Goal: Task Accomplishment & Management: Manage account settings

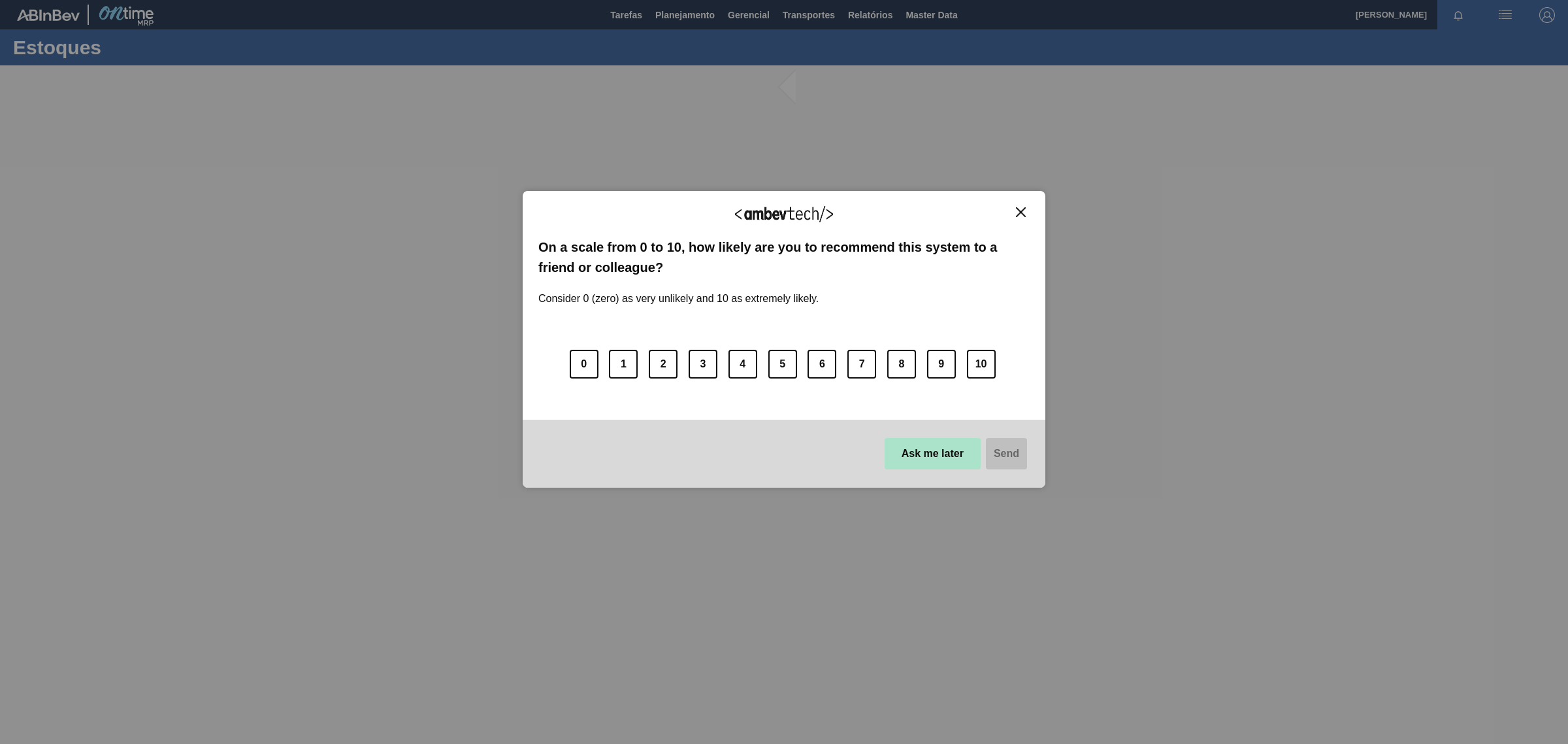
click at [961, 454] on button "Ask me later" at bounding box center [932, 454] width 96 height 32
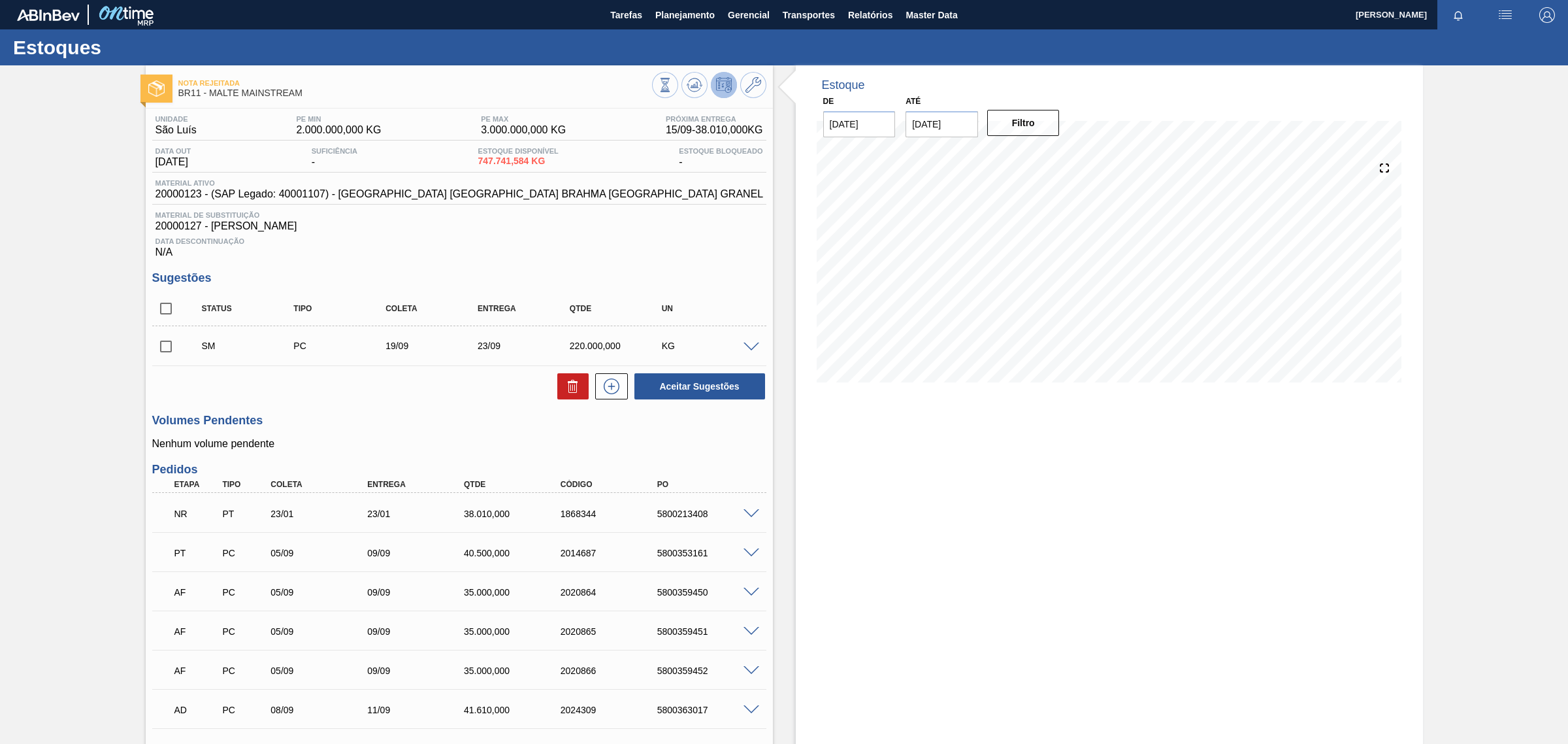
click at [273, 519] on div "23/01" at bounding box center [322, 514] width 109 height 11
click at [745, 511] on span at bounding box center [752, 514] width 16 height 10
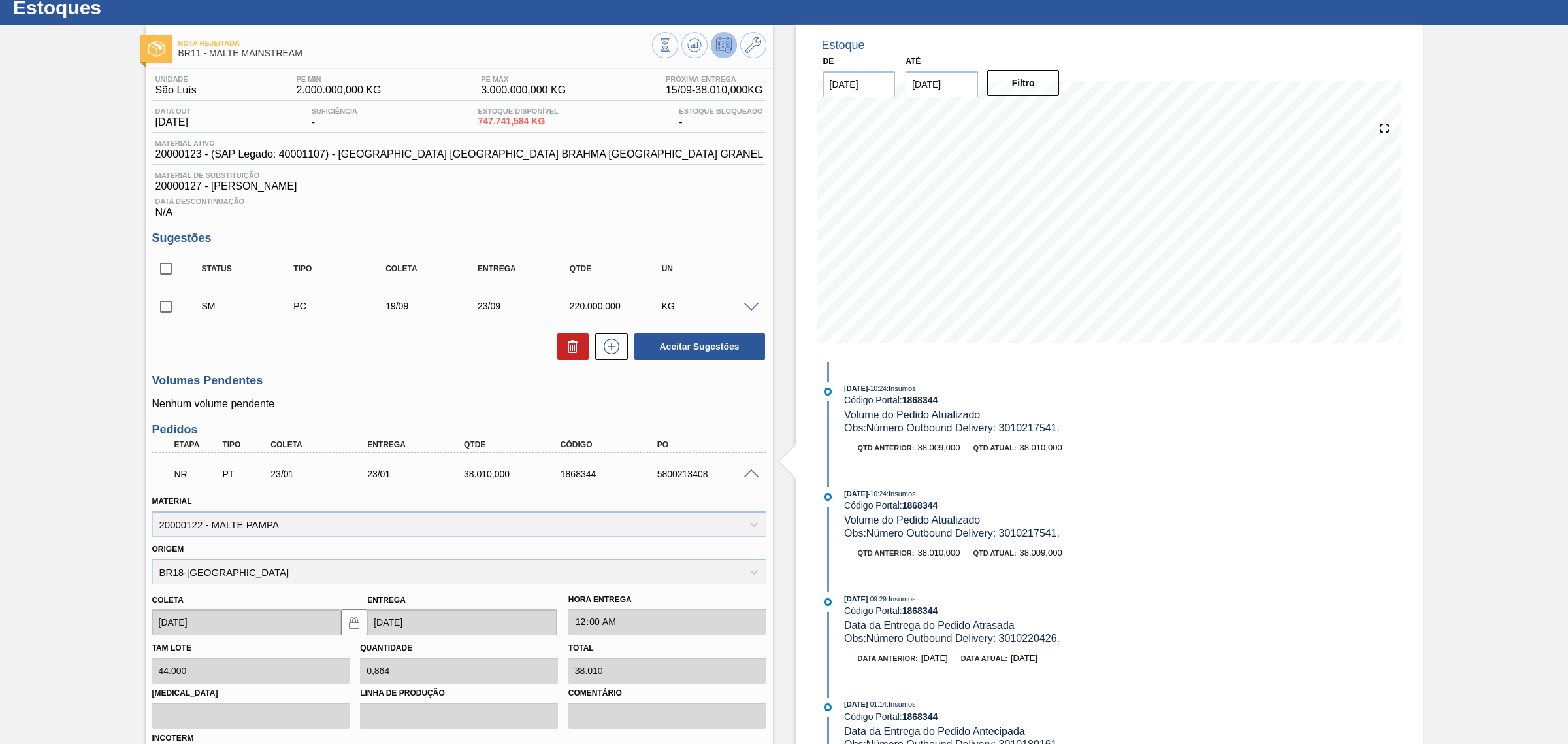
scroll to position [163, 0]
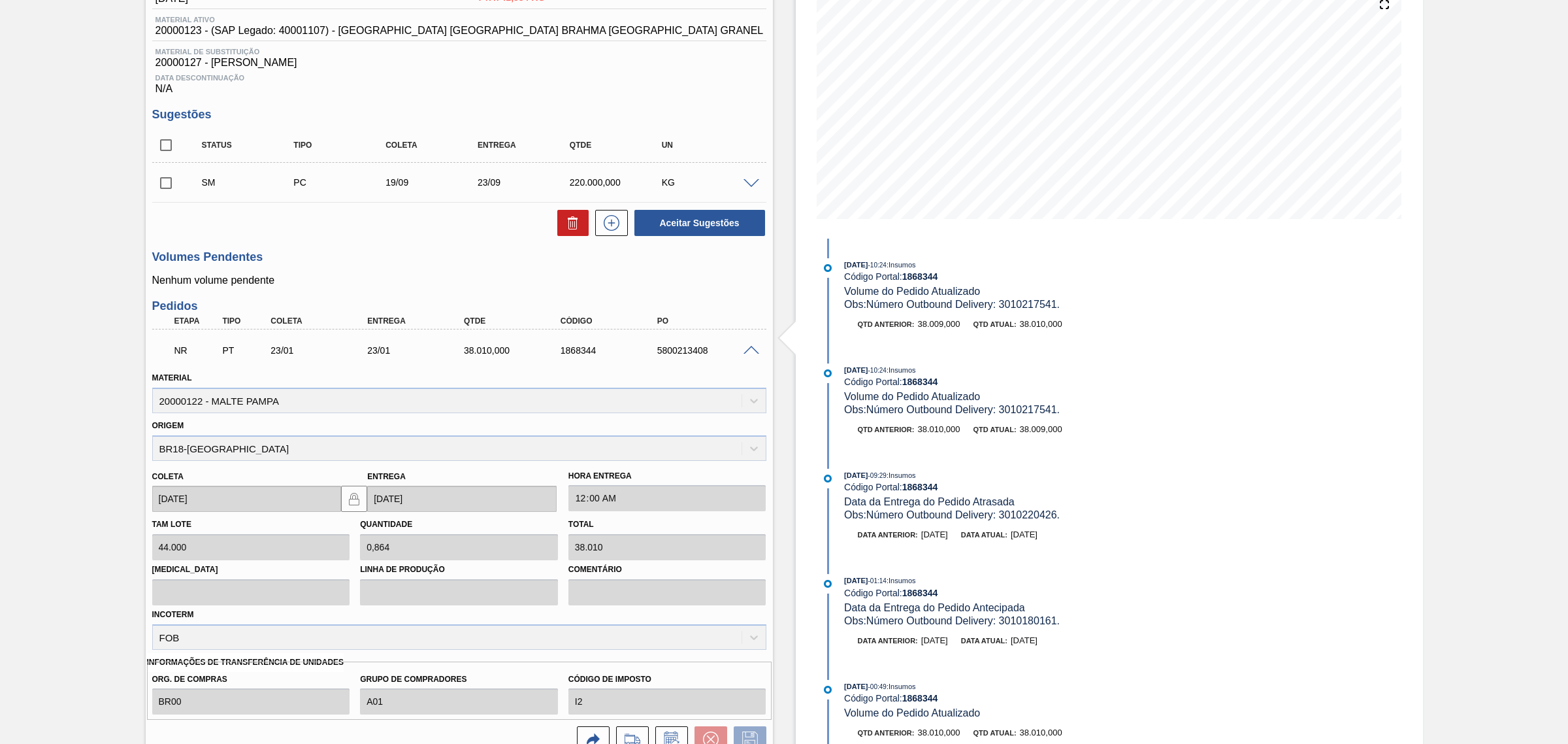
click at [754, 185] on span at bounding box center [752, 184] width 16 height 10
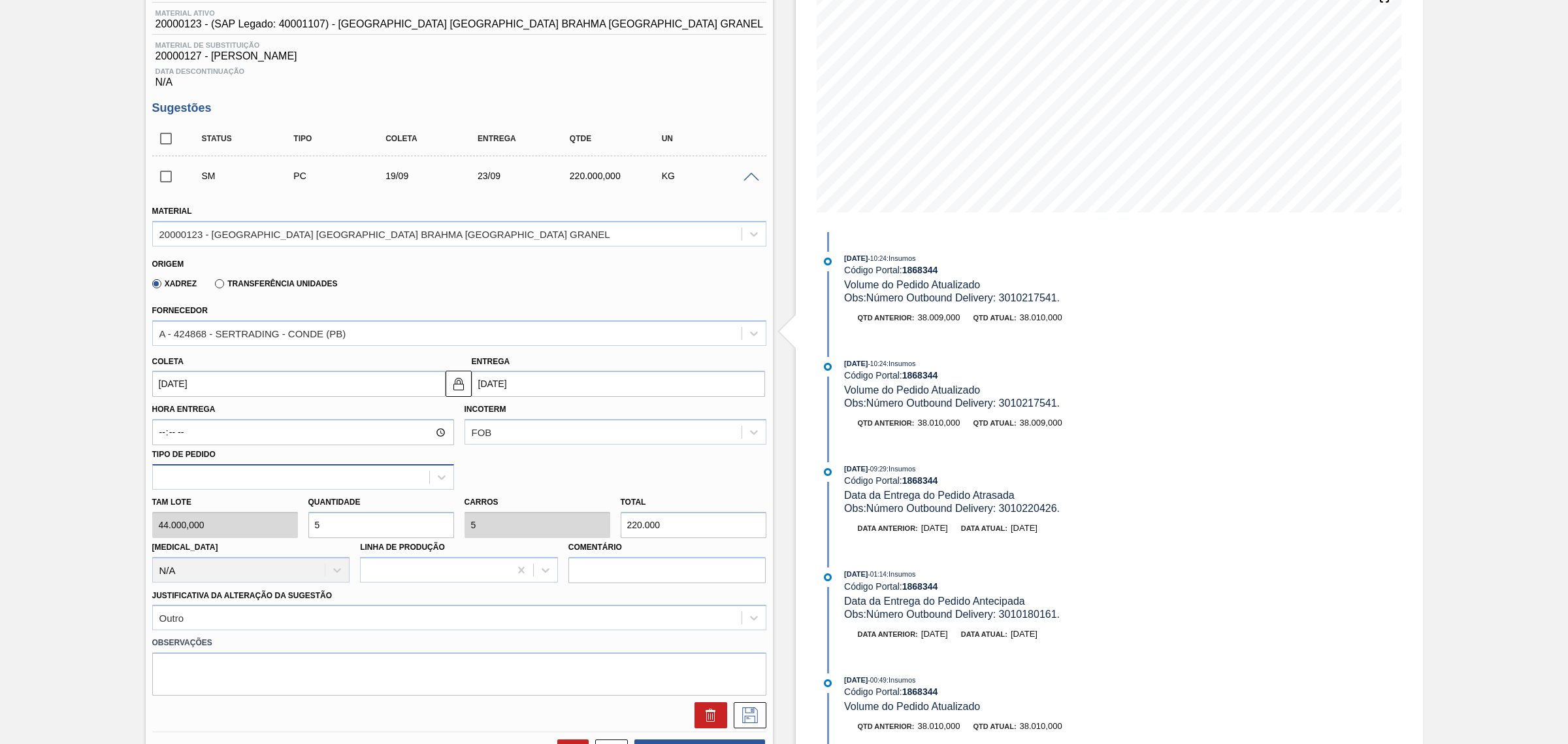
scroll to position [0, 0]
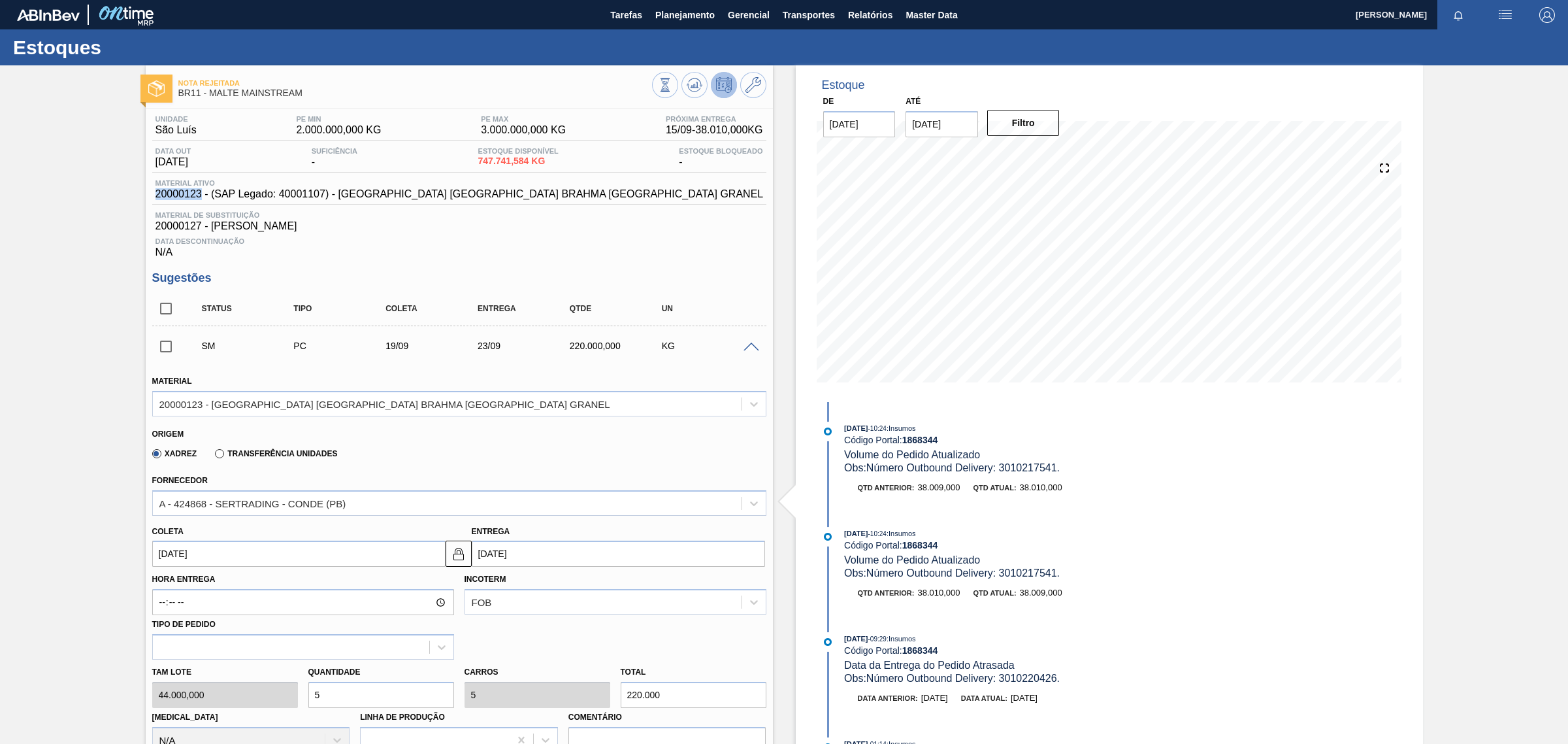
drag, startPoint x: 200, startPoint y: 200, endPoint x: 151, endPoint y: 194, distance: 49.4
click at [152, 194] on div "Material ativo 20000123 - (SAP Legado: 40001107) - MALTA URUGUAY BRAHMA BRASIL …" at bounding box center [459, 189] width 615 height 21
copy span "20000123"
click at [745, 88] on icon at bounding box center [753, 85] width 16 height 16
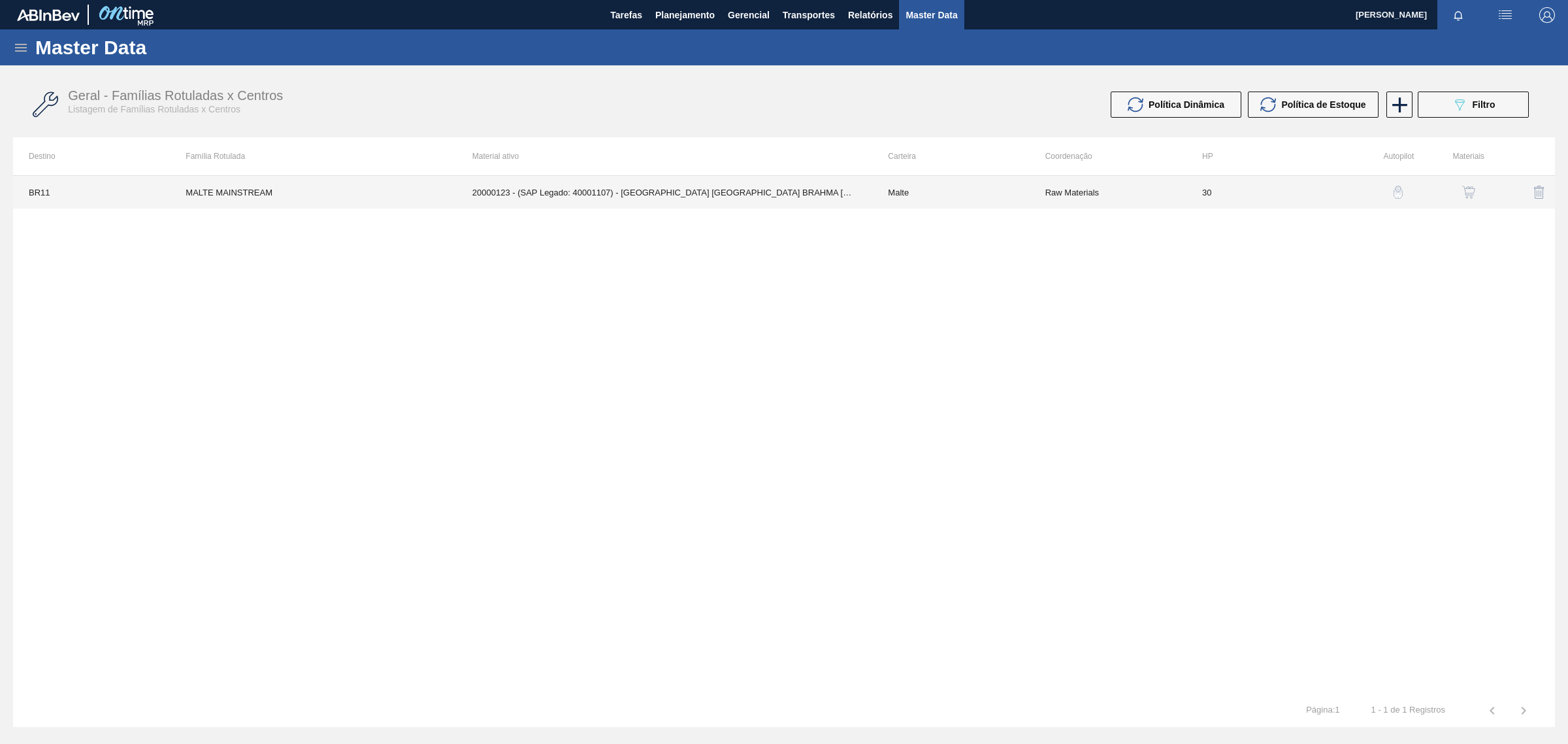
click at [760, 184] on td "20000123 - (SAP Legado: 40001107) - [GEOGRAPHIC_DATA] [GEOGRAPHIC_DATA] BRAHMA …" at bounding box center [664, 192] width 416 height 32
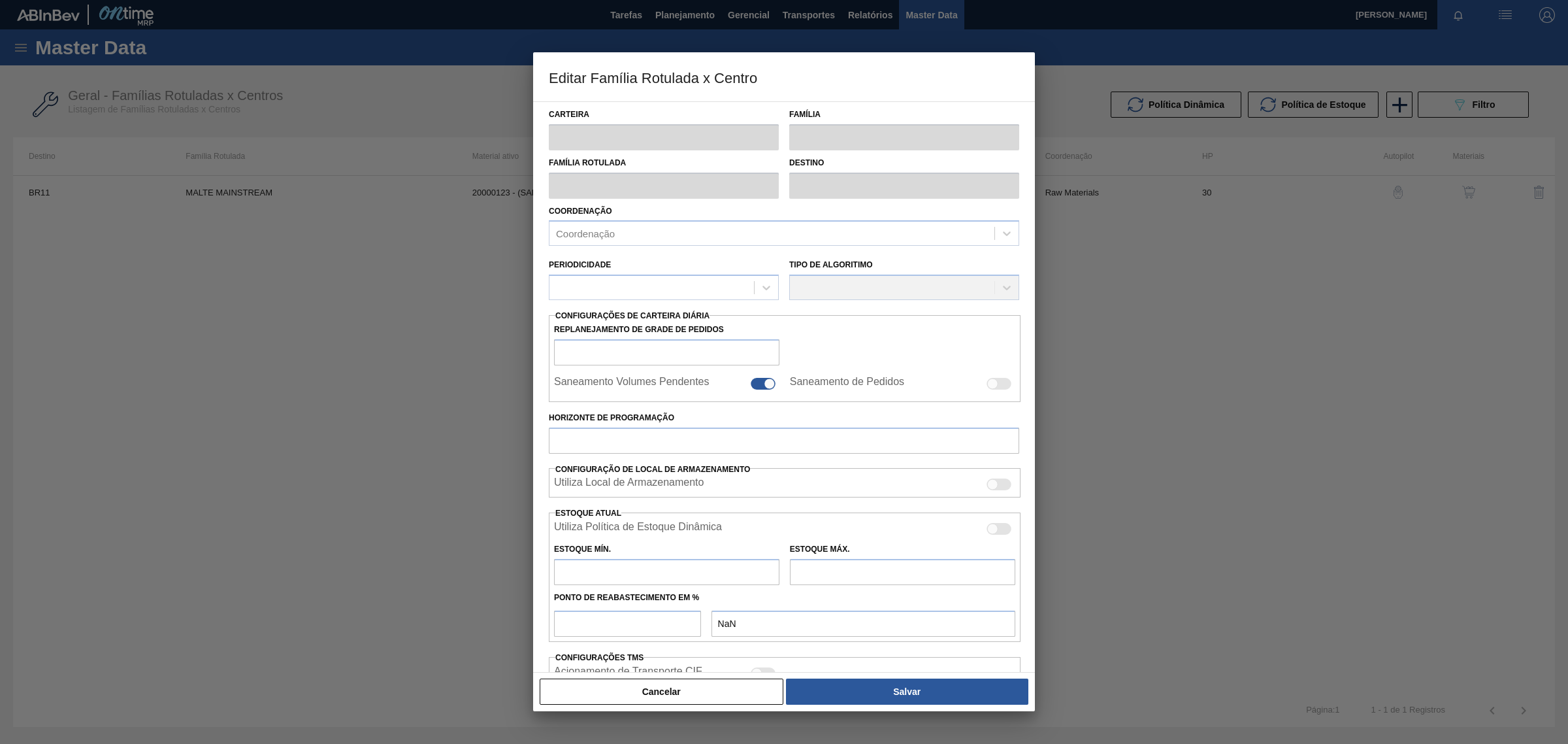
type input "Malte"
type input "MALTE MAINSTREAM"
type input "BR11 - São Luís"
type input "0"
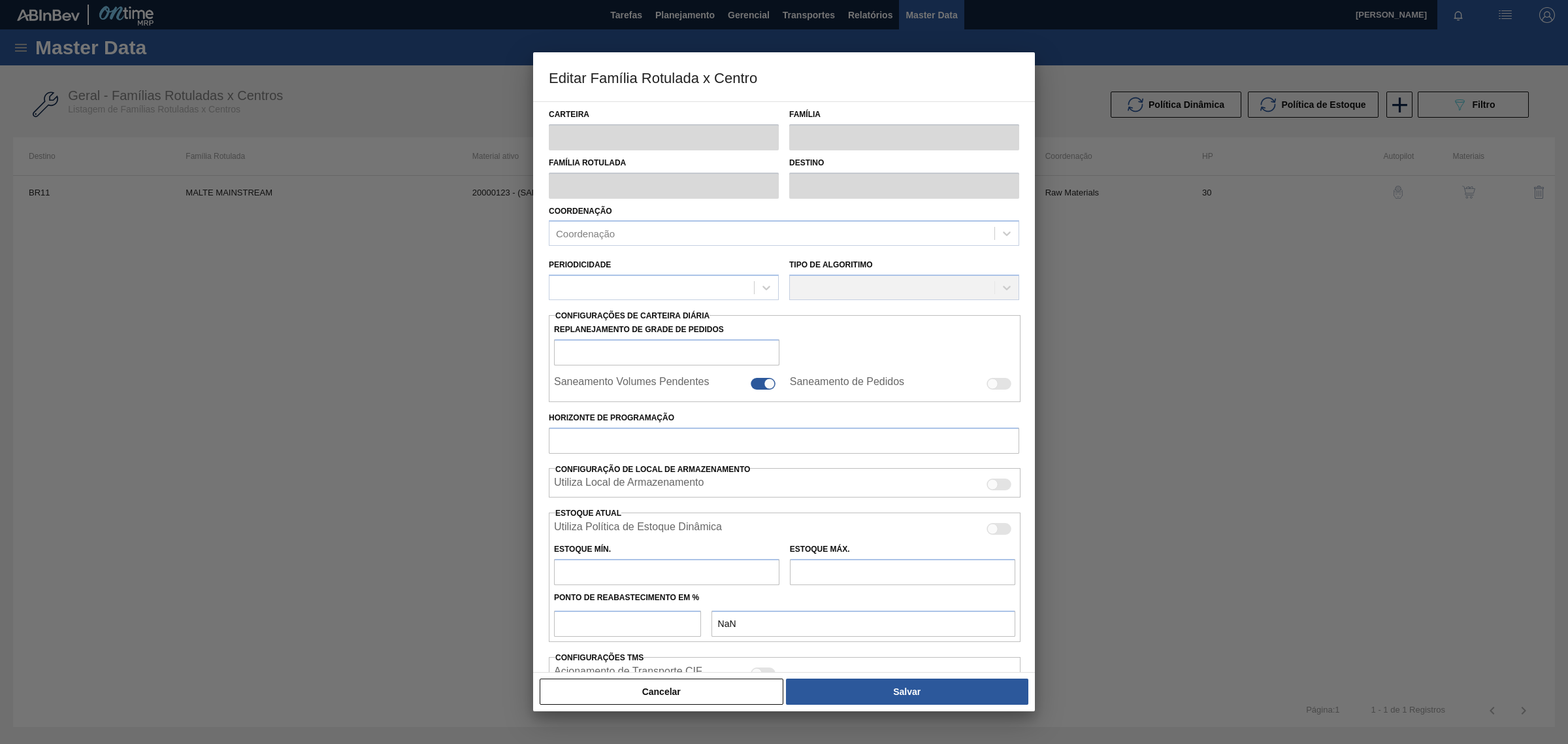
checkbox input "false"
type input "30"
type input "2.000.000"
type input "3.000.000"
type input "100"
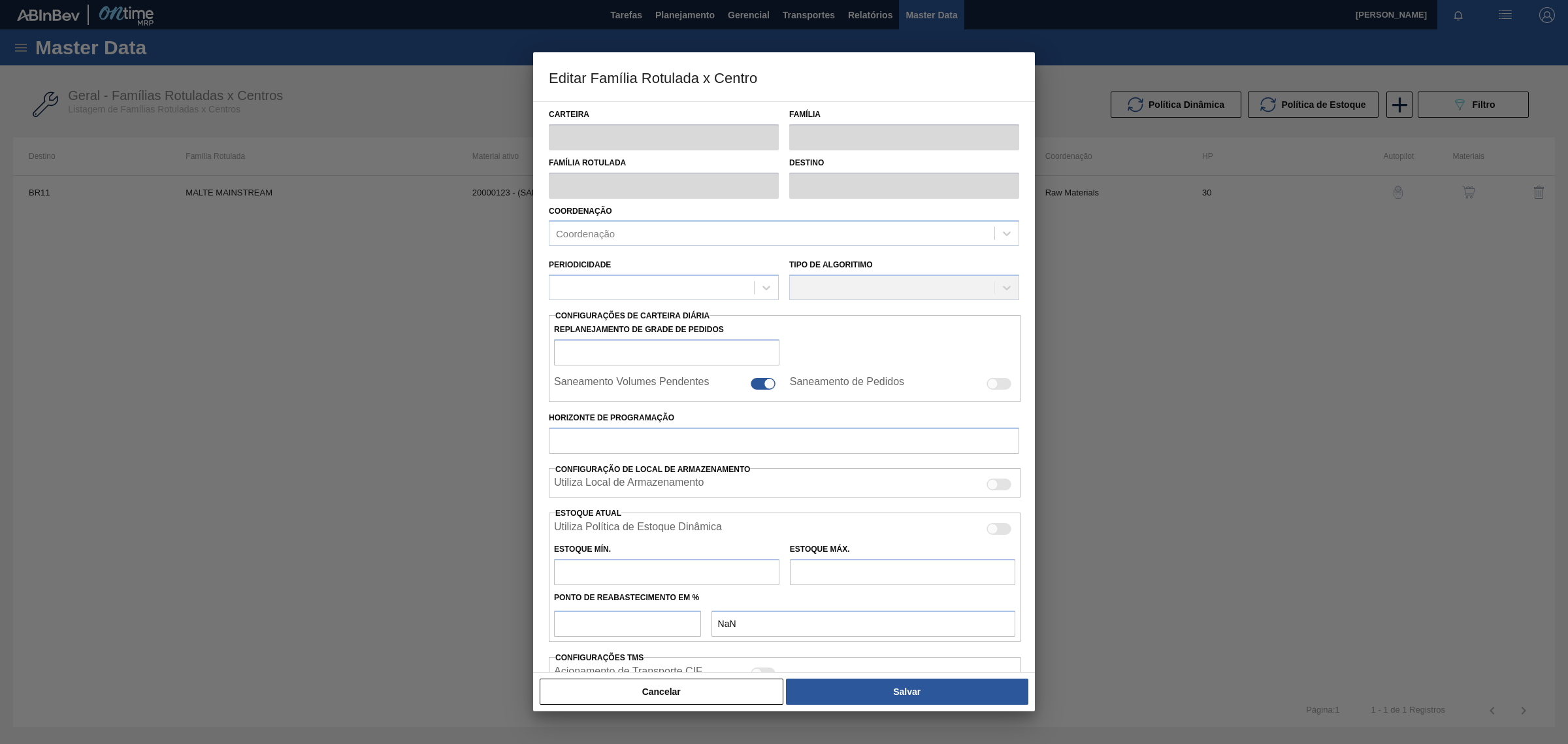
type input "3.000.000,000"
checkbox input "true"
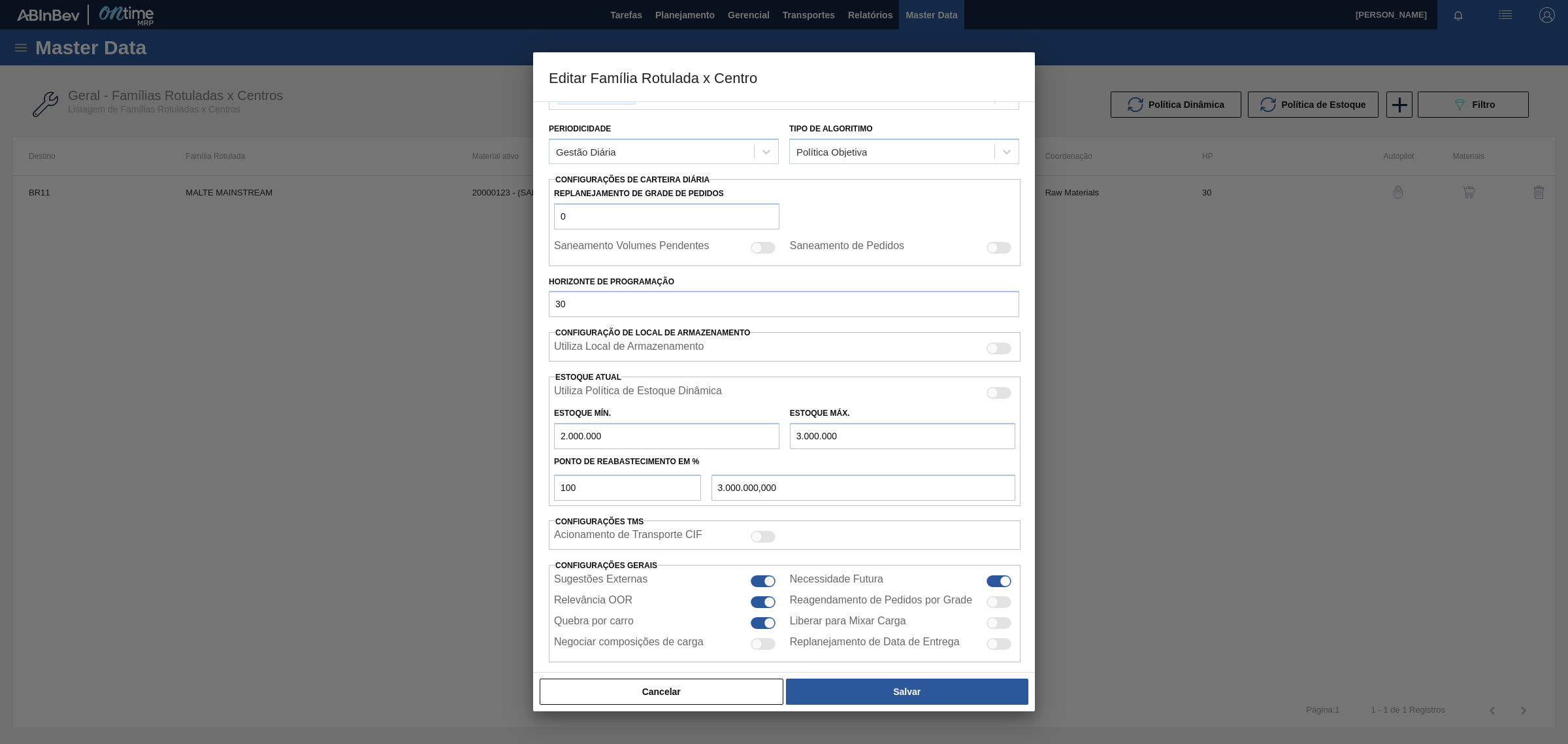
scroll to position [153, 0]
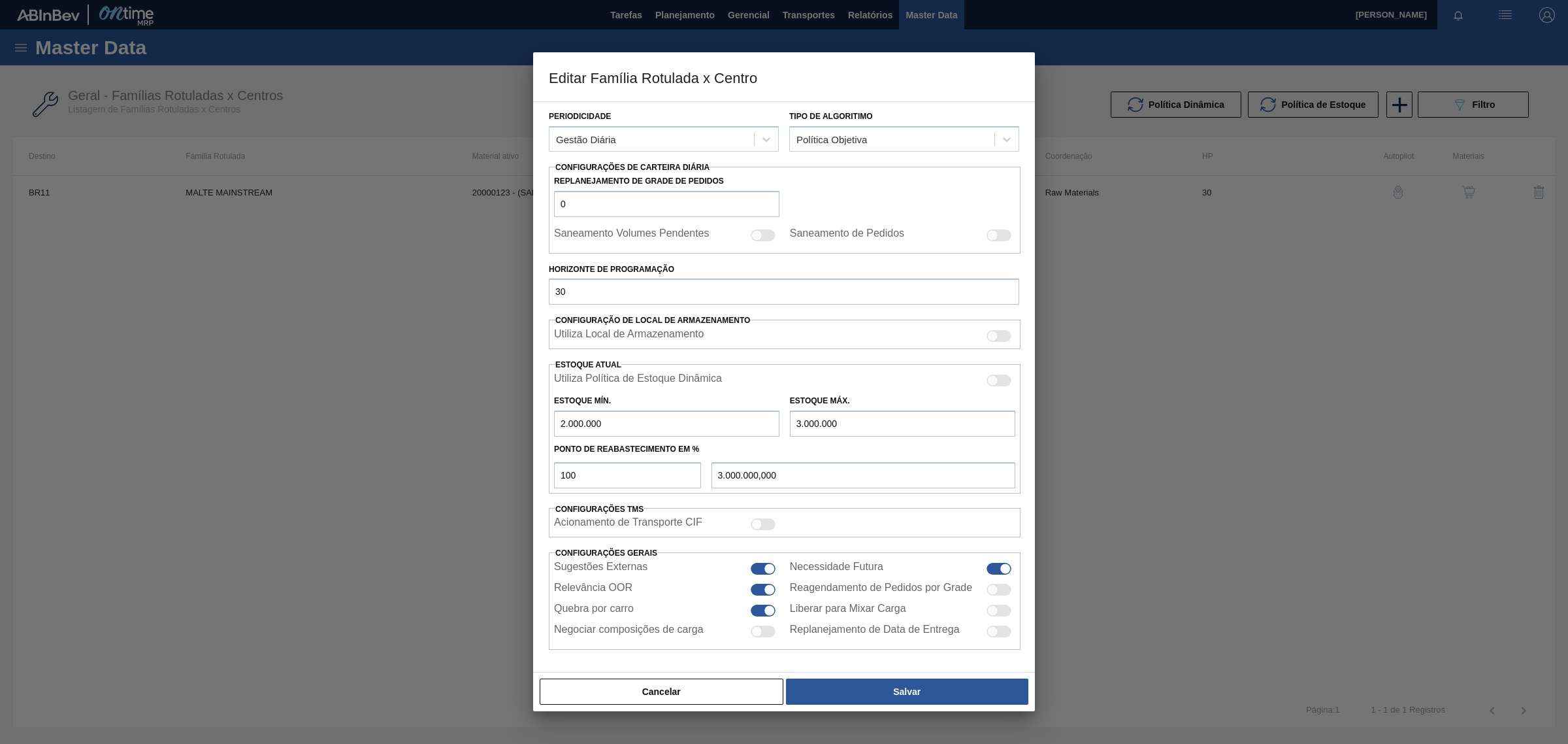
click at [1207, 465] on div at bounding box center [784, 372] width 1568 height 744
click at [701, 700] on button "Cancelar" at bounding box center [661, 691] width 243 height 26
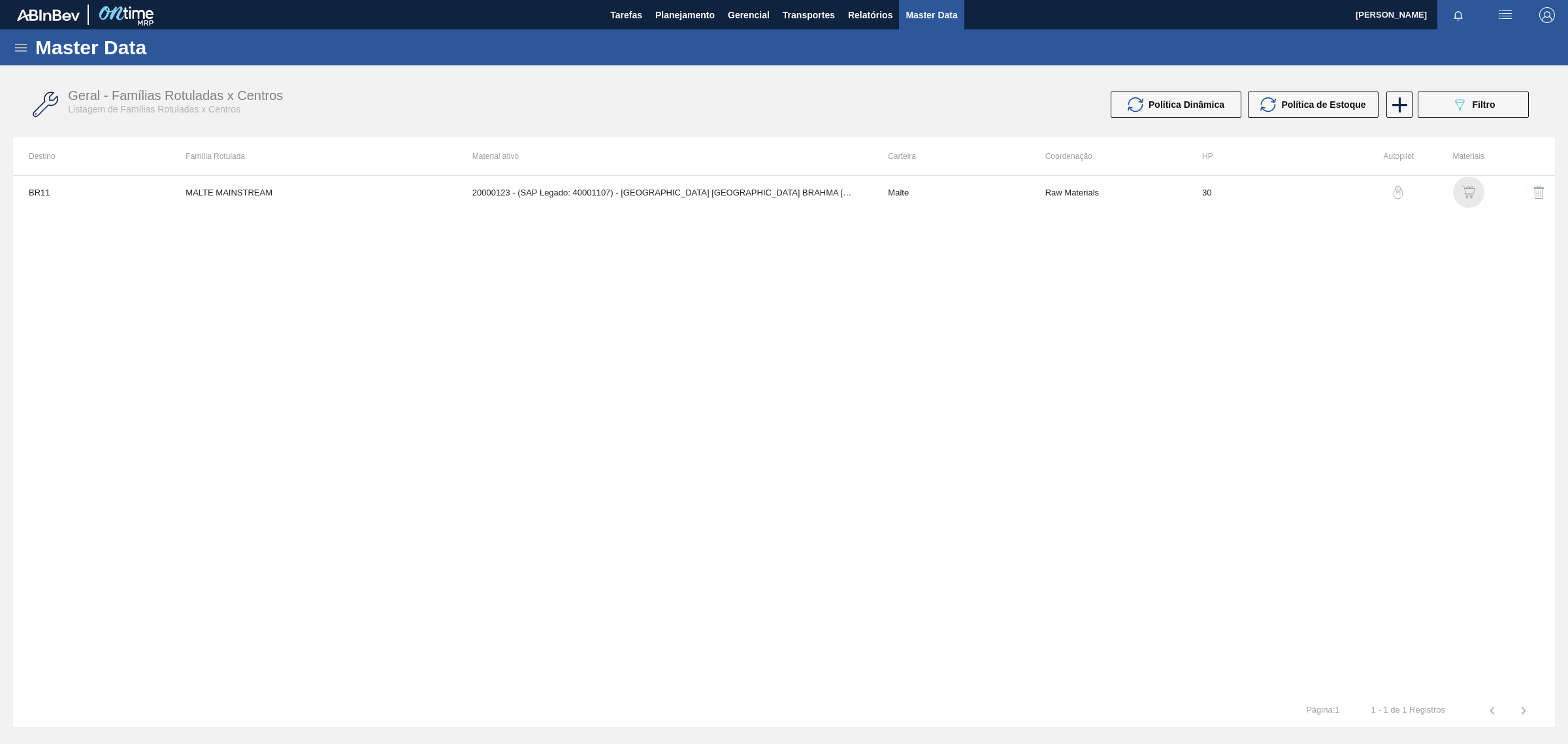
click at [1472, 186] on img "button" at bounding box center [1469, 192] width 13 height 13
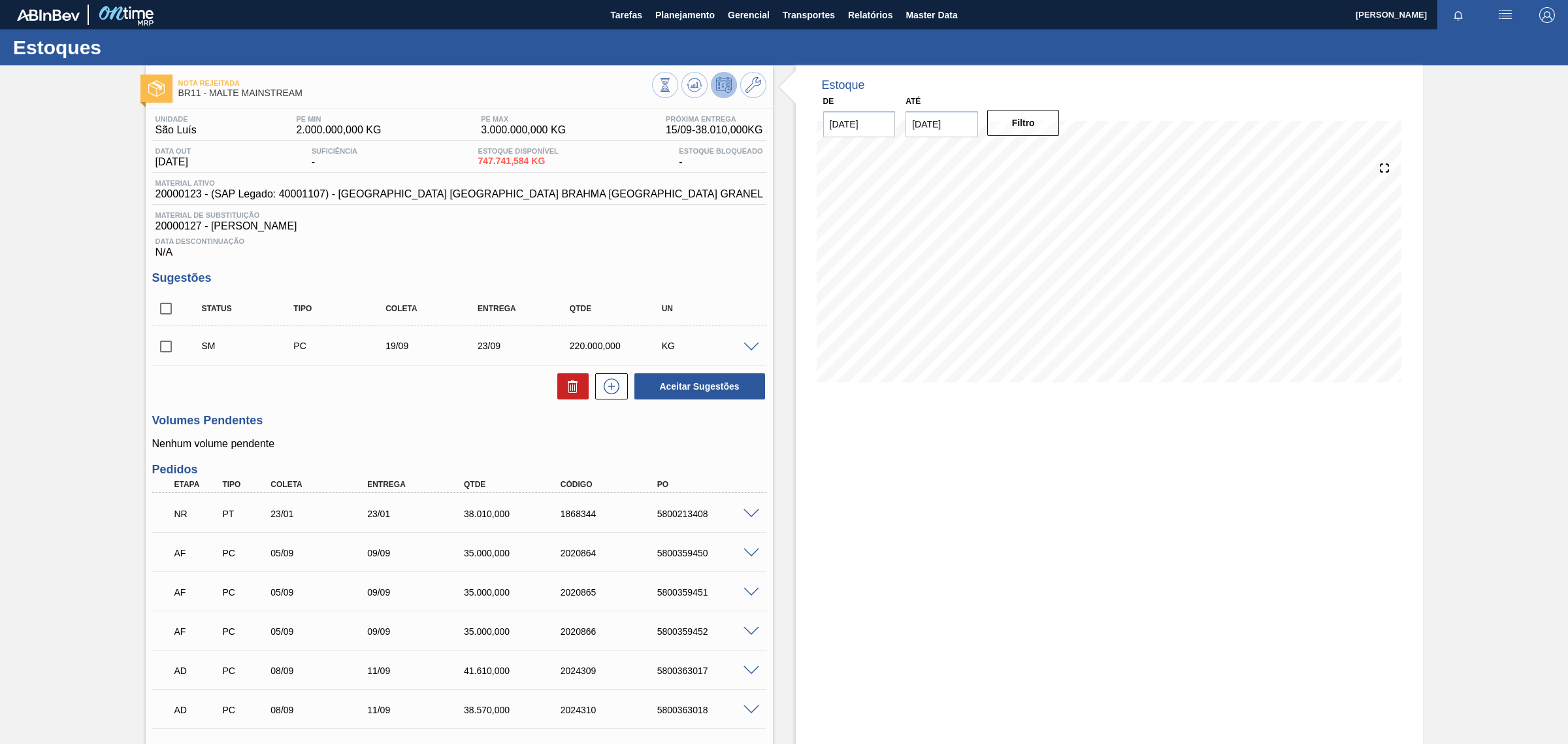
click at [270, 351] on div "SM" at bounding box center [251, 346] width 104 height 11
click at [749, 345] on span at bounding box center [752, 347] width 16 height 10
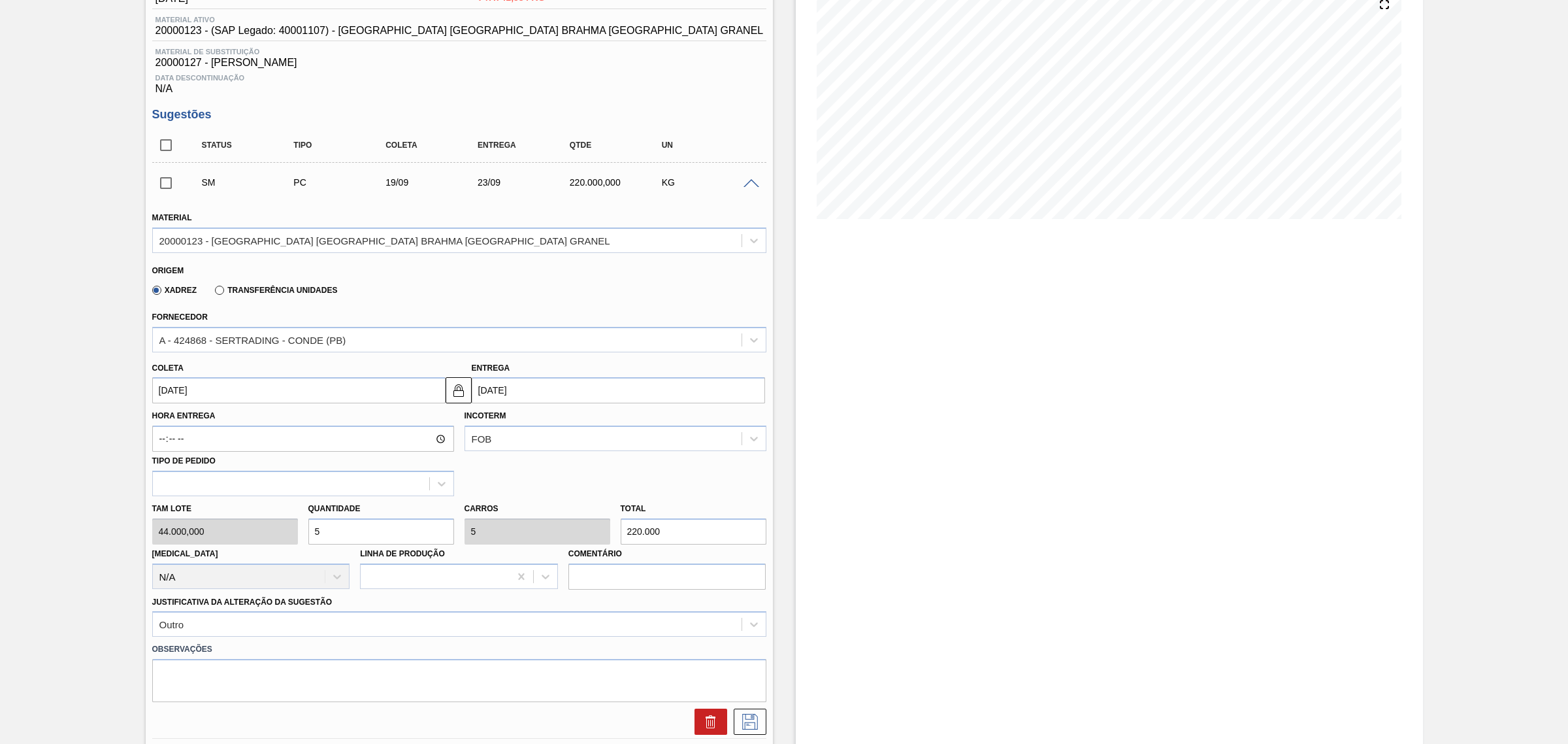
scroll to position [218, 0]
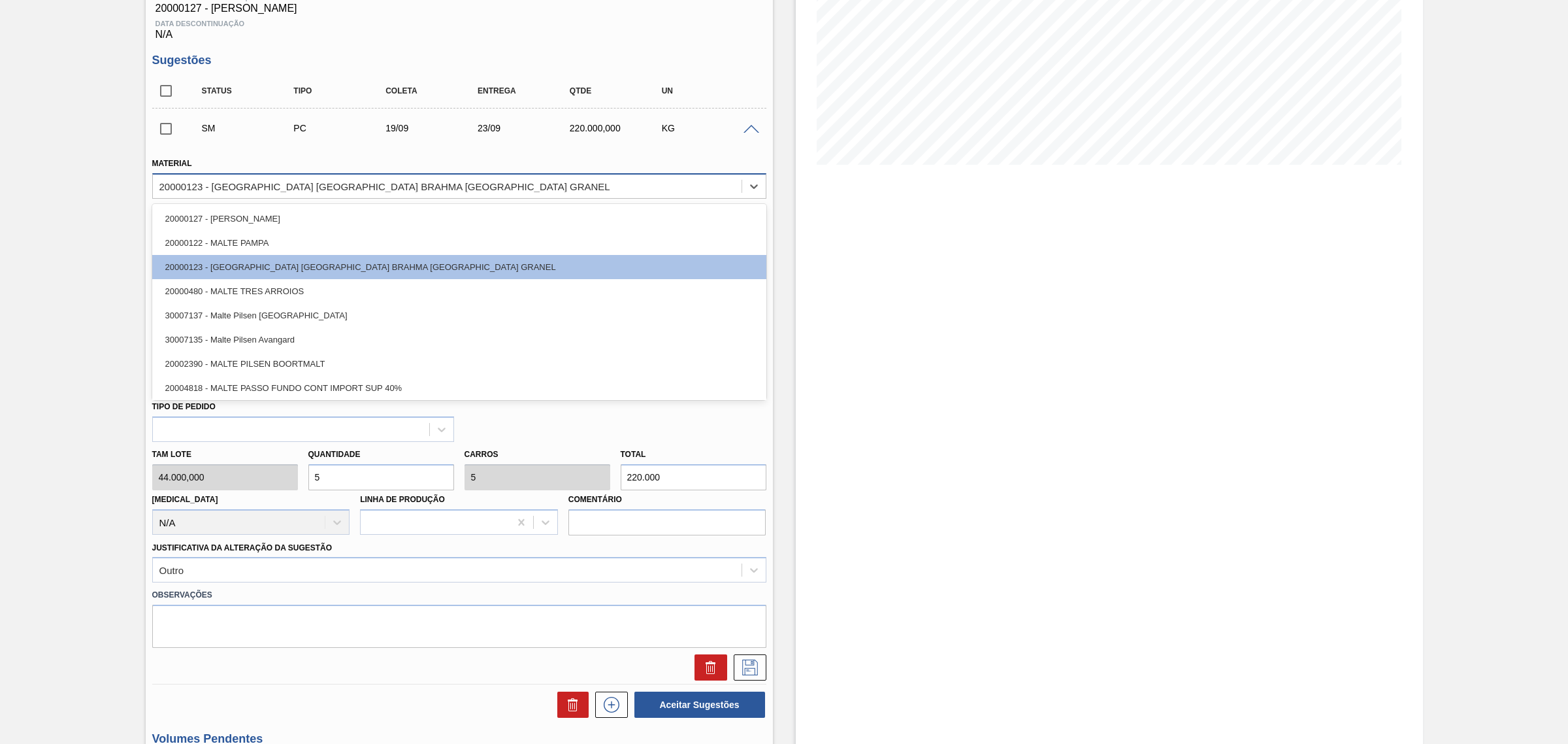
click at [168, 187] on div "20000123 - [GEOGRAPHIC_DATA] [GEOGRAPHIC_DATA] BRAHMA [GEOGRAPHIC_DATA] GRANEL" at bounding box center [384, 185] width 451 height 11
click at [168, 185] on div "20000123 - [GEOGRAPHIC_DATA] [GEOGRAPHIC_DATA] BRAHMA [GEOGRAPHIC_DATA] GRANEL" at bounding box center [384, 185] width 451 height 11
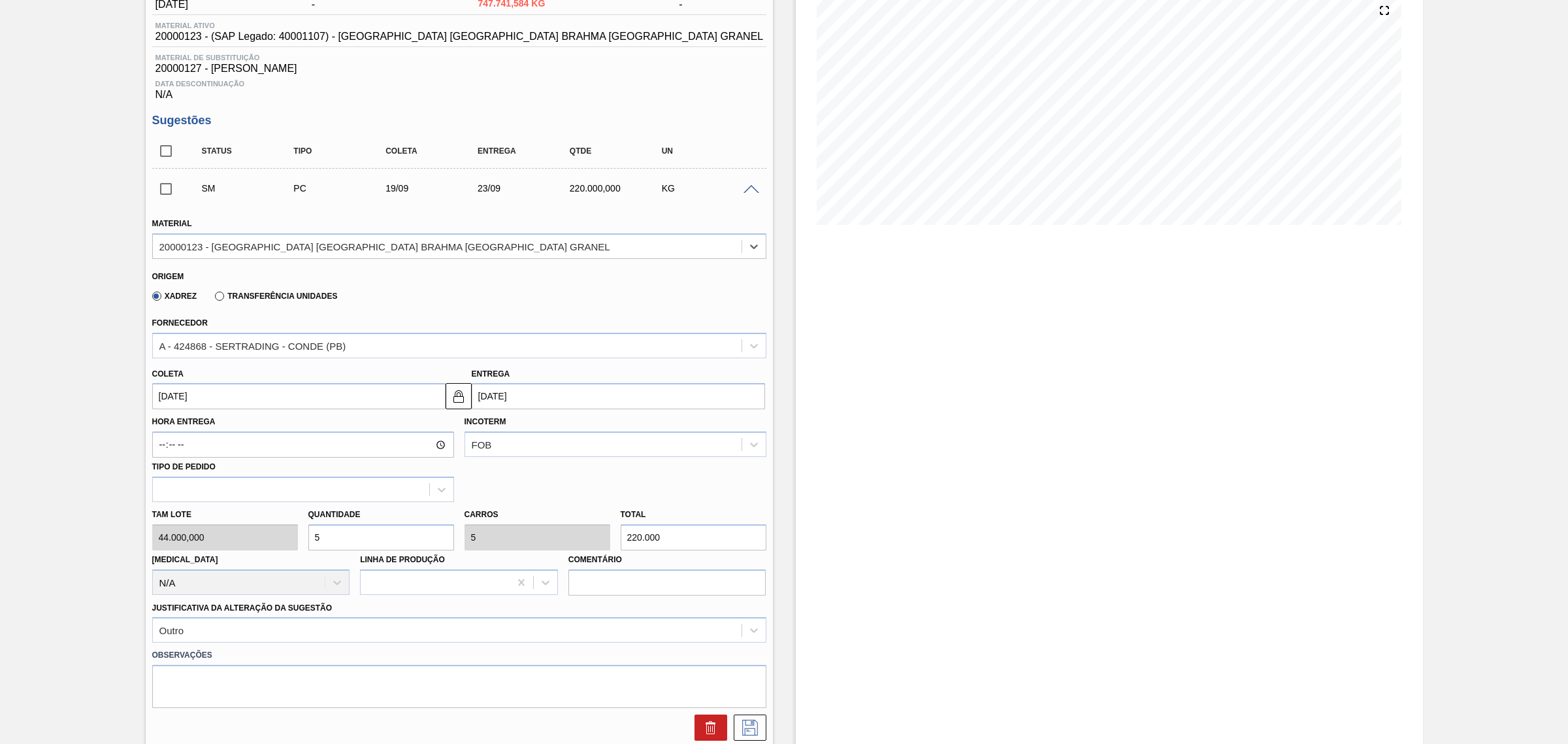
scroll to position [0, 0]
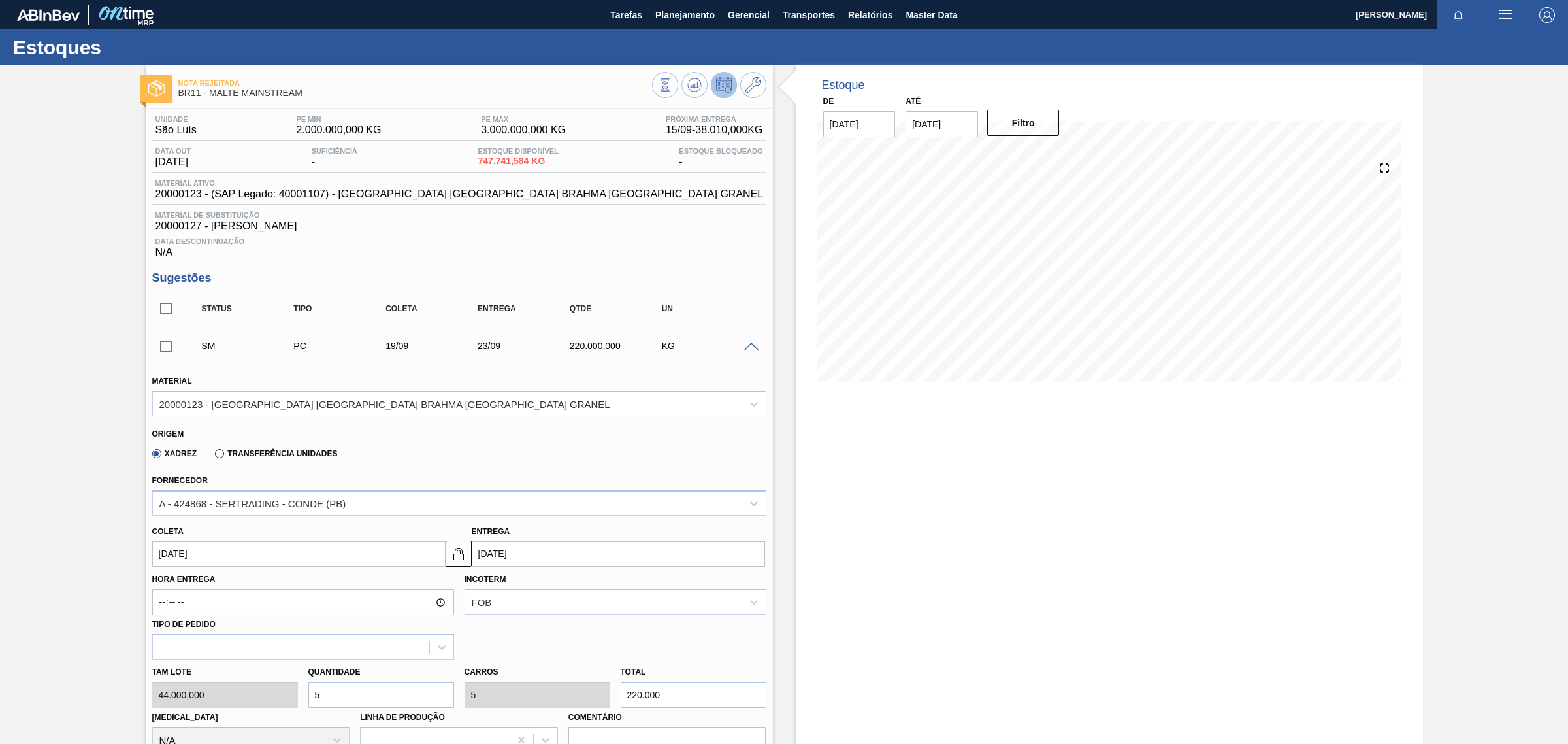
click at [166, 197] on span "20000123 - (SAP Legado: 40001107) - [GEOGRAPHIC_DATA] [GEOGRAPHIC_DATA] BRAHMA …" at bounding box center [459, 194] width 608 height 12
copy span "20000123"
click at [749, 81] on icon at bounding box center [753, 85] width 16 height 16
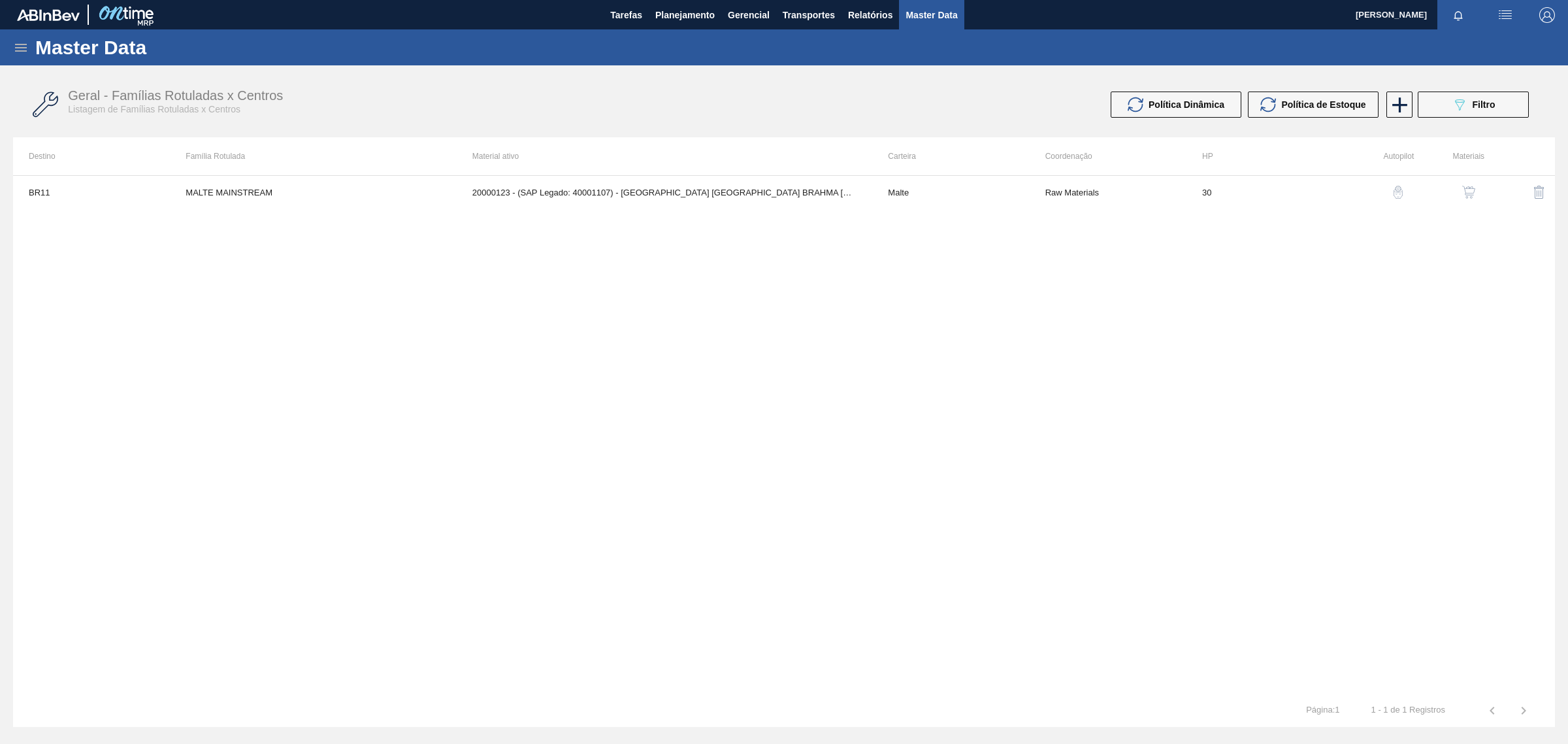
click at [1470, 189] on img "button" at bounding box center [1469, 192] width 13 height 13
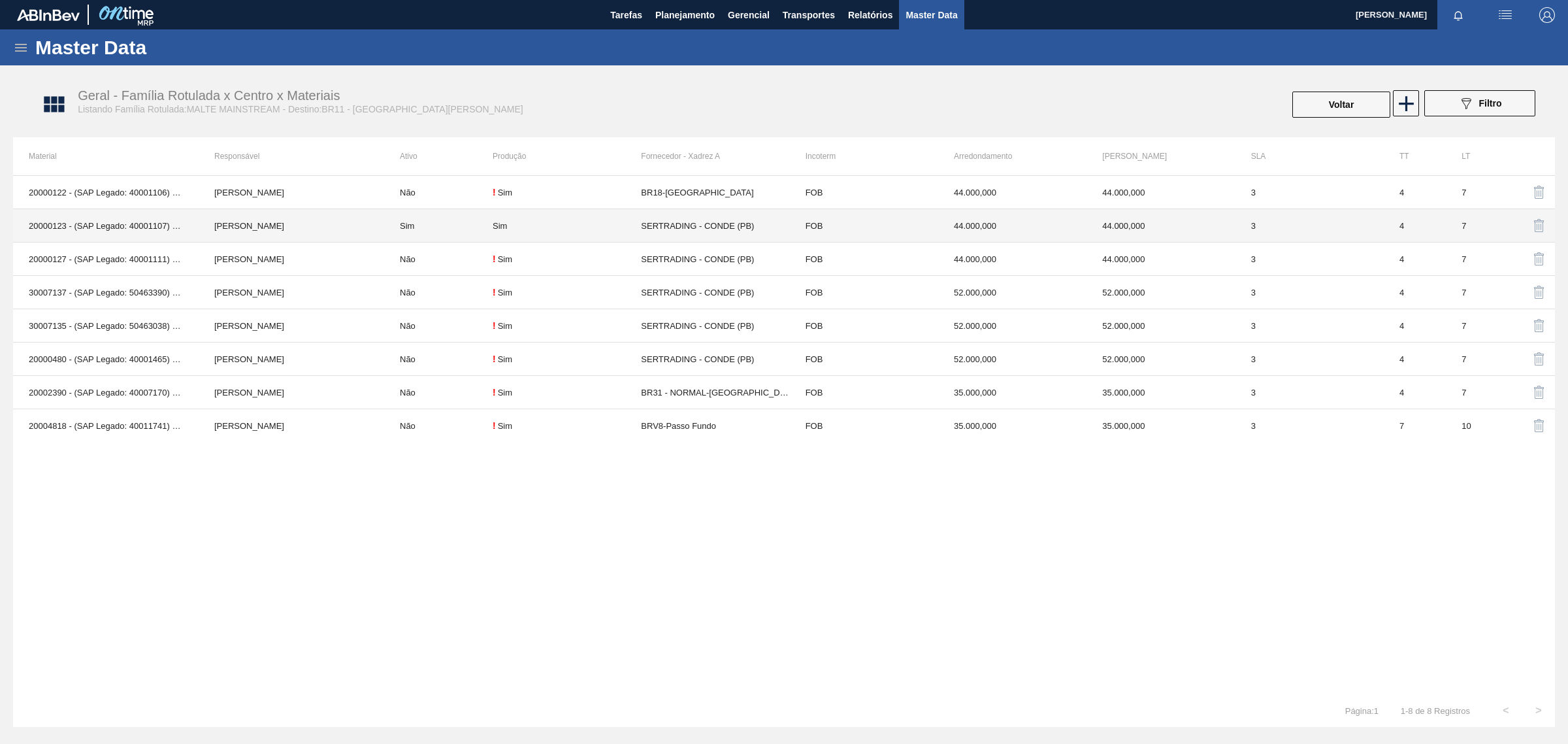
click at [224, 221] on td "Rosicler Cunha Soler" at bounding box center [292, 225] width 186 height 33
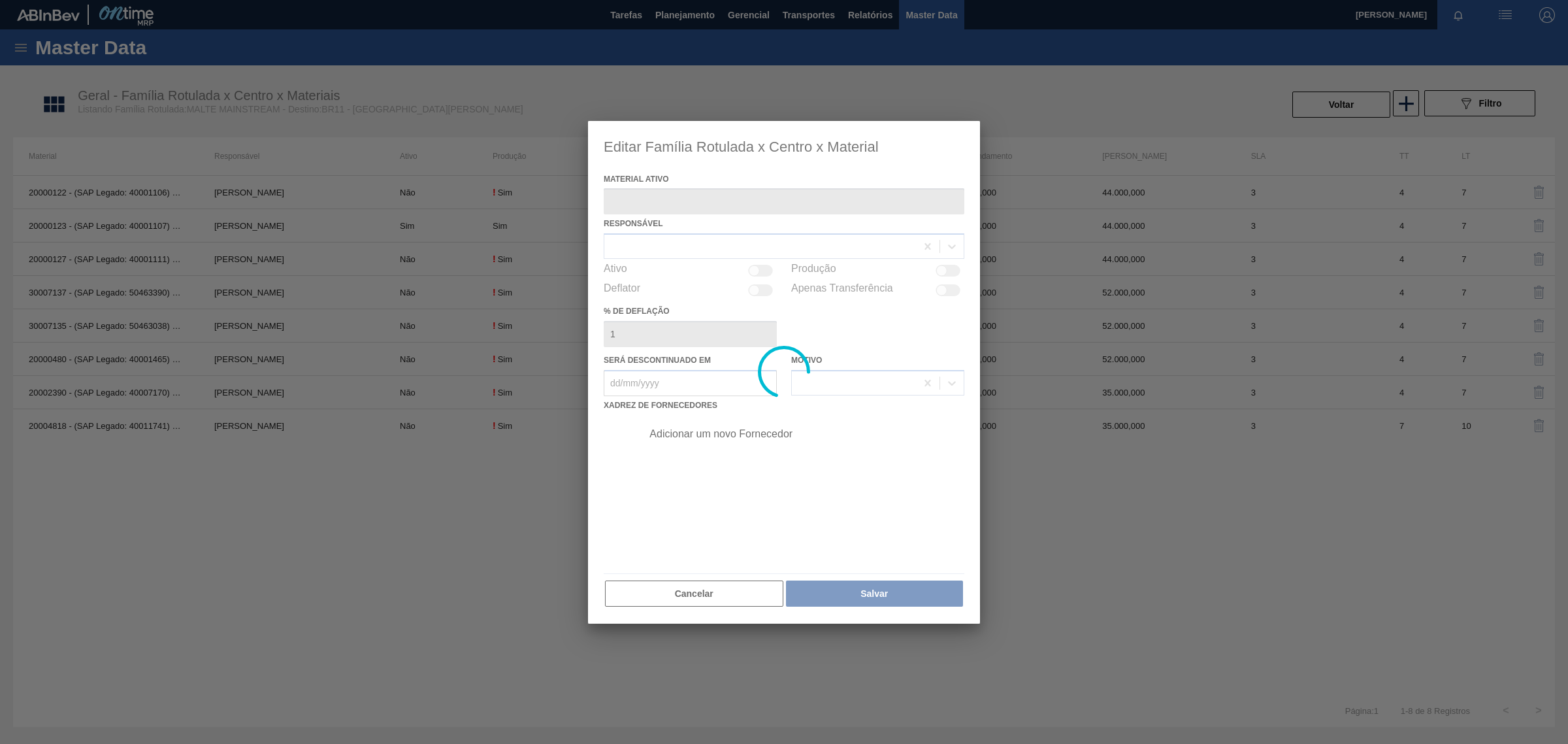
type ativo "20000123 - (SAP Legado: 40001107) - [GEOGRAPHIC_DATA] [GEOGRAPHIC_DATA] BRAHMA …"
checkbox input "true"
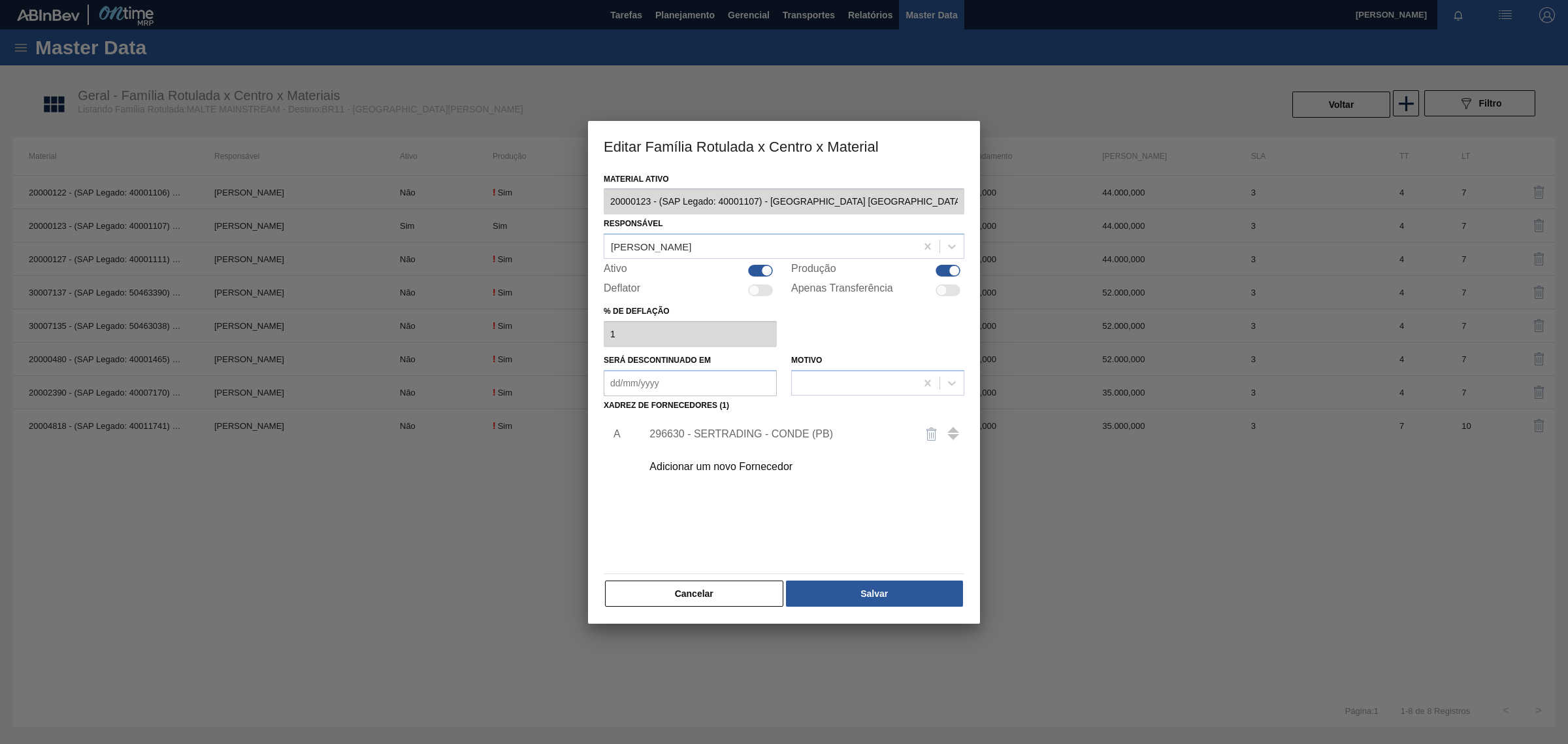
click at [767, 439] on div "296630 - SERTRADING - CONDE (PB)" at bounding box center [778, 434] width 256 height 12
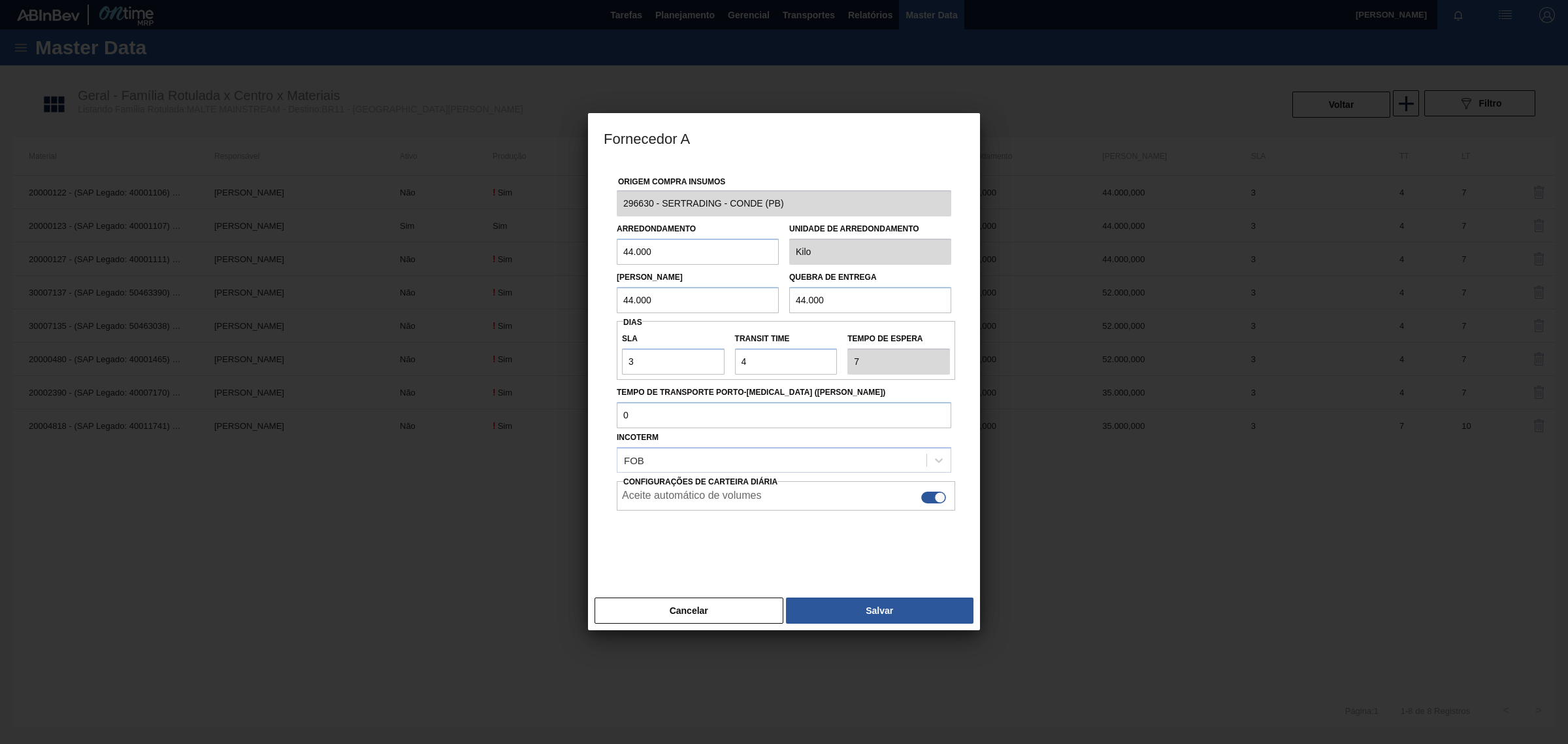
click at [387, 672] on div at bounding box center [784, 372] width 1568 height 744
click at [706, 619] on button "Cancelar" at bounding box center [689, 610] width 189 height 26
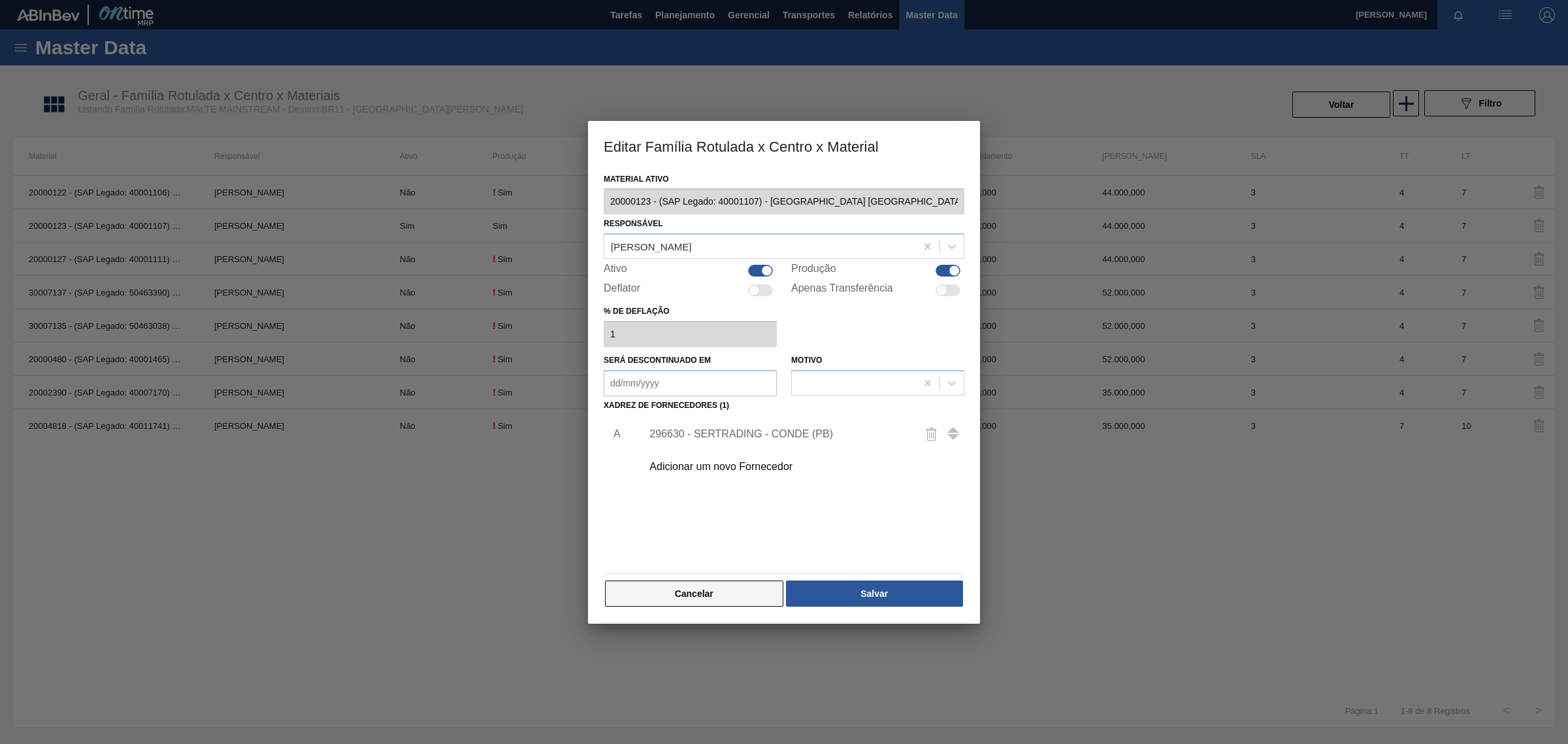
click at [733, 593] on button "Cancelar" at bounding box center [694, 593] width 179 height 26
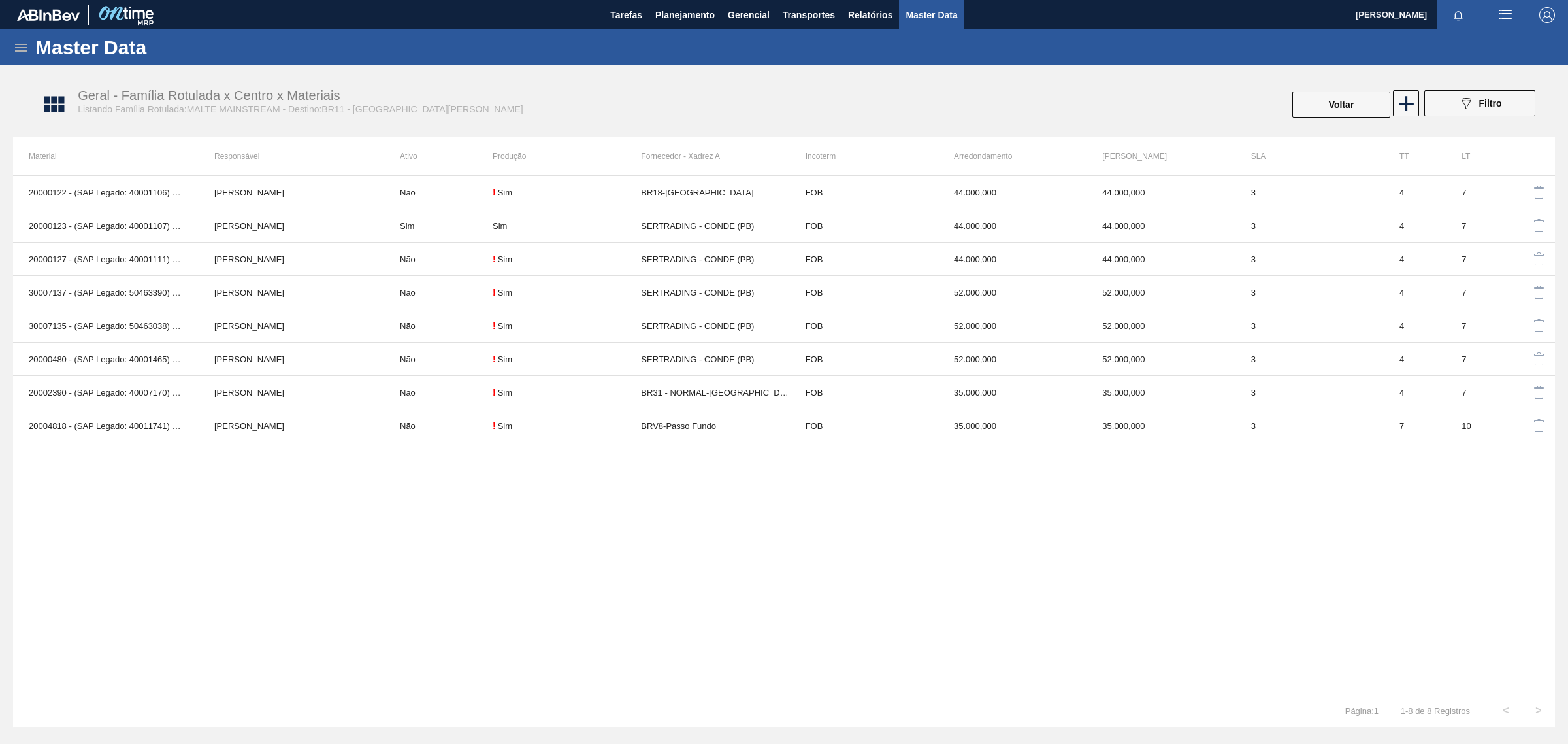
click at [18, 46] on icon at bounding box center [21, 48] width 16 height 16
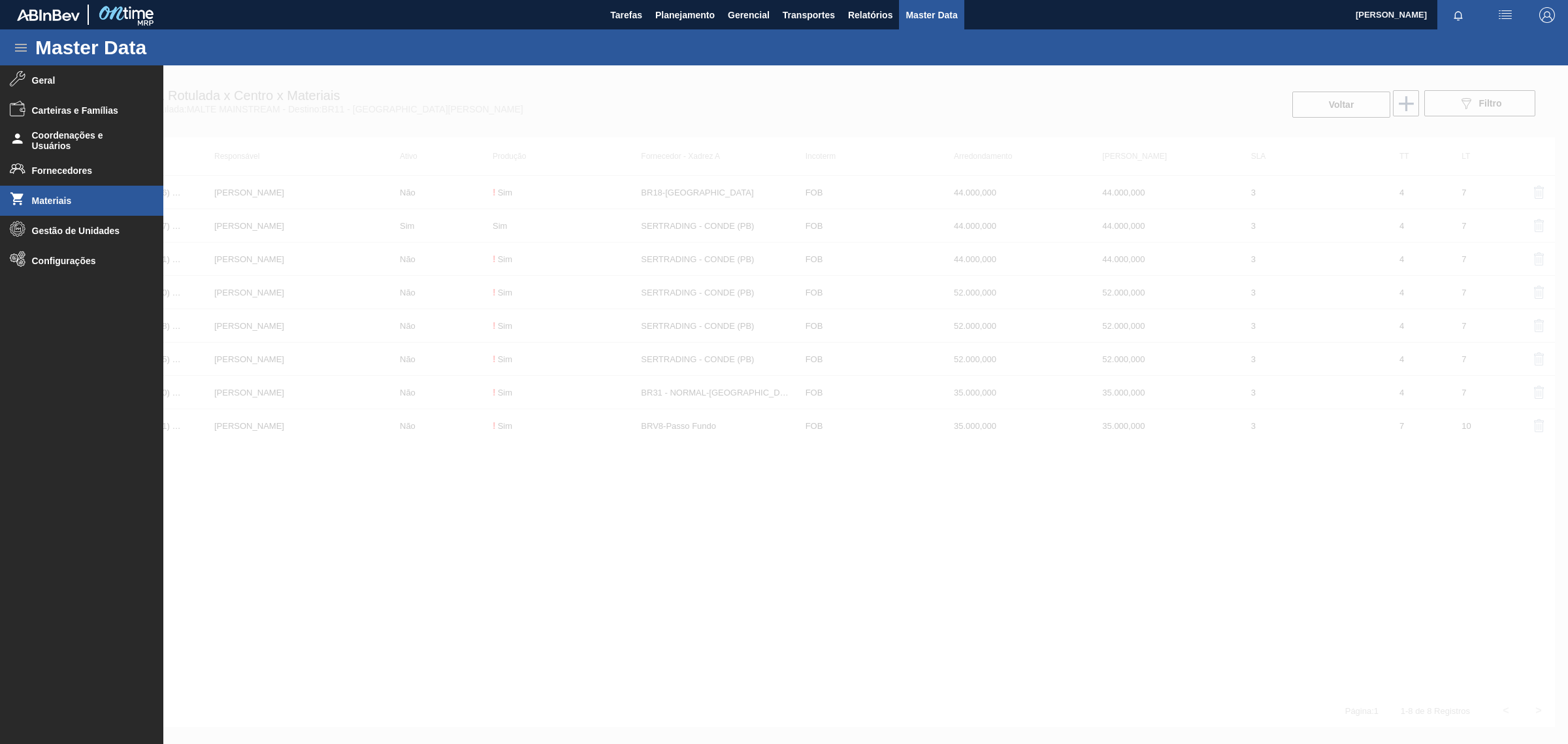
click at [70, 202] on span "Materiais" at bounding box center [86, 200] width 108 height 11
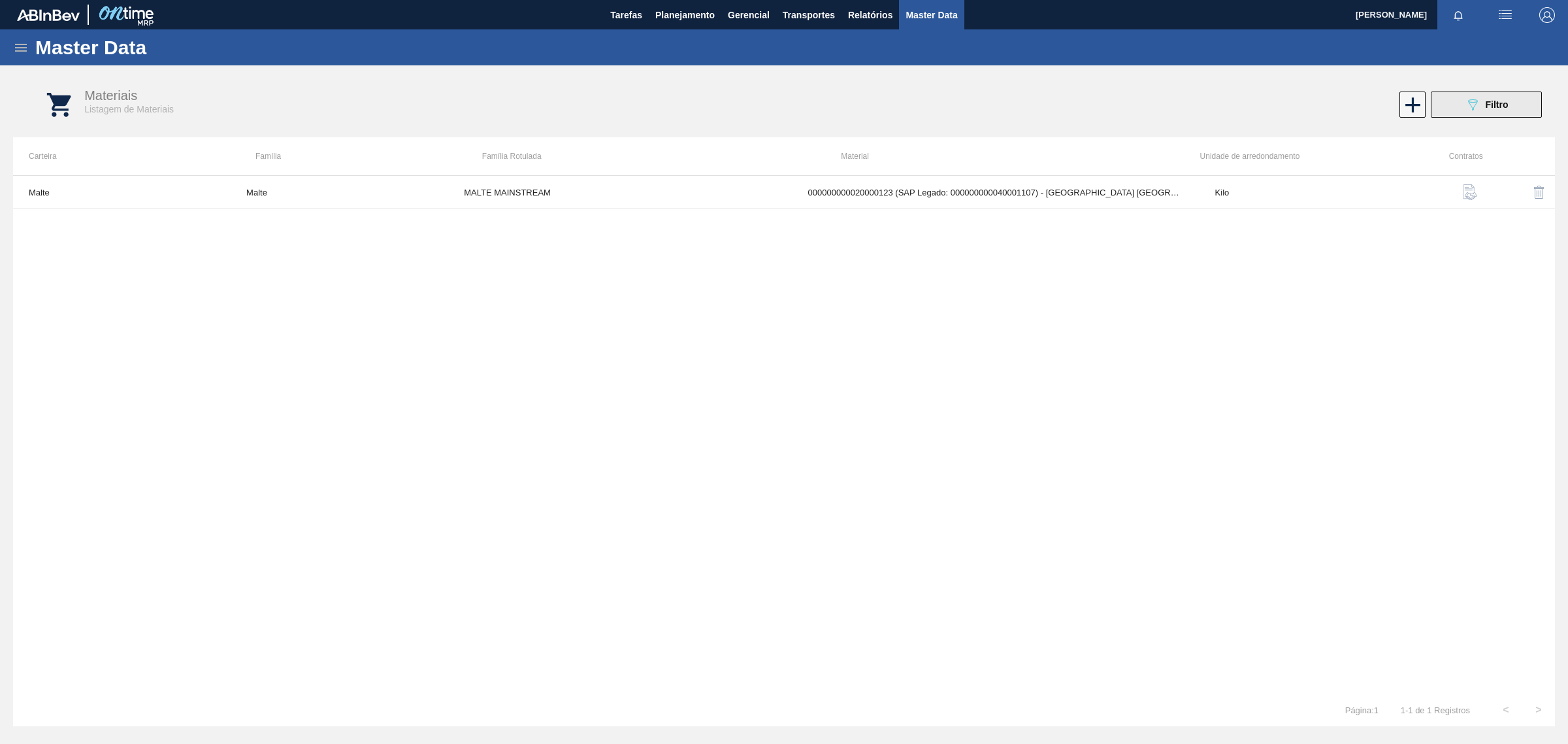
click at [1528, 99] on button "089F7B8B-B2A5-4AFE-B5C0-19BA573D28AC Filtro" at bounding box center [1486, 104] width 111 height 26
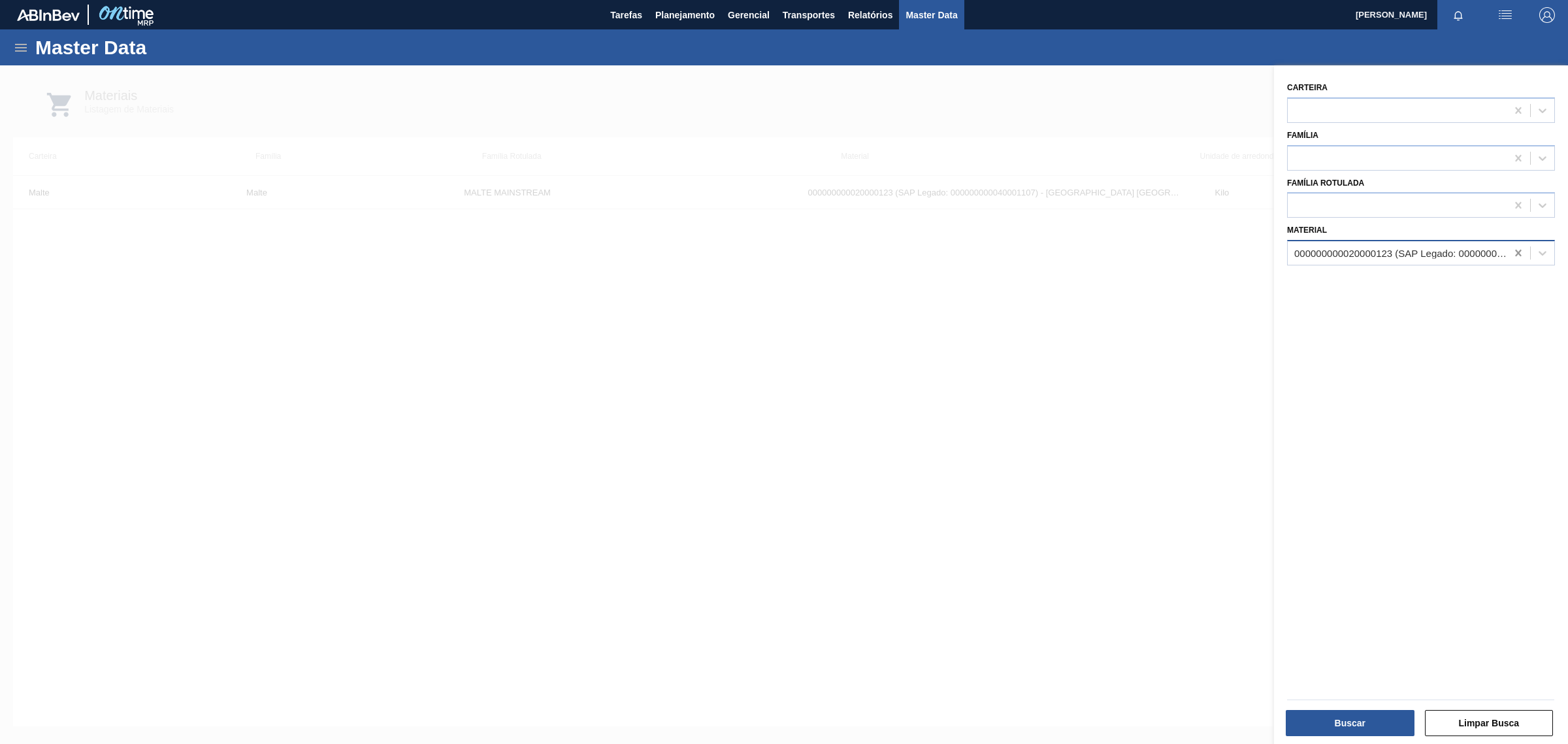
click at [1516, 249] on icon at bounding box center [1518, 253] width 13 height 13
paste input "20000123"
type input "20000123"
click at [1382, 289] on div "000000000020000123 (SAP Legado: 000000000040001107) - MALTA URUGUAY BRAHMA BRAS…" at bounding box center [1420, 285] width 268 height 24
click at [1377, 720] on button "Buscar" at bounding box center [1350, 722] width 129 height 26
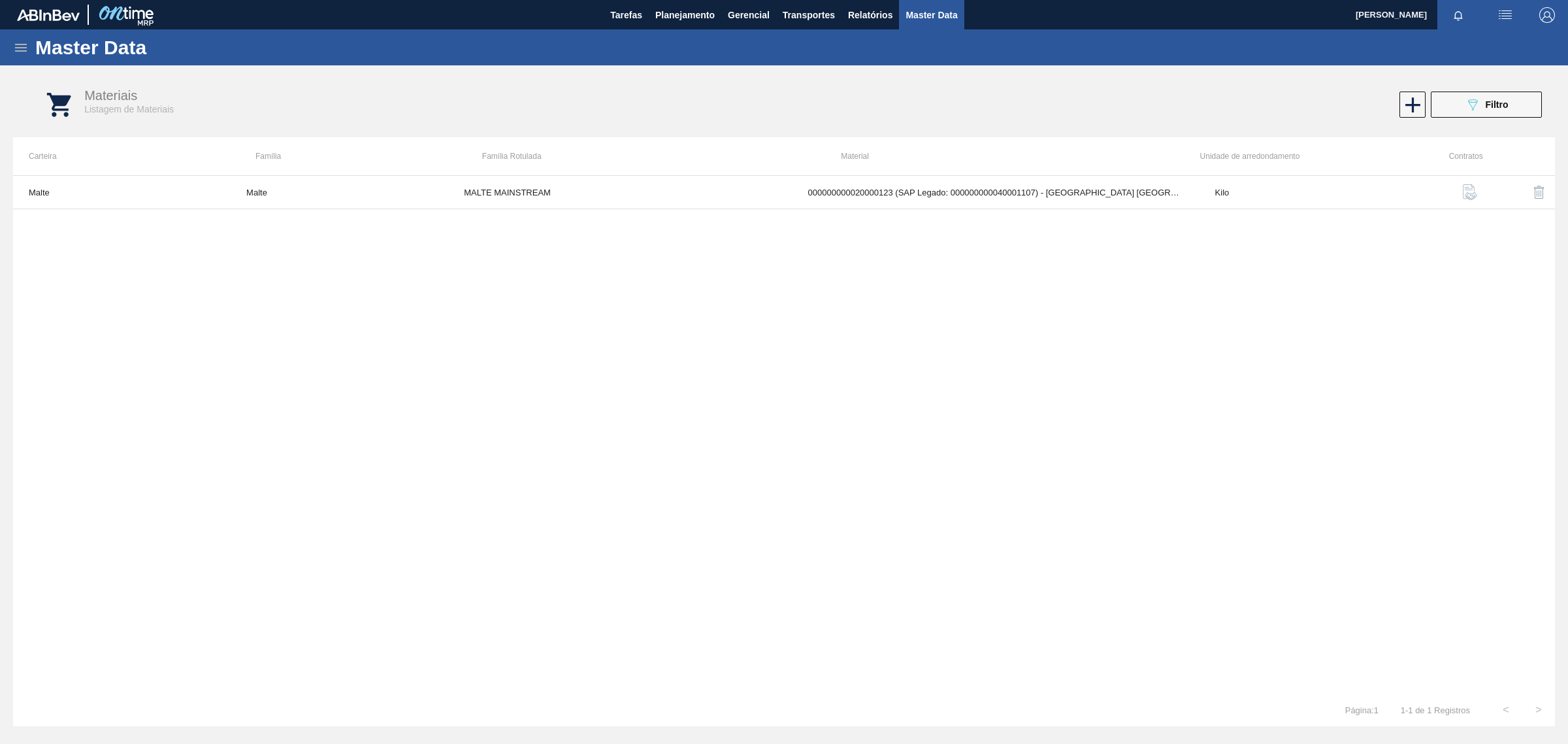
click at [1465, 187] on img "button" at bounding box center [1470, 192] width 16 height 16
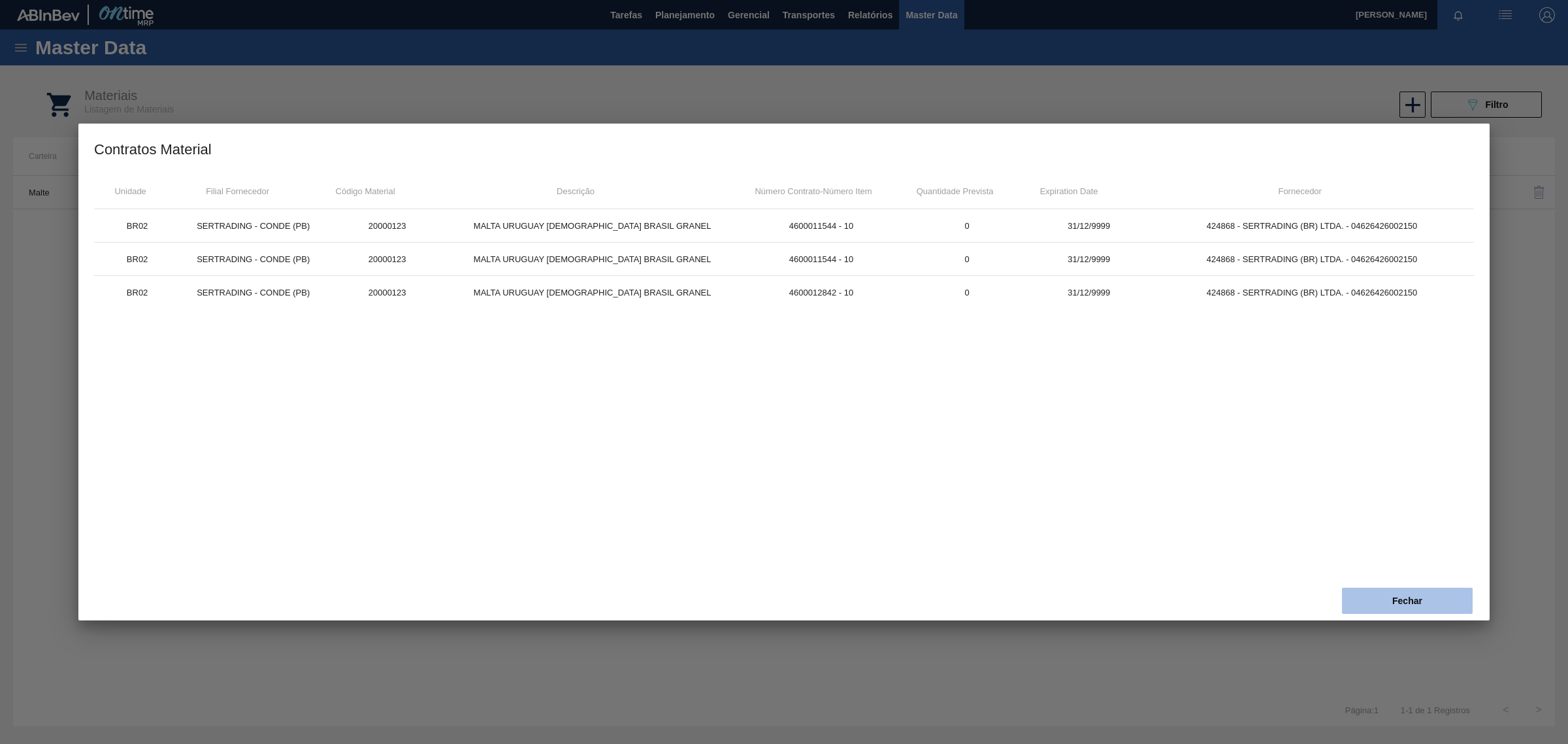
click at [1412, 602] on button "Fechar" at bounding box center [1407, 601] width 130 height 26
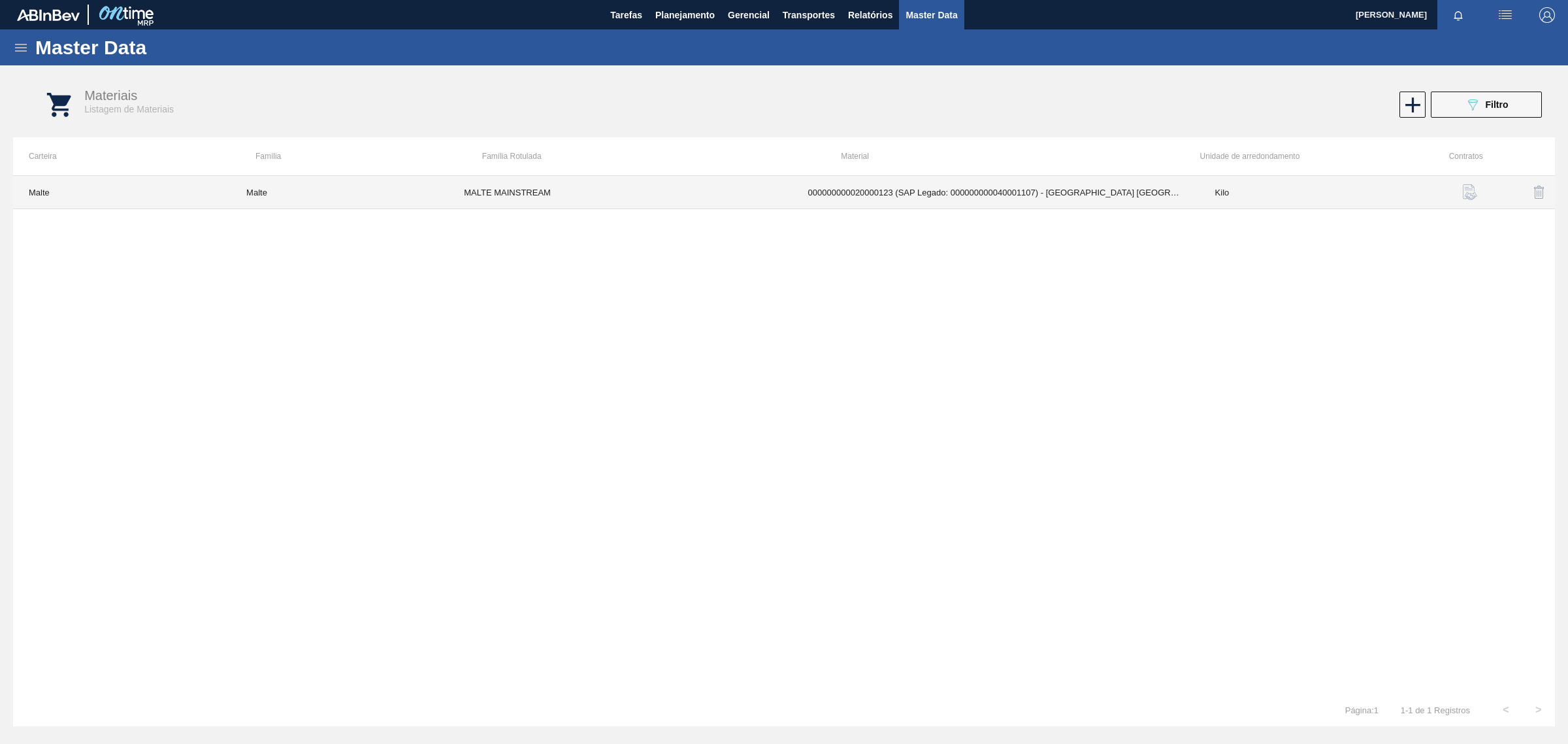
click at [453, 190] on td "MALTE MAINSTREAM" at bounding box center [619, 192] width 343 height 33
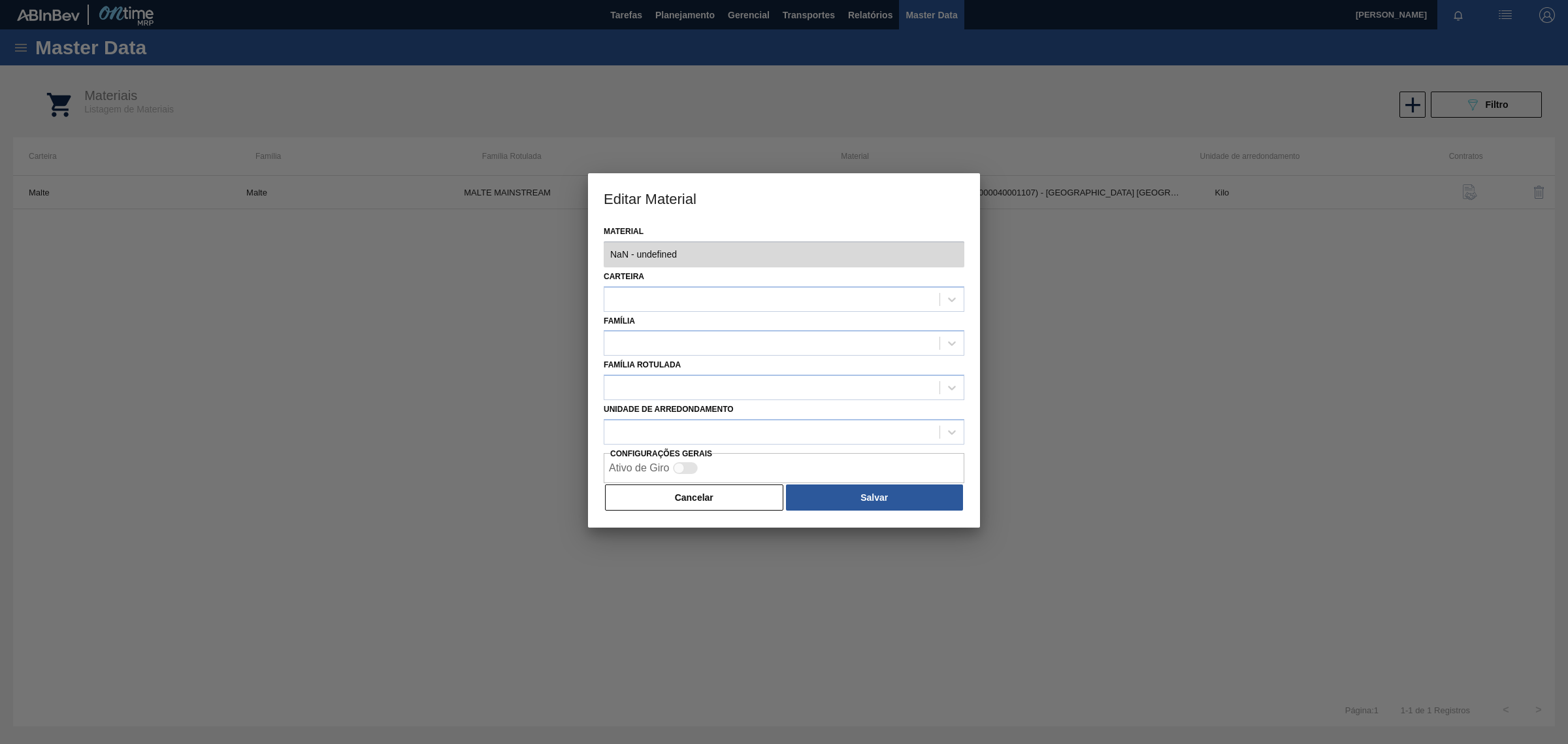
type input "20000123 - 000000000020000123 (SAP Legado: 000000000040001107) - MALTA URUGUAY …"
click at [651, 504] on button "Cancelar" at bounding box center [694, 497] width 179 height 26
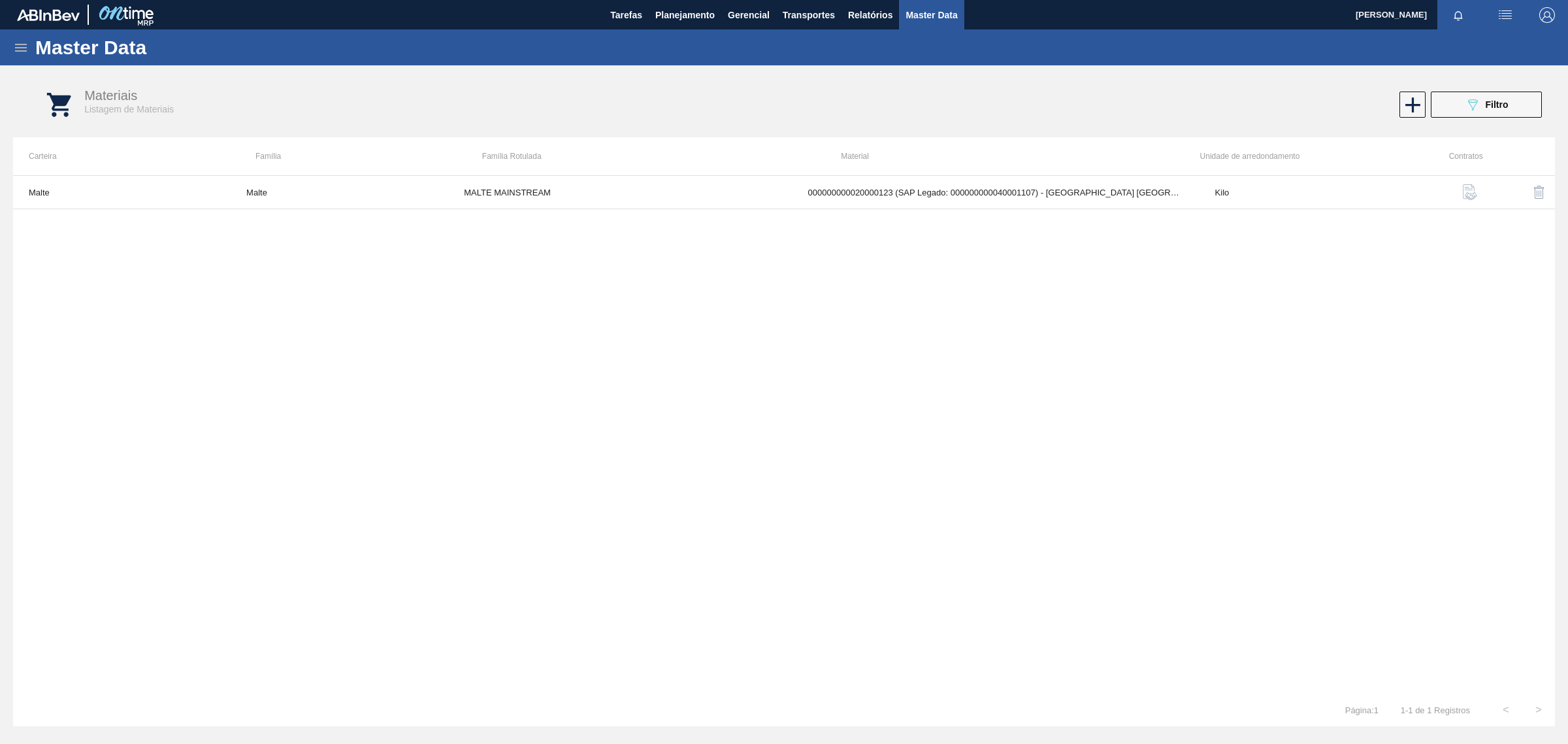
click at [19, 50] on icon at bounding box center [21, 48] width 16 height 16
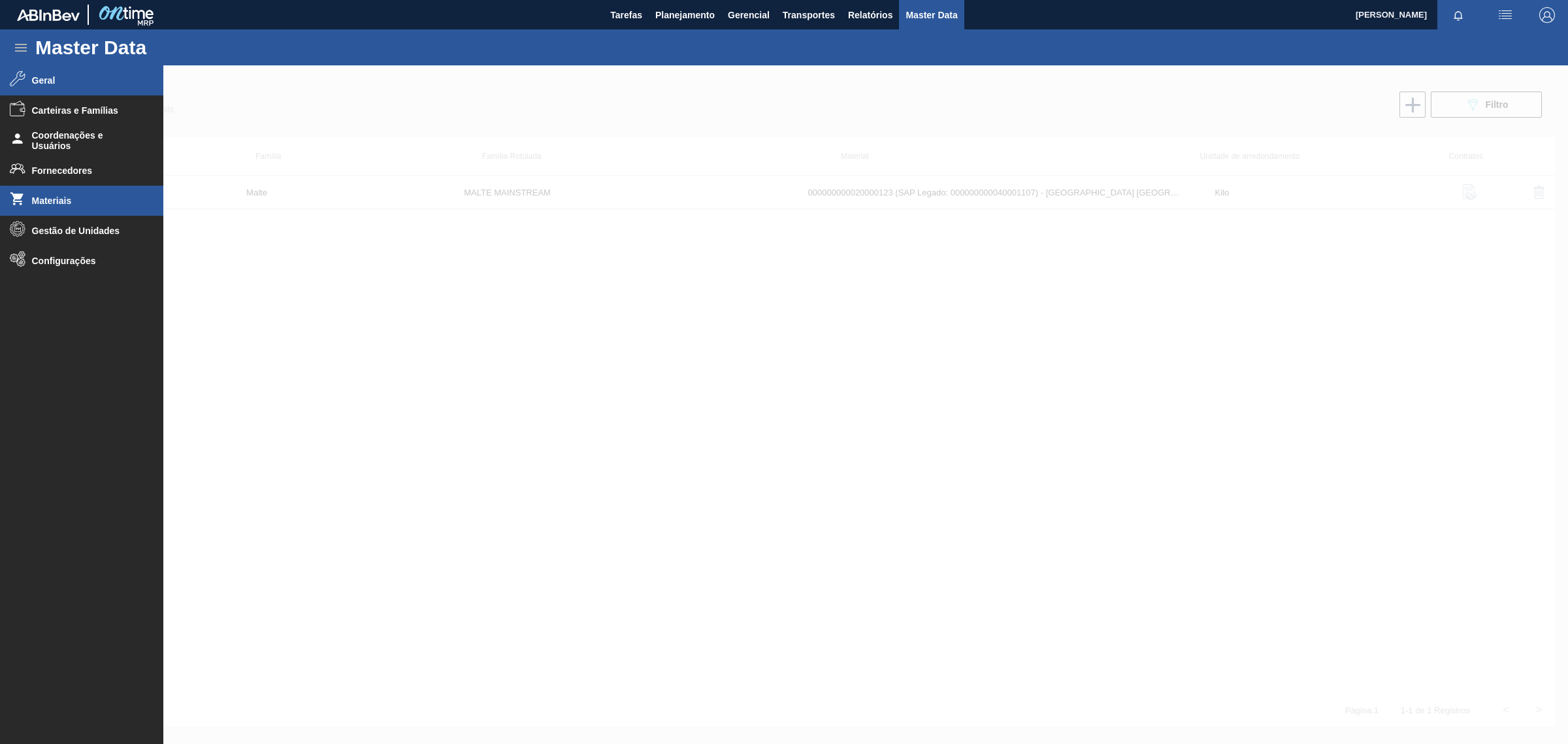
click at [34, 77] on span "Geral" at bounding box center [86, 80] width 108 height 11
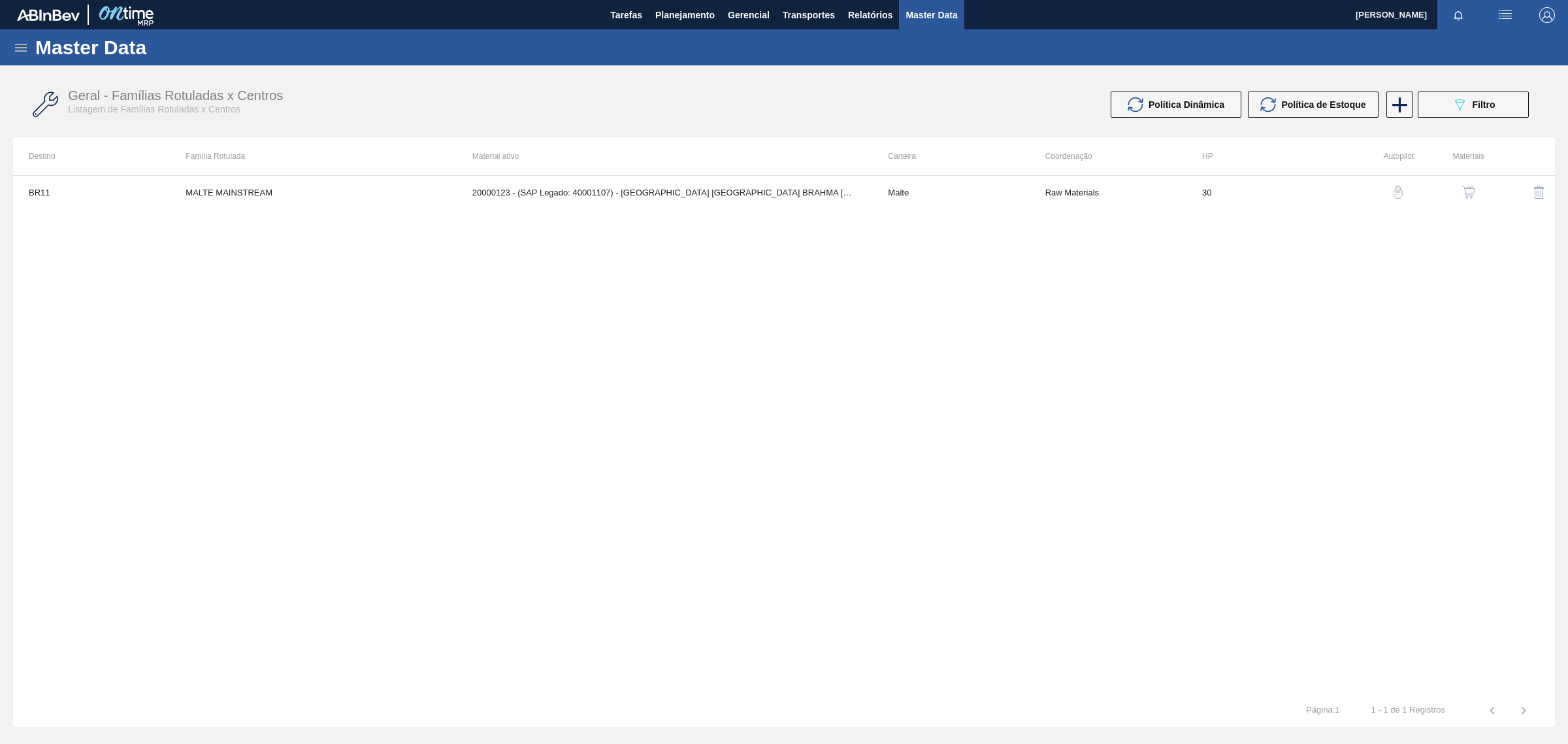
click at [1470, 192] on img "button" at bounding box center [1469, 192] width 13 height 13
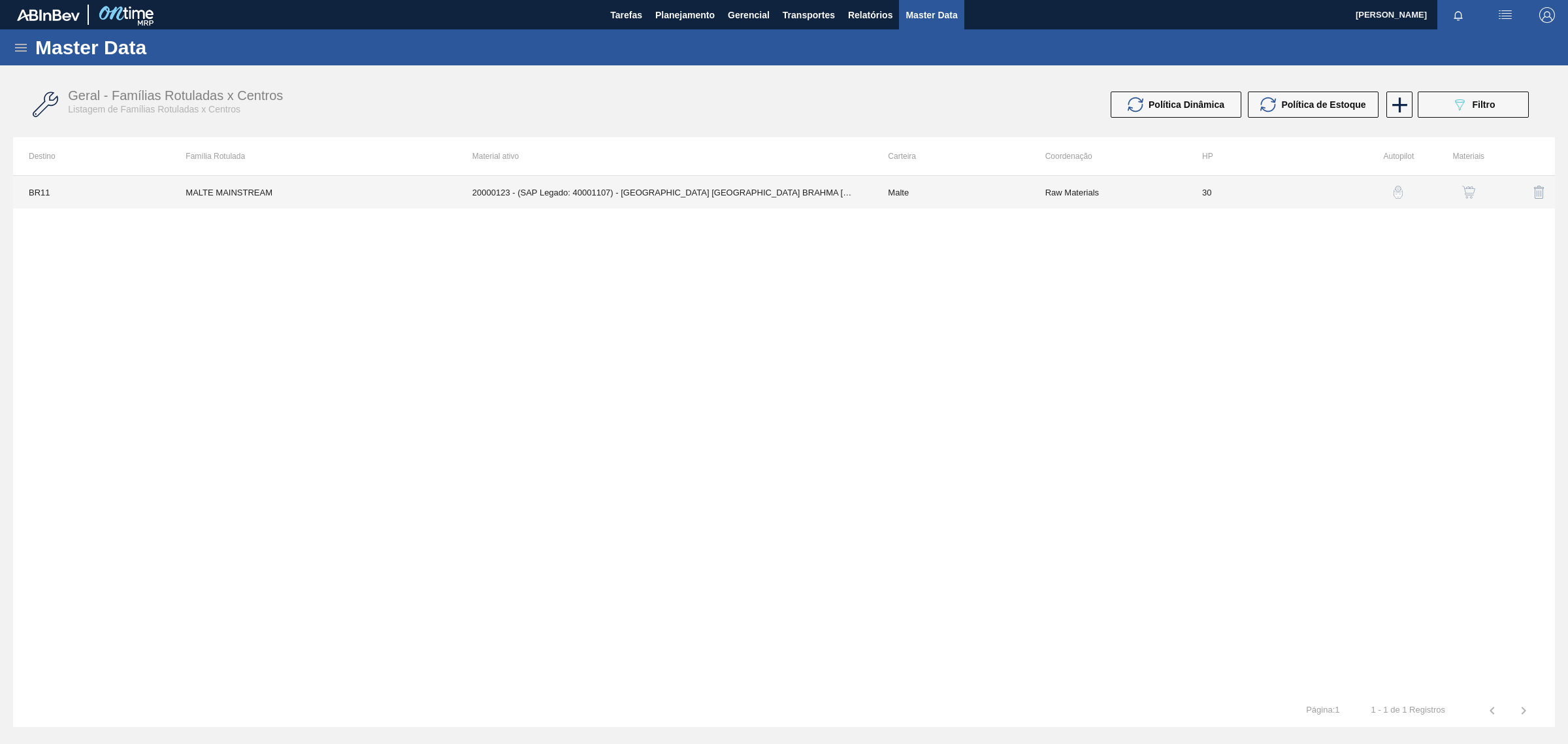
click at [555, 194] on td "20000123 - (SAP Legado: 40001107) - MALTA URUGUAY BRAHMA BRASIL GRANEL" at bounding box center [664, 192] width 416 height 32
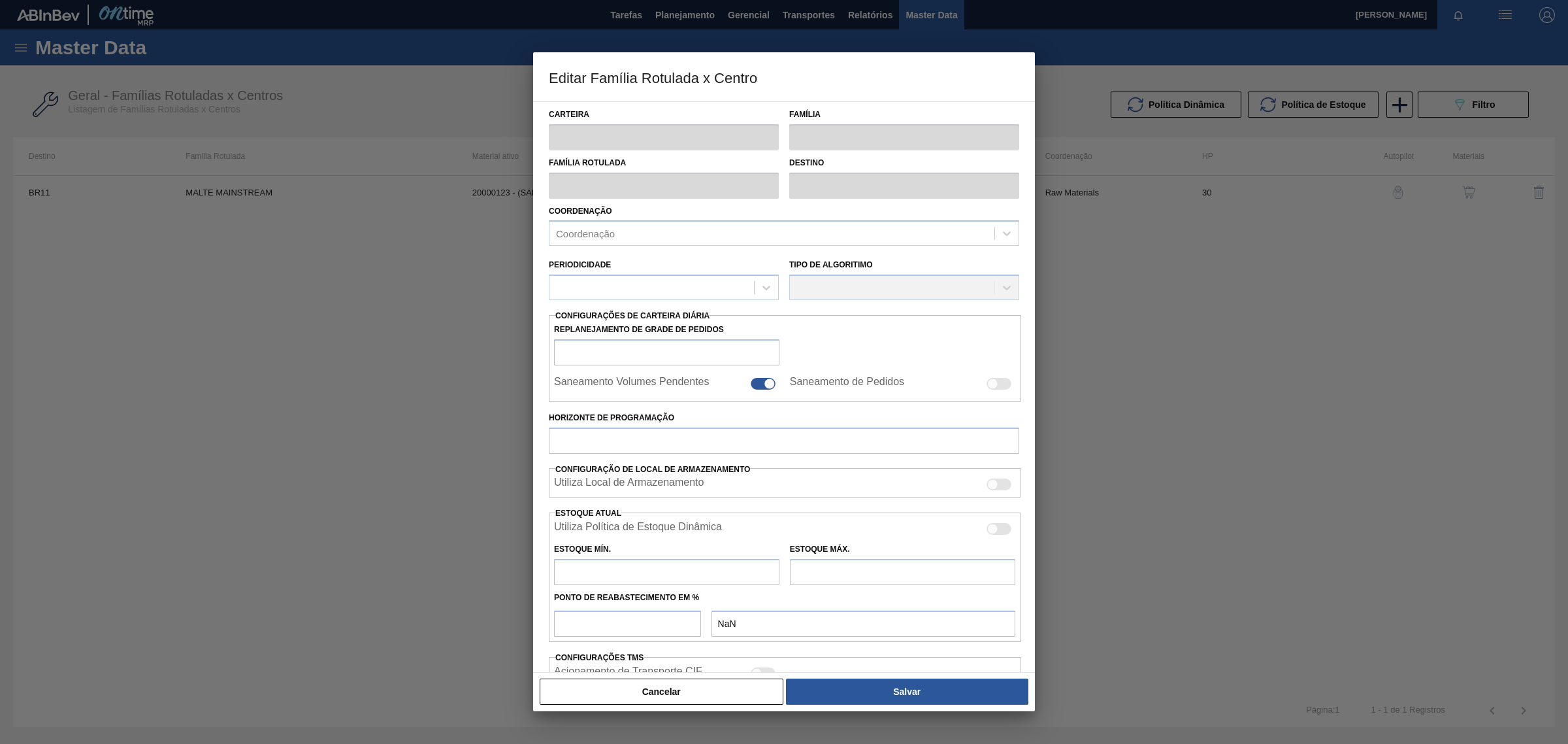
type input "Malte"
type input "MALTE MAINSTREAM"
type input "BR11 - [GEOGRAPHIC_DATA][PERSON_NAME]"
type input "0"
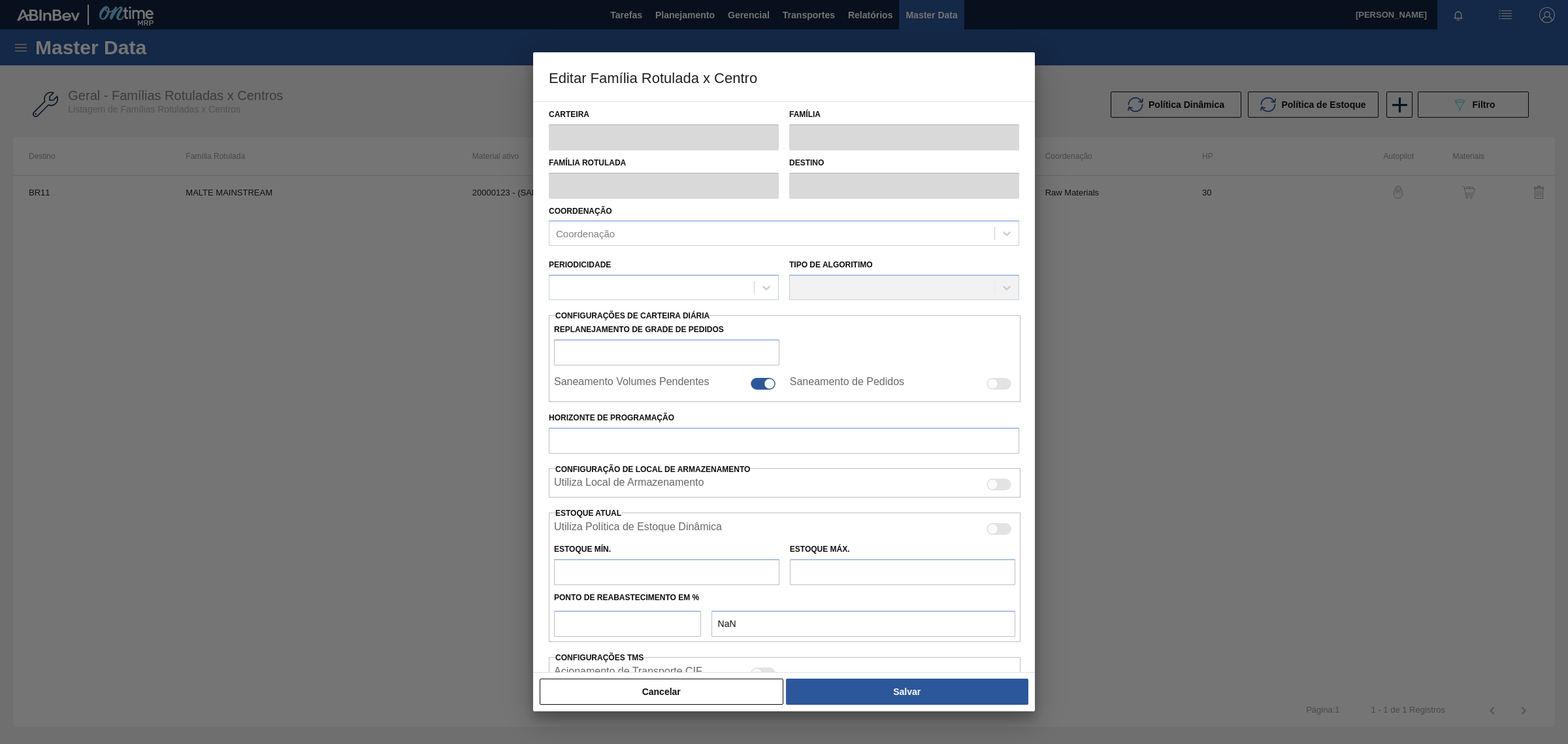
checkbox input "false"
type input "30"
type input "2.000.000"
type input "3.000.000"
type input "100"
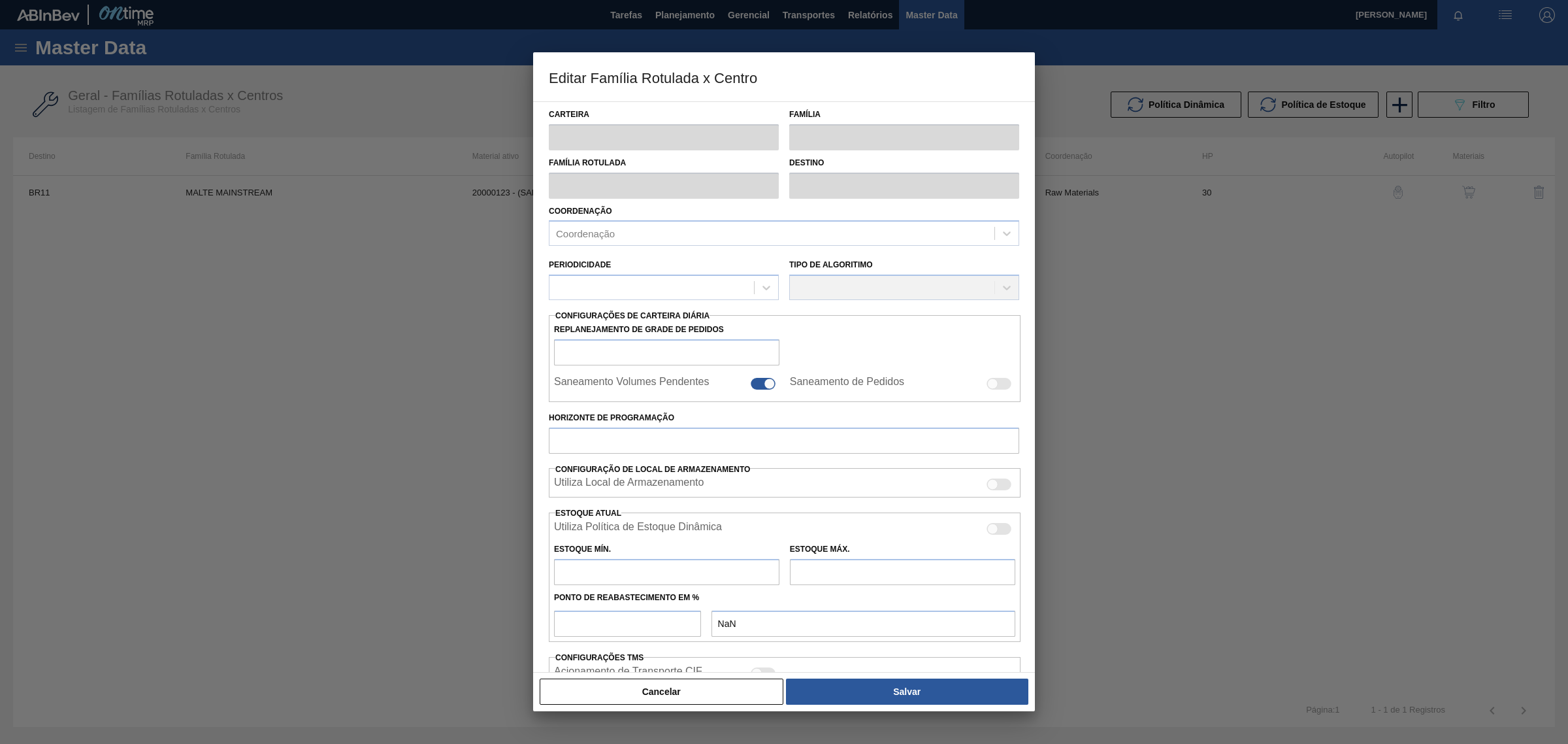
type input "3.000.000,000"
checkbox input "true"
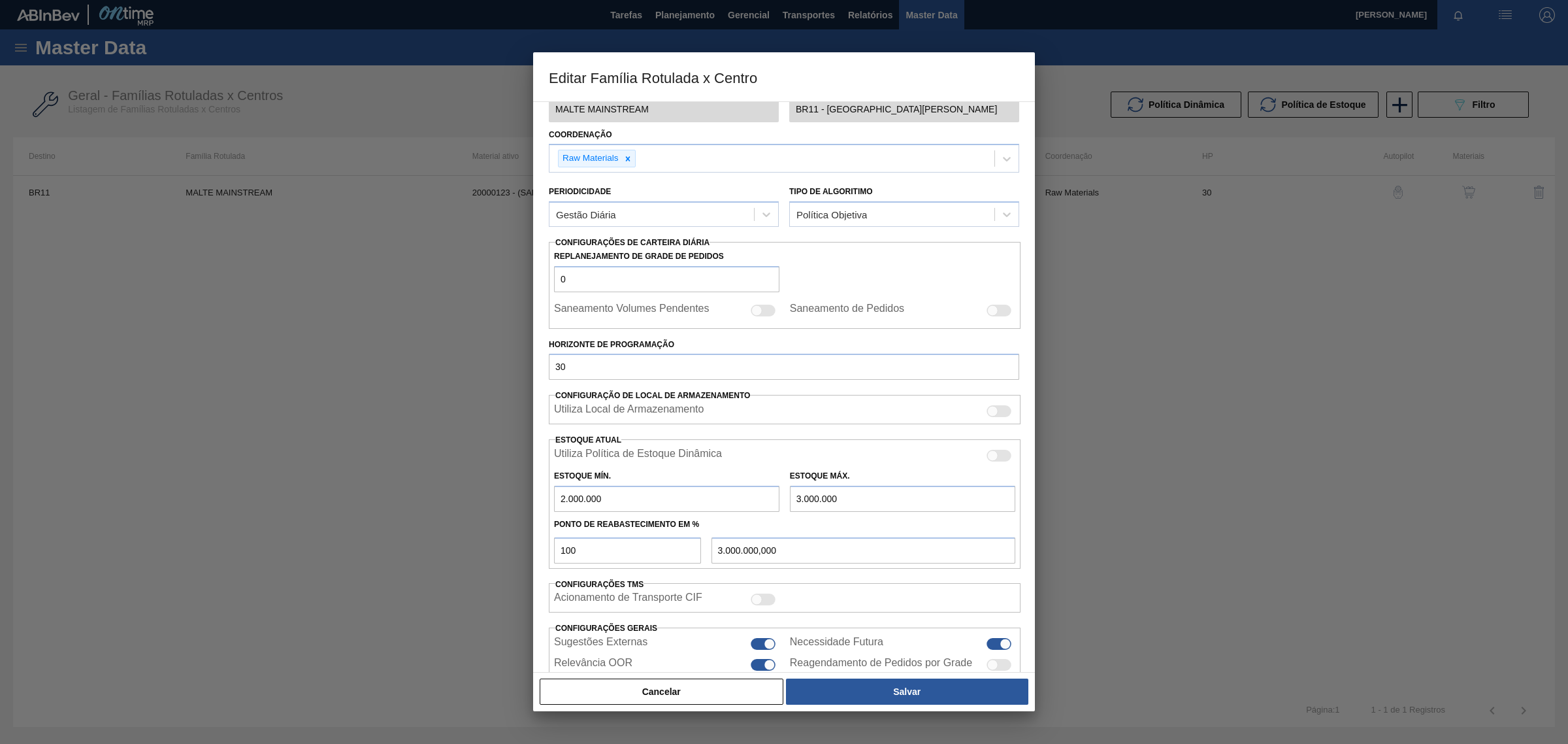
scroll to position [153, 0]
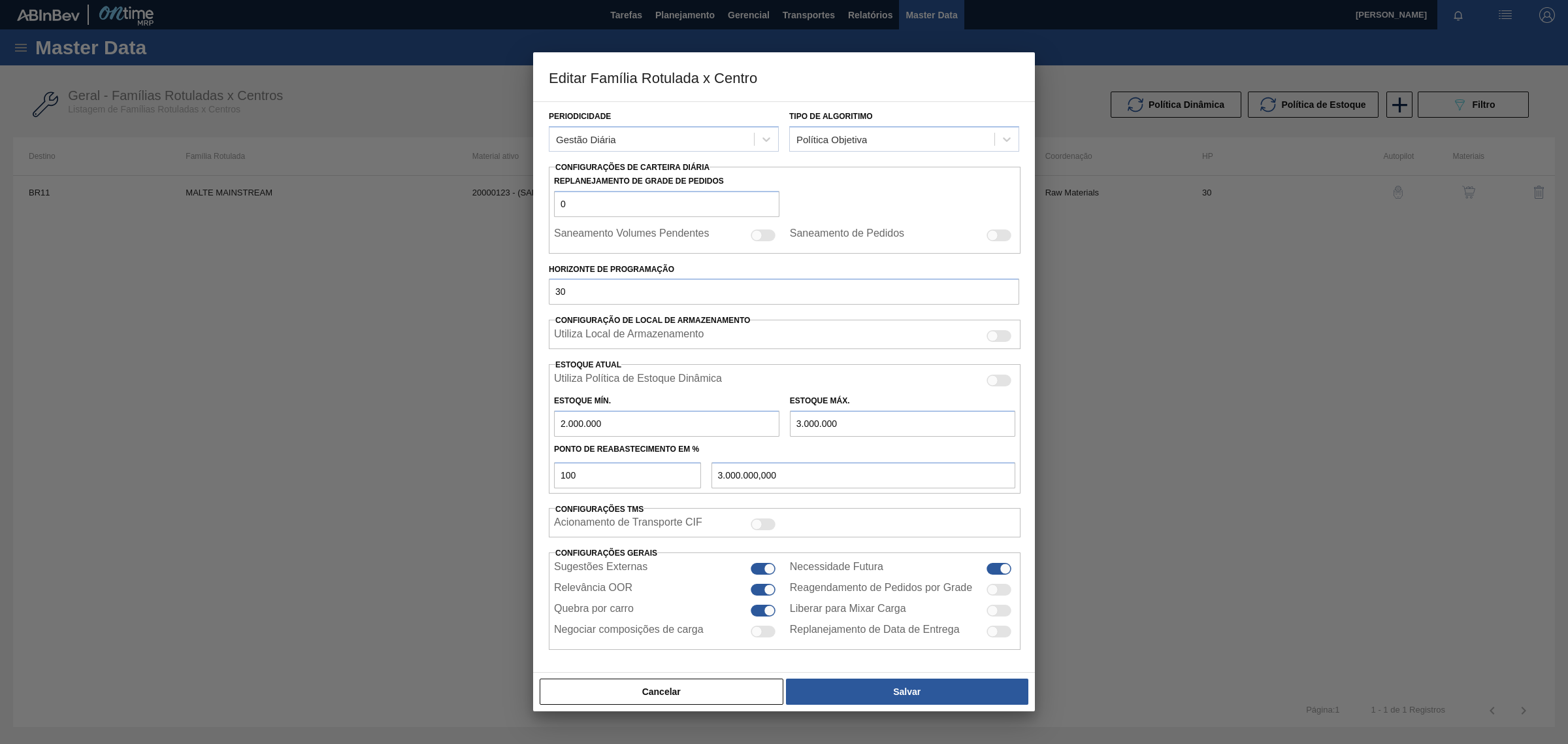
click at [762, 566] on div at bounding box center [763, 568] width 24 height 12
click at [762, 564] on div at bounding box center [763, 568] width 24 height 12
click at [772, 570] on div at bounding box center [769, 568] width 11 height 11
checkbox input "false"
click at [876, 690] on button "Salvar" at bounding box center [907, 691] width 243 height 26
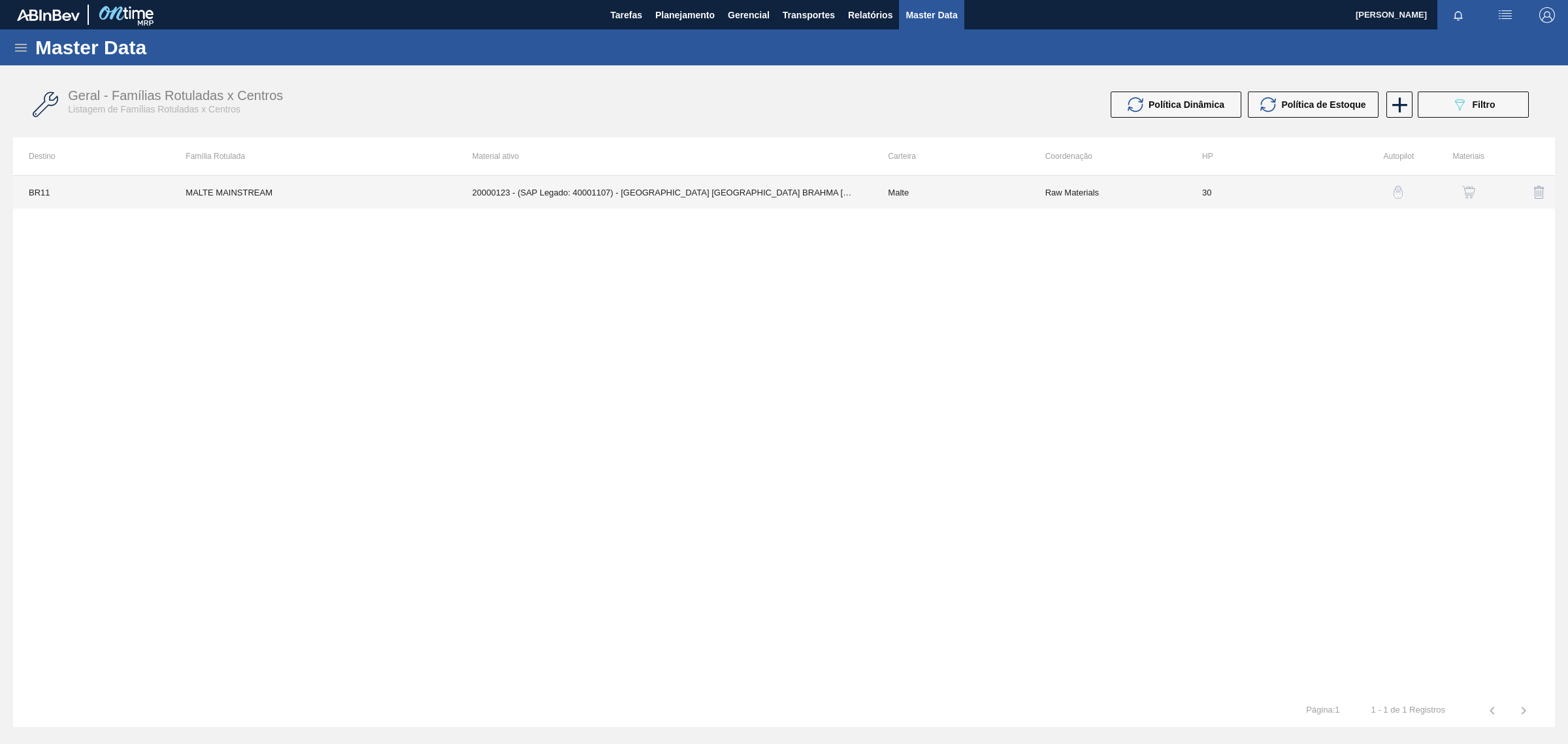
click at [634, 189] on td "20000123 - (SAP Legado: 40001107) - MALTA URUGUAY BRAHMA BRASIL GRANEL" at bounding box center [664, 192] width 416 height 32
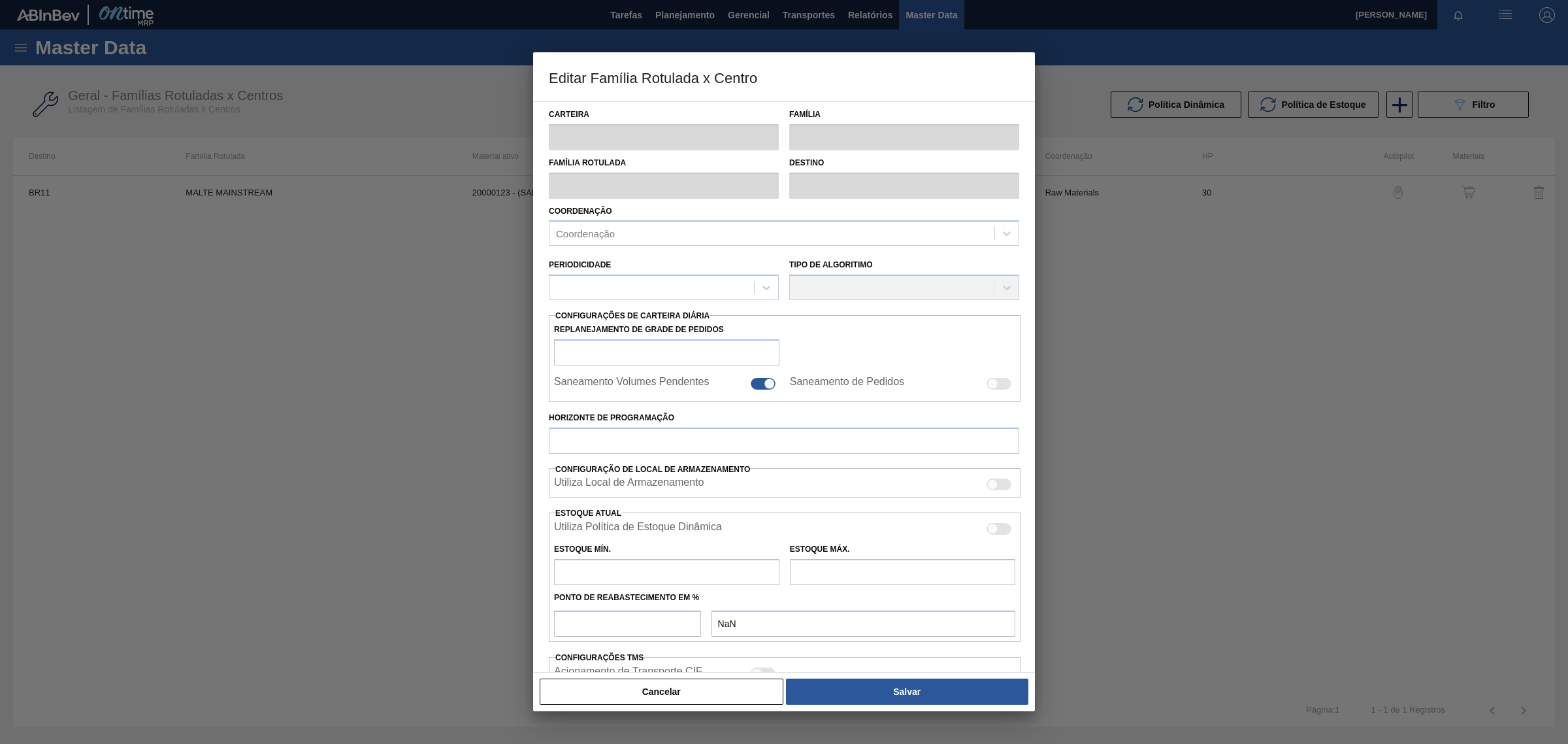
type input "Malte"
type input "MALTE MAINSTREAM"
type input "BR11 - [GEOGRAPHIC_DATA][PERSON_NAME]"
type input "0"
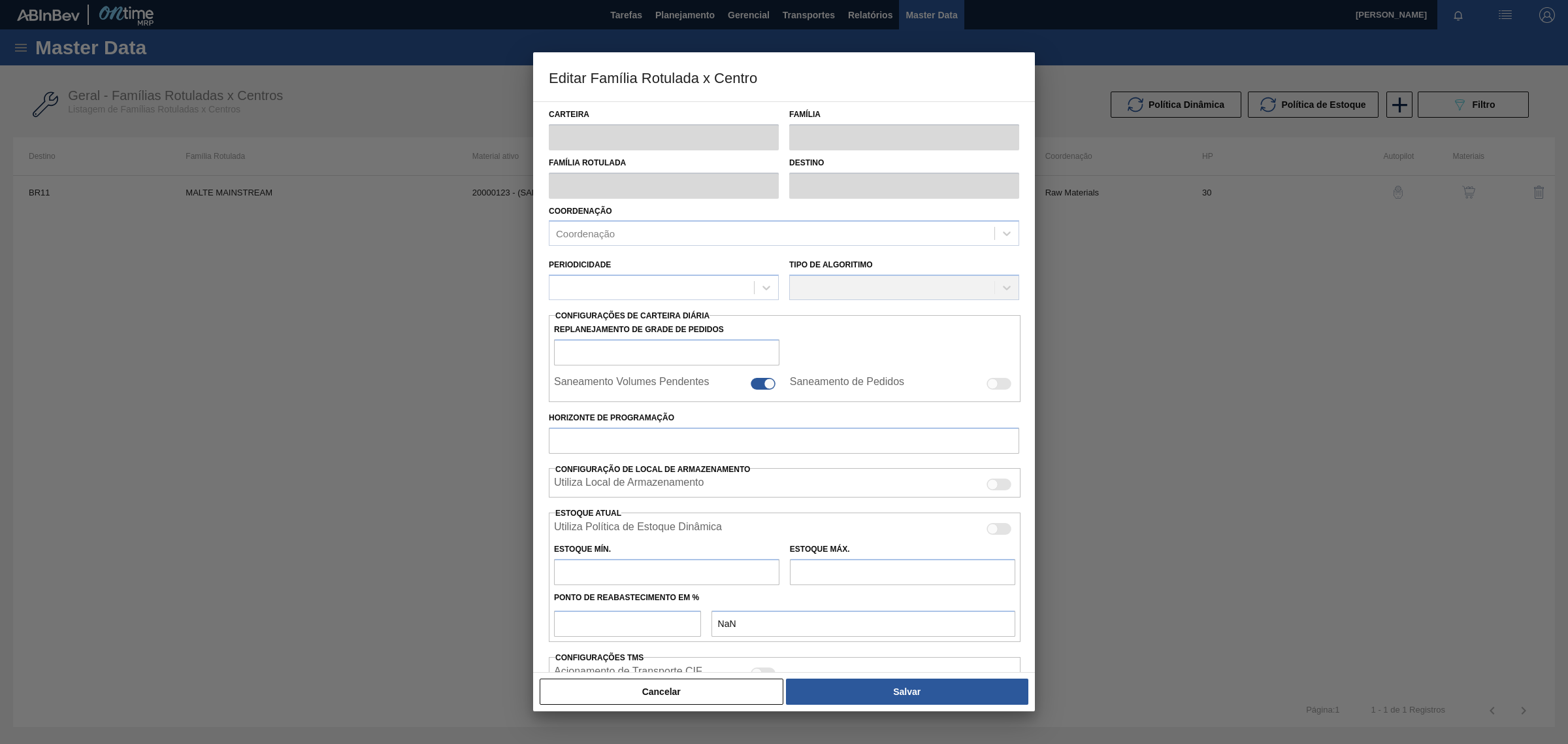
checkbox input "false"
type input "30"
type input "2.000.000"
type input "3.000.000"
type input "100"
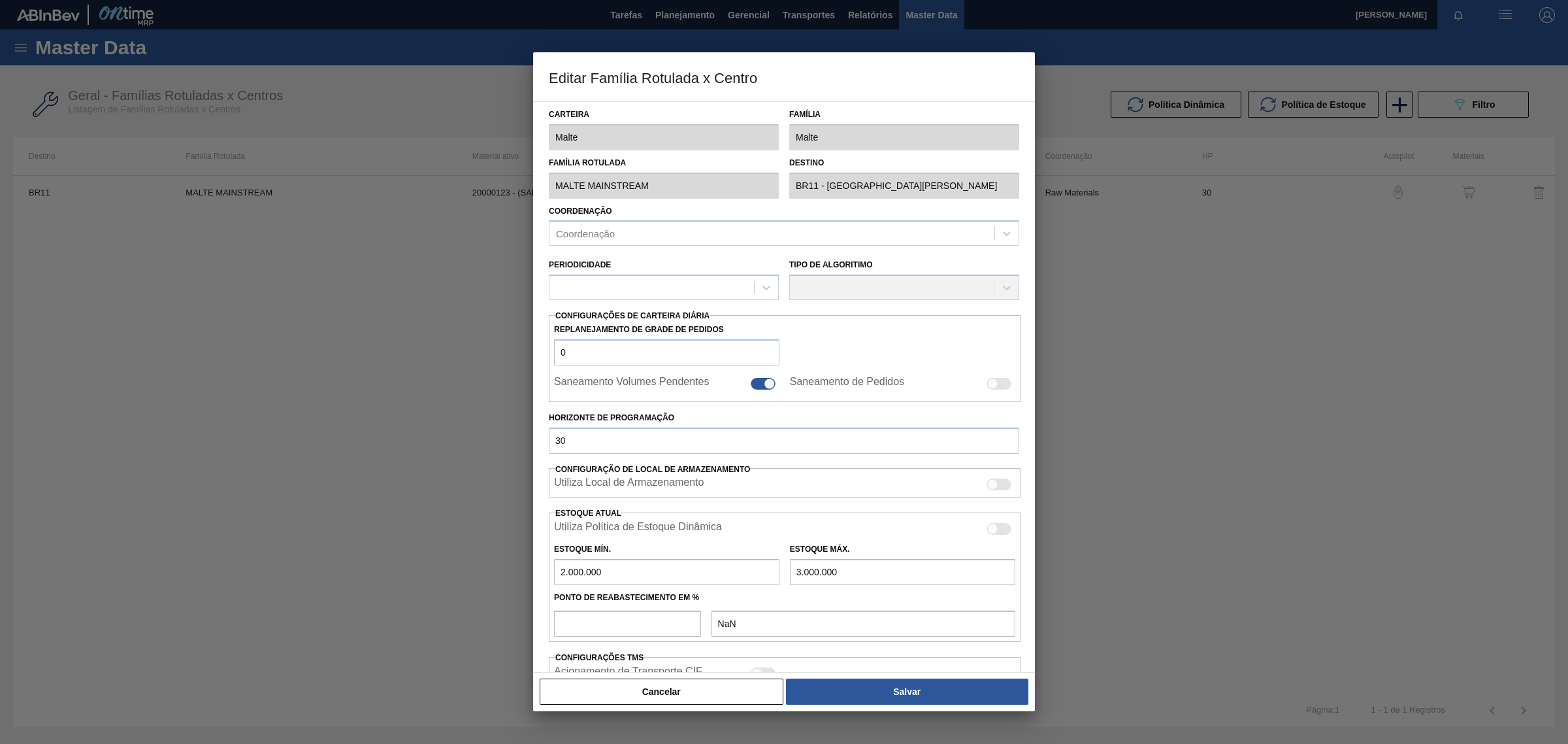
type input "3.000.000,000"
checkbox input "true"
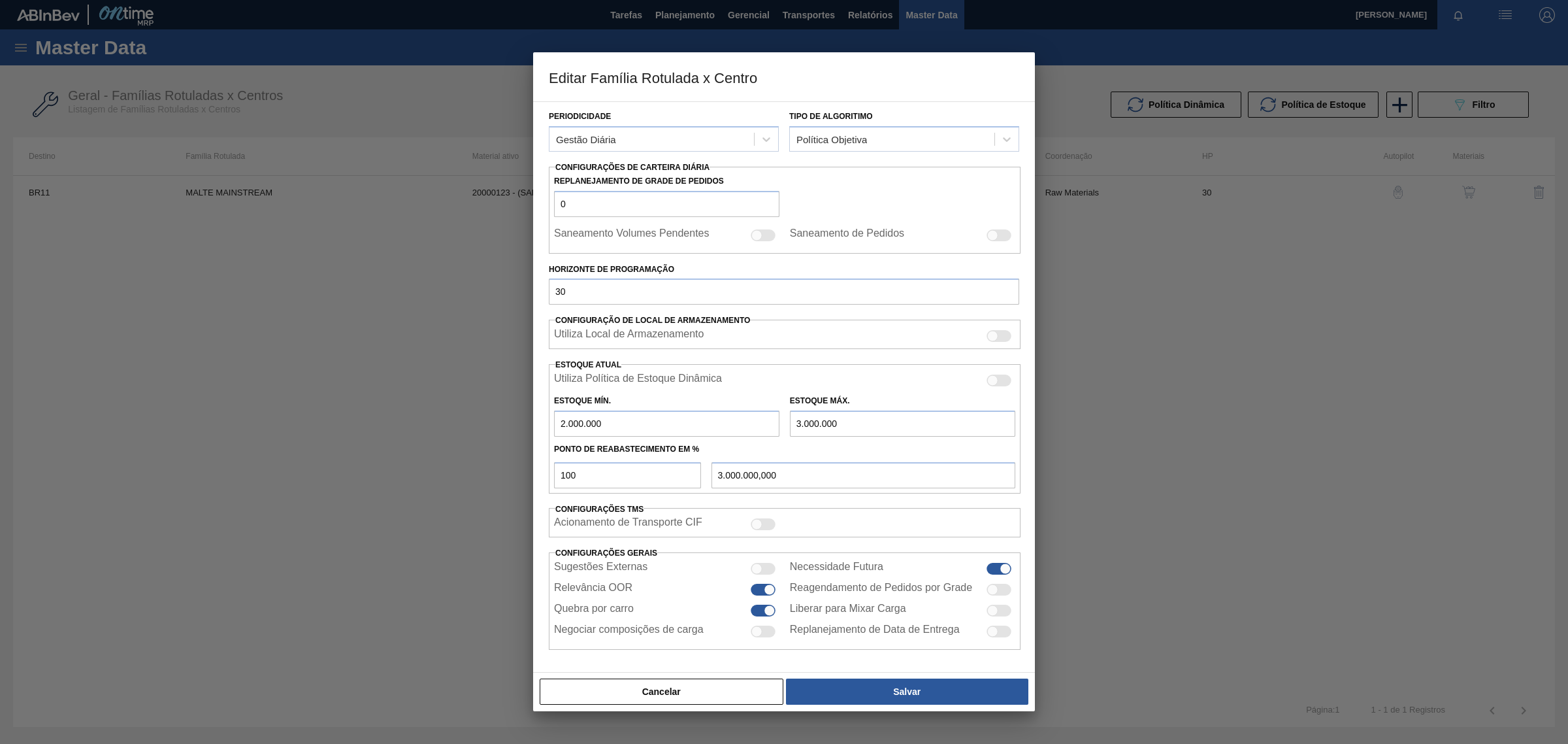
click at [306, 520] on div at bounding box center [784, 372] width 1568 height 744
drag, startPoint x: 639, startPoint y: 691, endPoint x: 634, endPoint y: 632, distance: 59.2
click at [639, 690] on button "Cancelar" at bounding box center [661, 691] width 243 height 26
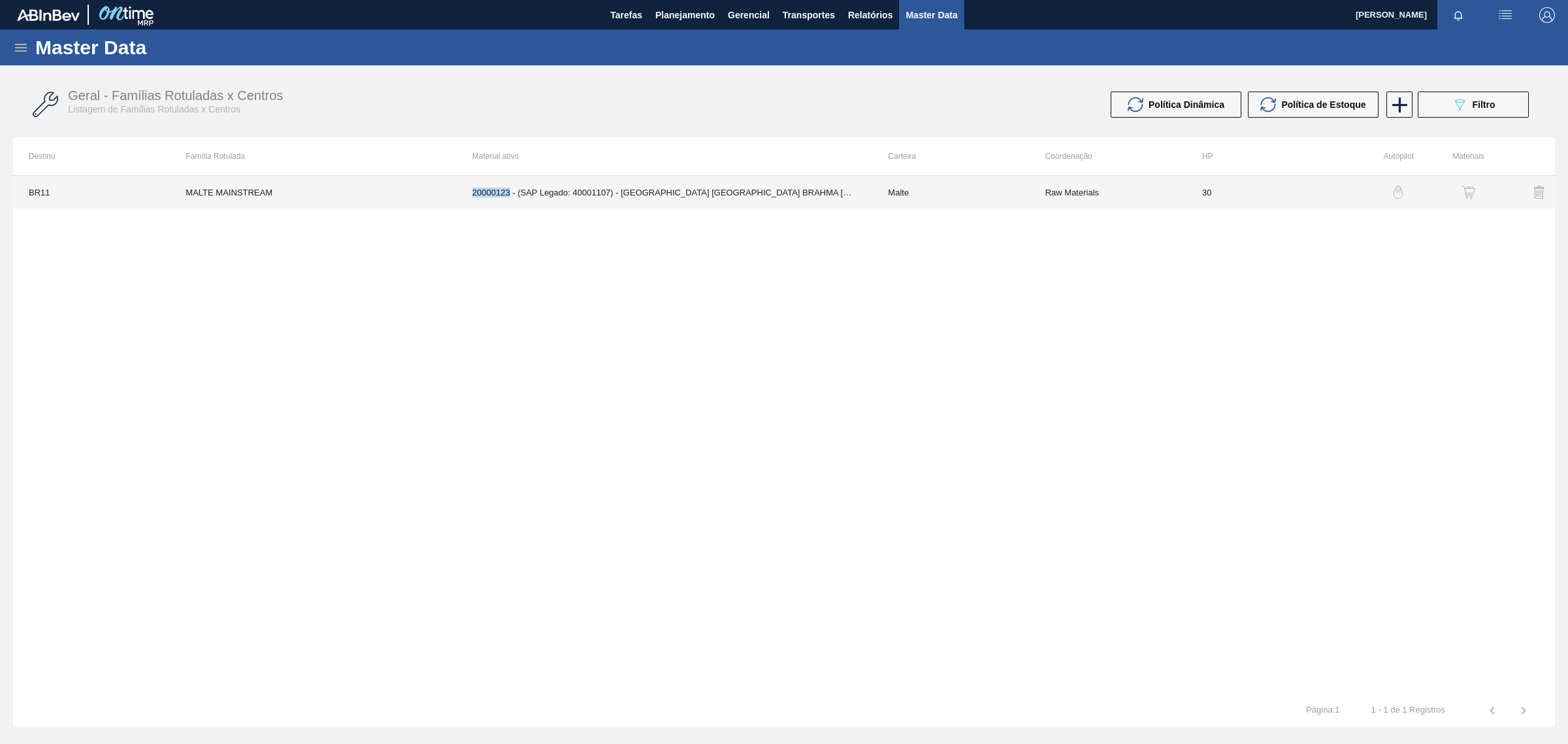
drag, startPoint x: 462, startPoint y: 192, endPoint x: 510, endPoint y: 194, distance: 48.0
click at [510, 194] on td "20000123 - (SAP Legado: 40001107) - MALTA URUGUAY BRAHMA BRASIL GRANEL" at bounding box center [664, 192] width 416 height 32
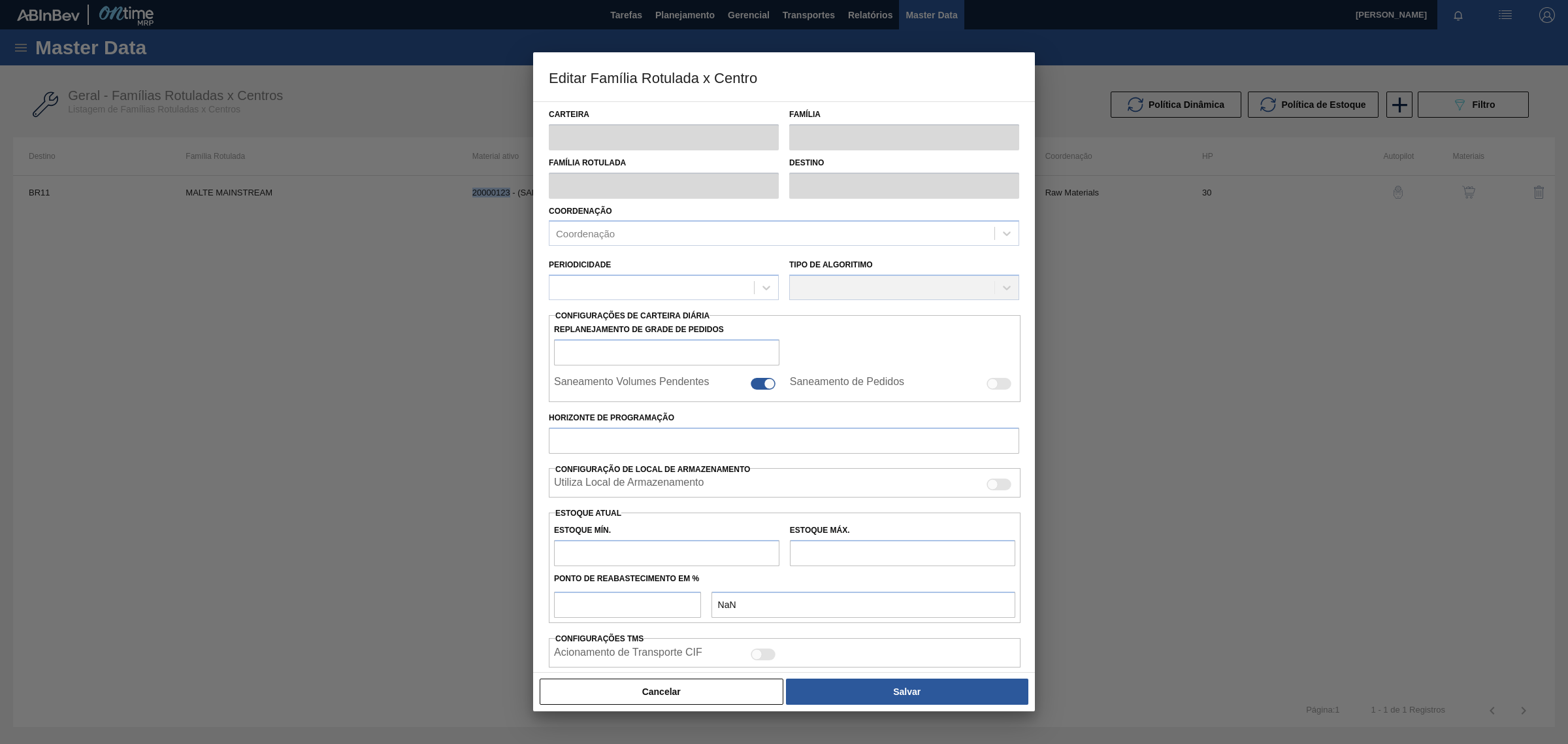
copy td "20000123"
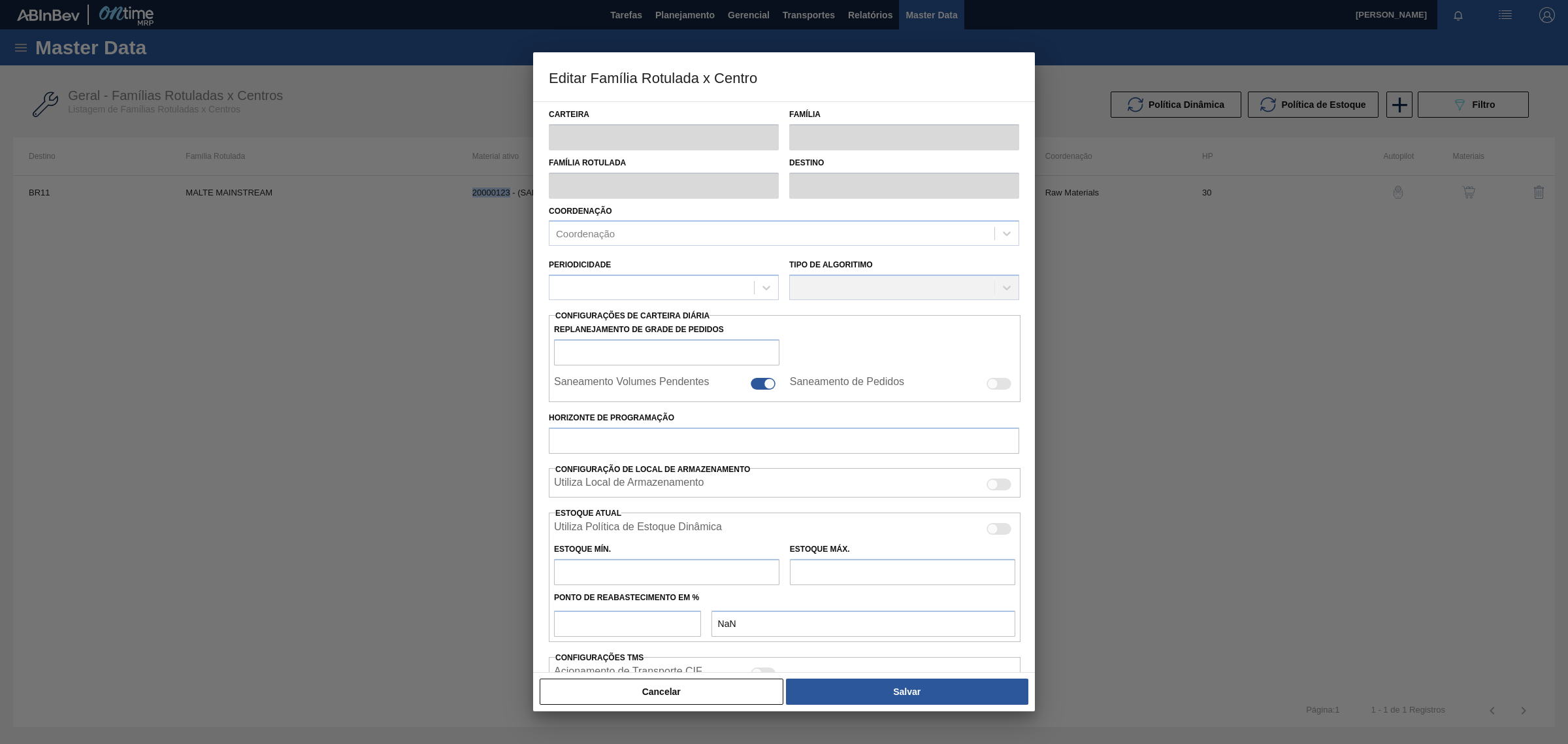
type input "Malte"
type input "MALTE MAINSTREAM"
type input "BR11 - São Luís"
type input "0"
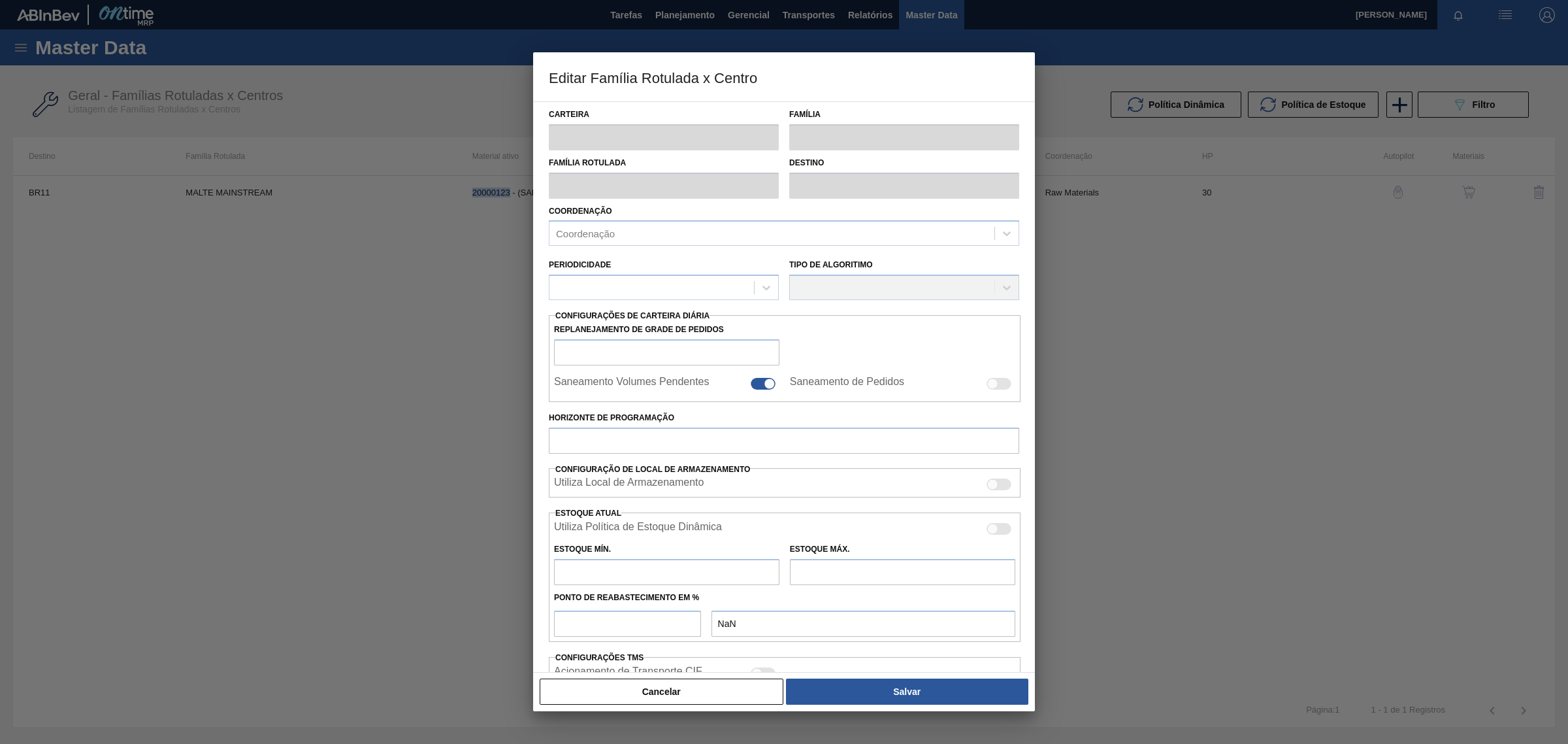
checkbox input "false"
type input "30"
type input "2.000.000"
type input "3.000.000"
type input "100"
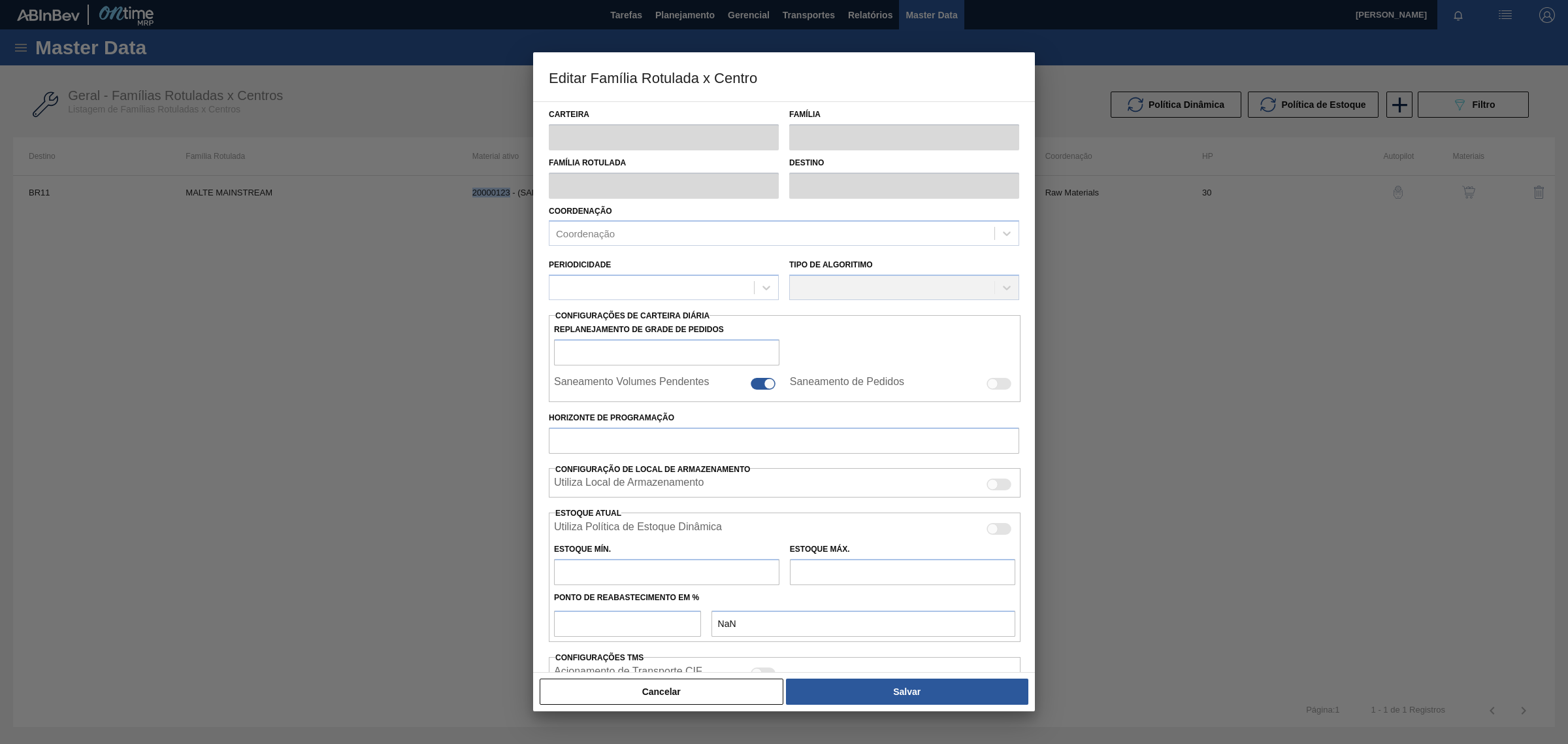
type input "3.000.000,000"
checkbox input "true"
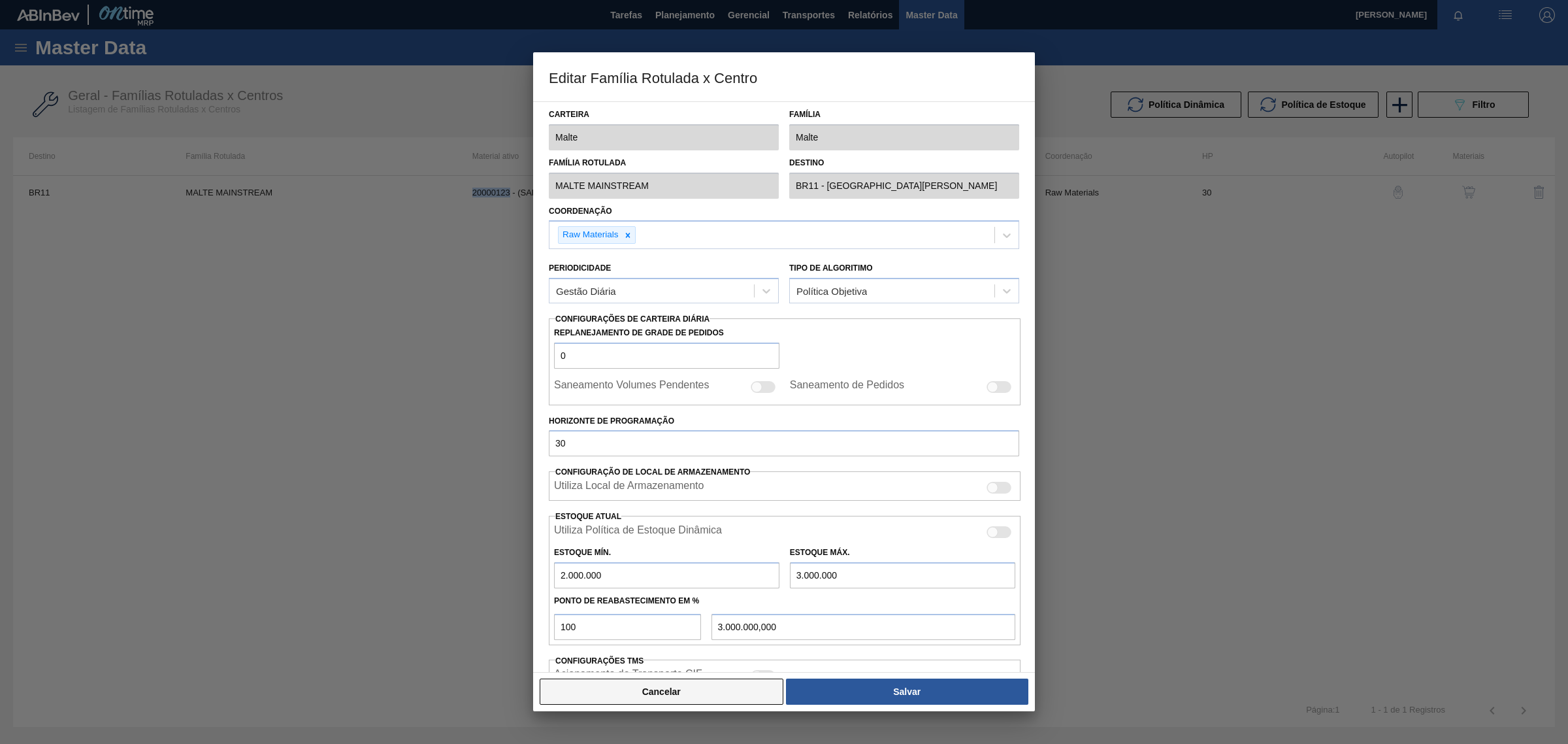
click at [628, 694] on button "Cancelar" at bounding box center [661, 691] width 243 height 26
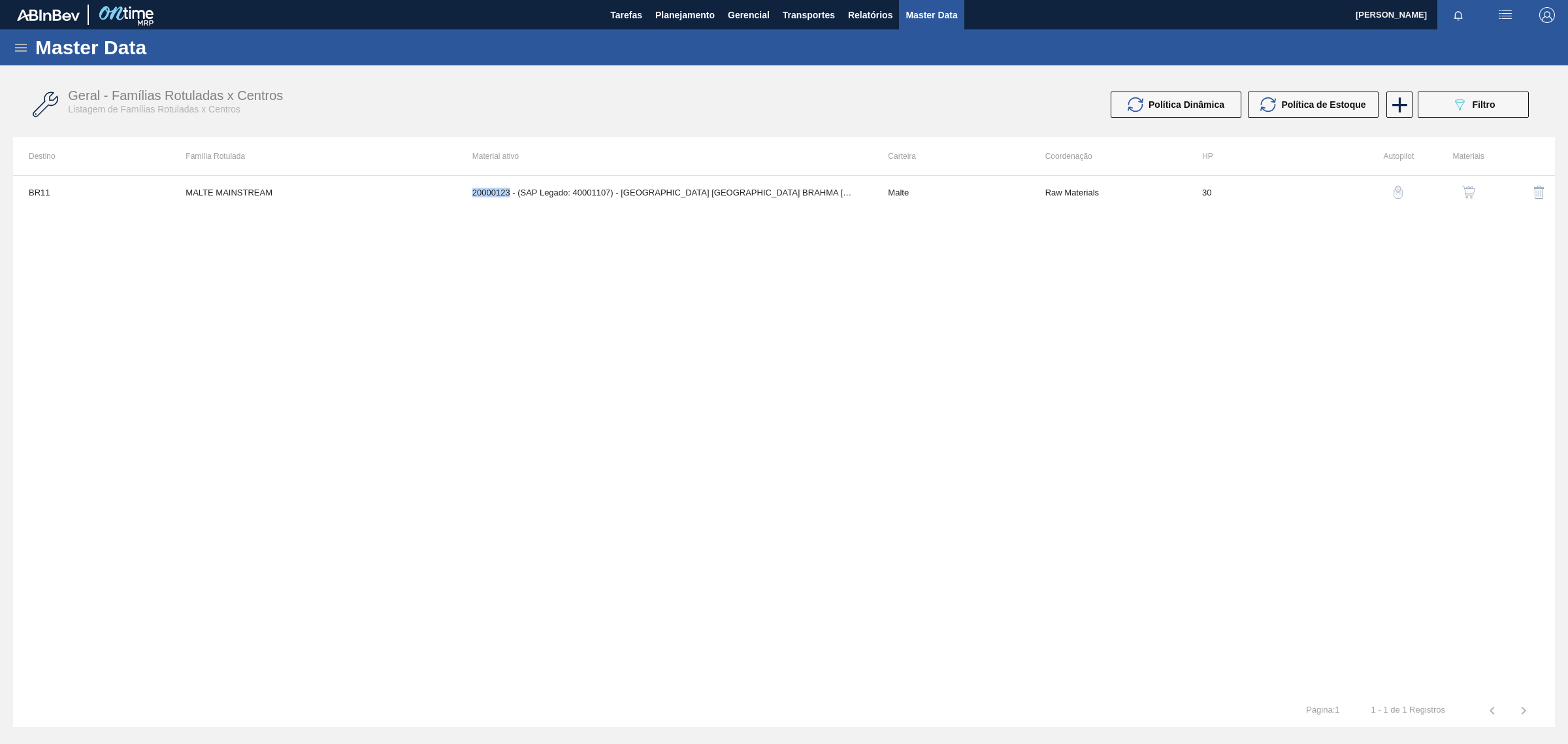
click at [1470, 192] on img "button" at bounding box center [1469, 192] width 13 height 13
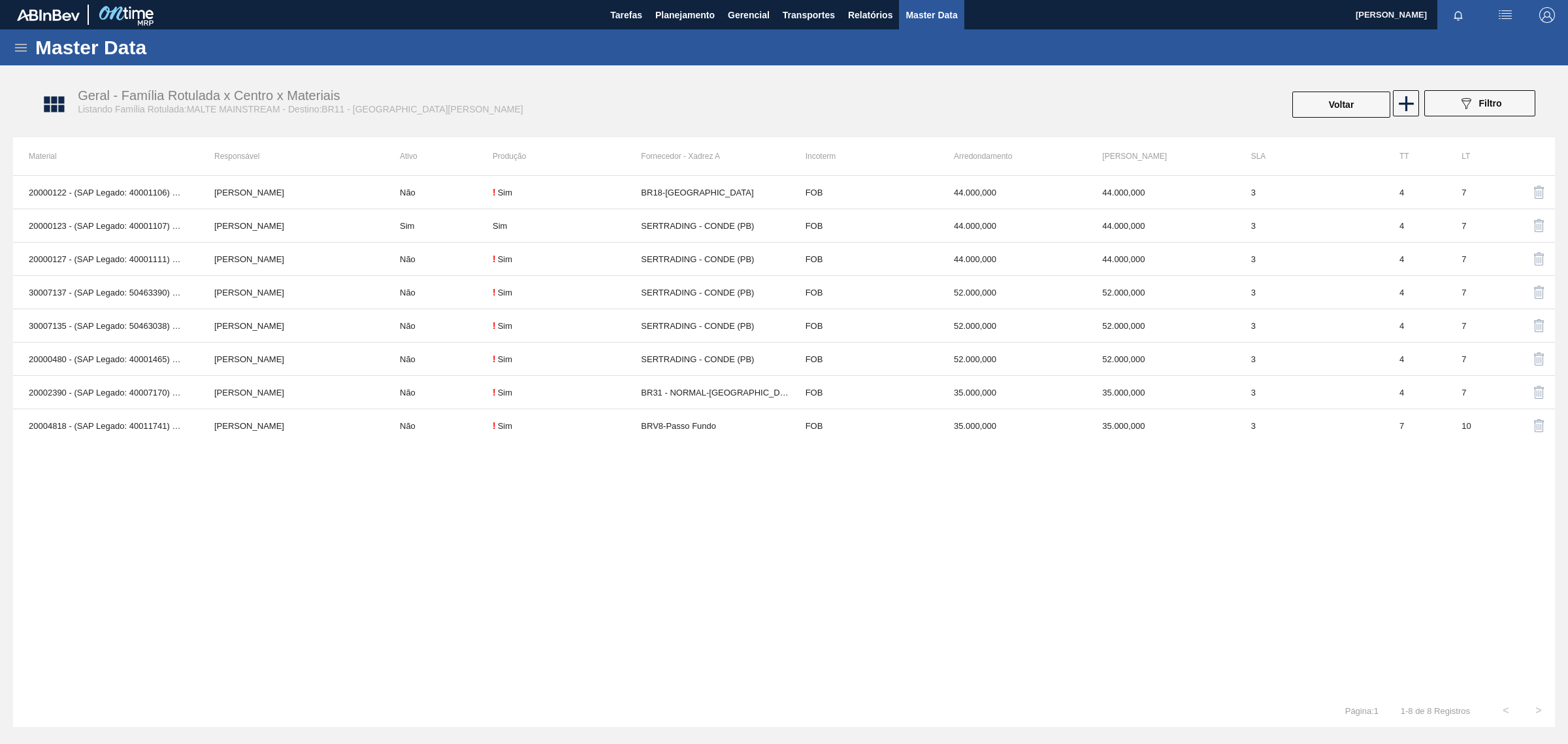
click at [21, 51] on icon at bounding box center [21, 48] width 16 height 16
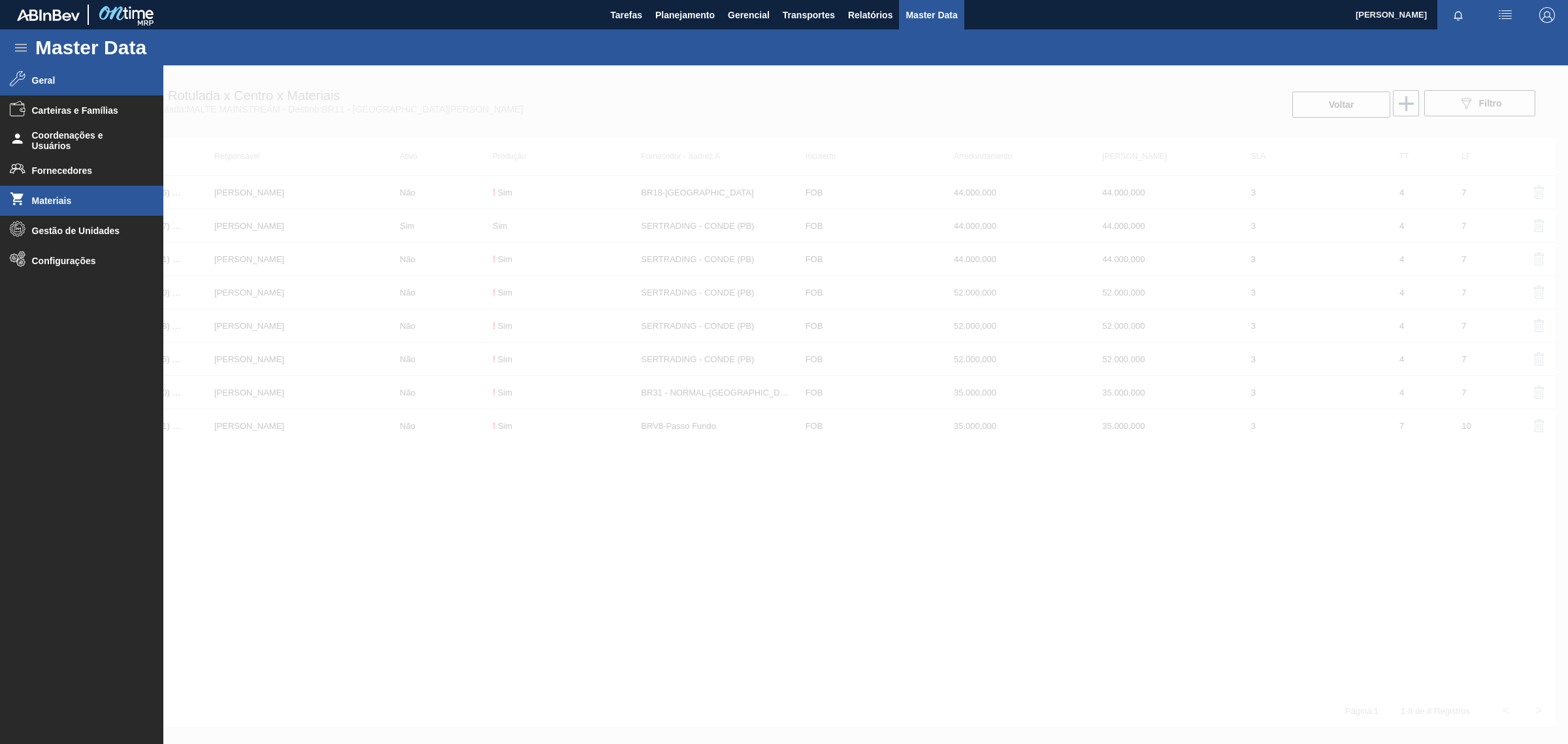
click at [64, 201] on span "Materiais" at bounding box center [86, 200] width 108 height 11
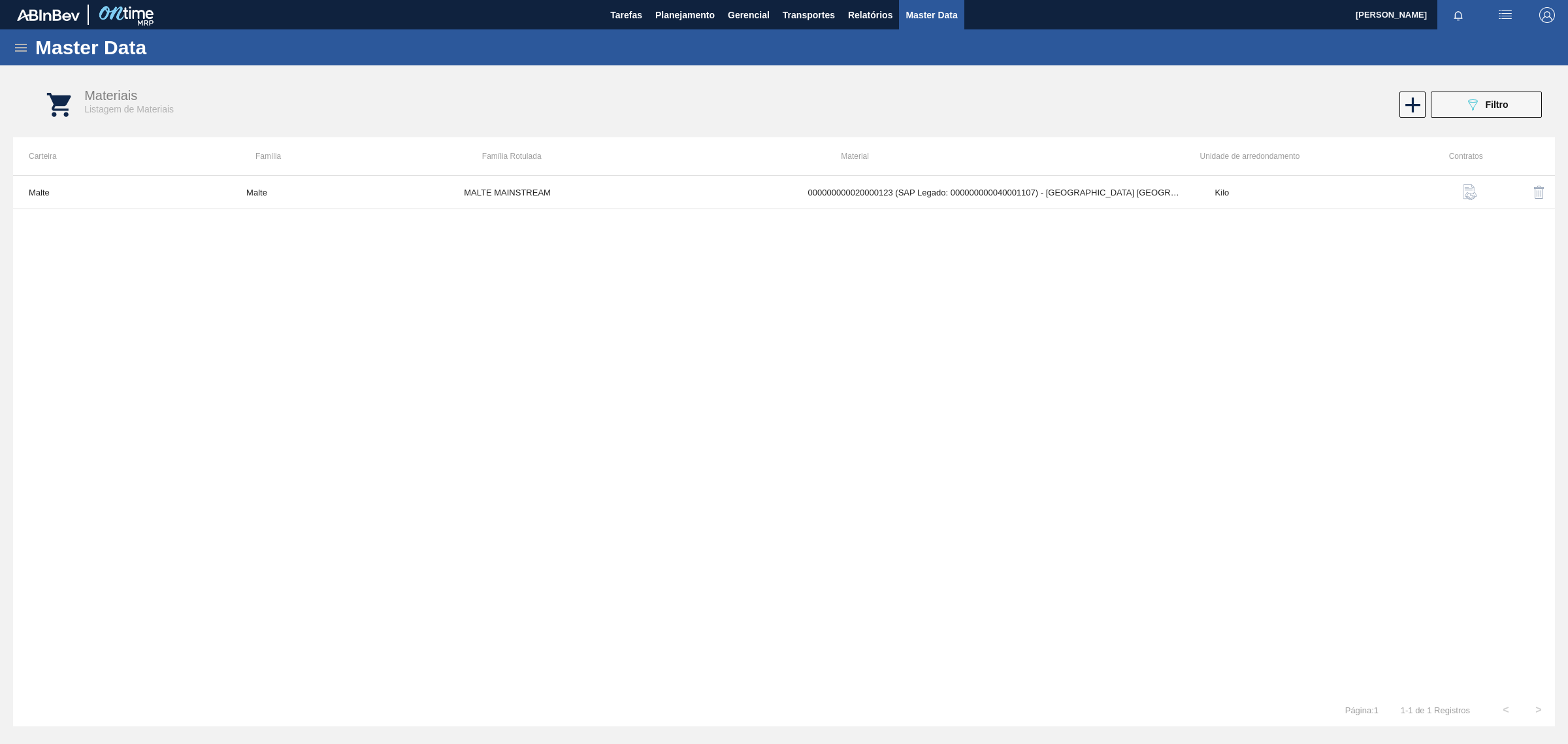
click at [1470, 194] on img "button" at bounding box center [1470, 192] width 16 height 16
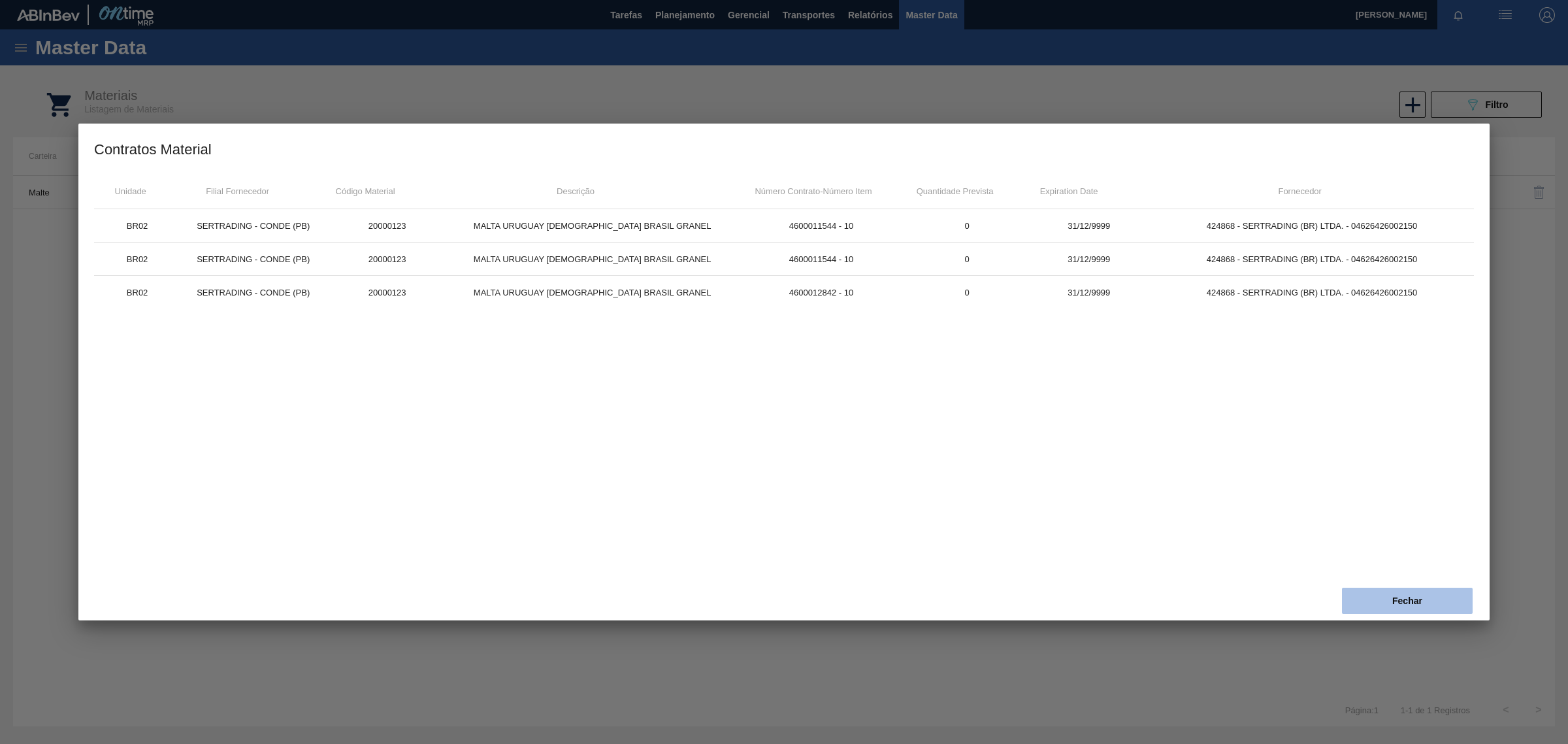
click at [1418, 596] on button "Fechar" at bounding box center [1407, 601] width 130 height 26
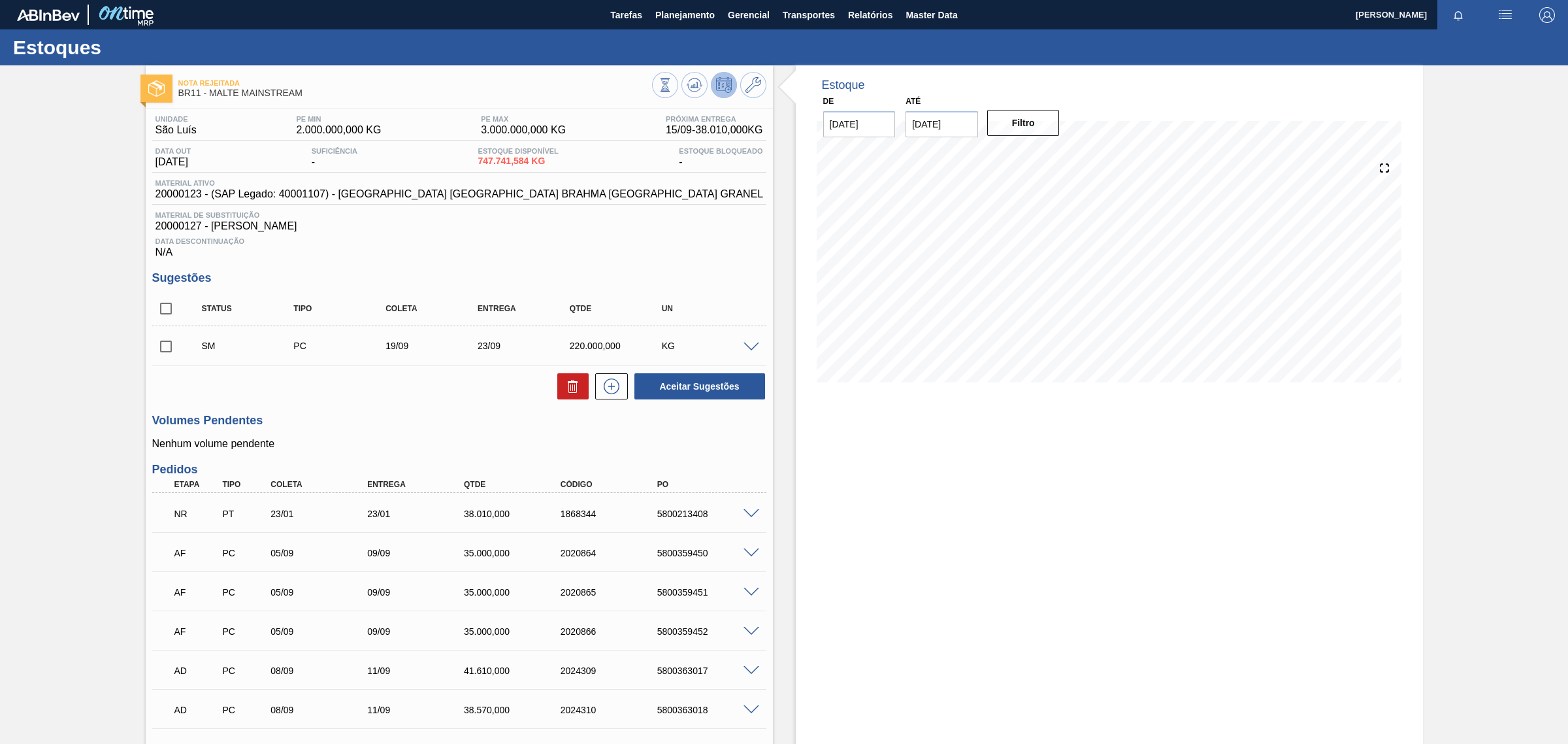
click at [174, 192] on span "20000123 - (SAP Legado: 40001107) - [GEOGRAPHIC_DATA] [GEOGRAPHIC_DATA] BRAHMA …" at bounding box center [459, 194] width 608 height 12
click at [174, 191] on span "20000123 - (SAP Legado: 40001107) - MALTA URUGUAY BRAHMA BRASIL GRANEL" at bounding box center [459, 194] width 608 height 12
copy span "20000123"
click at [697, 382] on button "Aceitar Sugestões" at bounding box center [699, 386] width 130 height 26
drag, startPoint x: 163, startPoint y: 347, endPoint x: 270, endPoint y: 361, distance: 107.9
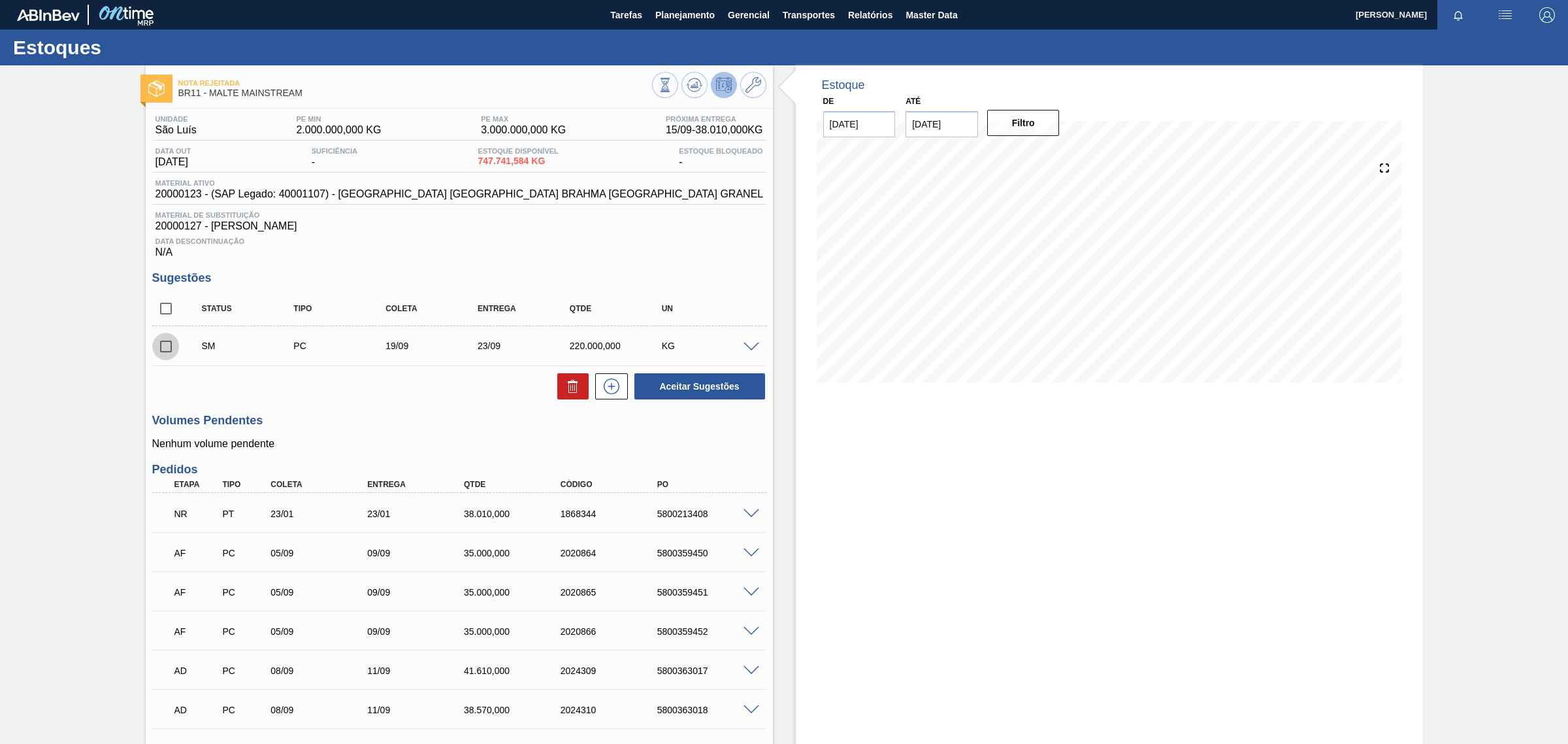
click at [163, 346] on input "checkbox" at bounding box center [166, 346] width 27 height 27
click at [752, 393] on button "Aceitar Sugestões" at bounding box center [699, 386] width 130 height 26
checkbox input "false"
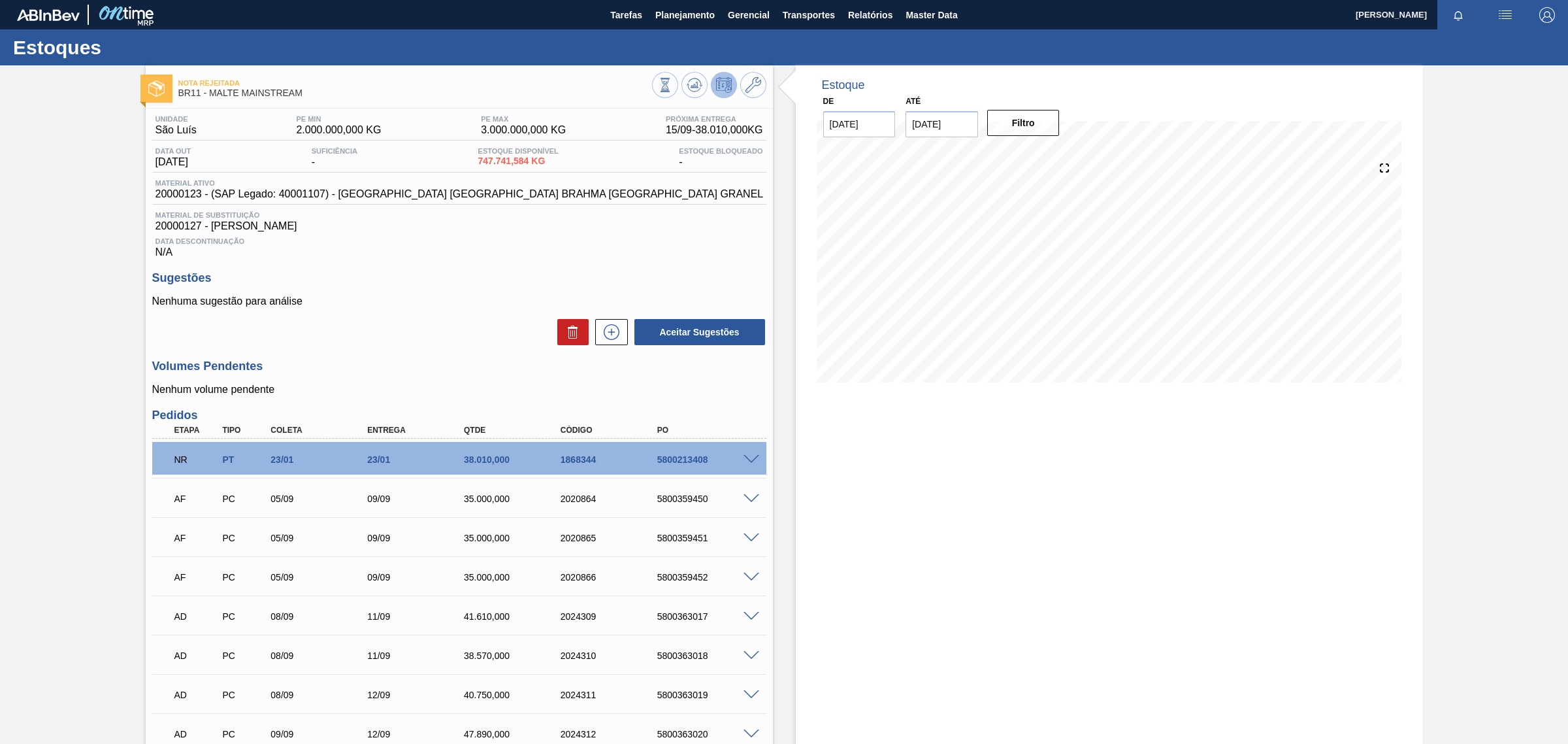
click at [756, 459] on span at bounding box center [752, 460] width 16 height 10
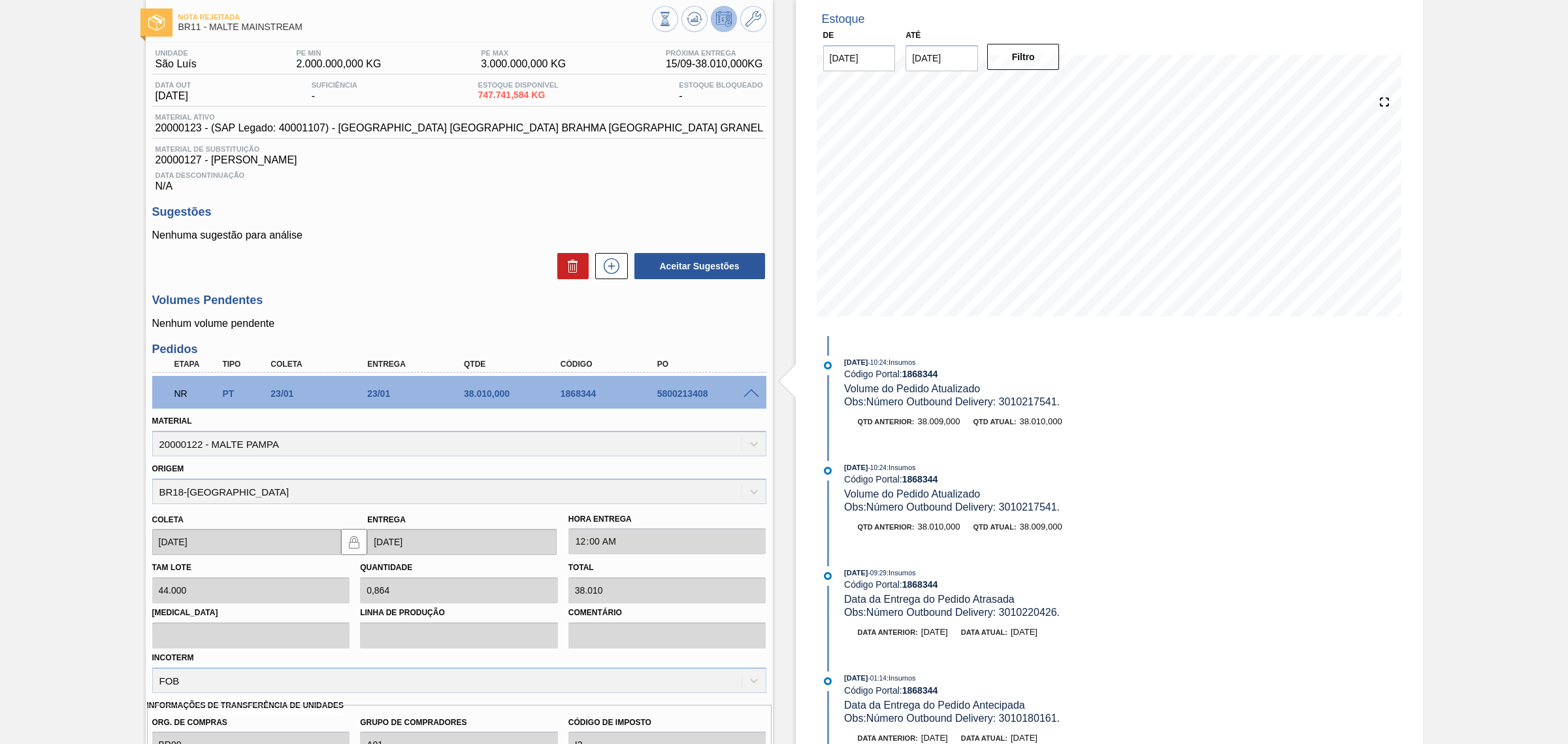
scroll to position [54, 0]
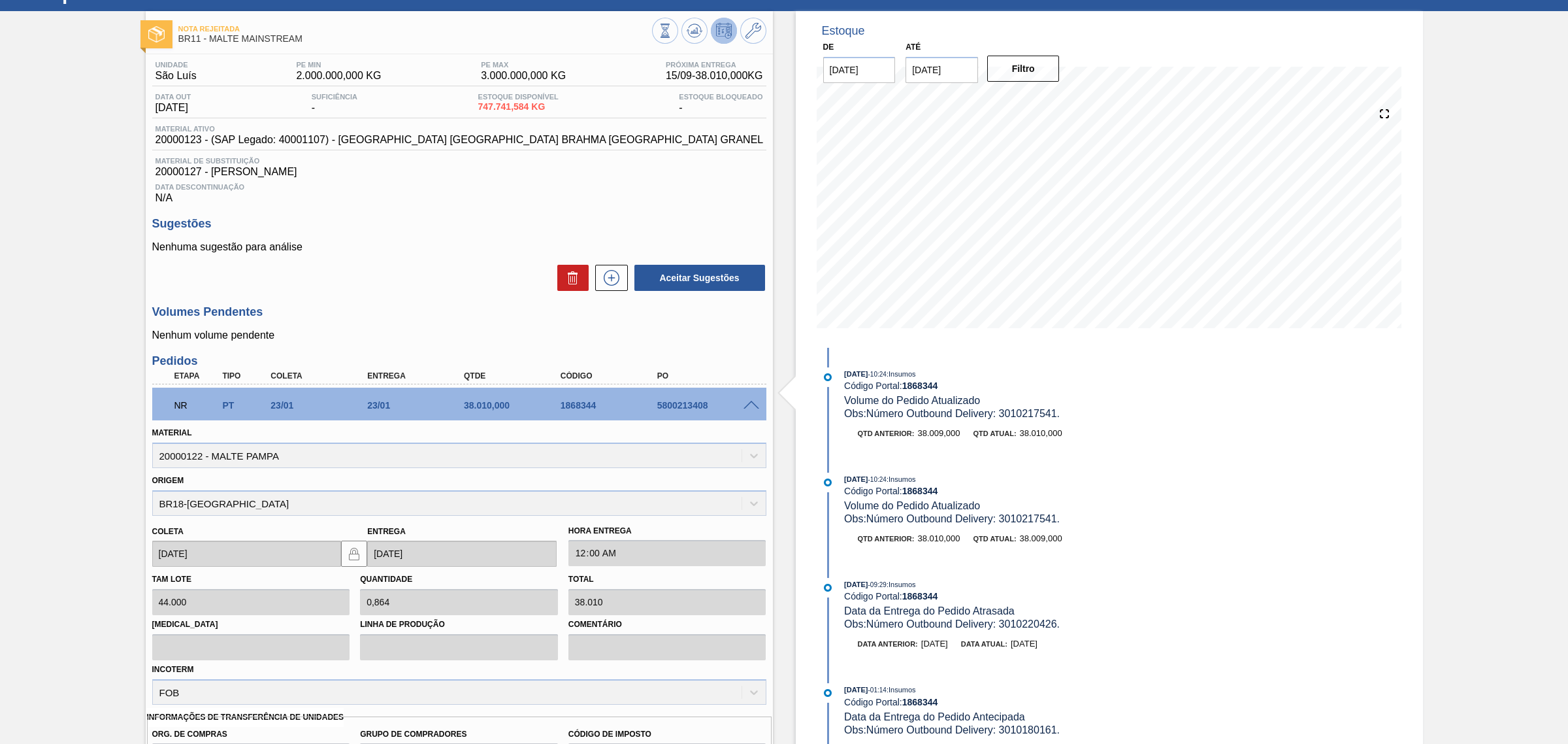
click at [745, 403] on span at bounding box center [752, 405] width 16 height 10
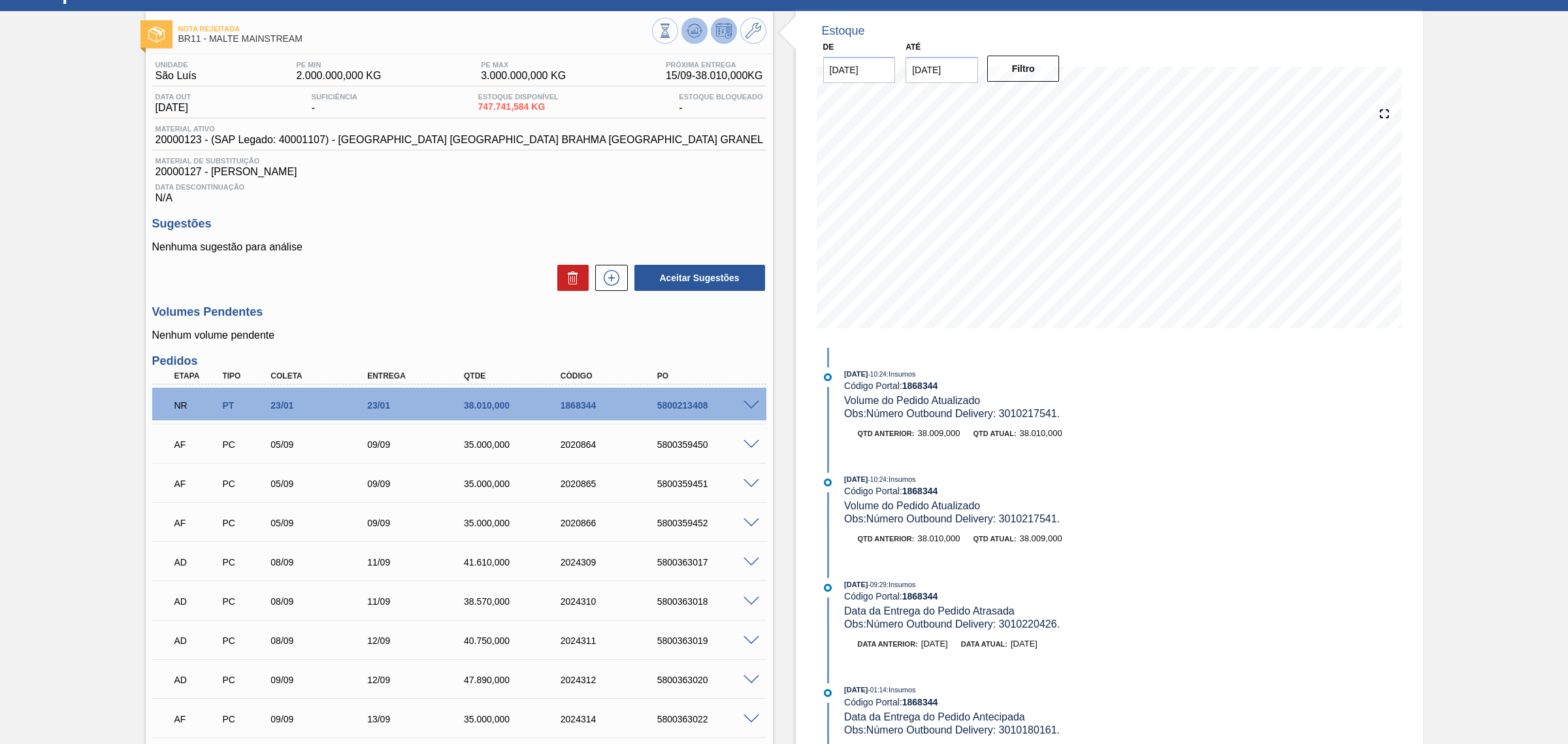
click at [697, 31] on icon at bounding box center [695, 31] width 16 height 16
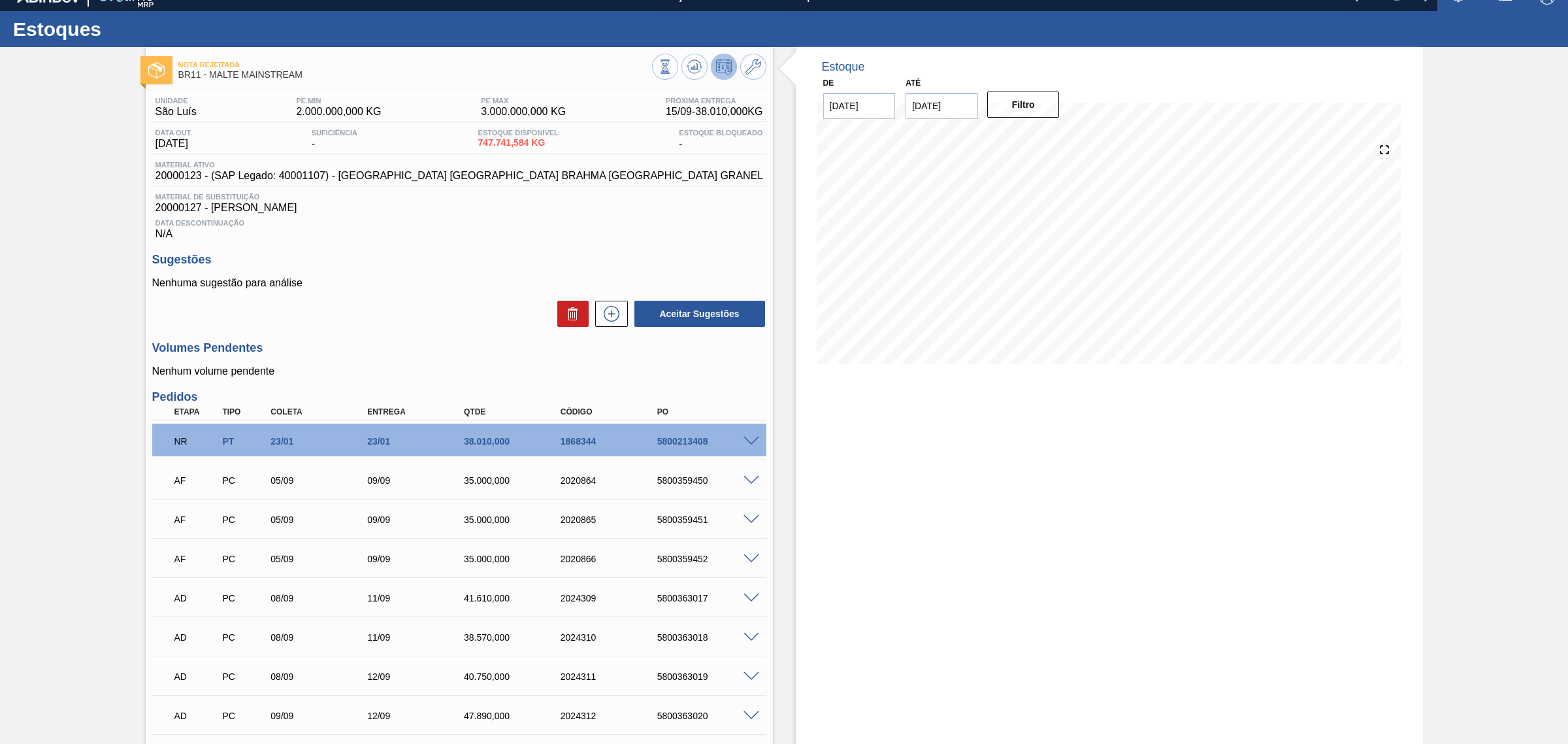
scroll to position [0, 0]
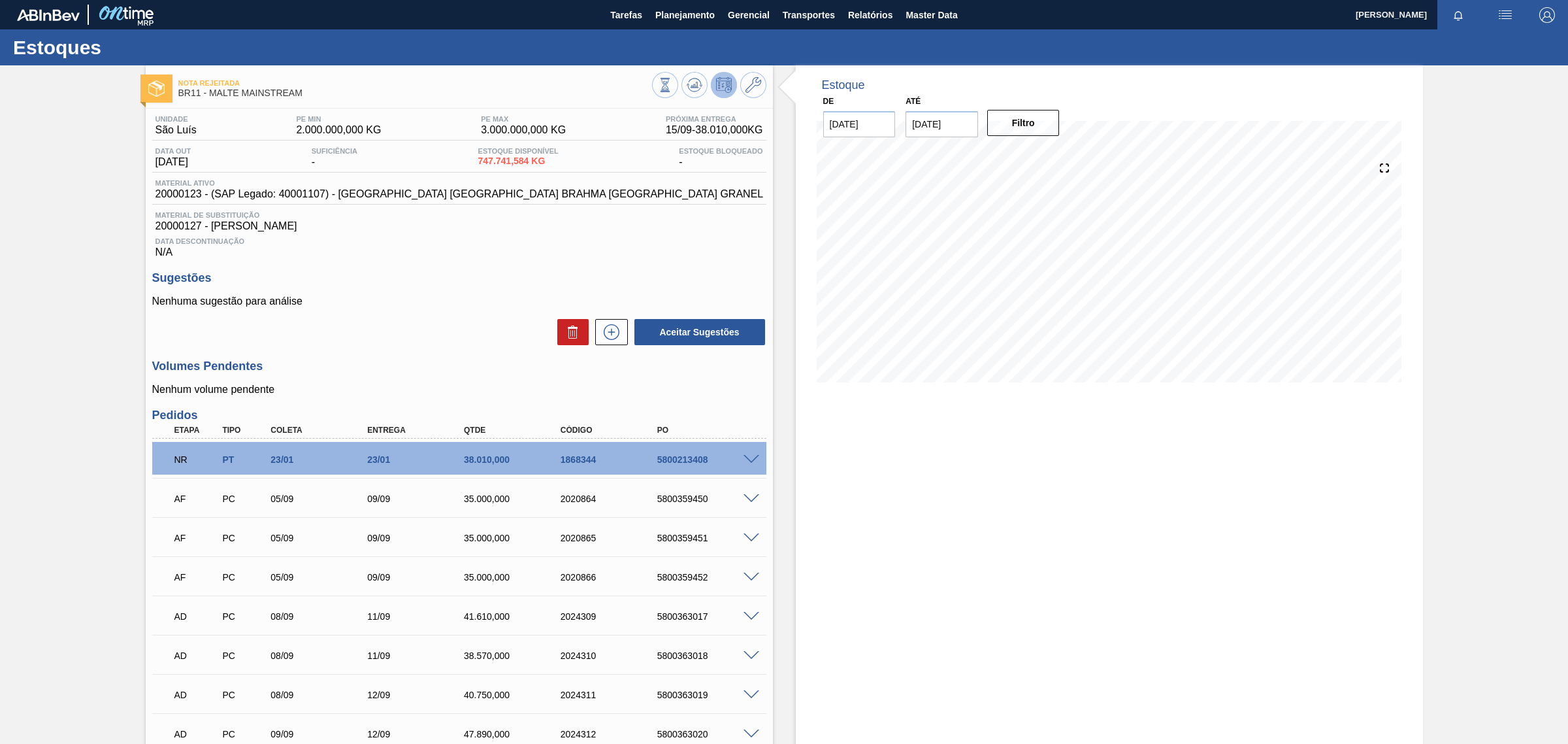
click at [754, 457] on span at bounding box center [752, 460] width 16 height 10
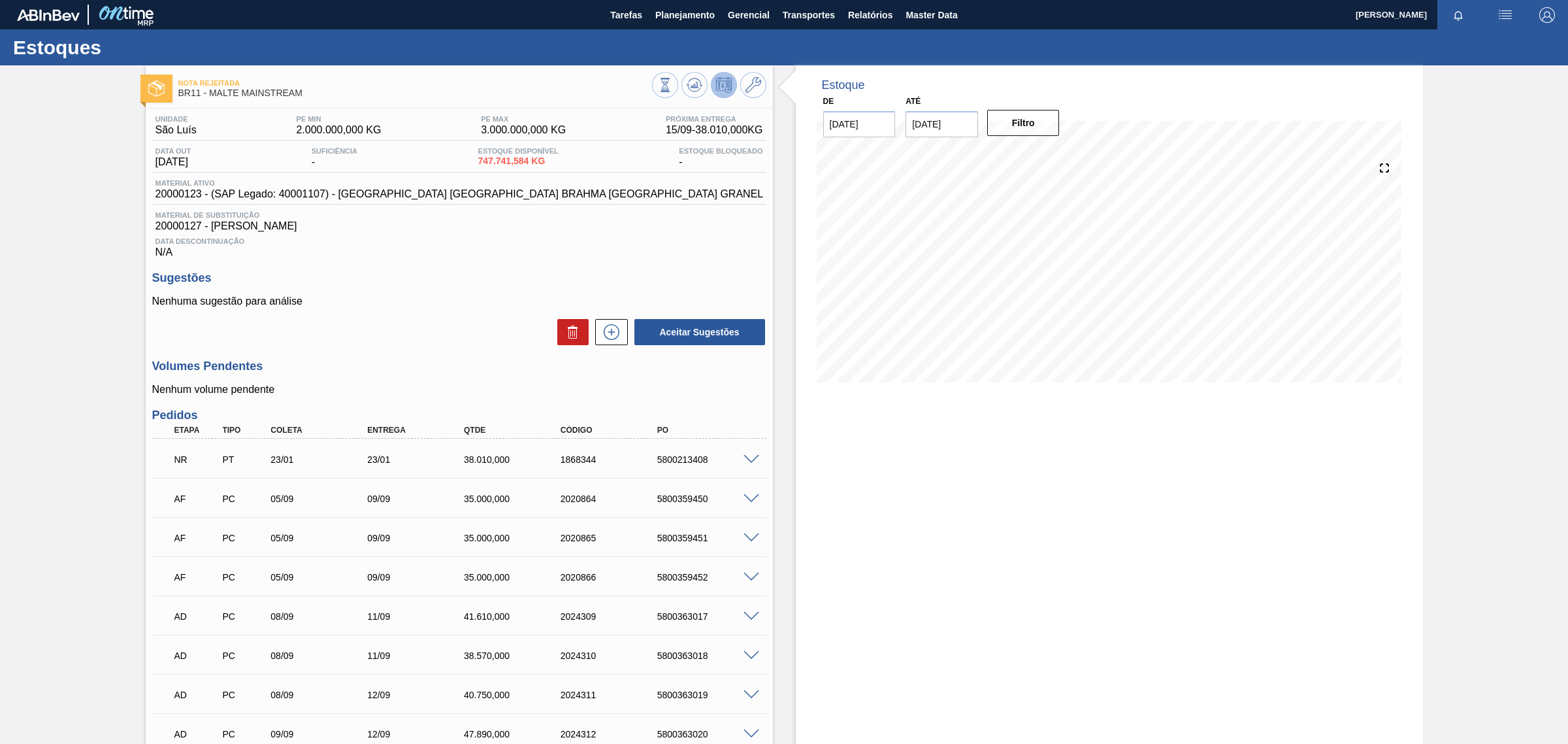
click at [743, 452] on div "NR PT 23/01 23/01 38.010,000 1868344 5800213408" at bounding box center [455, 458] width 580 height 26
click at [752, 461] on span at bounding box center [752, 460] width 16 height 10
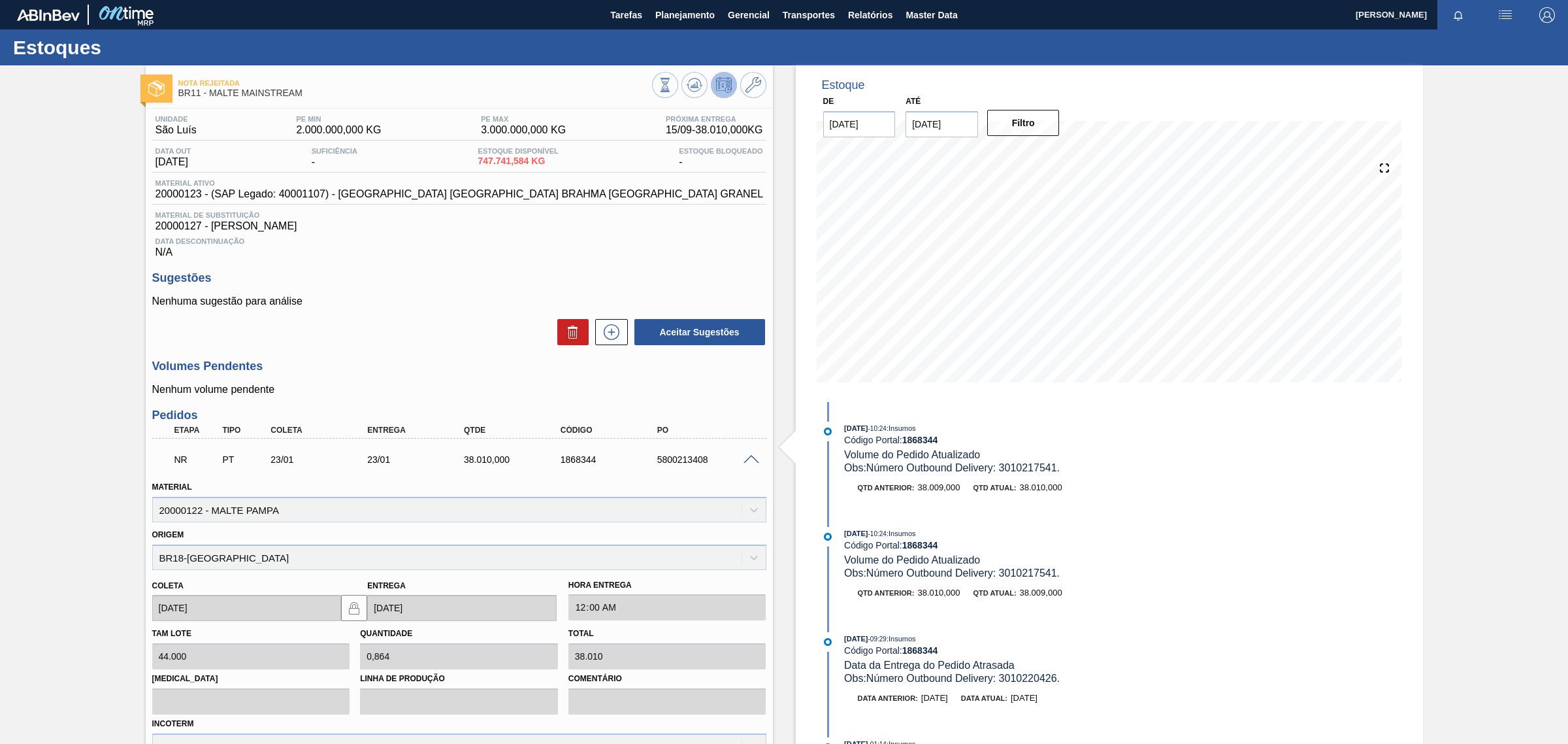
click at [749, 464] on span at bounding box center [752, 460] width 16 height 10
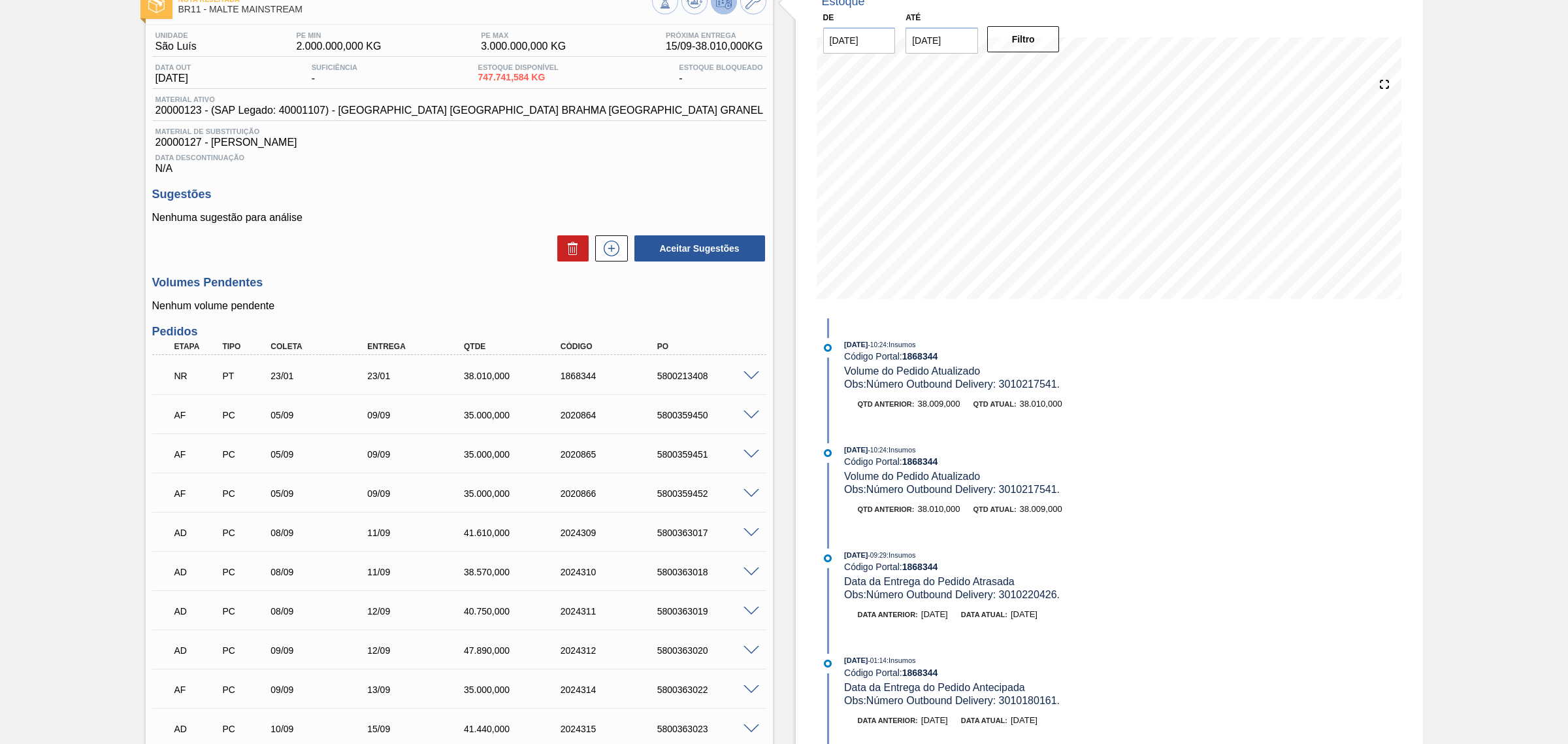
scroll to position [272, 0]
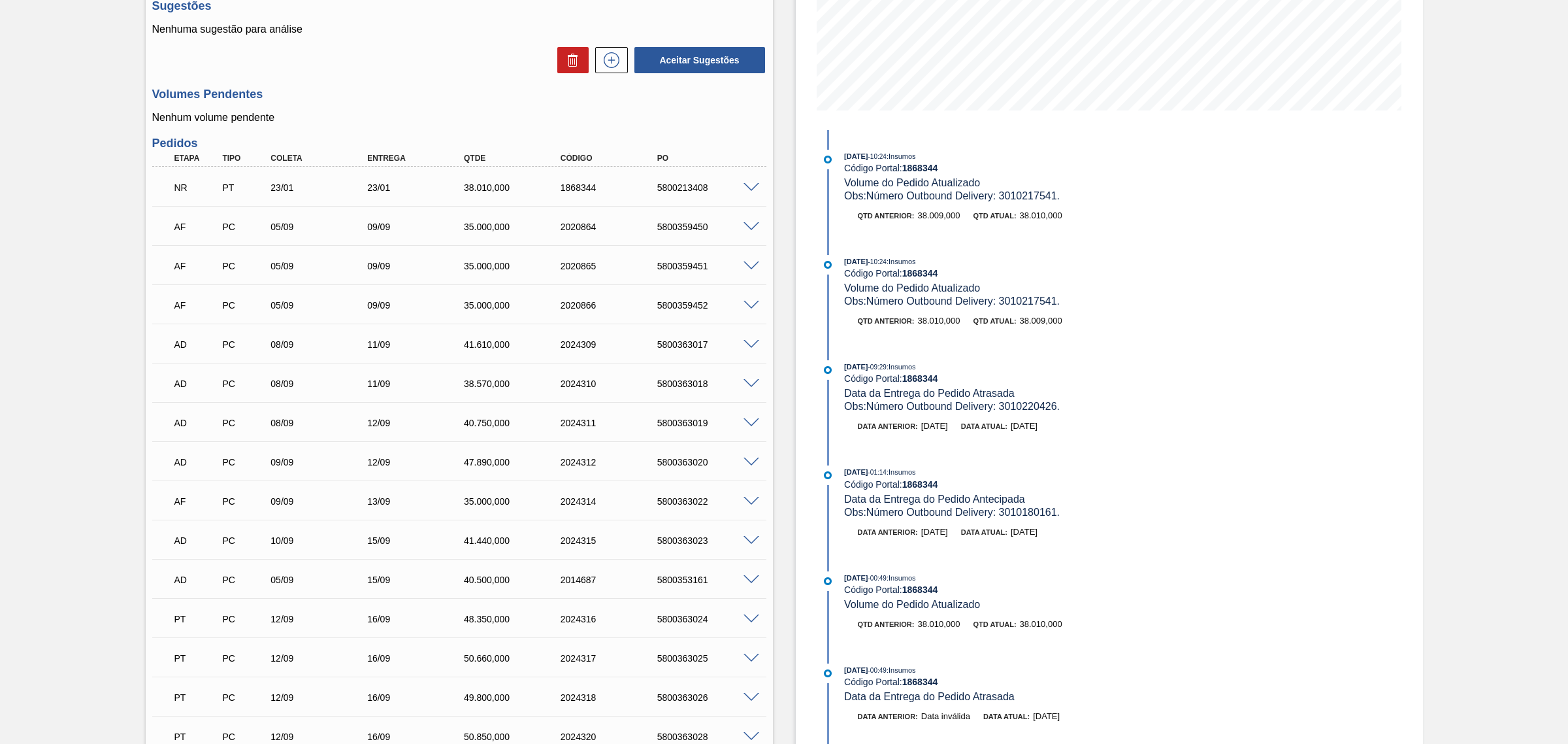
click at [747, 188] on span at bounding box center [752, 188] width 16 height 10
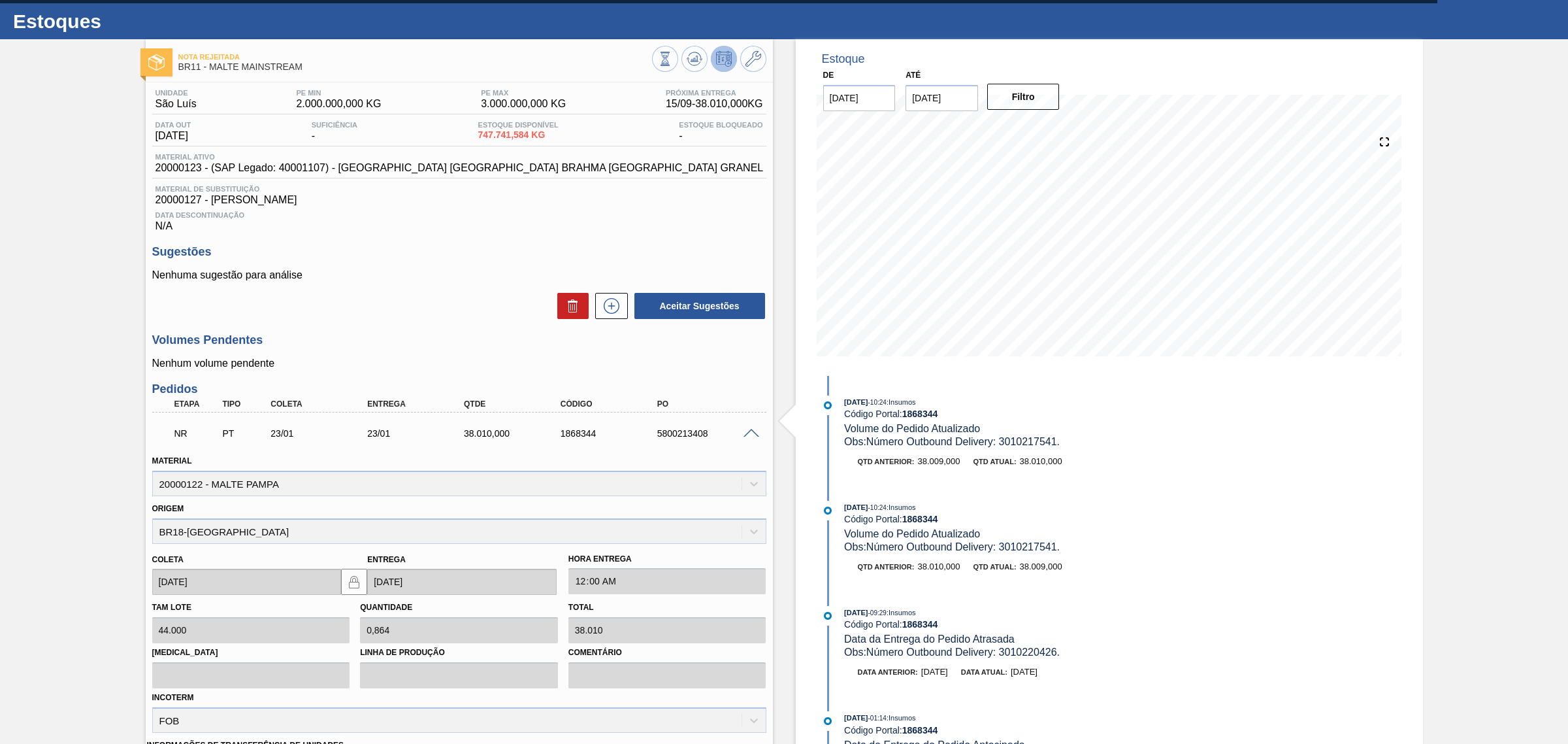
scroll to position [0, 0]
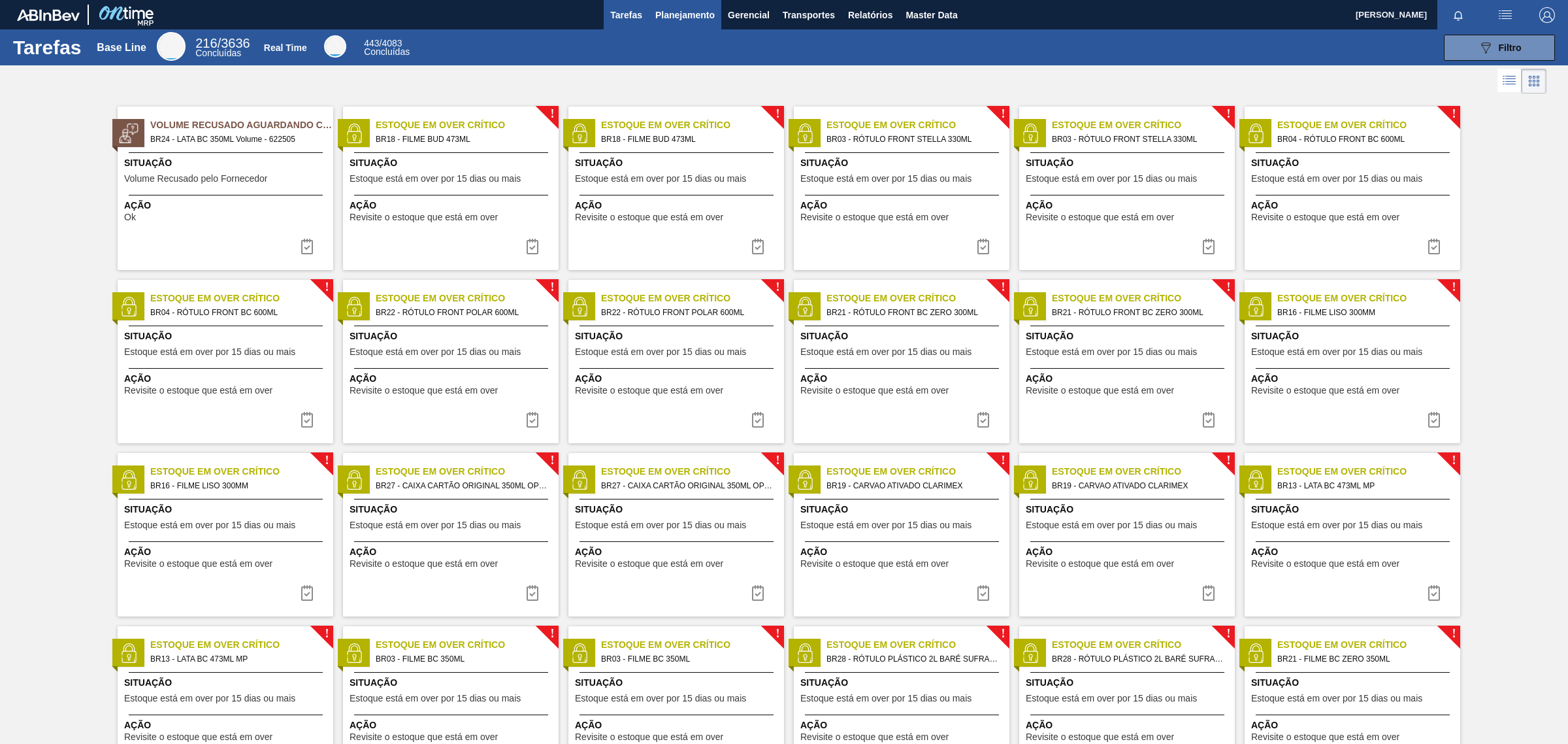
click at [697, 20] on span "Planejamento" at bounding box center [685, 15] width 60 height 16
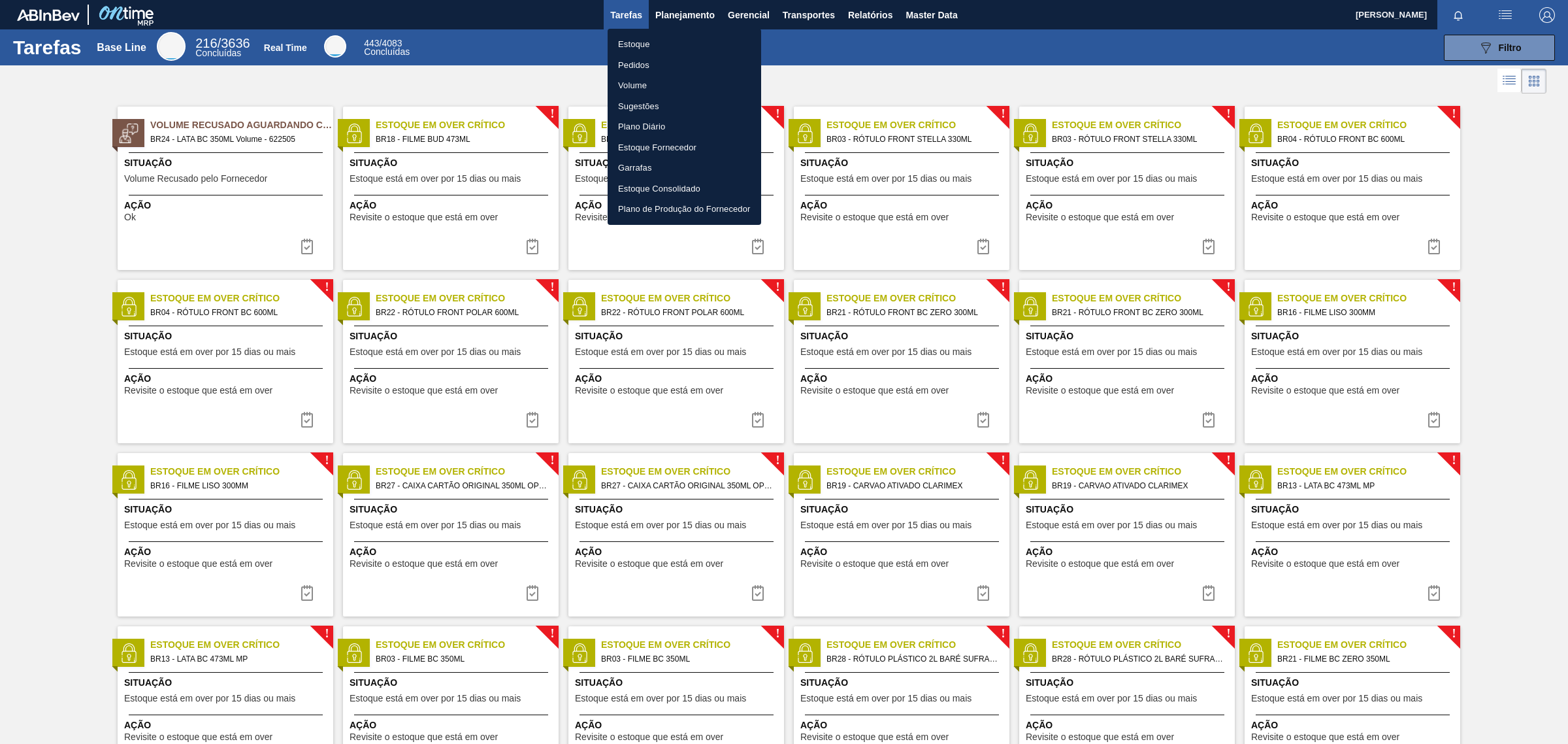
click at [641, 59] on li "Pedidos" at bounding box center [684, 65] width 153 height 21
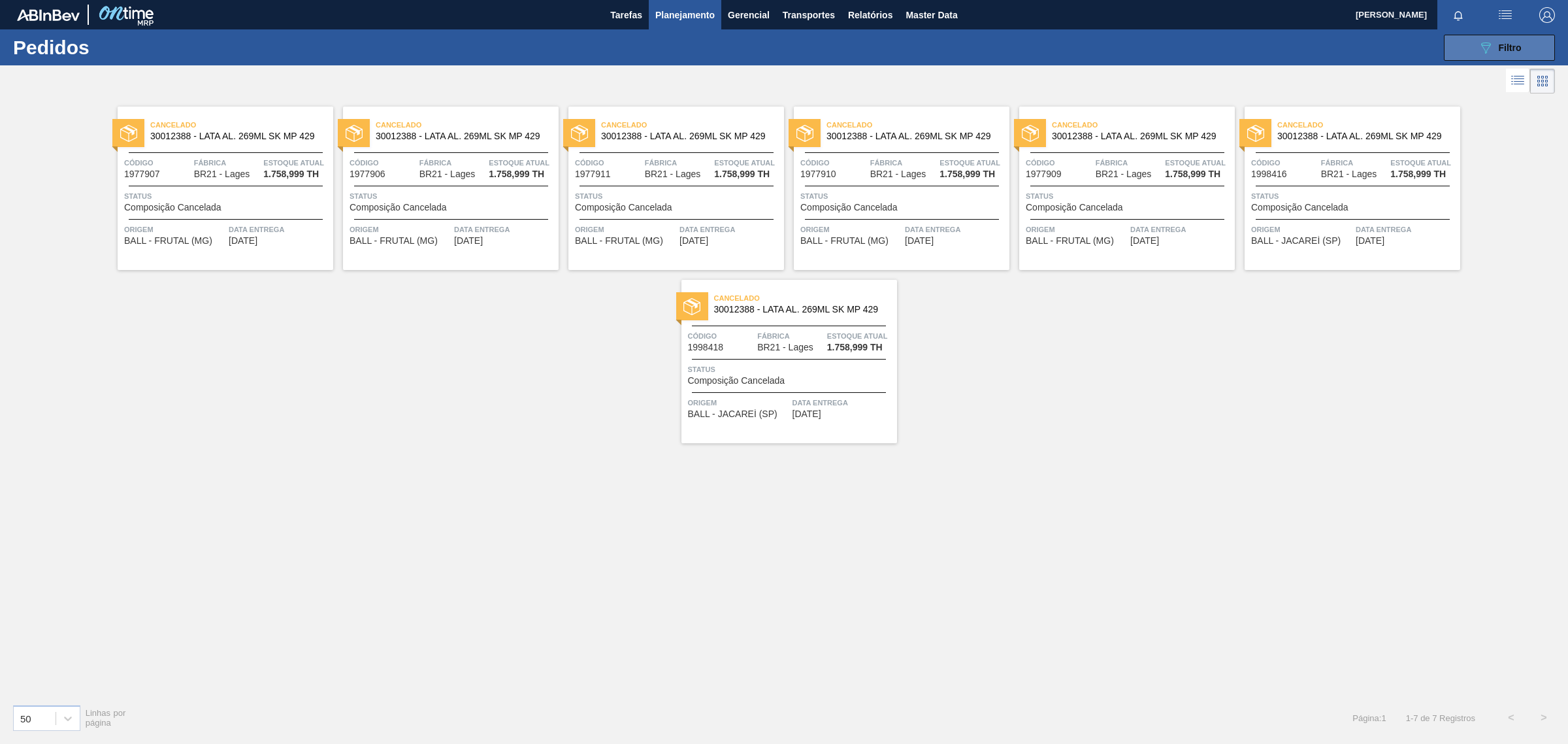
click at [1520, 40] on button "089F7B8B-B2A5-4AFE-B5C0-19BA573D28AC Filtro" at bounding box center [1499, 48] width 111 height 26
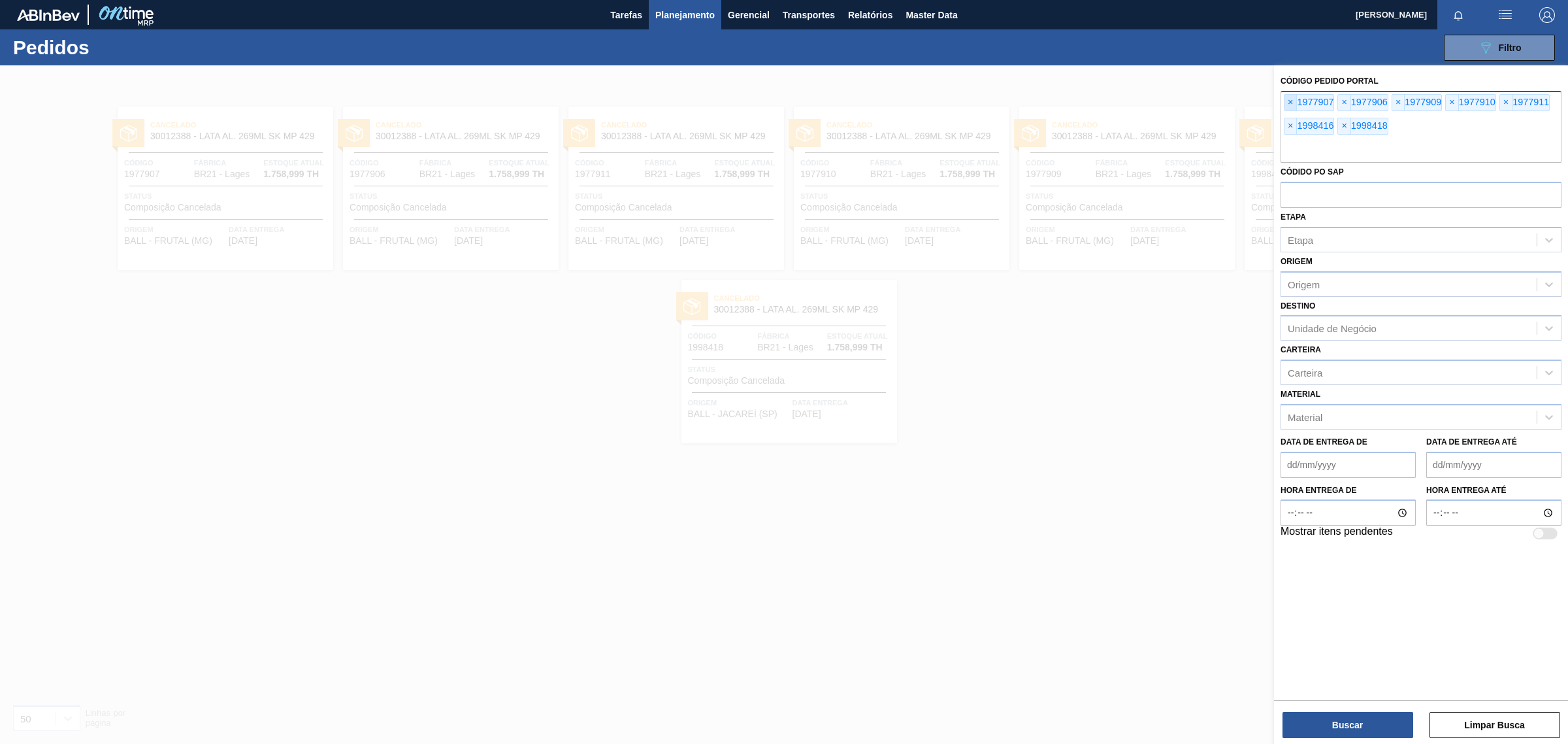
click at [1287, 102] on span "×" at bounding box center [1290, 103] width 12 height 16
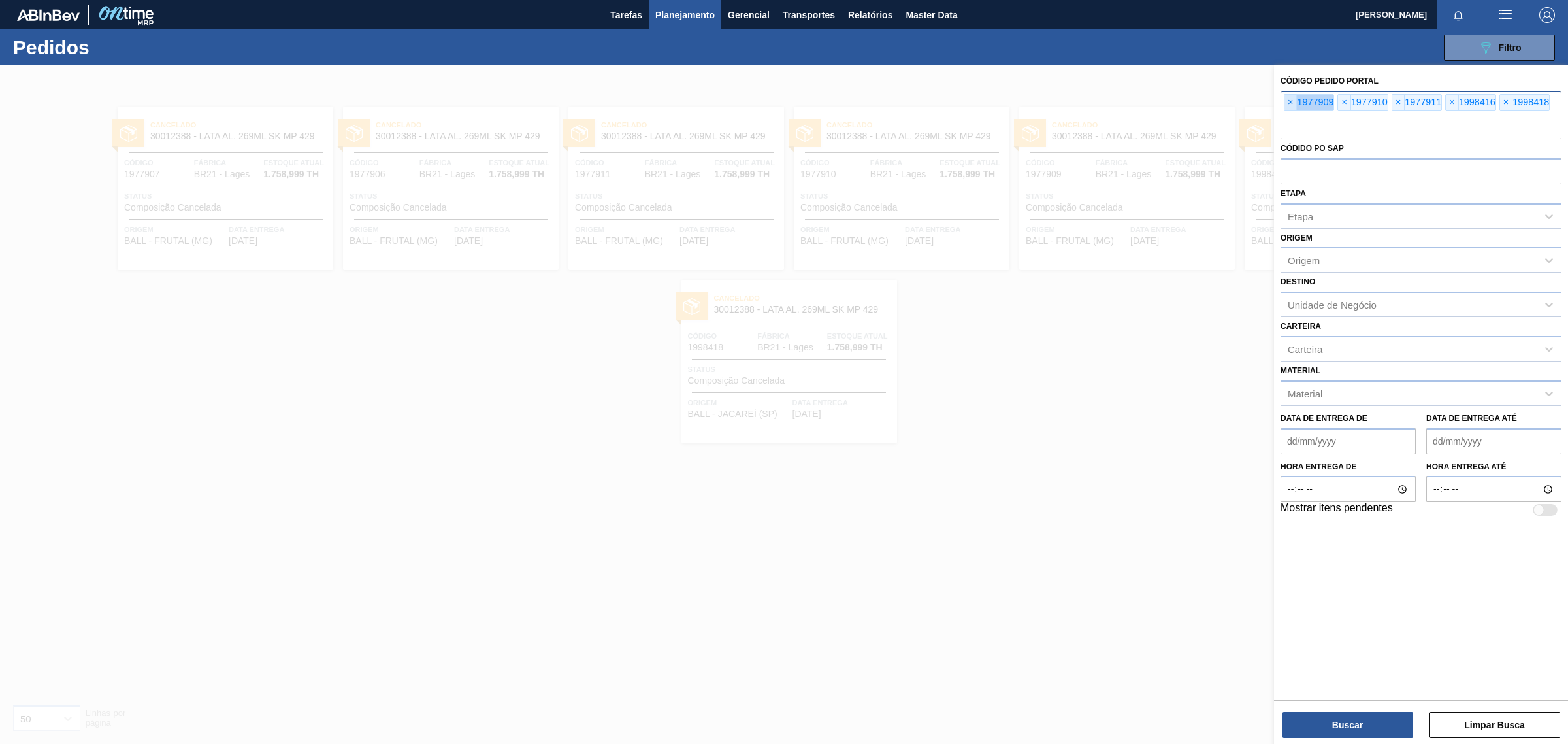
click at [1287, 102] on span "×" at bounding box center [1290, 103] width 12 height 16
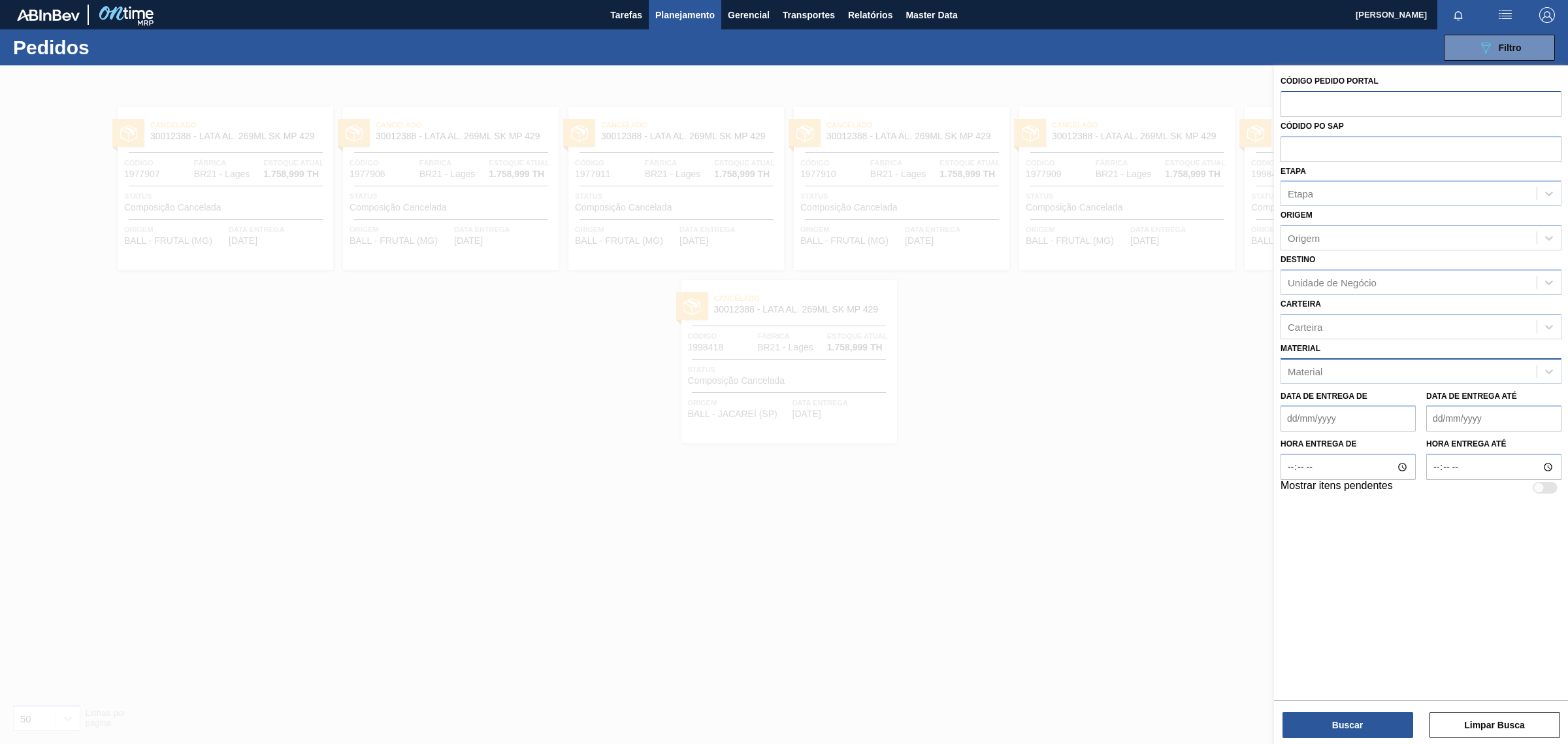
click at [1331, 370] on div "Material" at bounding box center [1408, 371] width 256 height 19
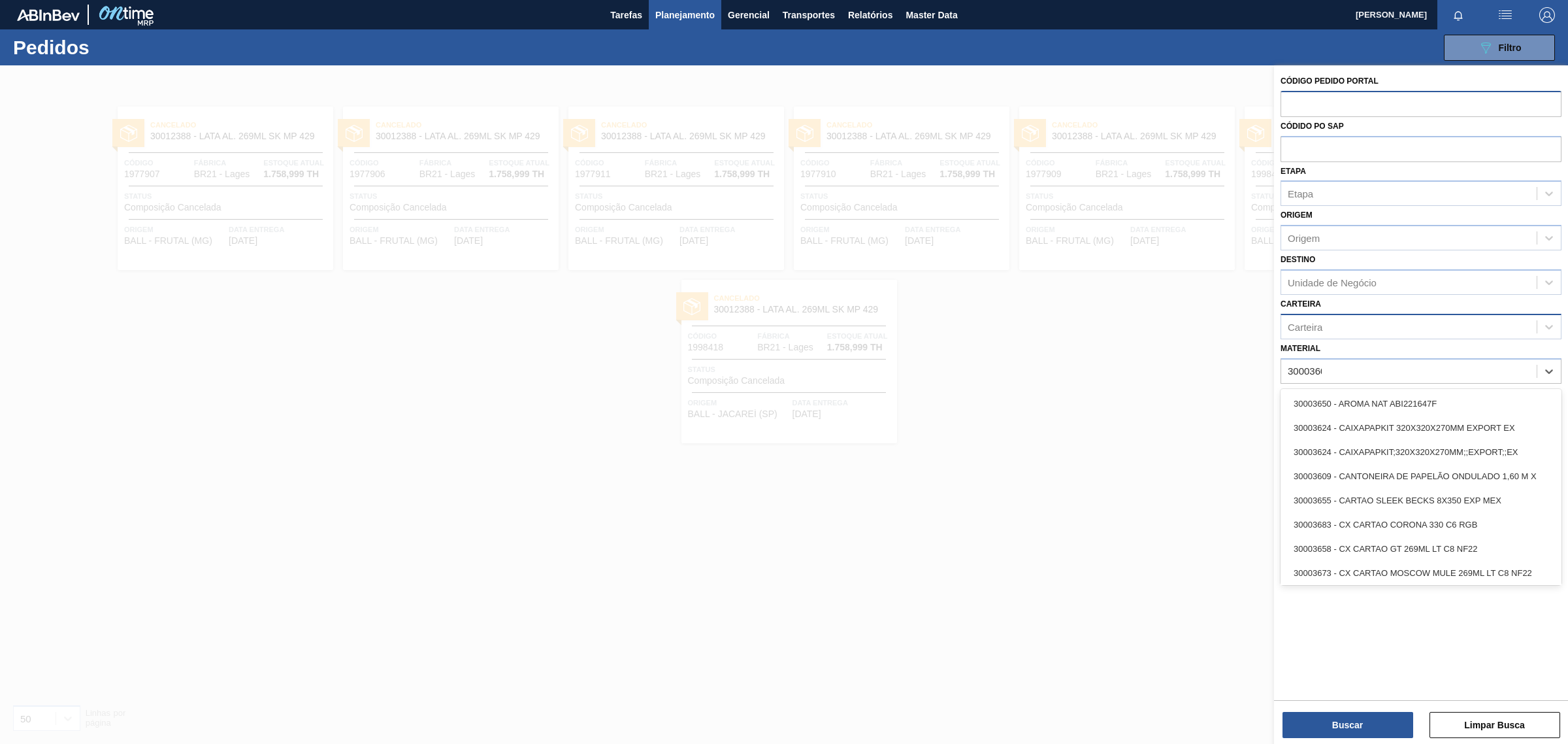
type input "30003602"
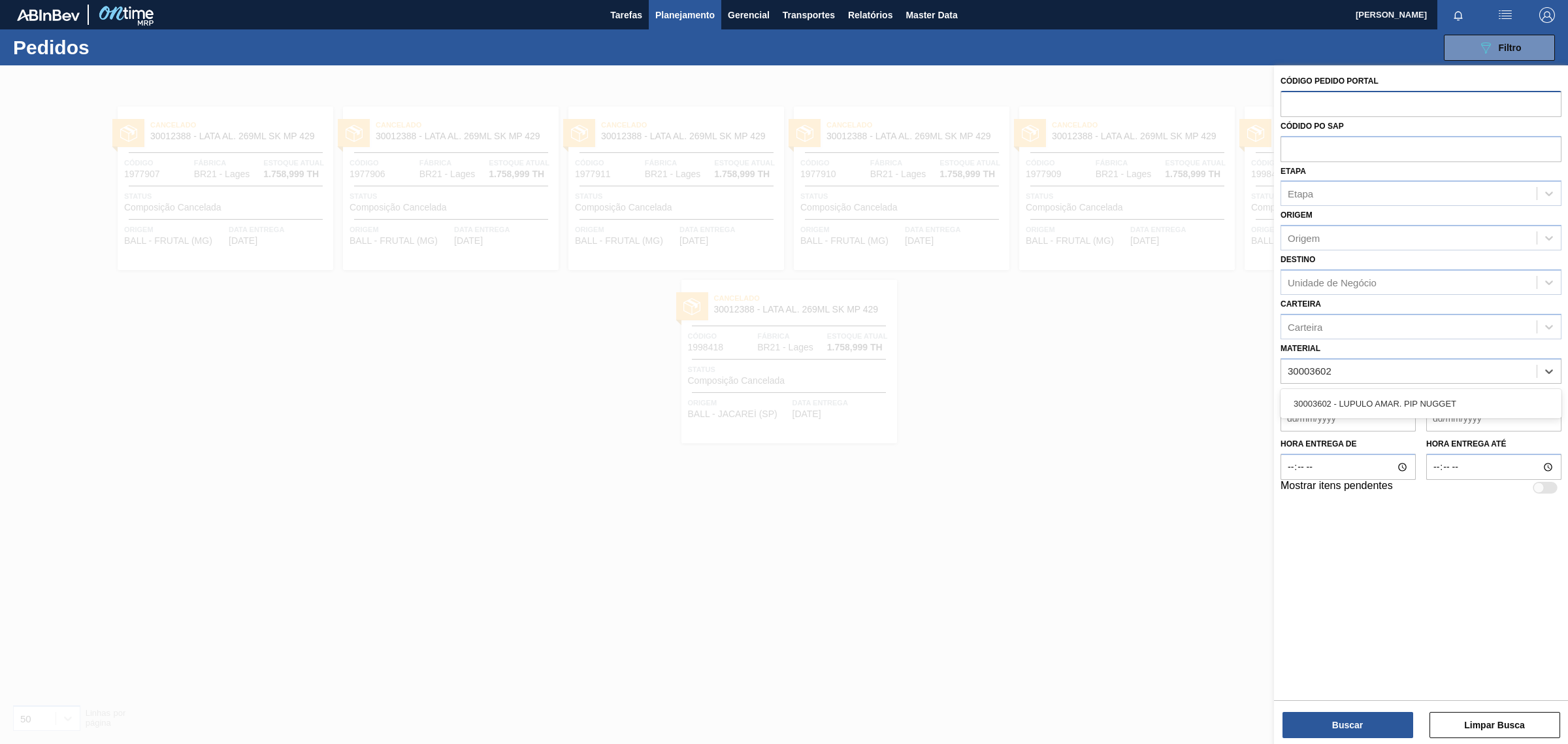
click at [1359, 405] on div "30003602 - LUPULO AMAR. PIP NUGGET" at bounding box center [1420, 404] width 281 height 24
click at [1297, 286] on div "Unidade de Negócio" at bounding box center [1331, 282] width 89 height 11
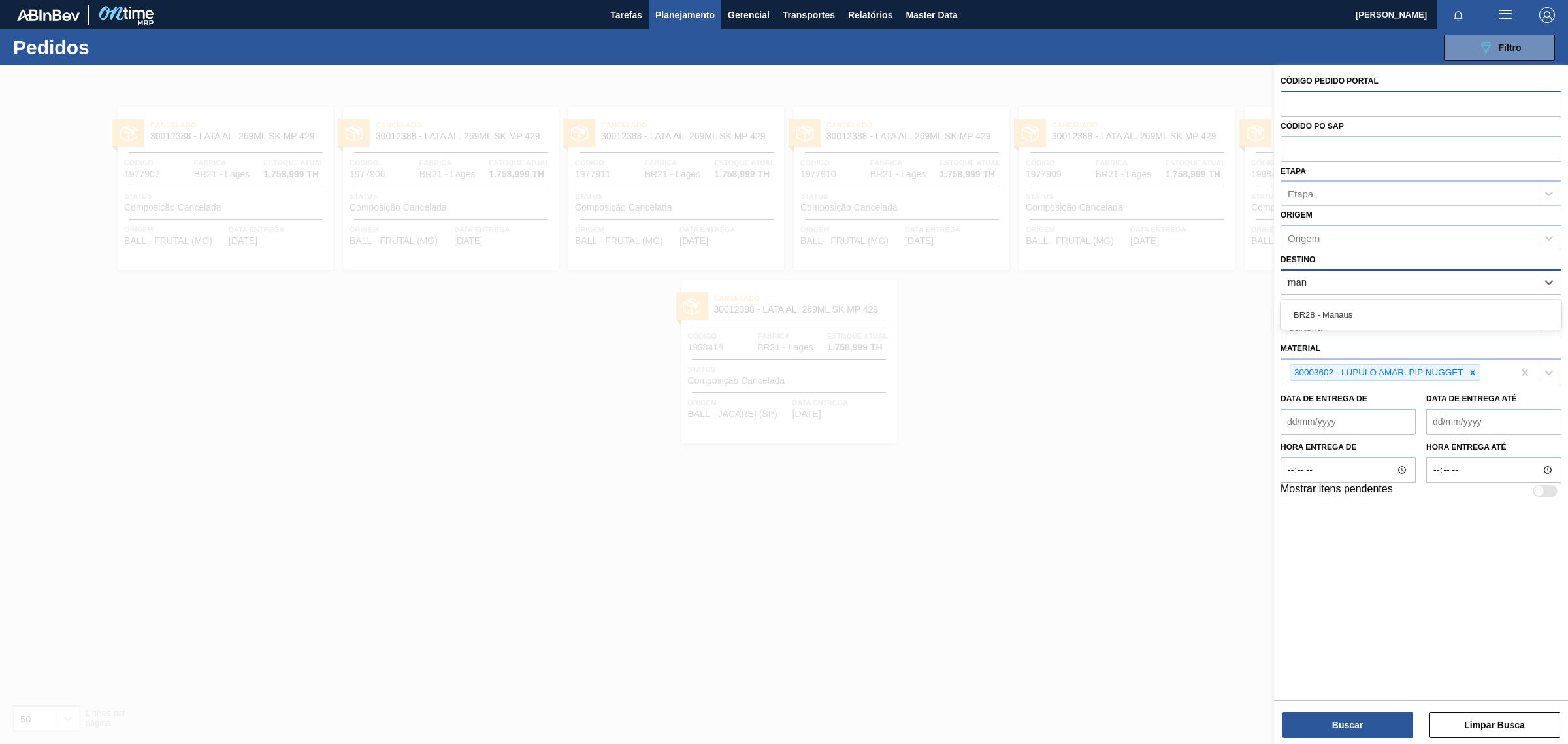
type input "mana"
click at [1347, 311] on div "BR28 - Manaus" at bounding box center [1420, 315] width 281 height 24
click at [1343, 737] on button "Buscar" at bounding box center [1347, 725] width 130 height 26
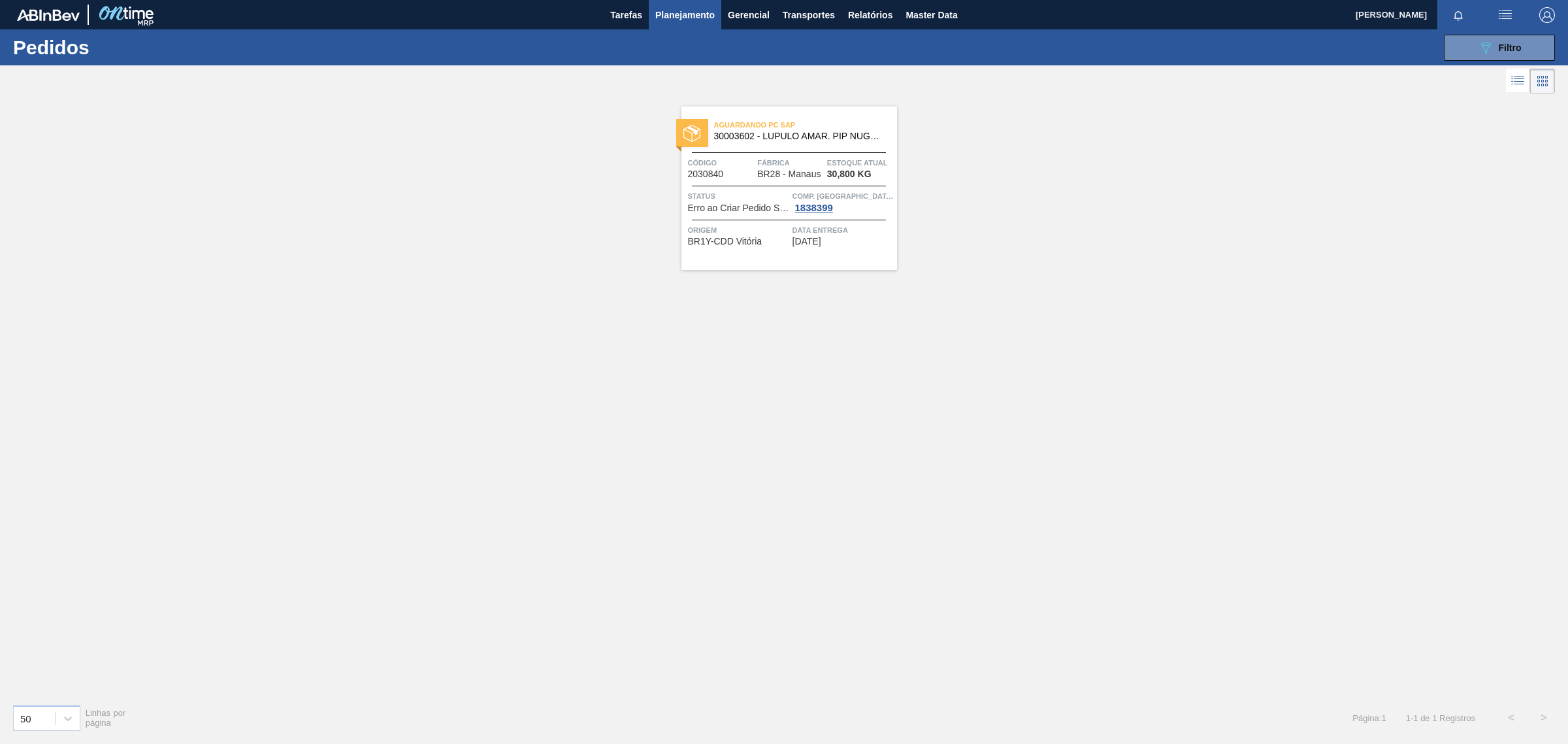
click at [801, 162] on span "Fábrica" at bounding box center [790, 163] width 67 height 13
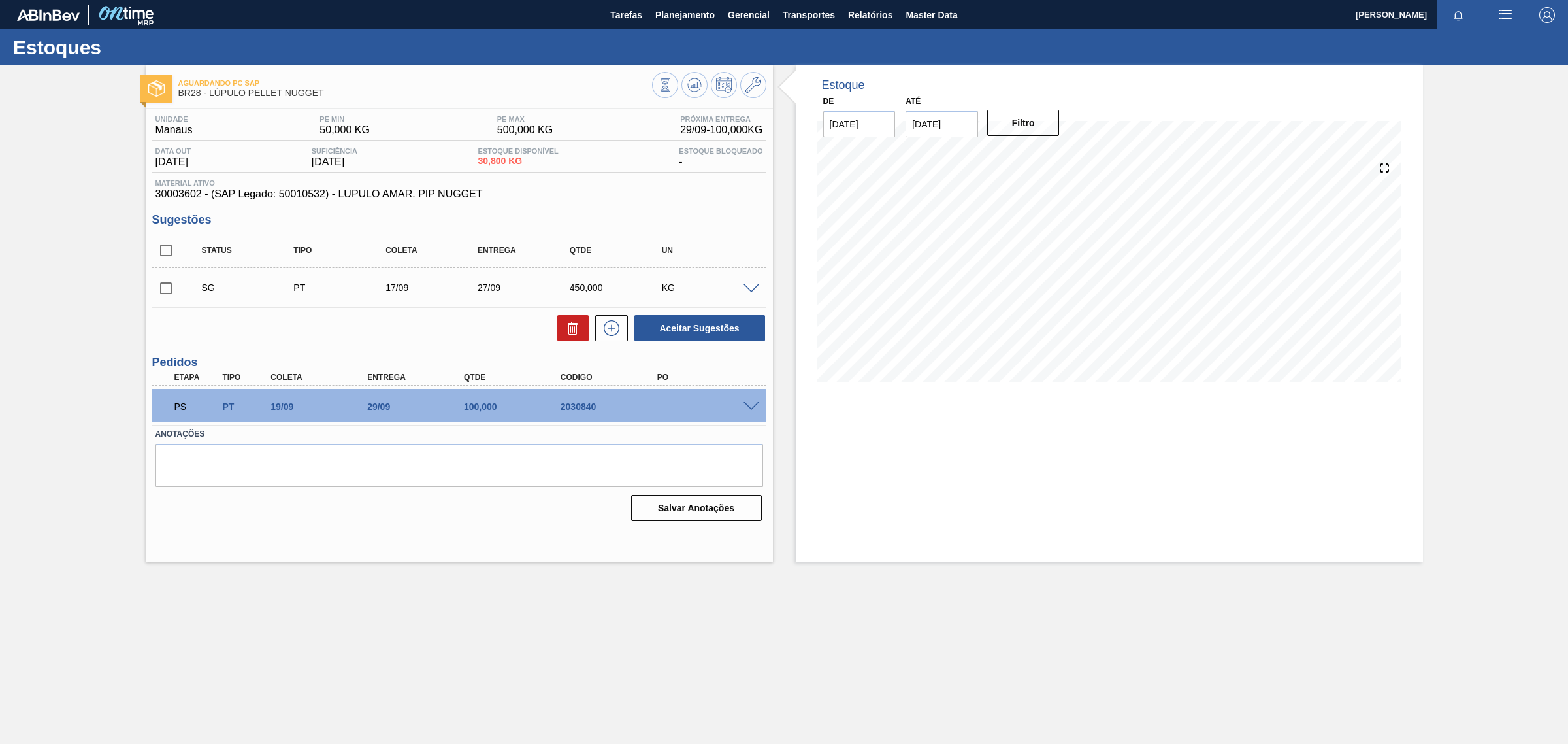
click at [744, 405] on span at bounding box center [752, 407] width 16 height 10
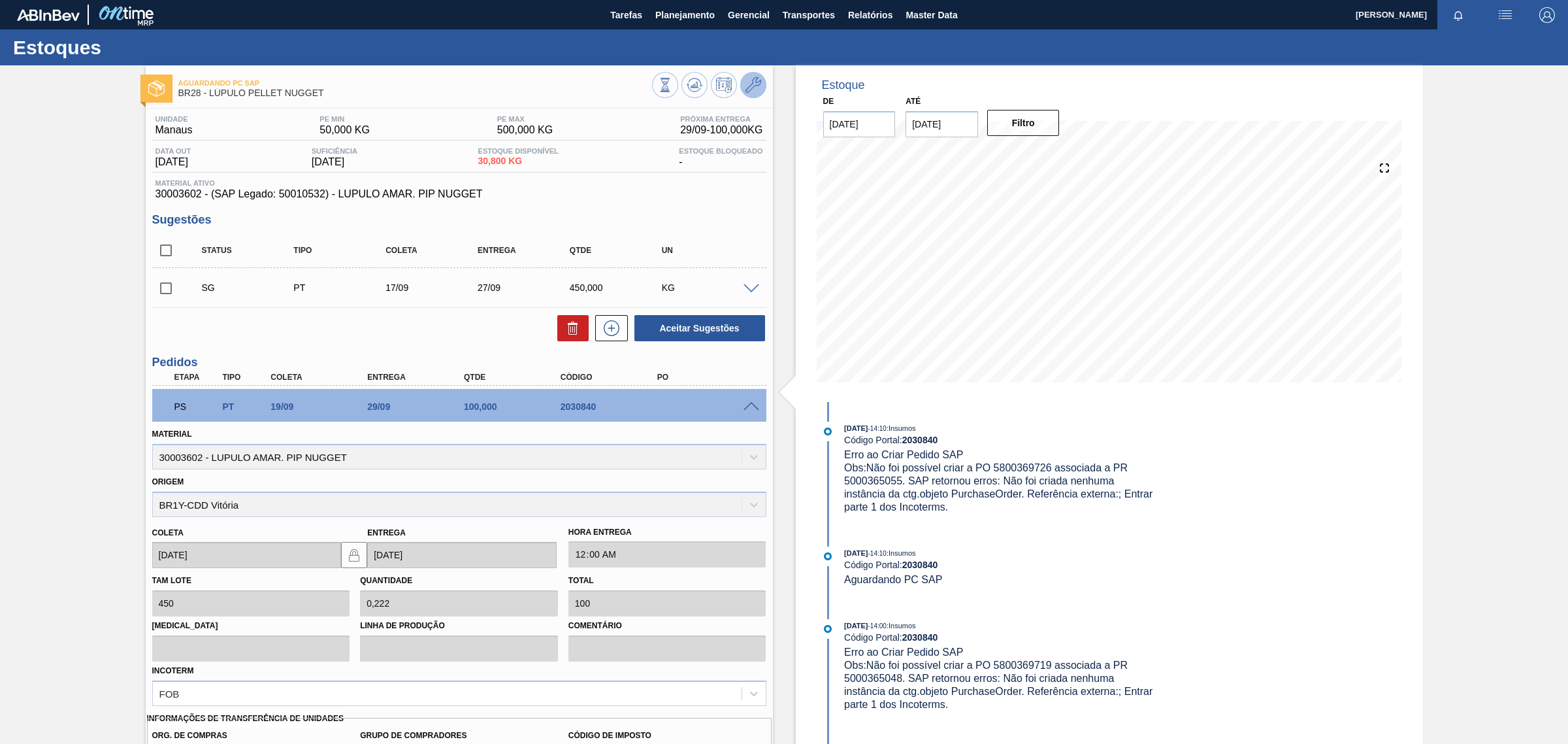
click at [752, 83] on icon at bounding box center [753, 85] width 16 height 16
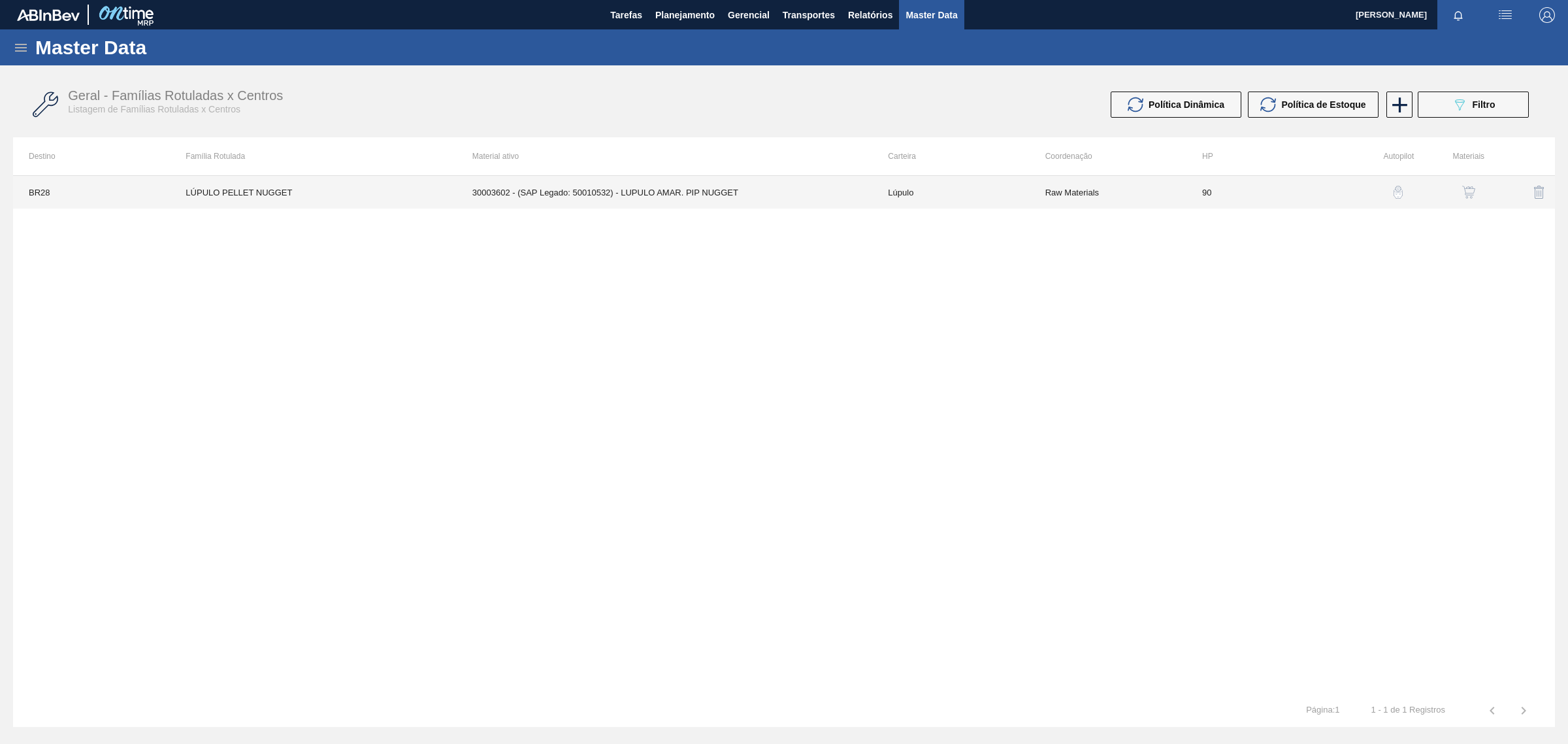
click at [1065, 181] on td "Raw Materials" at bounding box center [1108, 192] width 157 height 32
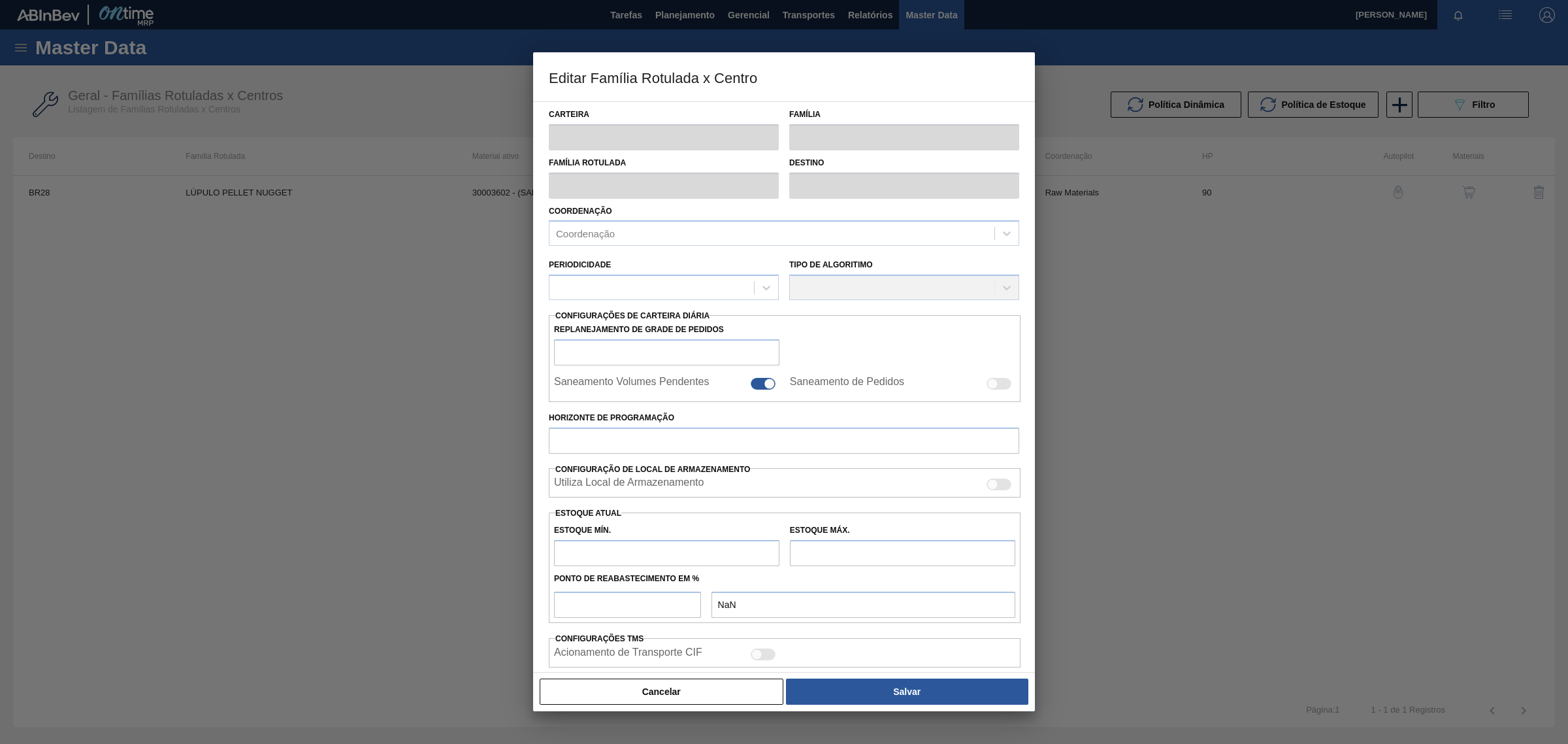
type input "Lúpulo"
type input "LÚPULO PELLET NUGGET"
type input "BR28 - Manaus"
type input "90"
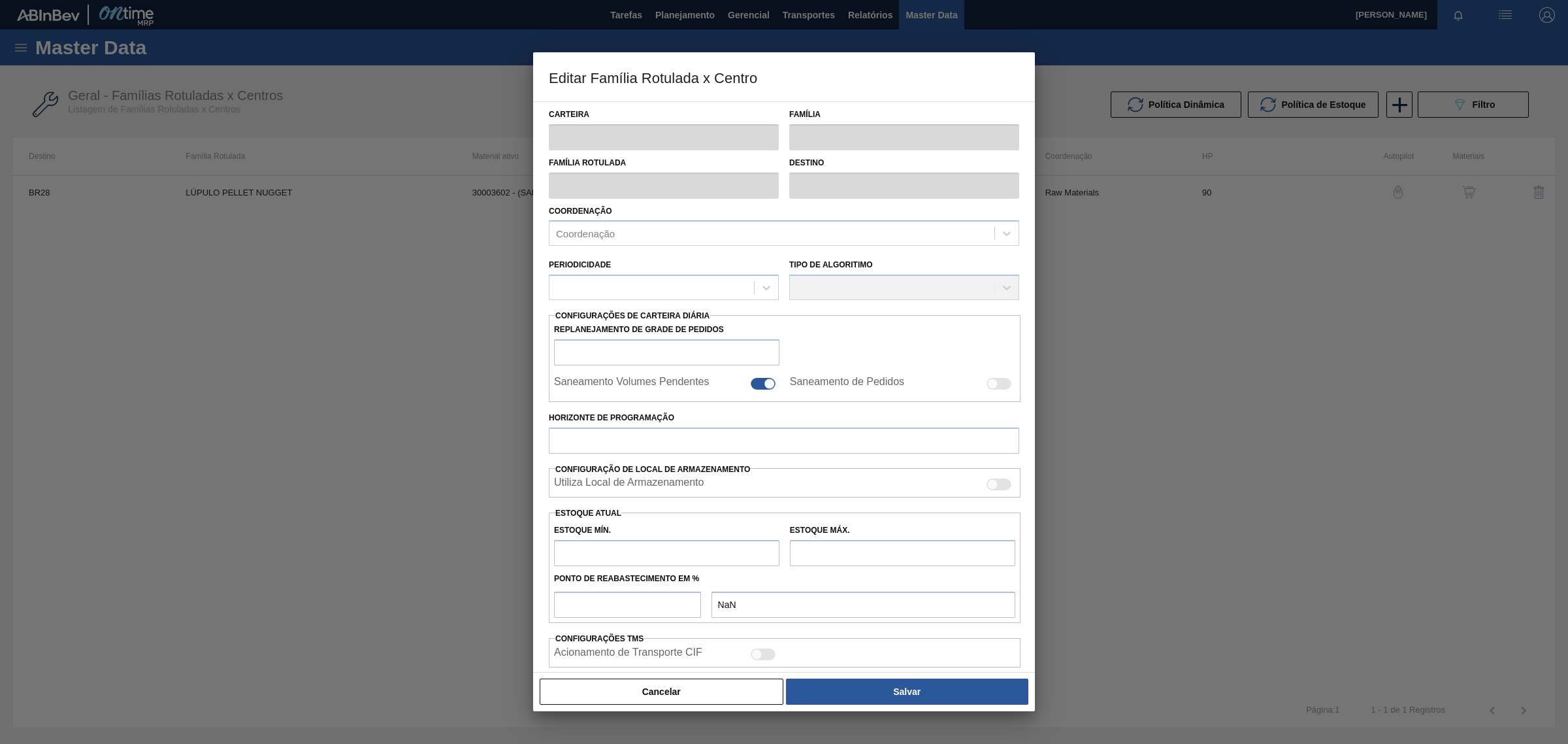
type input "50"
type input "500"
type input "0"
type input "50,000"
checkbox input "true"
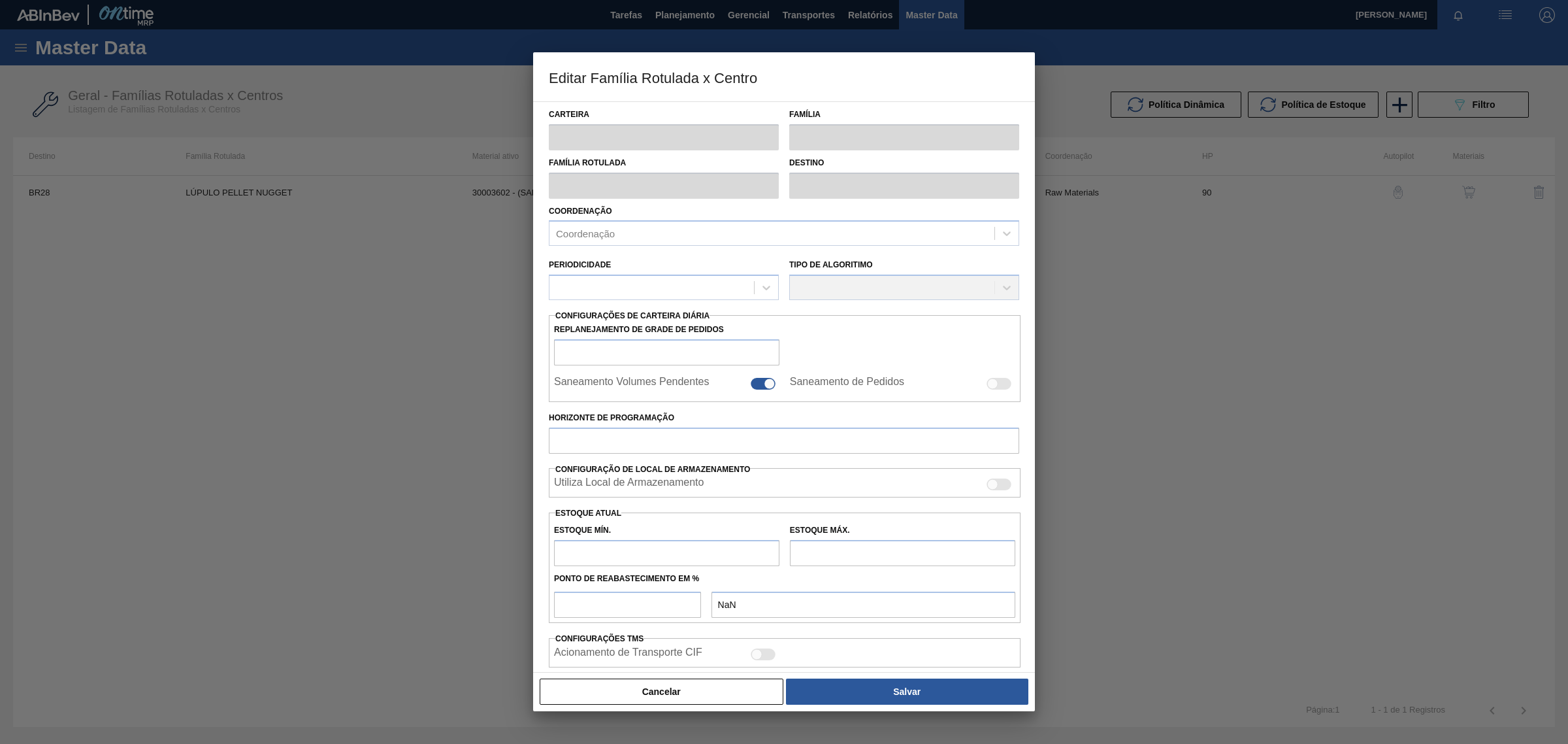
checkbox input "true"
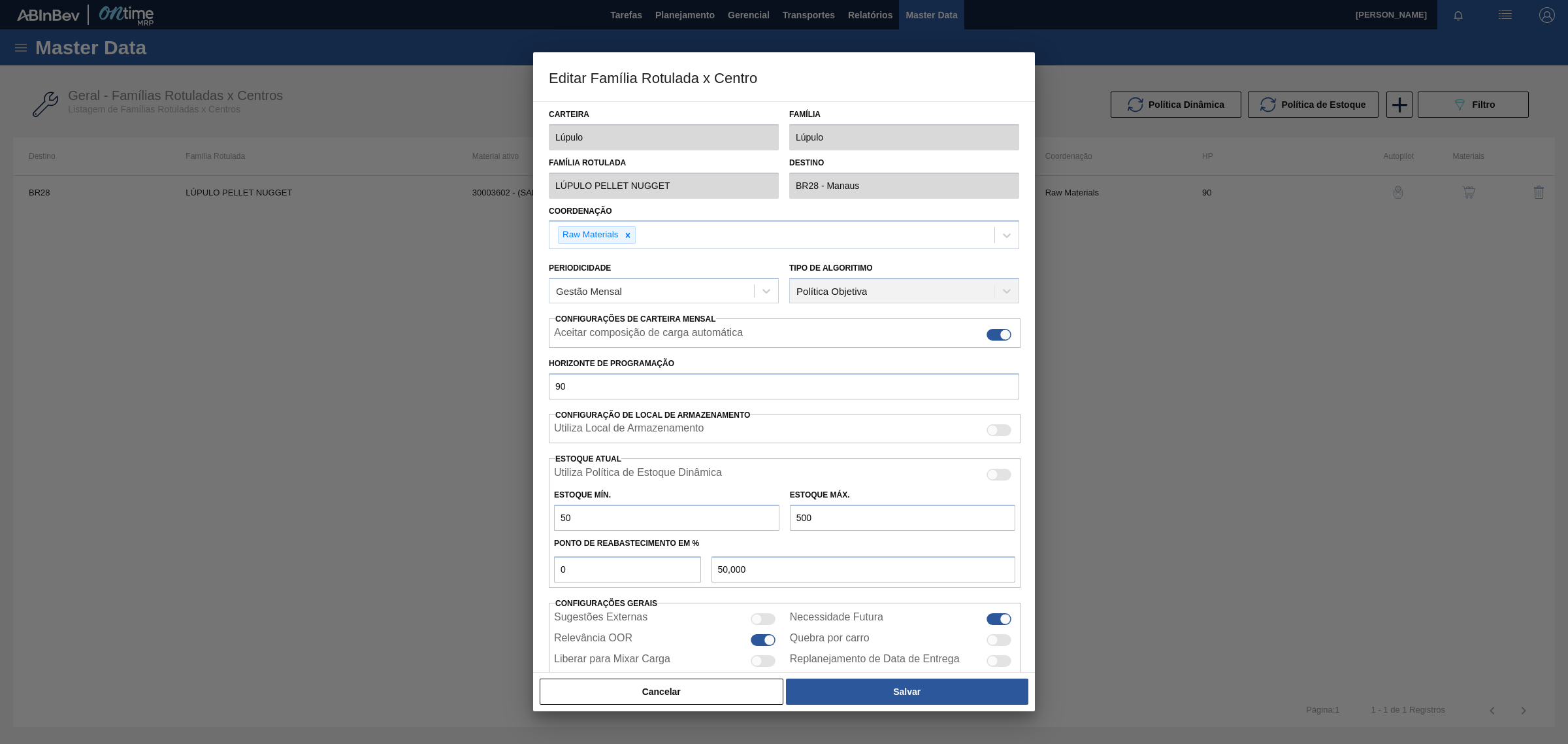
click at [275, 367] on div at bounding box center [784, 372] width 1568 height 744
click at [683, 688] on button "Cancelar" at bounding box center [661, 691] width 243 height 26
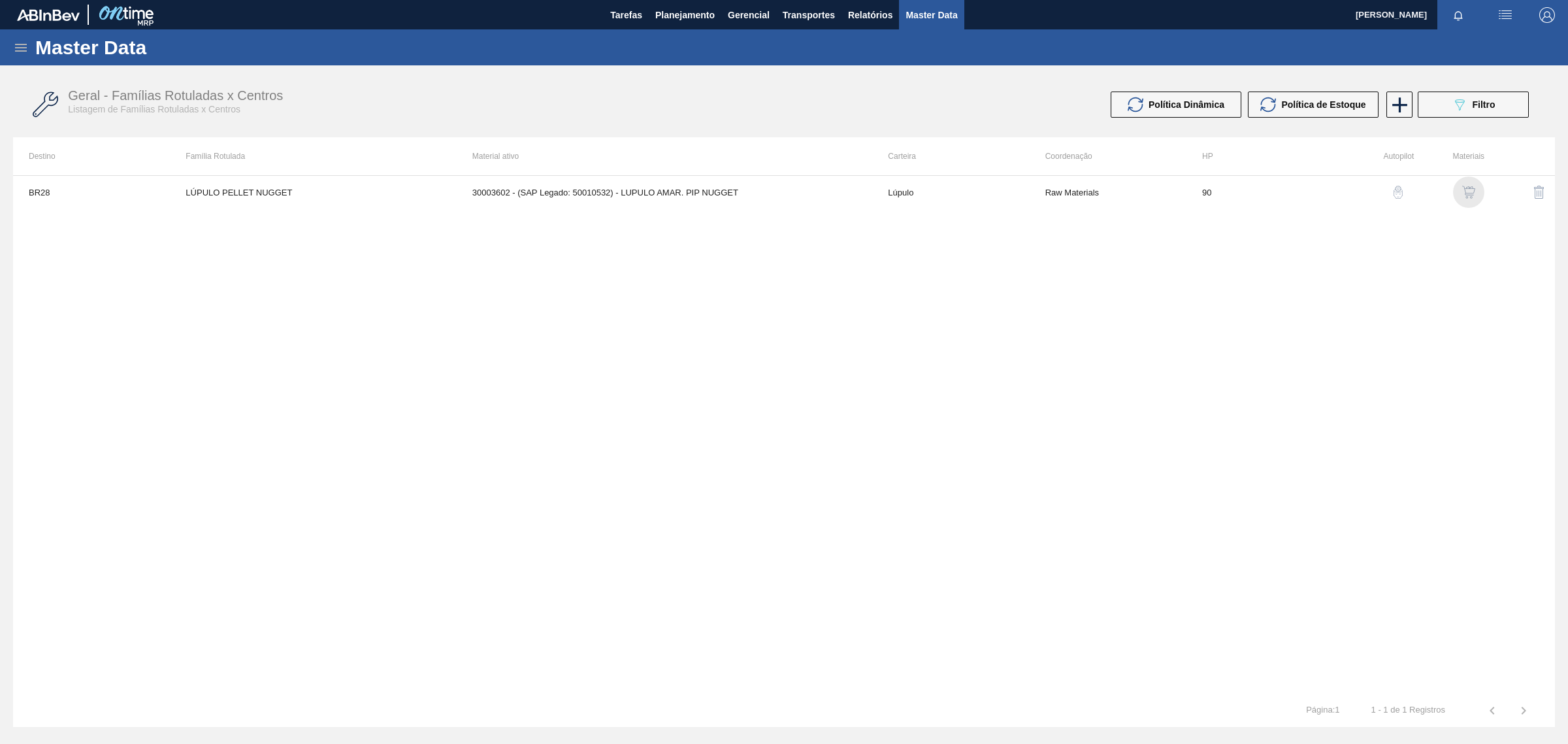
click at [1465, 186] on img "button" at bounding box center [1469, 192] width 13 height 13
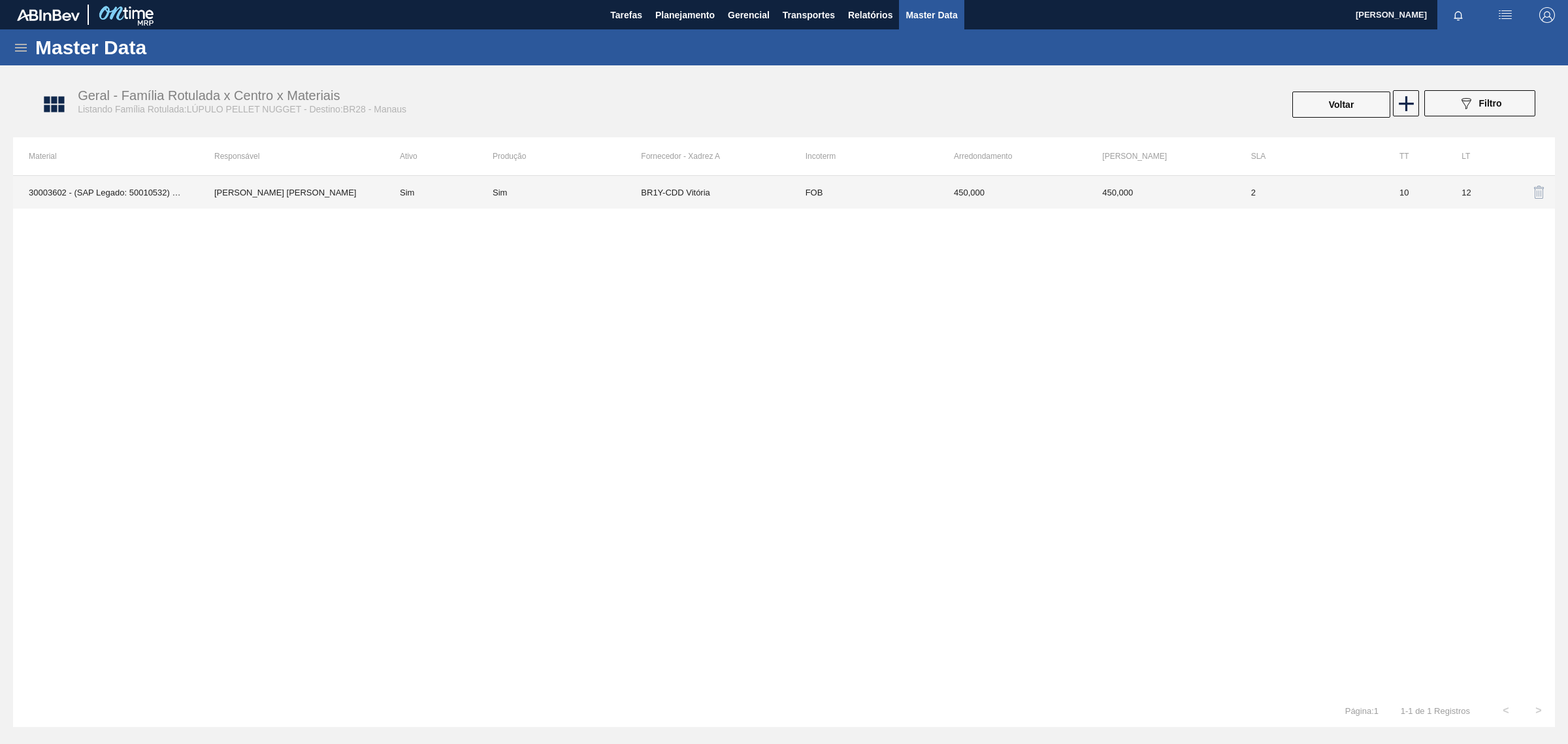
click at [985, 187] on td "450,000" at bounding box center [1012, 192] width 148 height 32
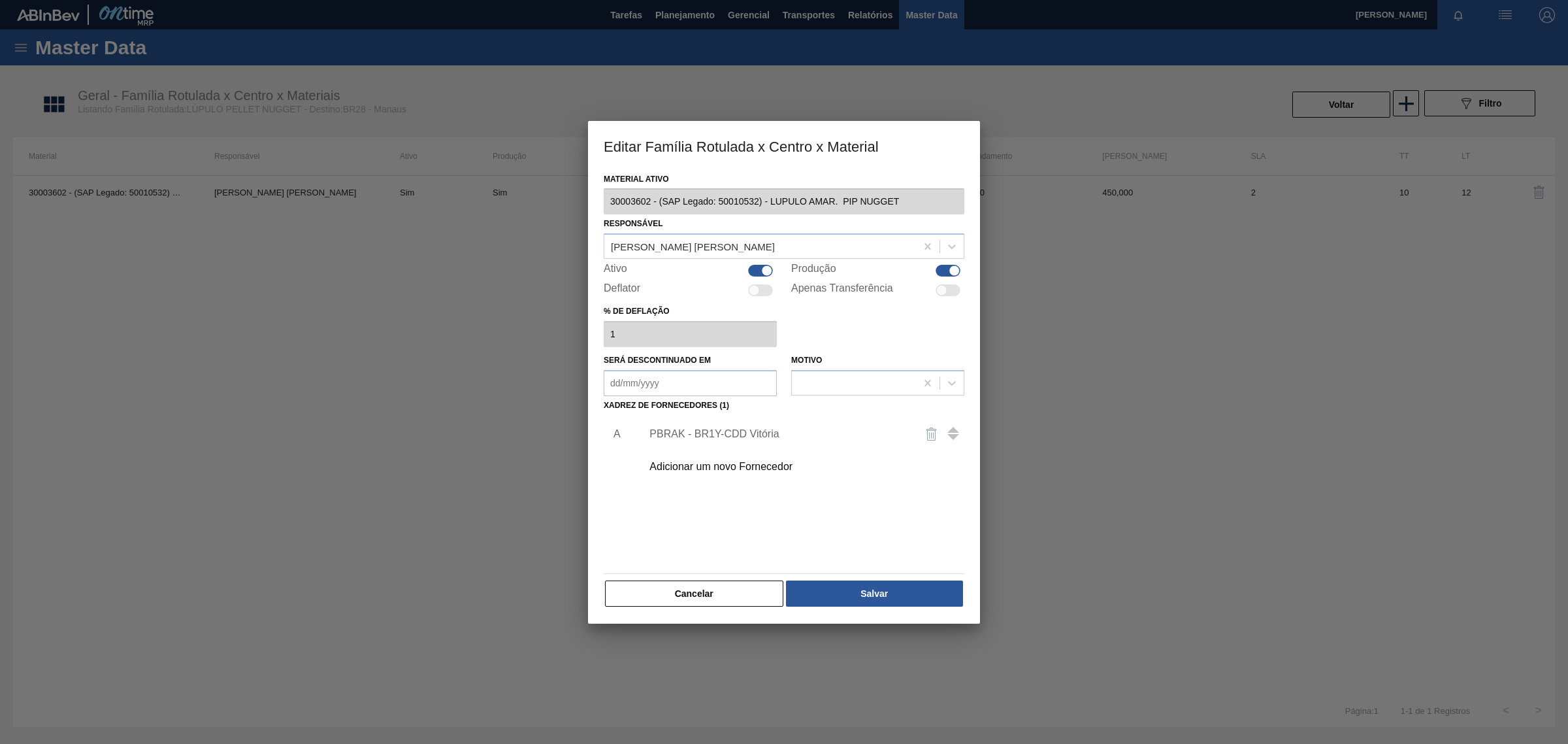
click at [799, 435] on div "PBRAK - BR1Y-CDD Vitória" at bounding box center [778, 434] width 256 height 12
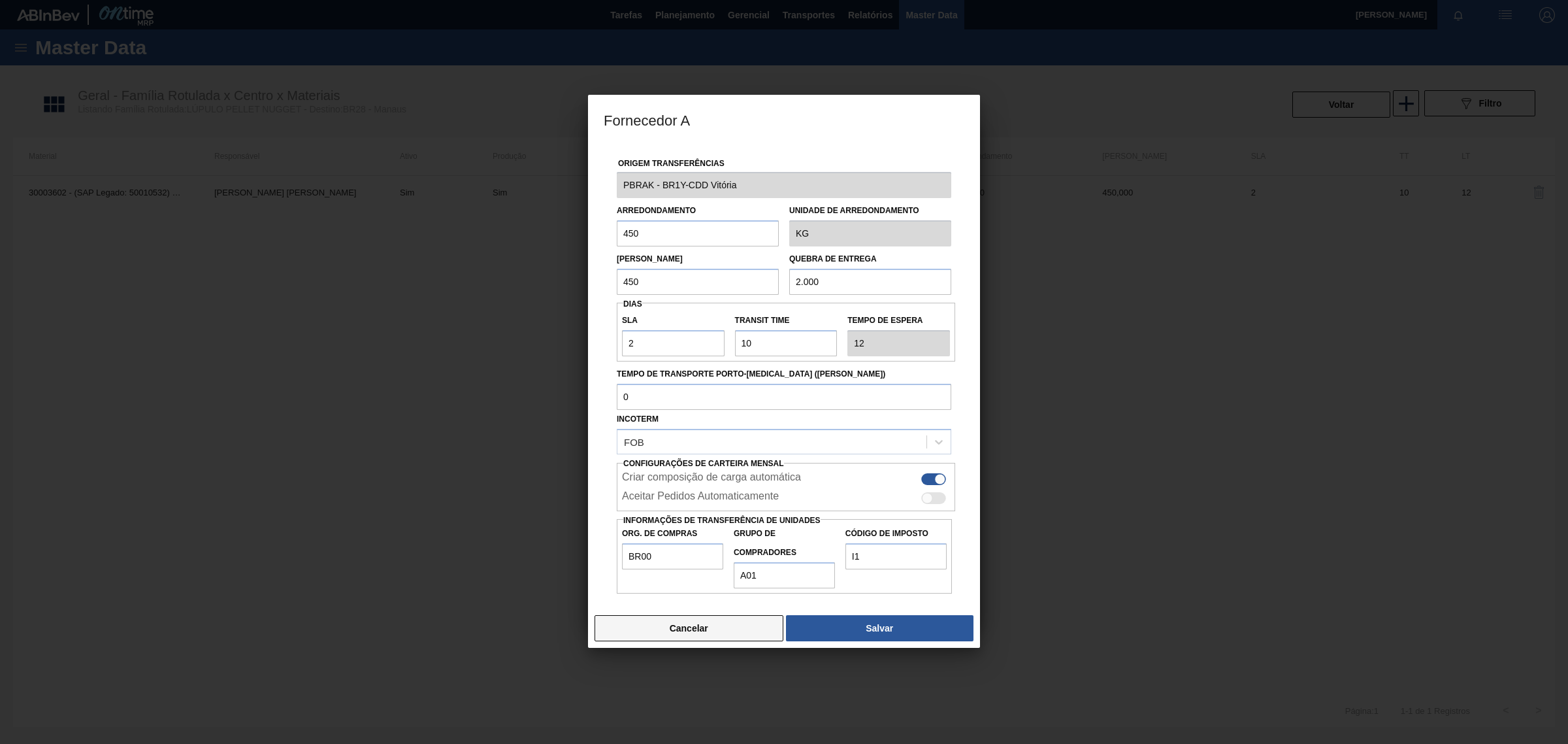
click at [704, 627] on button "Cancelar" at bounding box center [689, 628] width 189 height 26
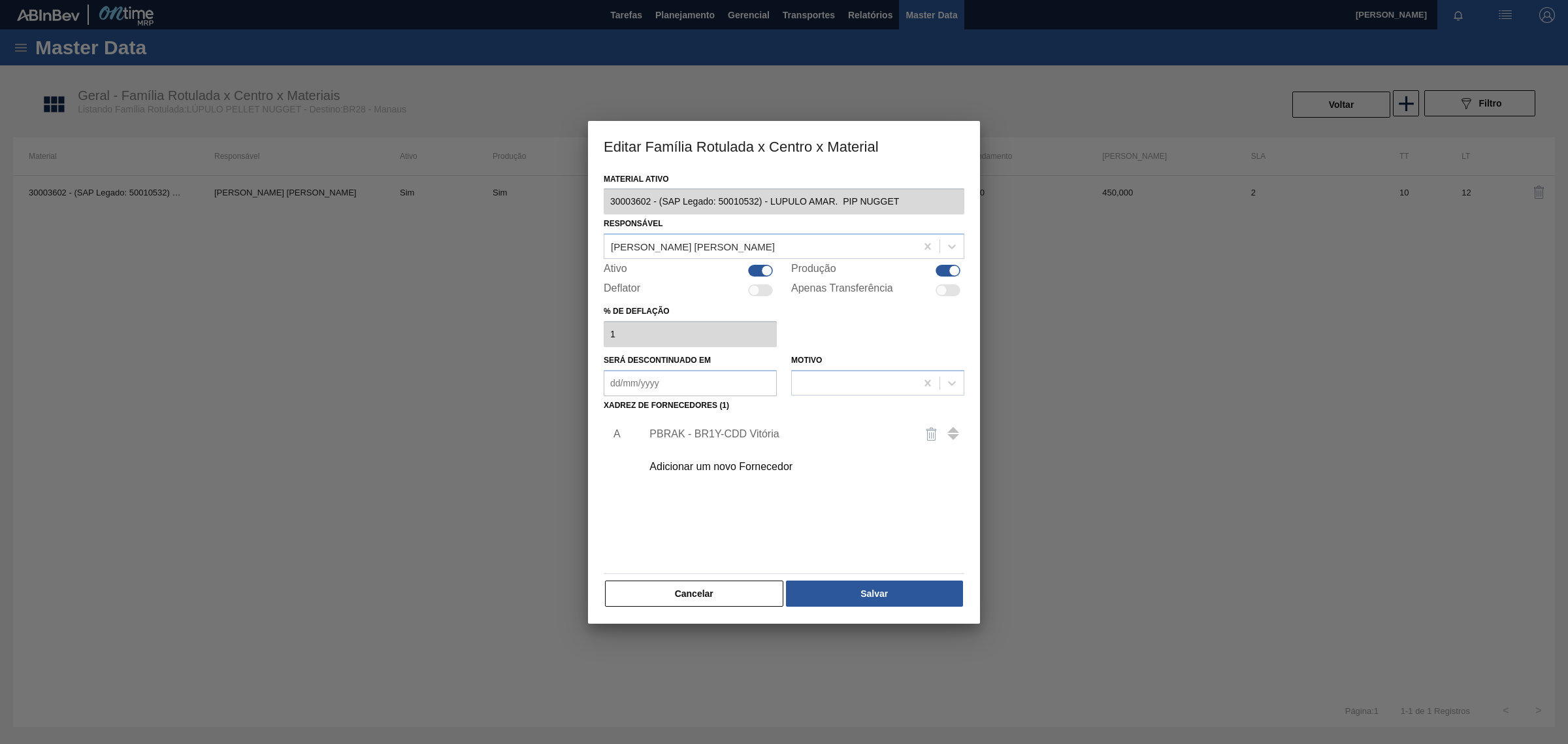
click at [682, 609] on div "Material ativo 30003602 - (SAP Legado: 50010532) - LUPULO AMAR. PIP NUGGET Resp…" at bounding box center [784, 397] width 392 height 454
click at [686, 599] on button "Cancelar" at bounding box center [694, 593] width 179 height 26
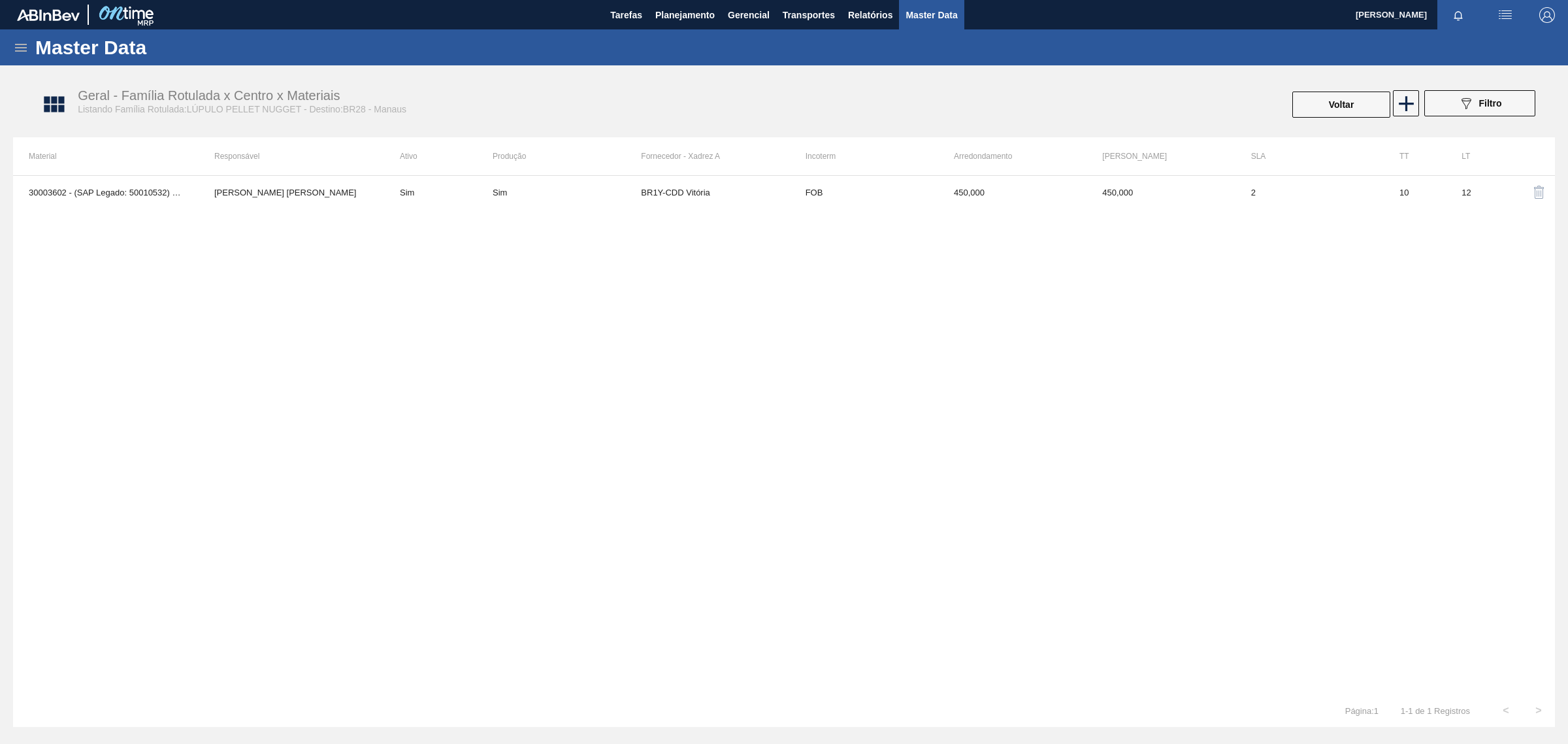
click at [20, 48] on icon at bounding box center [21, 48] width 16 height 16
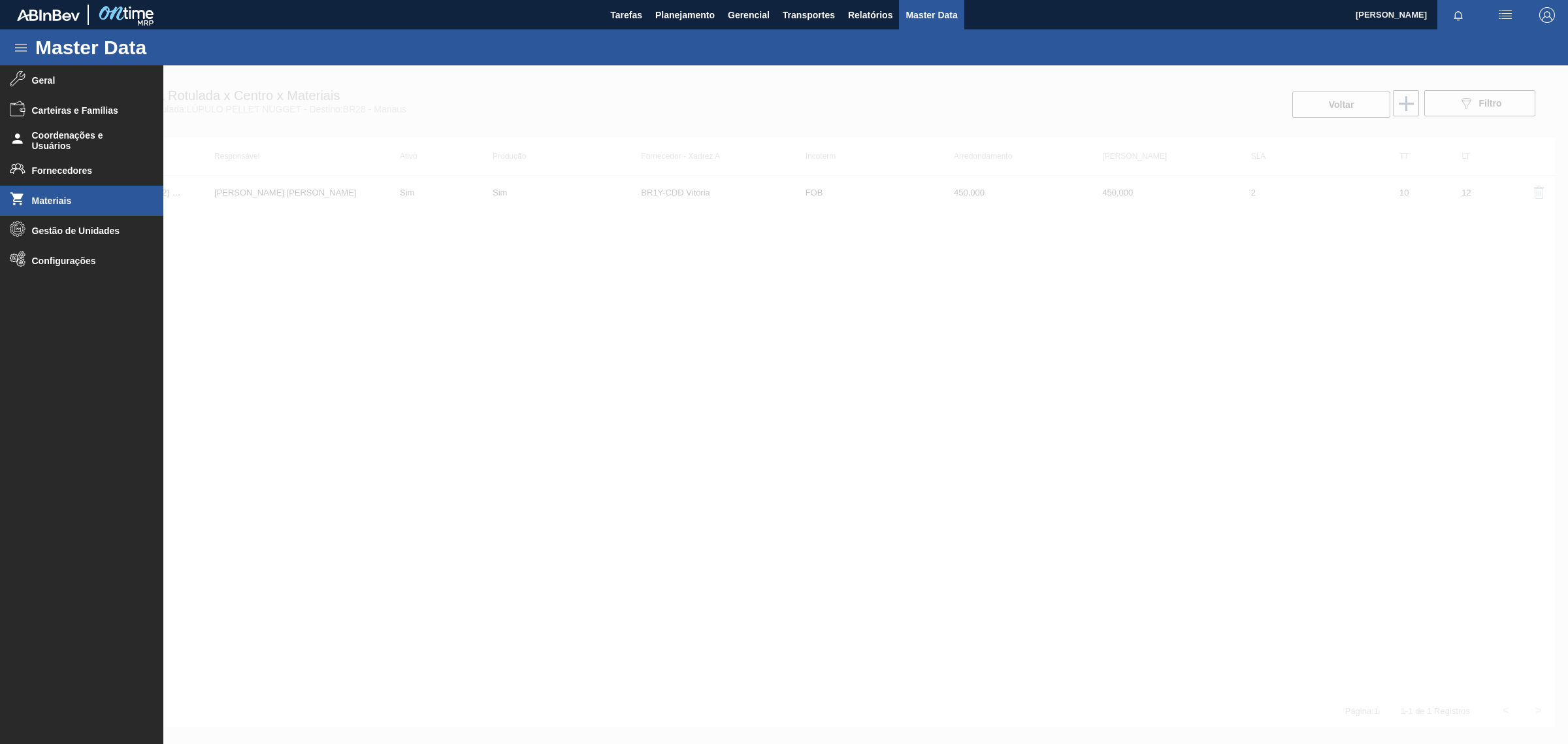
click at [43, 194] on li "Materiais" at bounding box center [81, 201] width 163 height 30
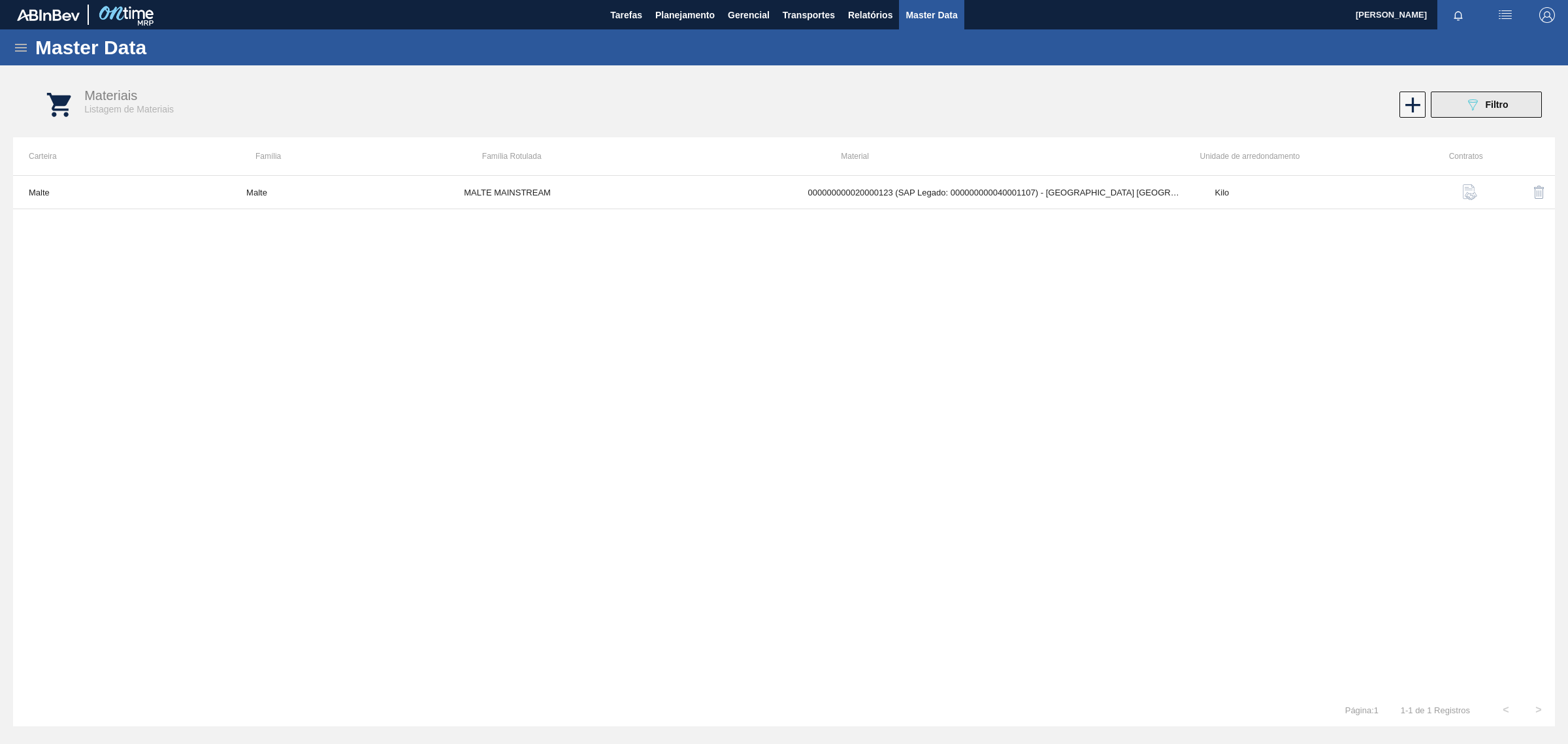
click at [1477, 91] on div "Materiais Listagem de Materiais 089F7B8B-B2A5-4AFE-B5C0-19BA573D28AC Filtro" at bounding box center [796, 105] width 1541 height 49
click at [1470, 109] on icon "089F7B8B-B2A5-4AFE-B5C0-19BA573D28AC" at bounding box center [1472, 104] width 16 height 16
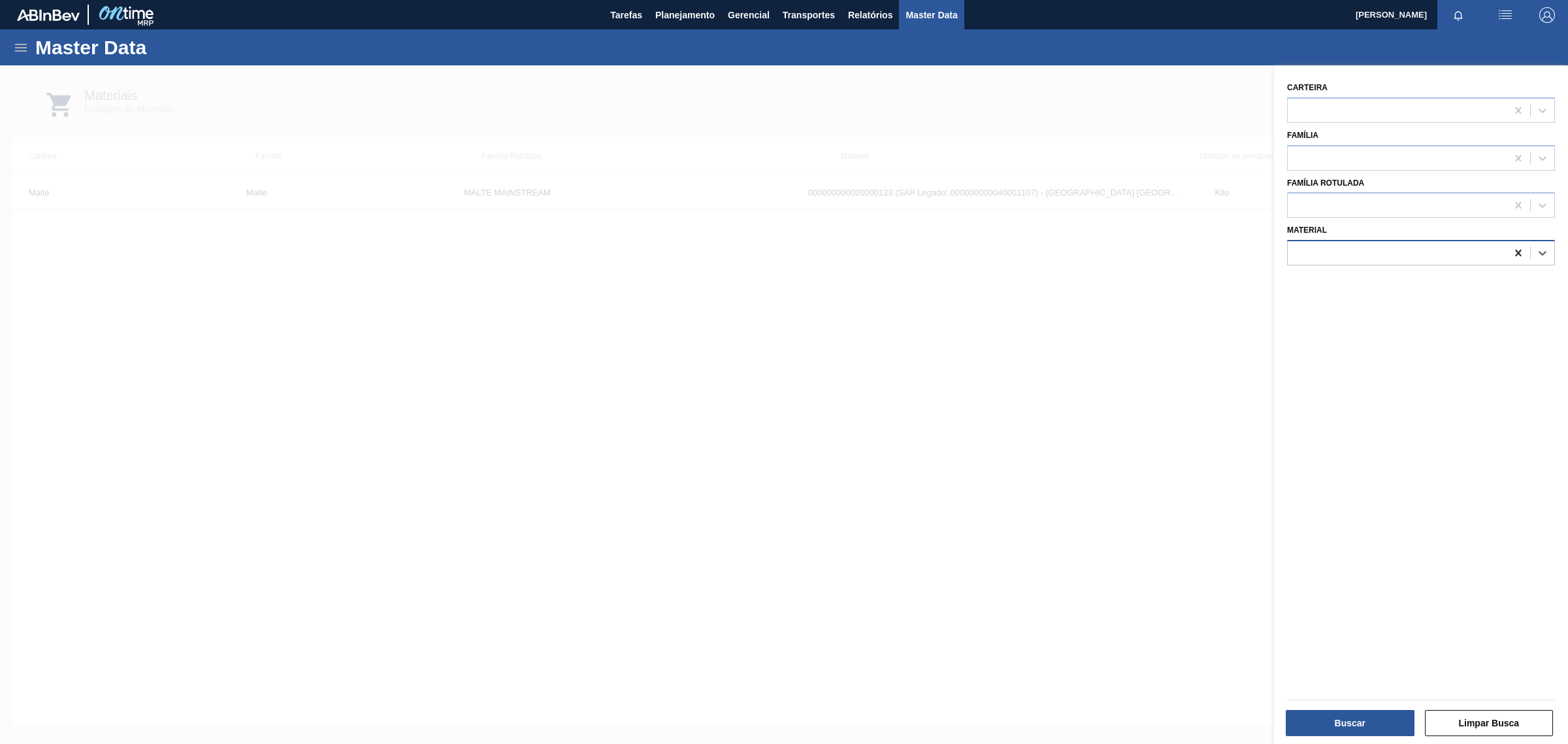
click at [1518, 250] on icon at bounding box center [1518, 253] width 6 height 6
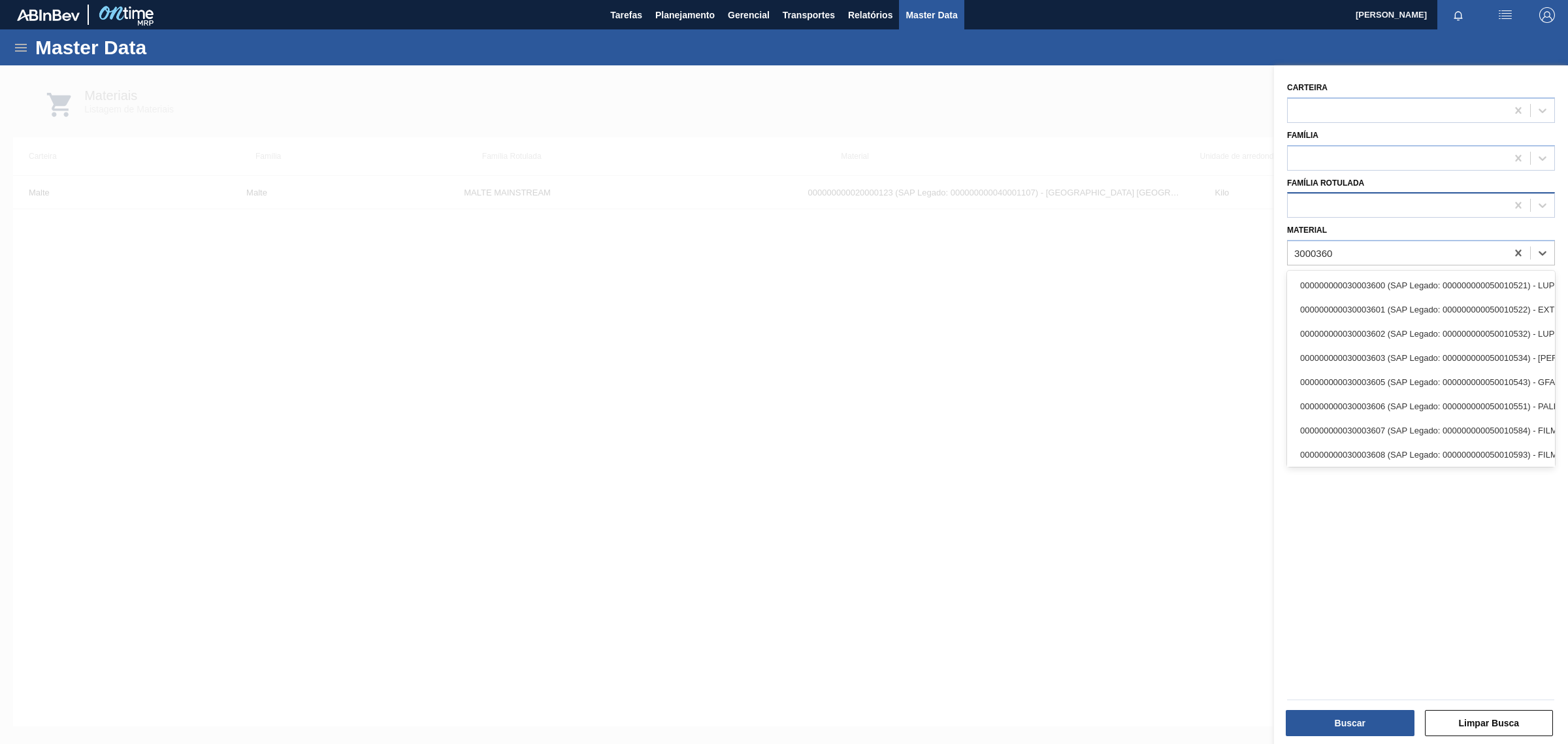
type input "30003602"
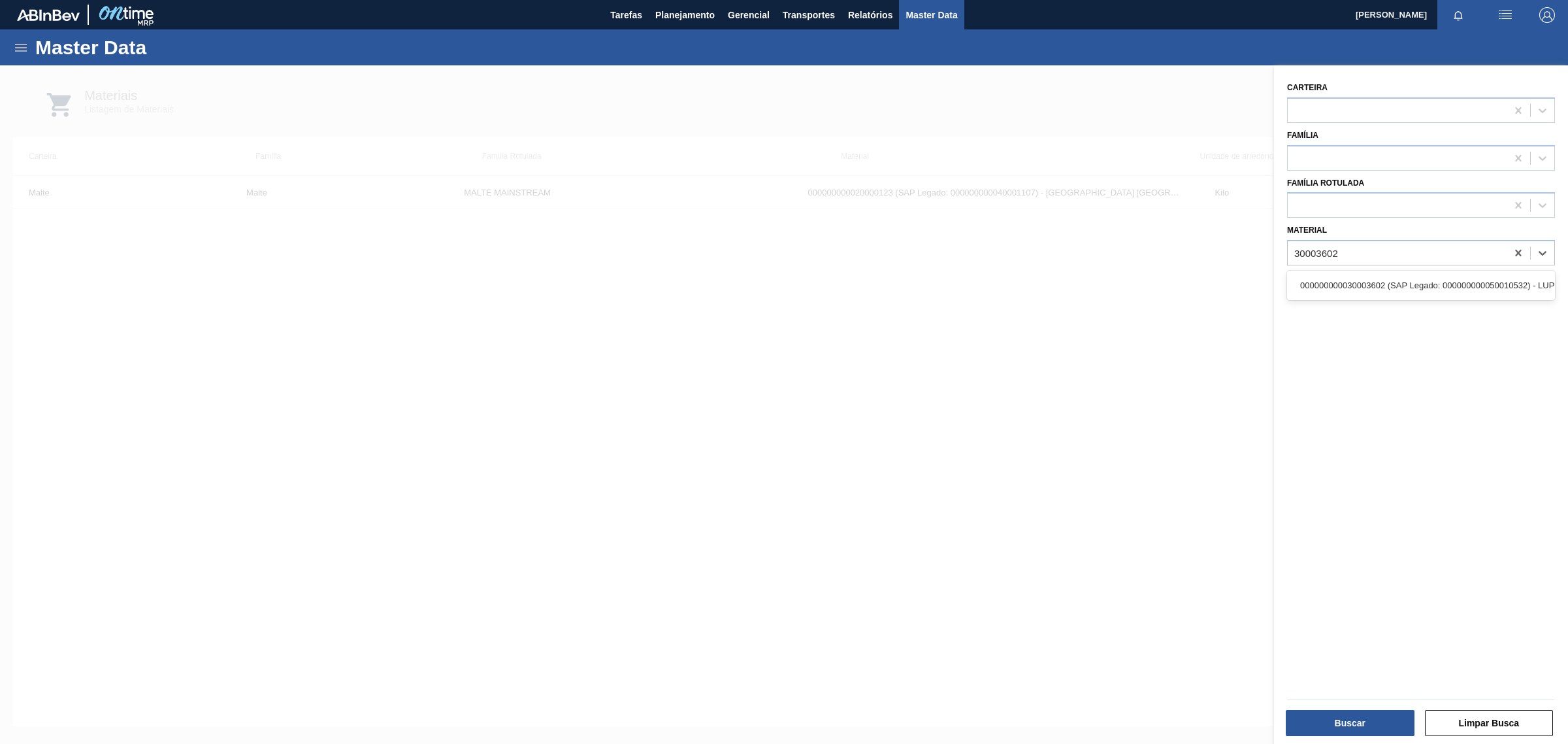
click at [1407, 285] on div "000000000030003602 (SAP Legado: 000000000050010532) - LUPULO AMAR. PIP NUGGET" at bounding box center [1420, 285] width 268 height 24
click at [1341, 723] on button "Buscar" at bounding box center [1350, 722] width 129 height 26
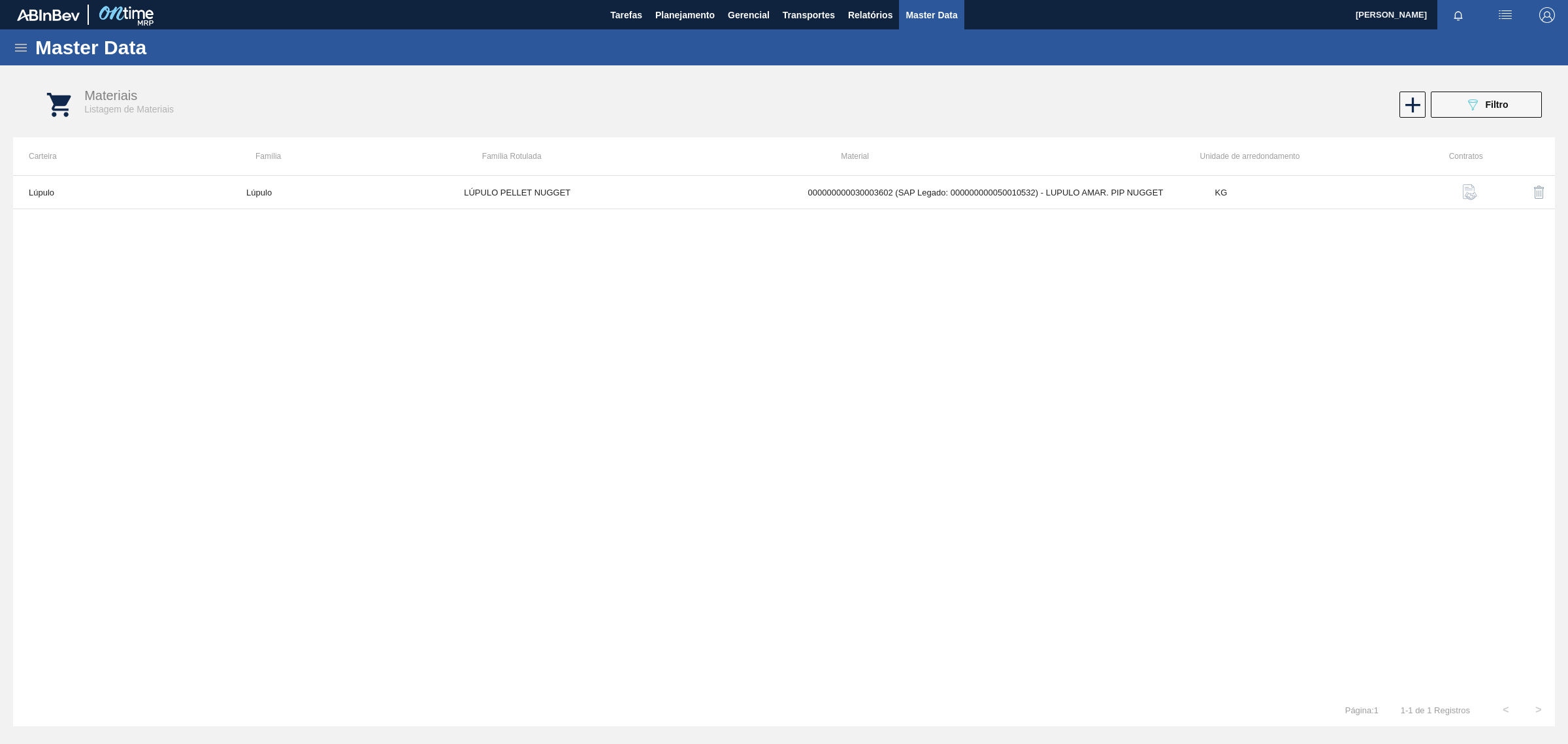
click at [1461, 187] on button "button" at bounding box center [1470, 192] width 32 height 32
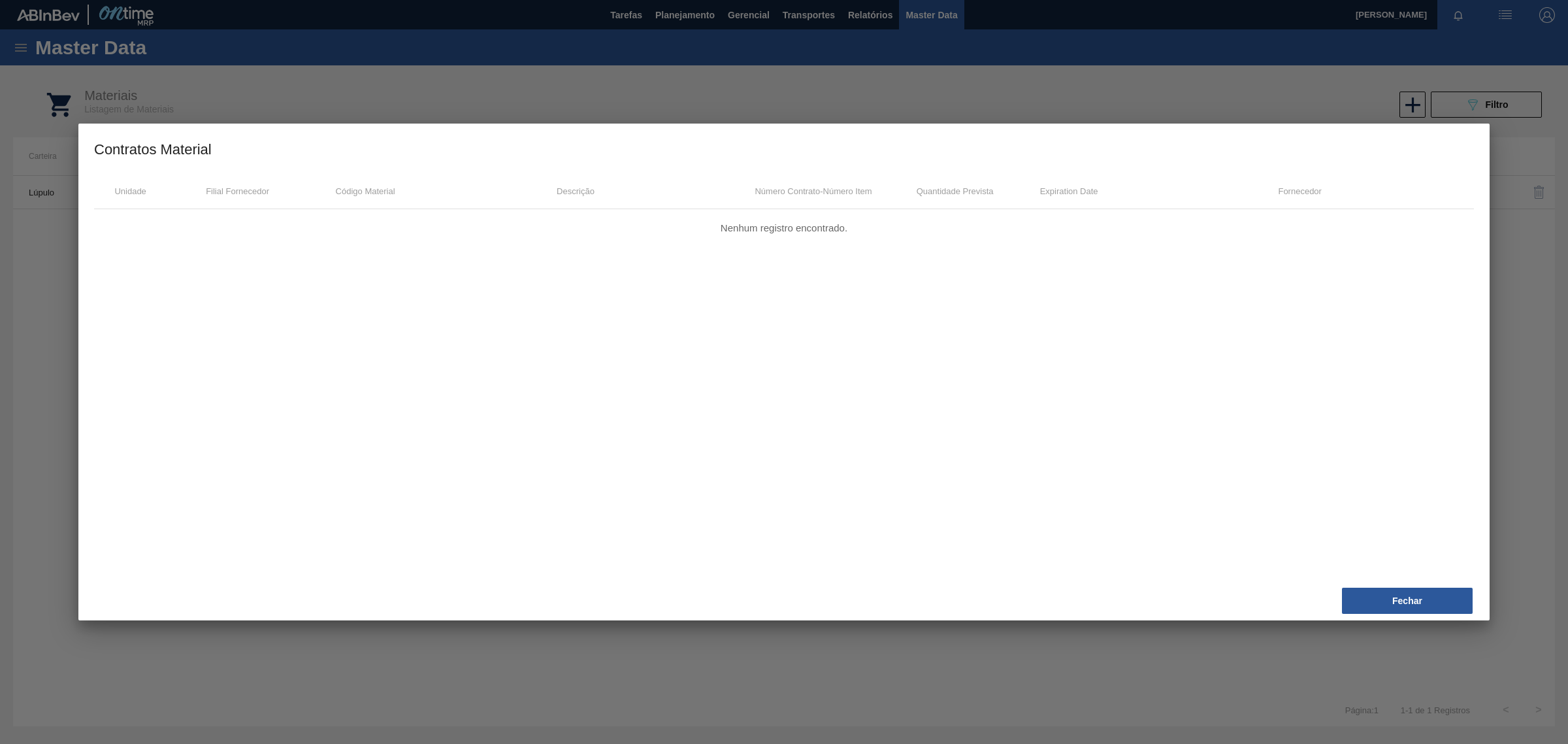
drag, startPoint x: 1372, startPoint y: 604, endPoint x: 1287, endPoint y: 536, distance: 108.9
click at [1372, 603] on button "Fechar" at bounding box center [1407, 601] width 130 height 26
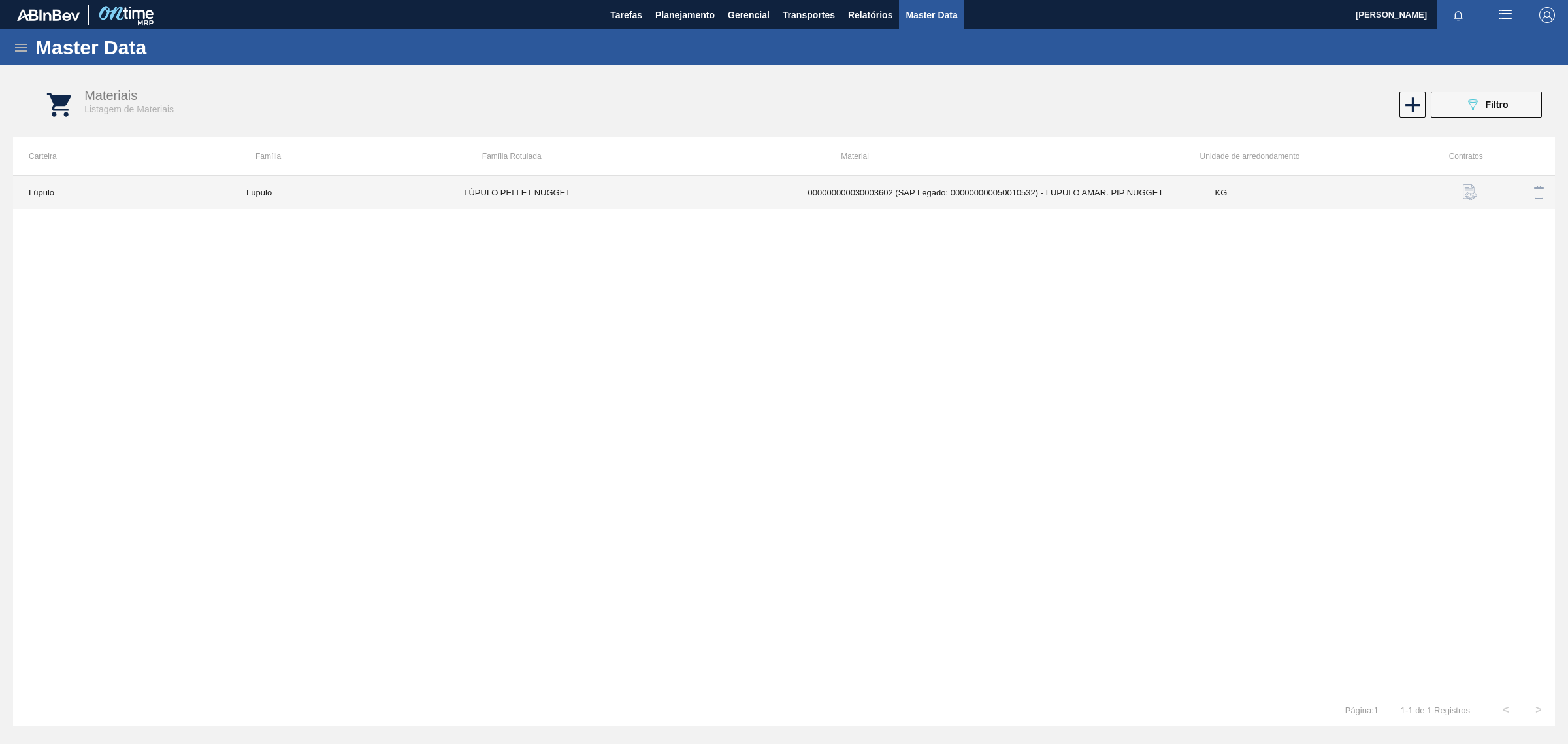
click at [772, 191] on td "LÚPULO PELLET NUGGET" at bounding box center [619, 192] width 343 height 33
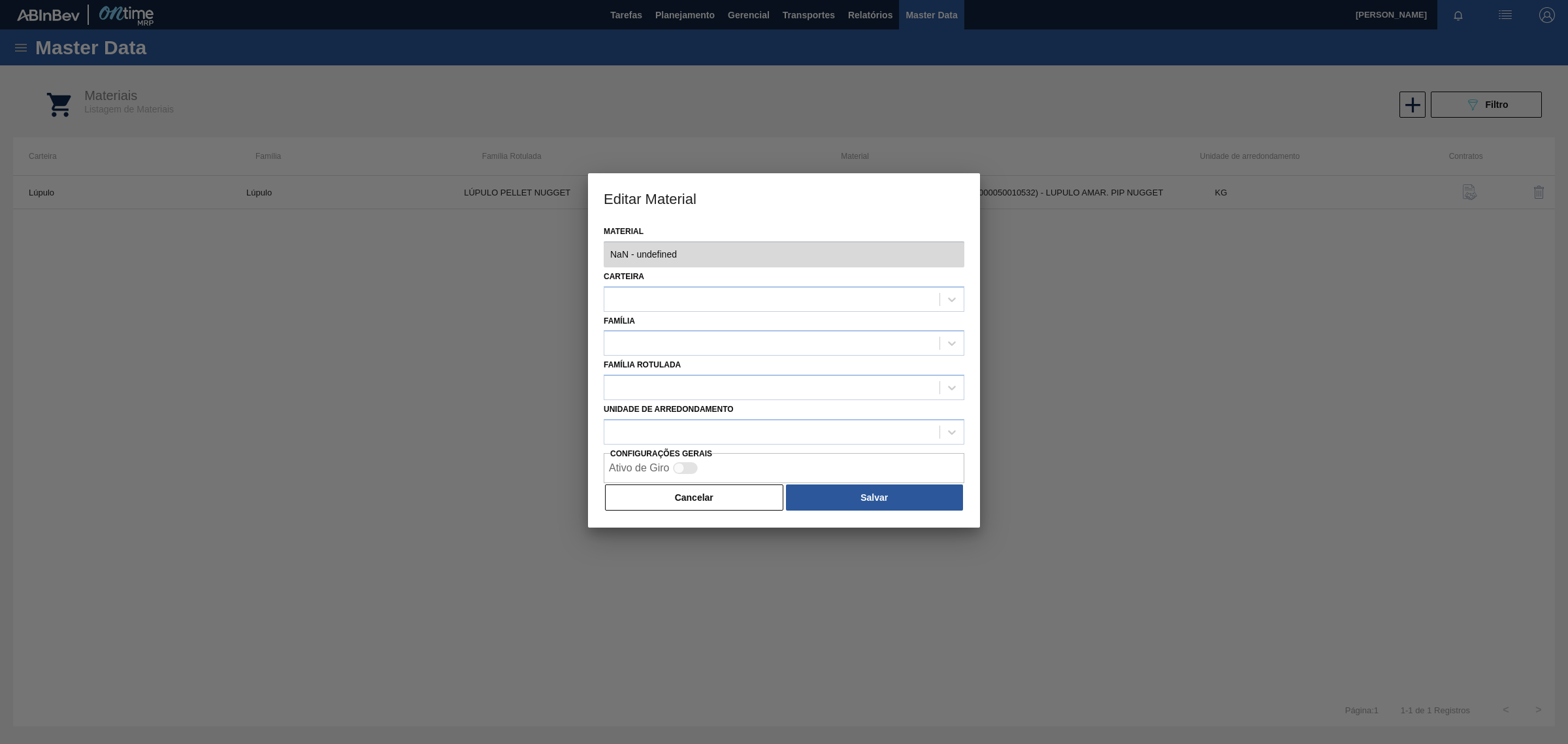
type input "30003602 - 000000000030003602 (SAP Legado: 000000000050010532) - LUPULO AMAR. P…"
click at [708, 501] on button "Cancelar" at bounding box center [694, 497] width 179 height 26
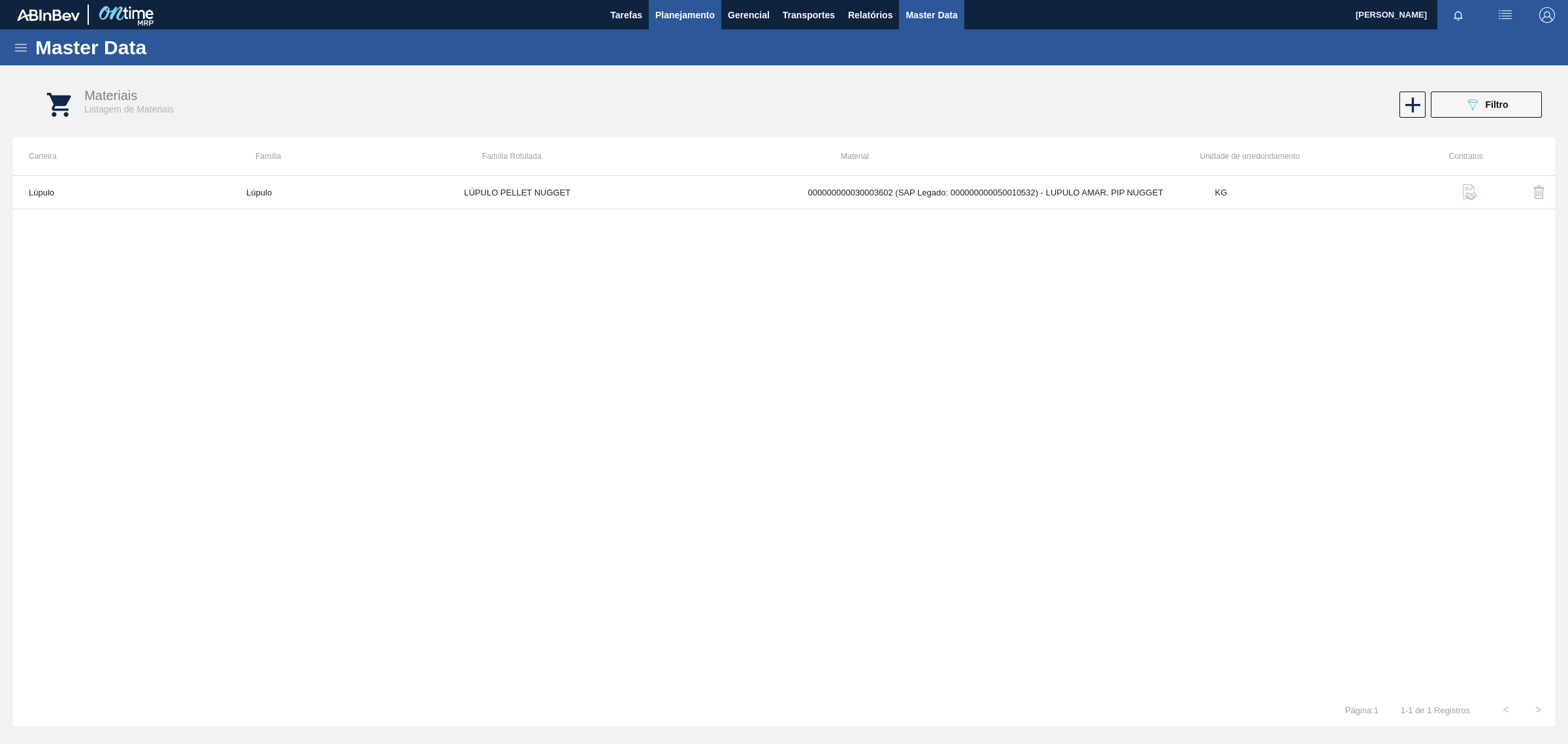
click at [706, 8] on span "Planejamento" at bounding box center [685, 15] width 60 height 16
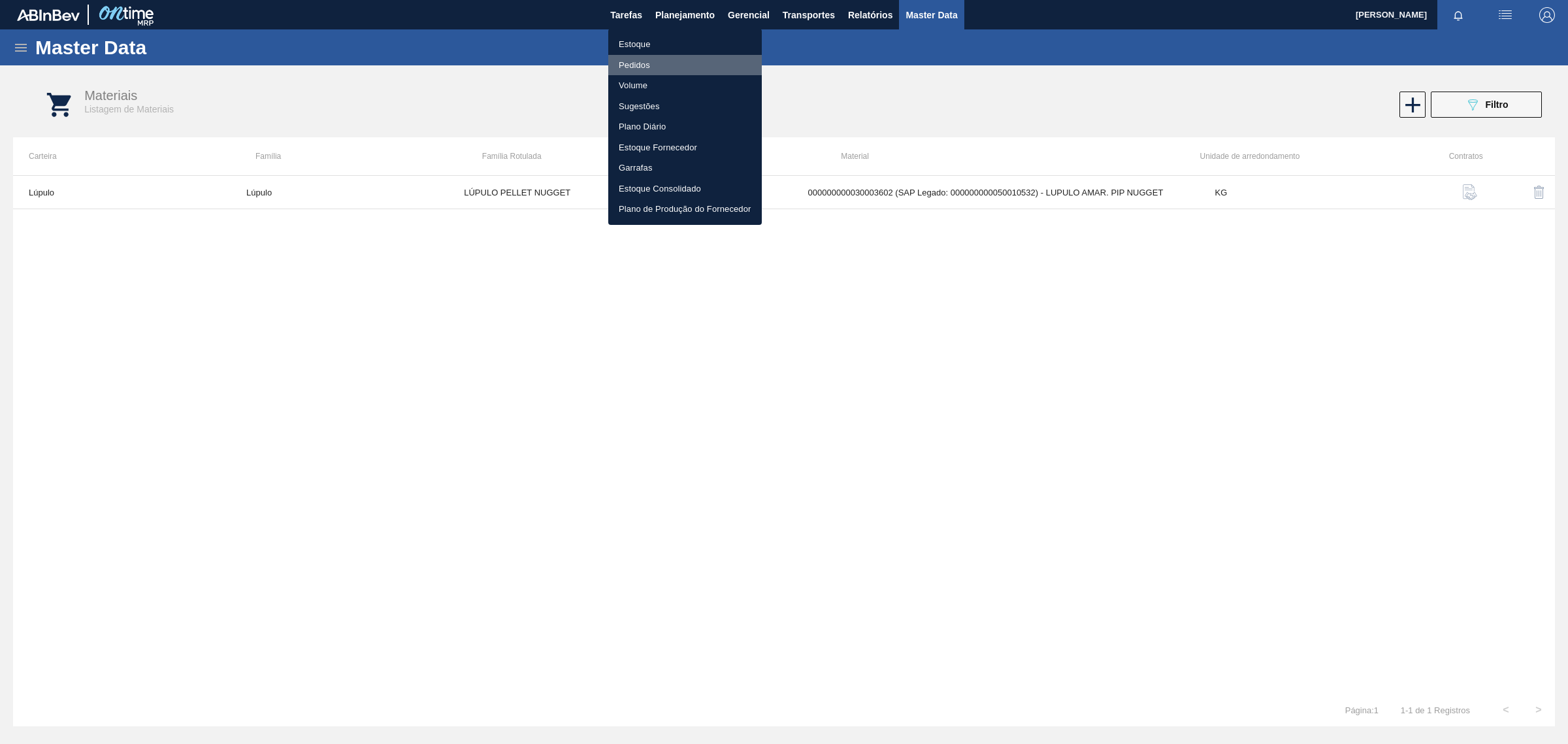
click at [631, 62] on li "Pedidos" at bounding box center [685, 65] width 153 height 21
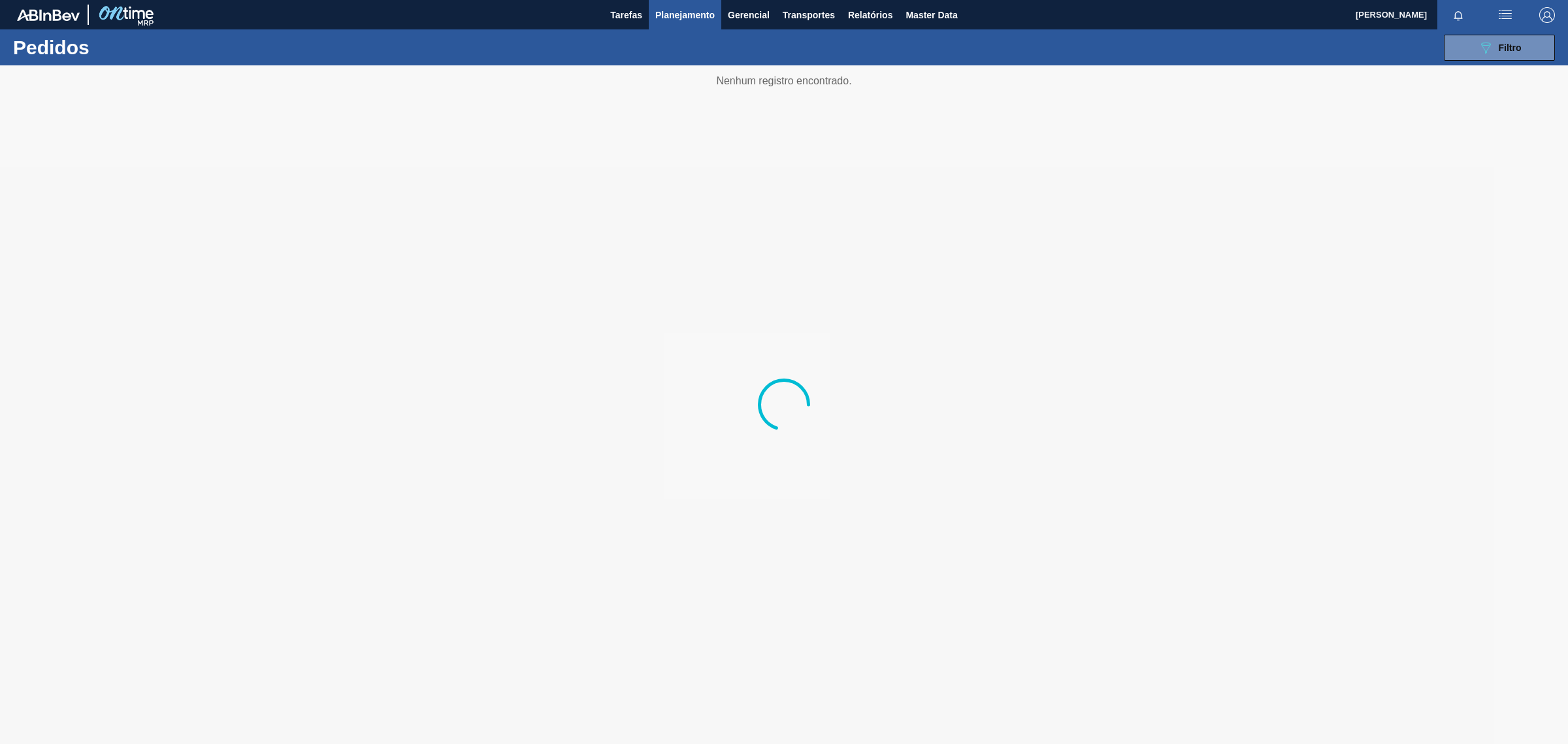
click at [1515, 28] on button "button" at bounding box center [1505, 14] width 42 height 30
click at [1382, 46] on div at bounding box center [784, 372] width 1568 height 744
click at [1535, 55] on button "089F7B8B-B2A5-4AFE-B5C0-19BA573D28AC Filtro" at bounding box center [1499, 48] width 111 height 26
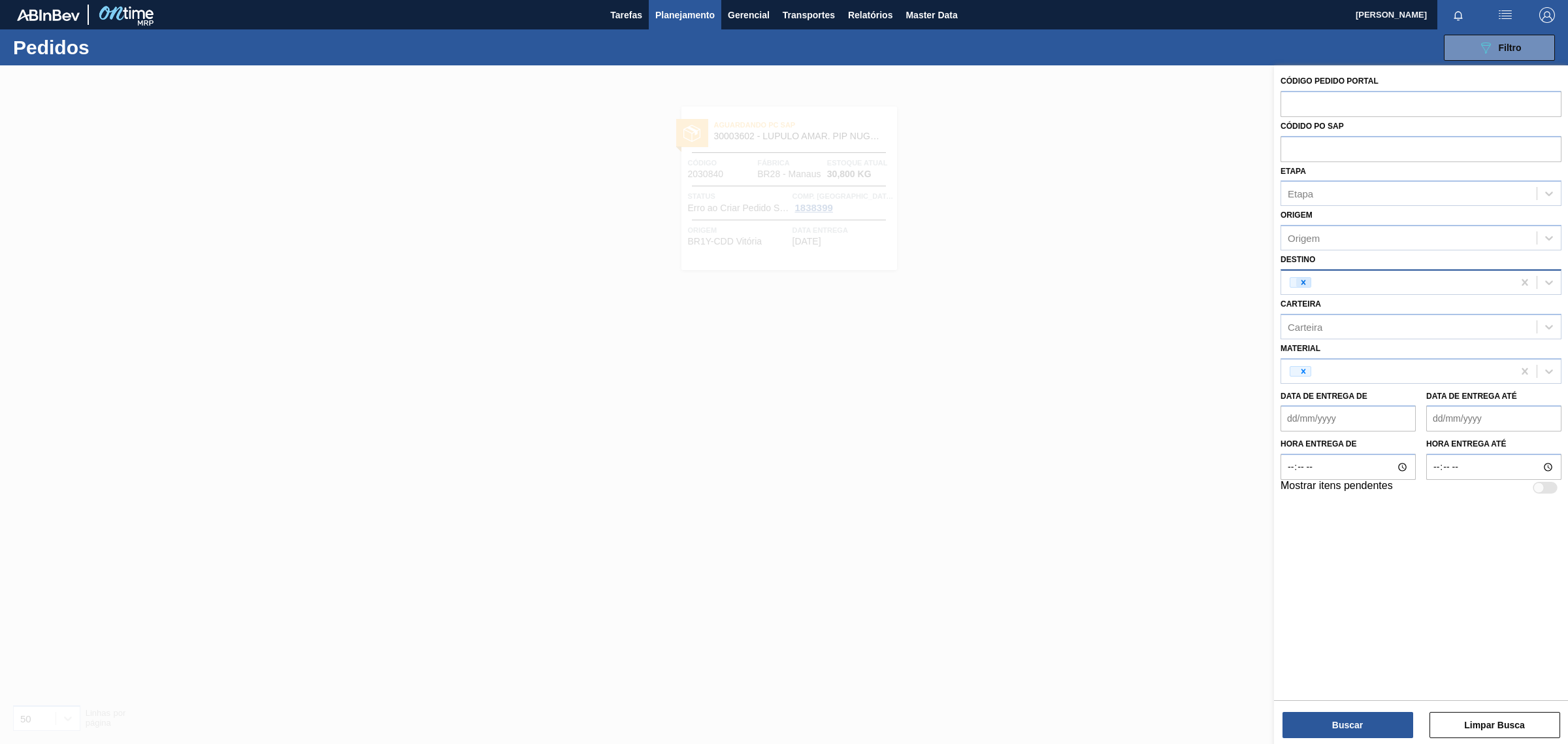
click at [1303, 282] on icon at bounding box center [1303, 282] width 4 height 4
click at [1302, 366] on div at bounding box center [1300, 371] width 22 height 11
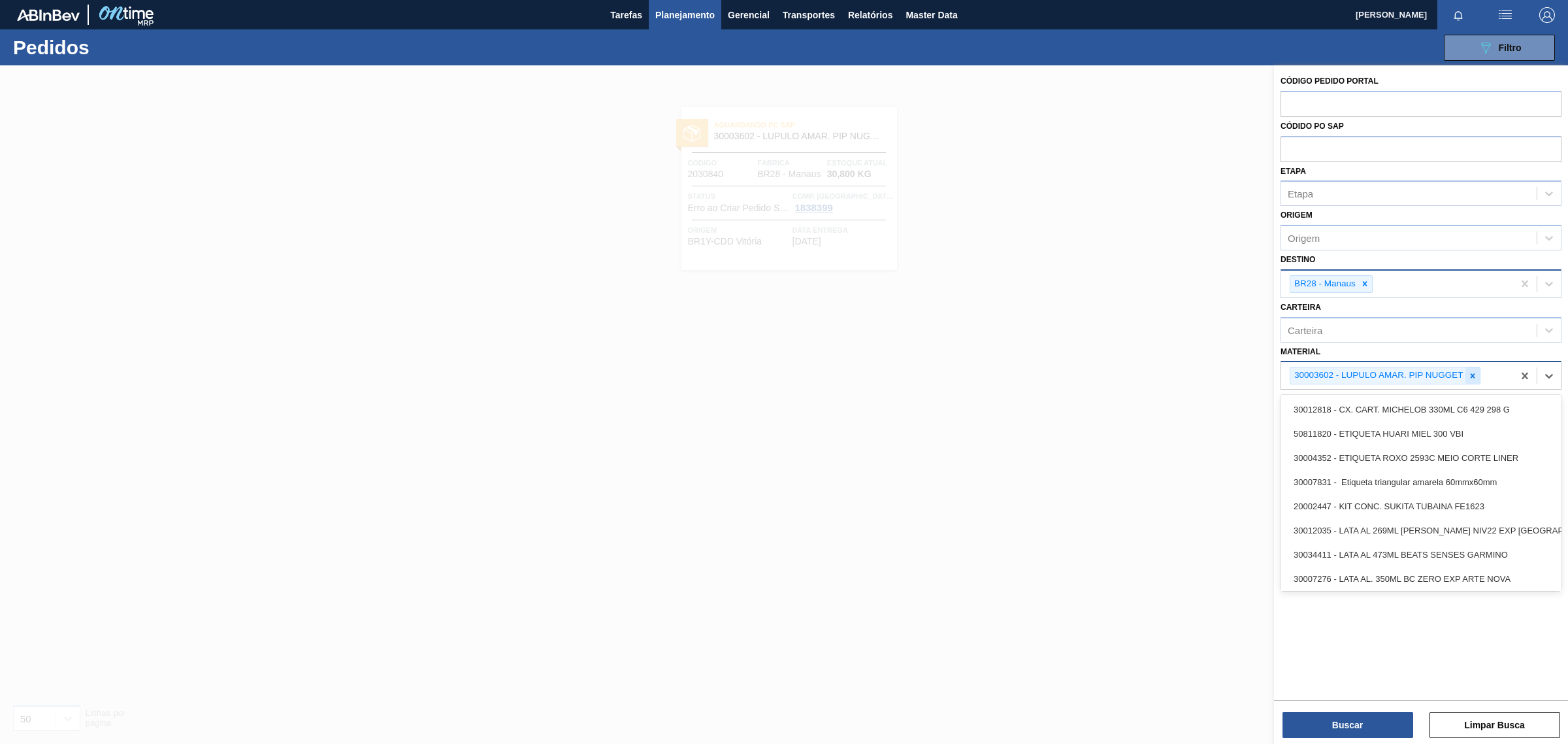
click at [1470, 376] on icon at bounding box center [1472, 375] width 4 height 4
paste input "30006318"
type input "30006318"
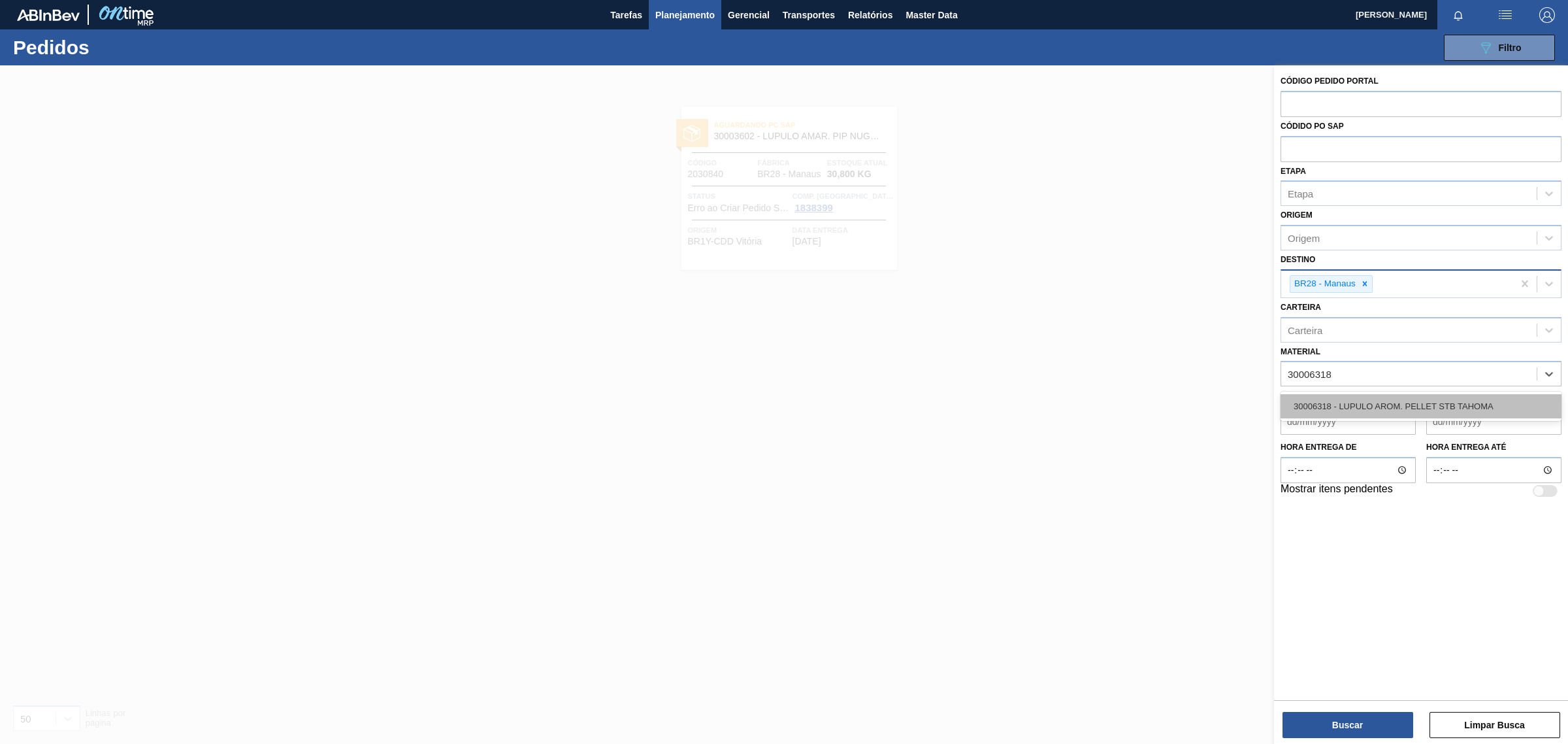
click at [1341, 406] on div "30006318 - LUPULO AROM. PELLET STB TAHOMA" at bounding box center [1420, 406] width 281 height 24
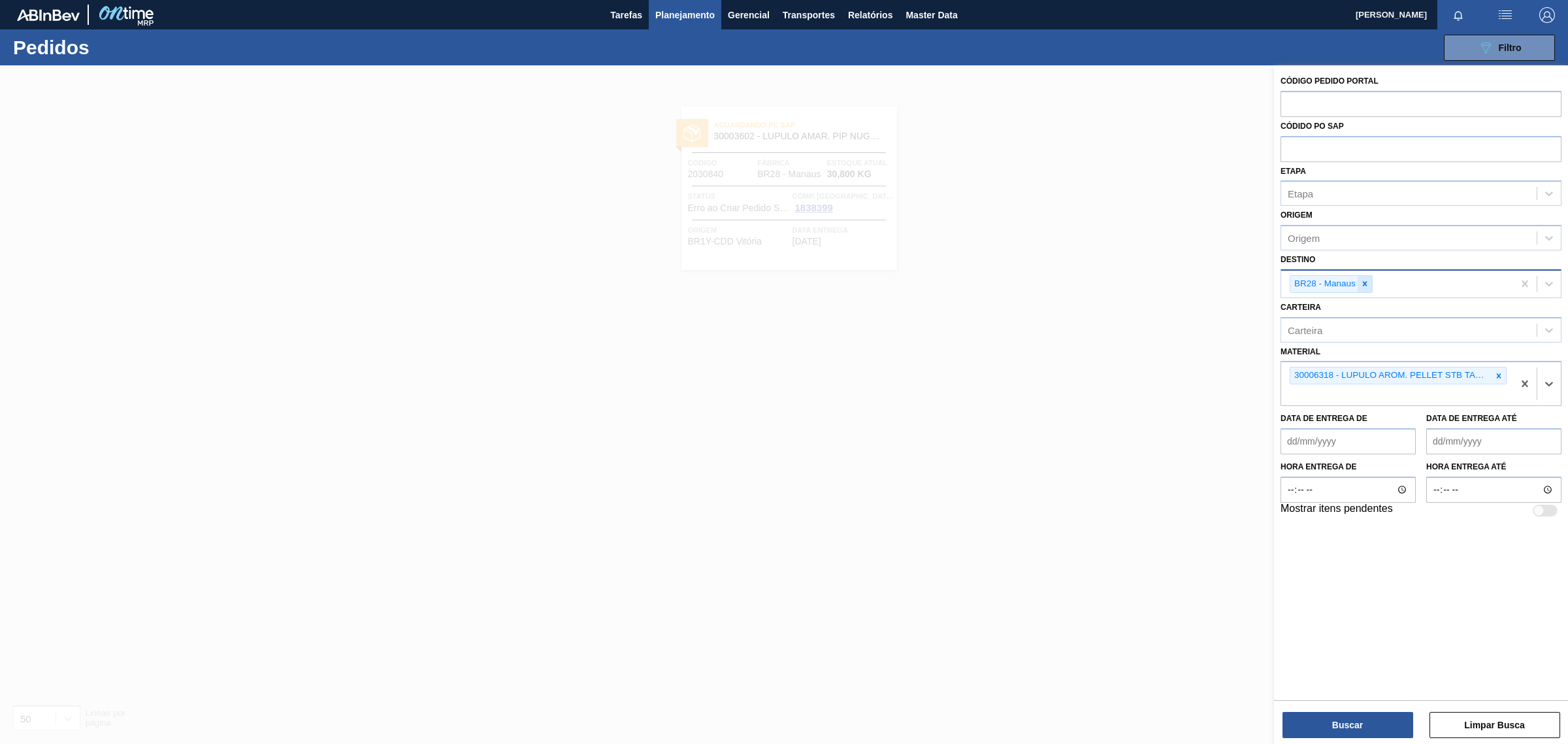
click at [1362, 283] on icon at bounding box center [1364, 283] width 9 height 9
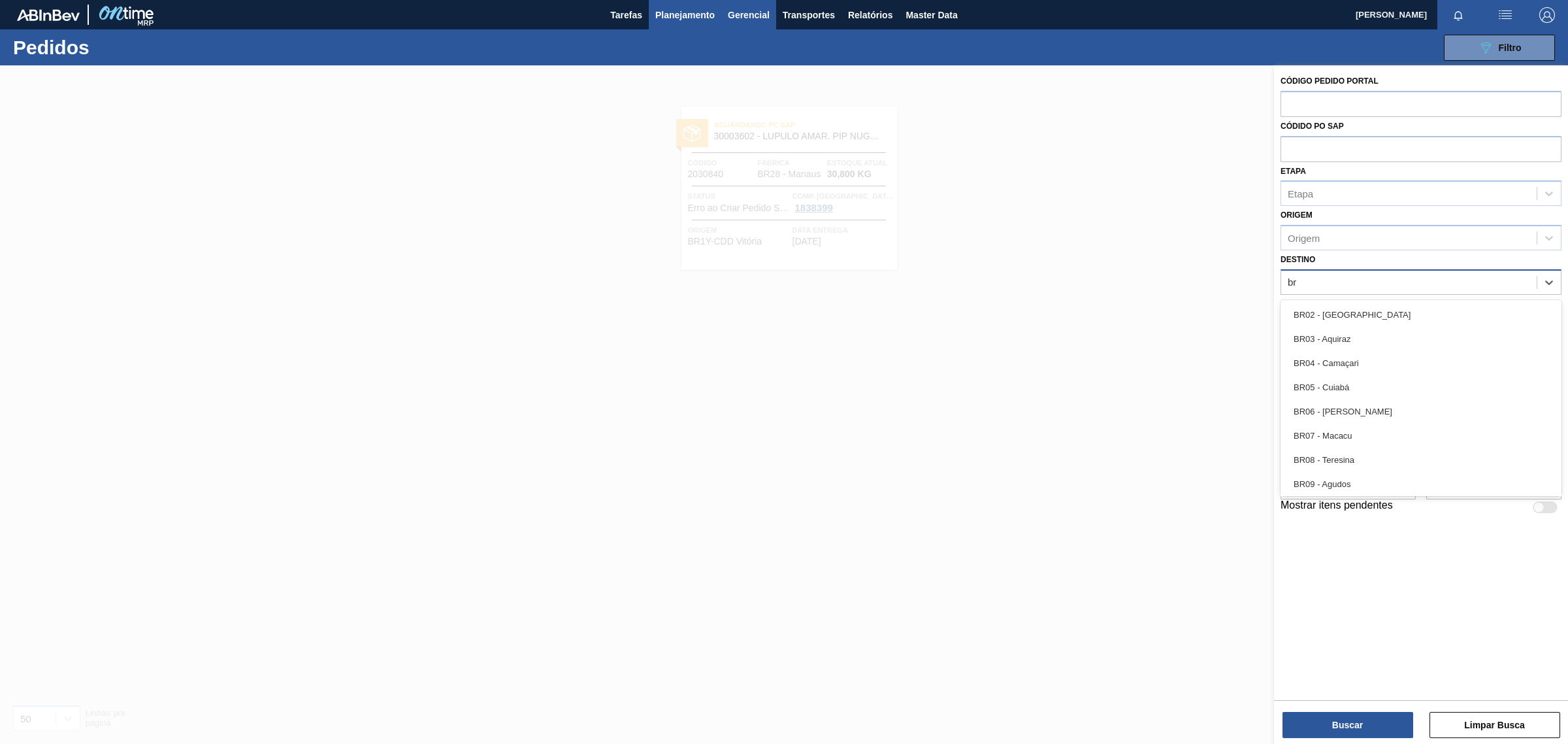
type input "br"
click at [1324, 281] on div "Unidade de Negócio" at bounding box center [1331, 282] width 89 height 11
type input "br18"
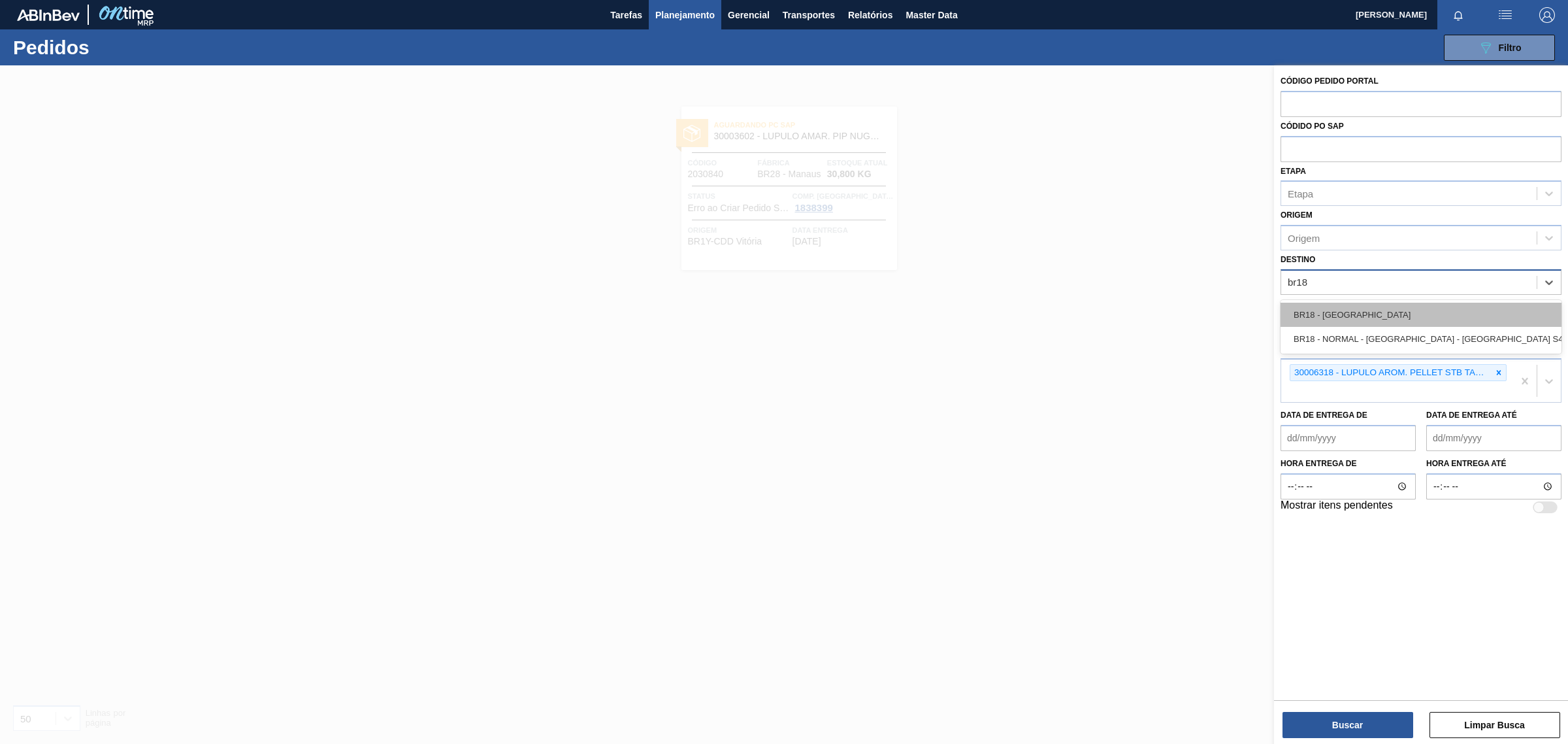
click at [1548, 321] on div "BR18 - [GEOGRAPHIC_DATA]" at bounding box center [1420, 315] width 281 height 24
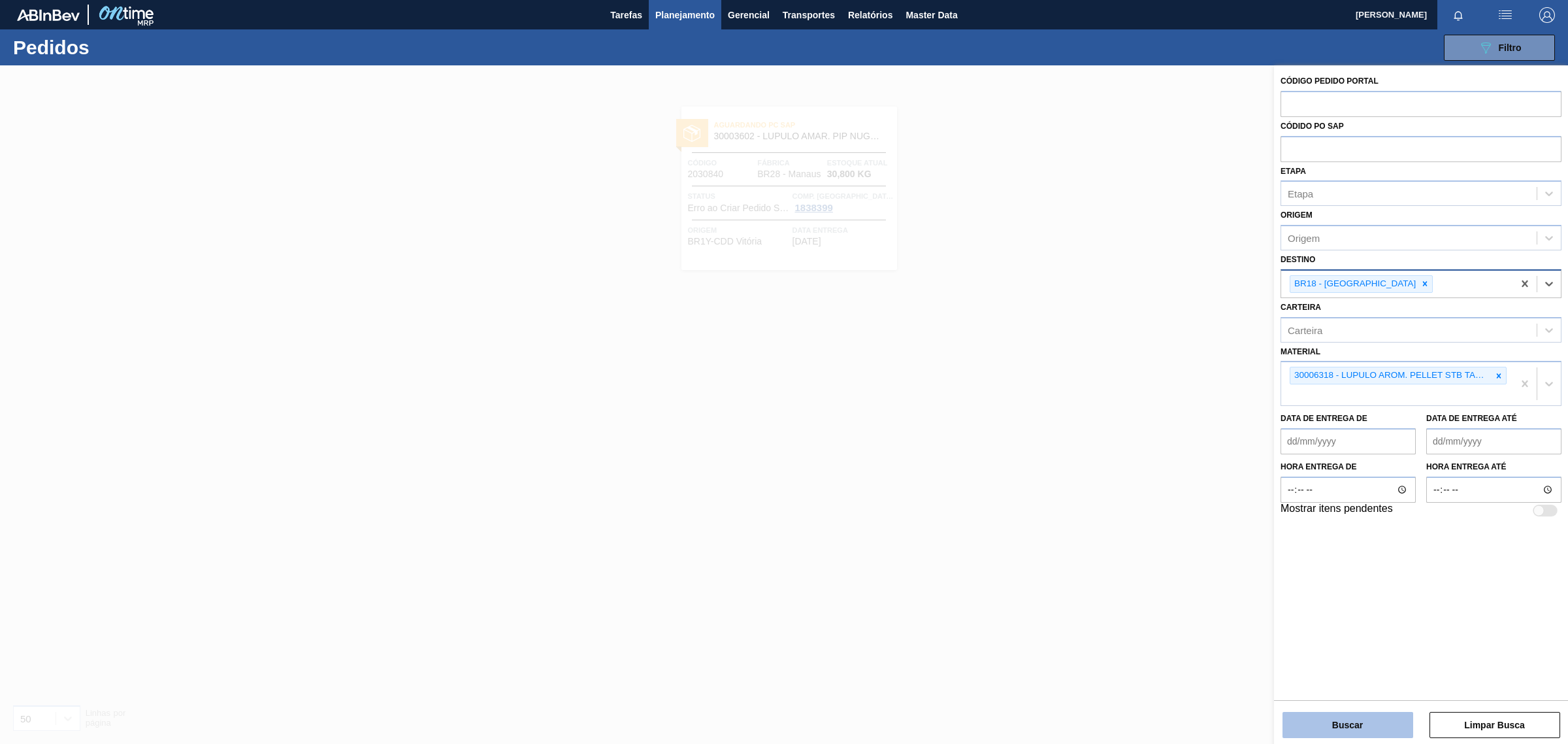
click at [1386, 720] on button "Buscar" at bounding box center [1347, 725] width 130 height 26
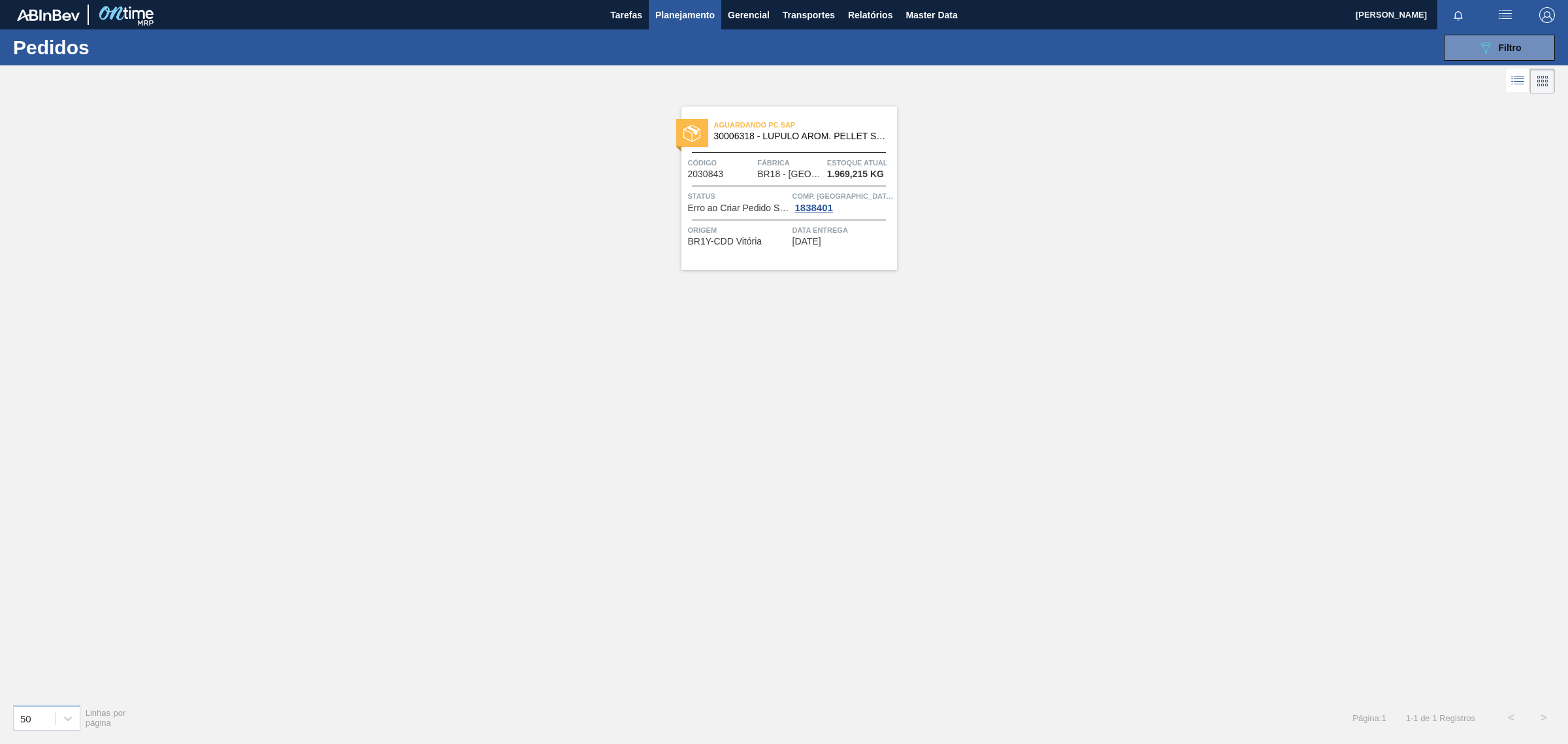
click at [850, 223] on span "Data entrega" at bounding box center [843, 230] width 102 height 13
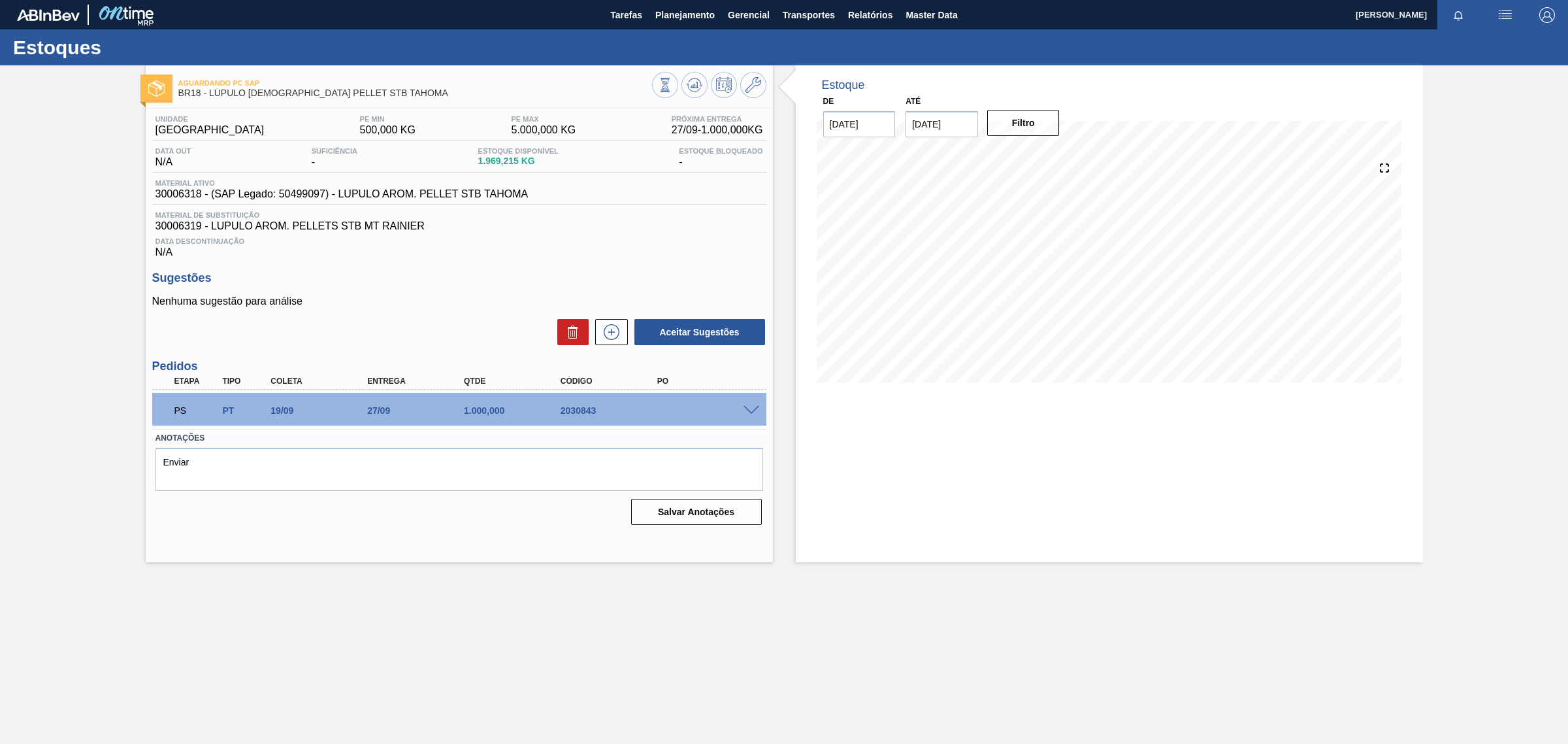
click at [749, 409] on span at bounding box center [752, 411] width 16 height 10
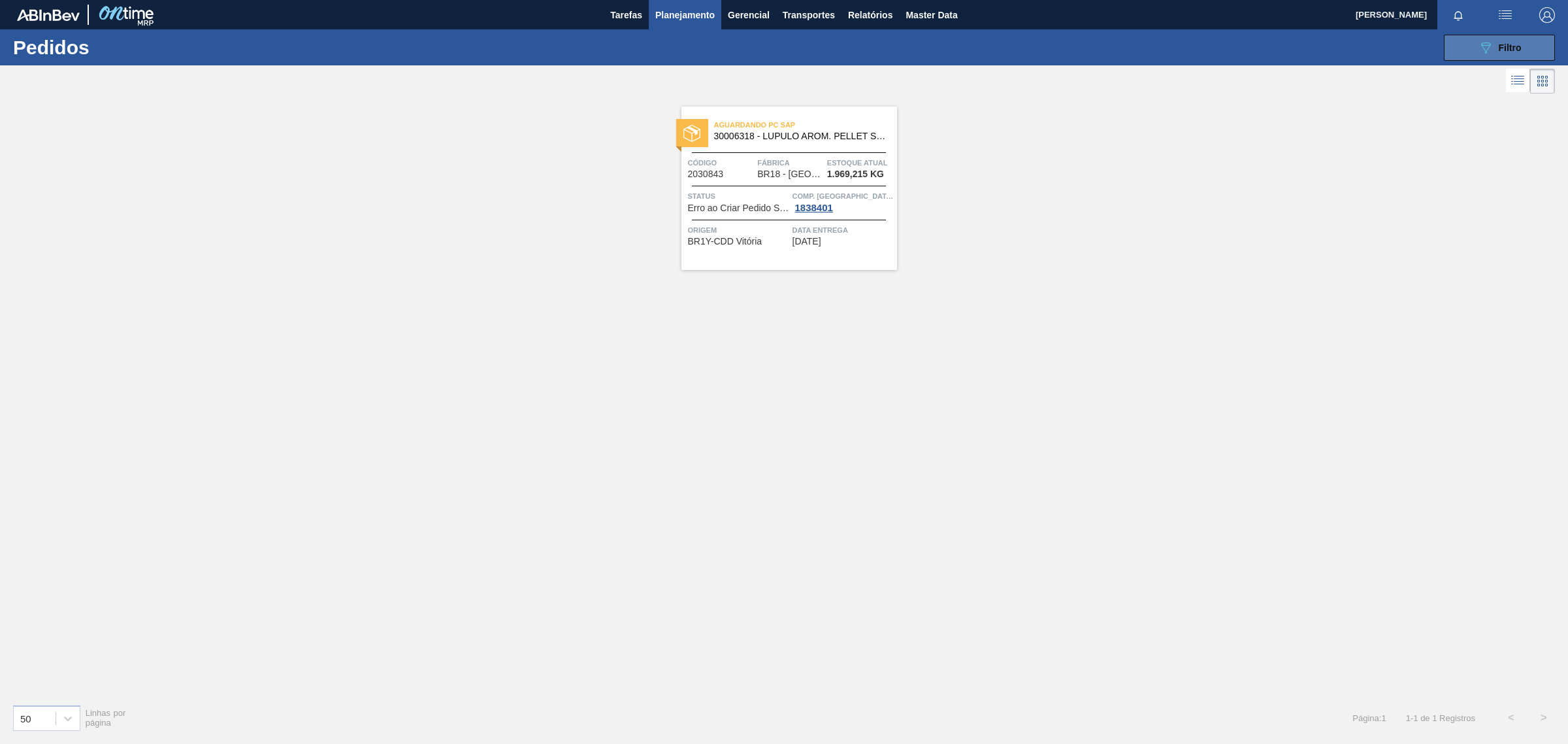
click at [1487, 38] on button "089F7B8B-B2A5-4AFE-B5C0-19BA573D28AC Filtro" at bounding box center [1499, 48] width 111 height 26
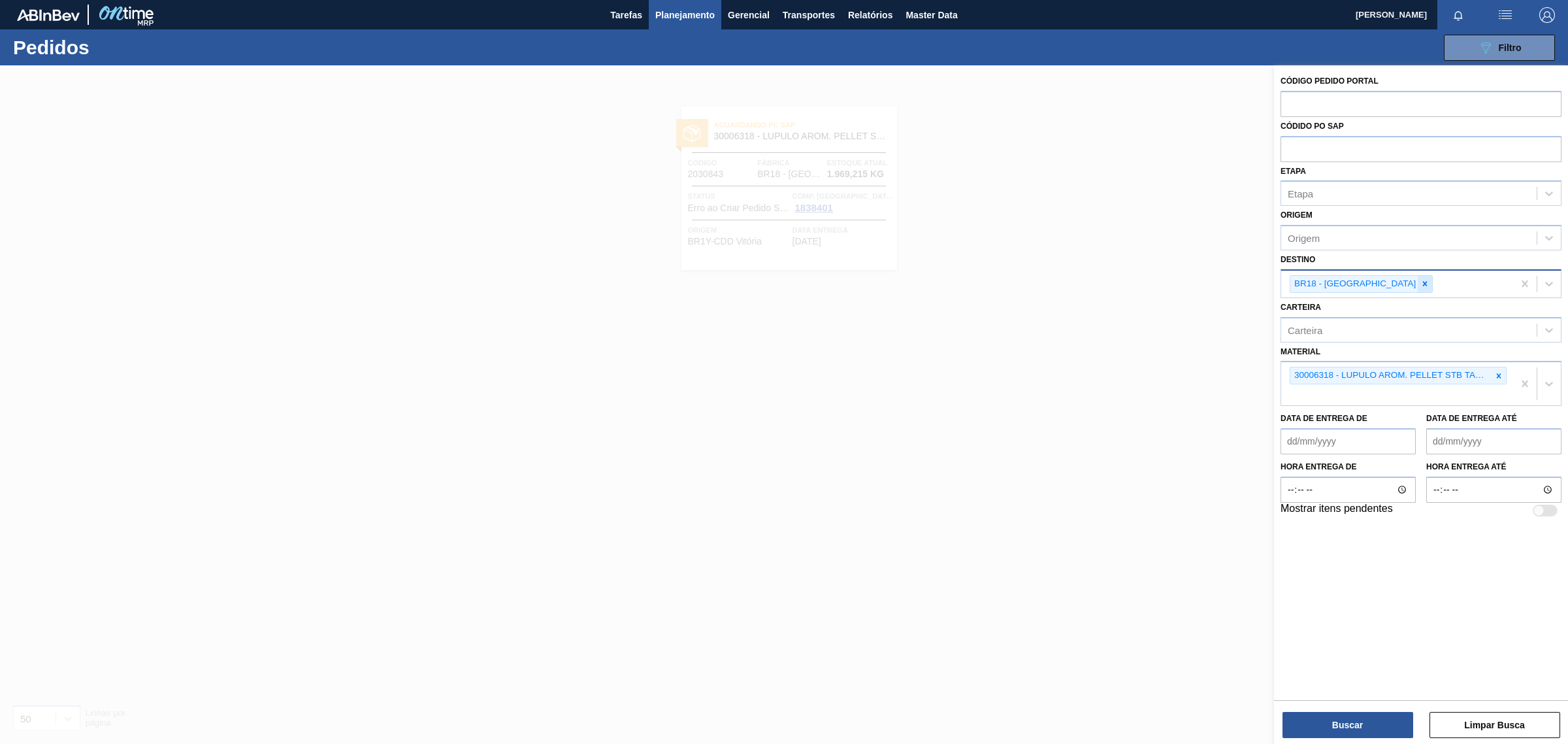
click at [1420, 282] on icon at bounding box center [1425, 283] width 9 height 9
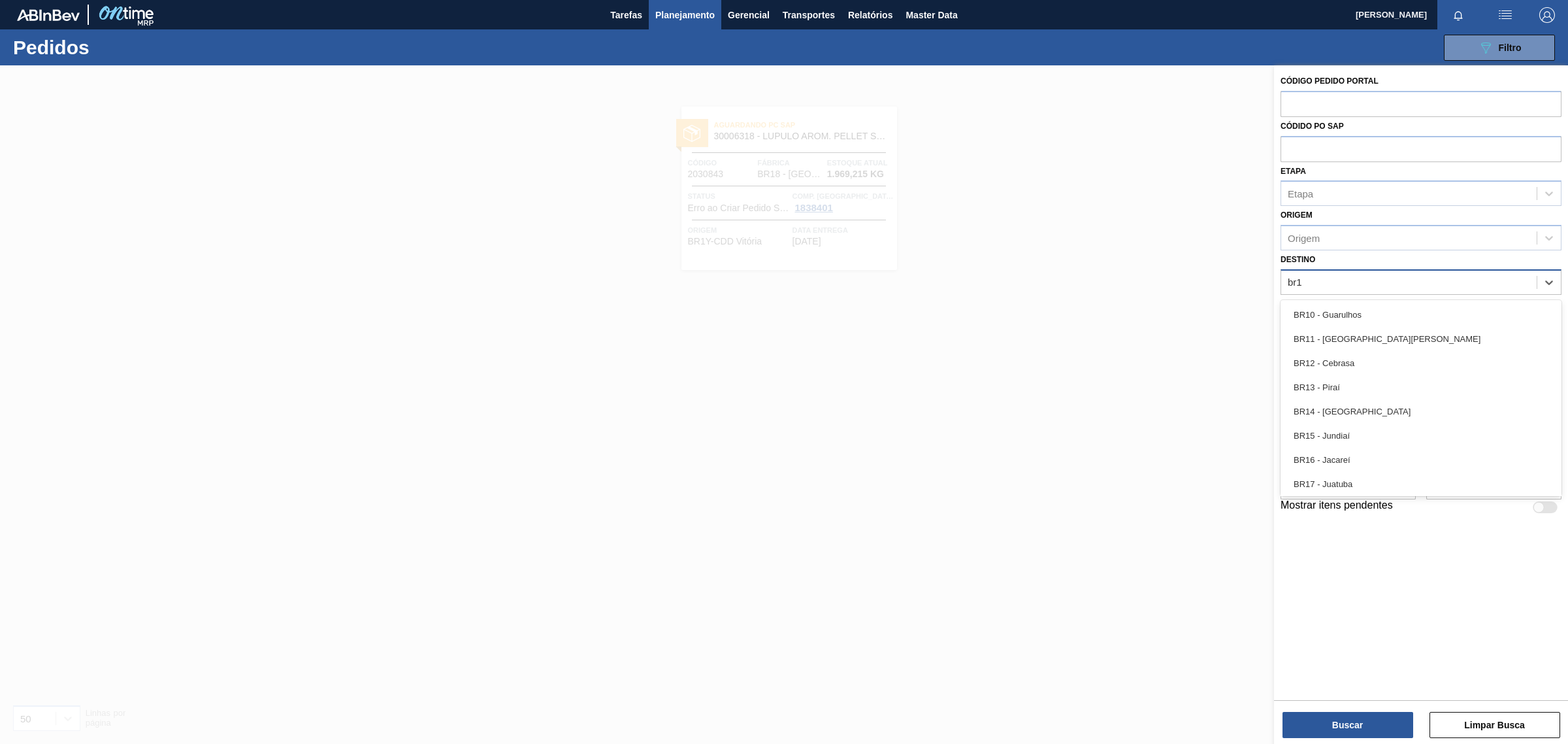
type input "br16"
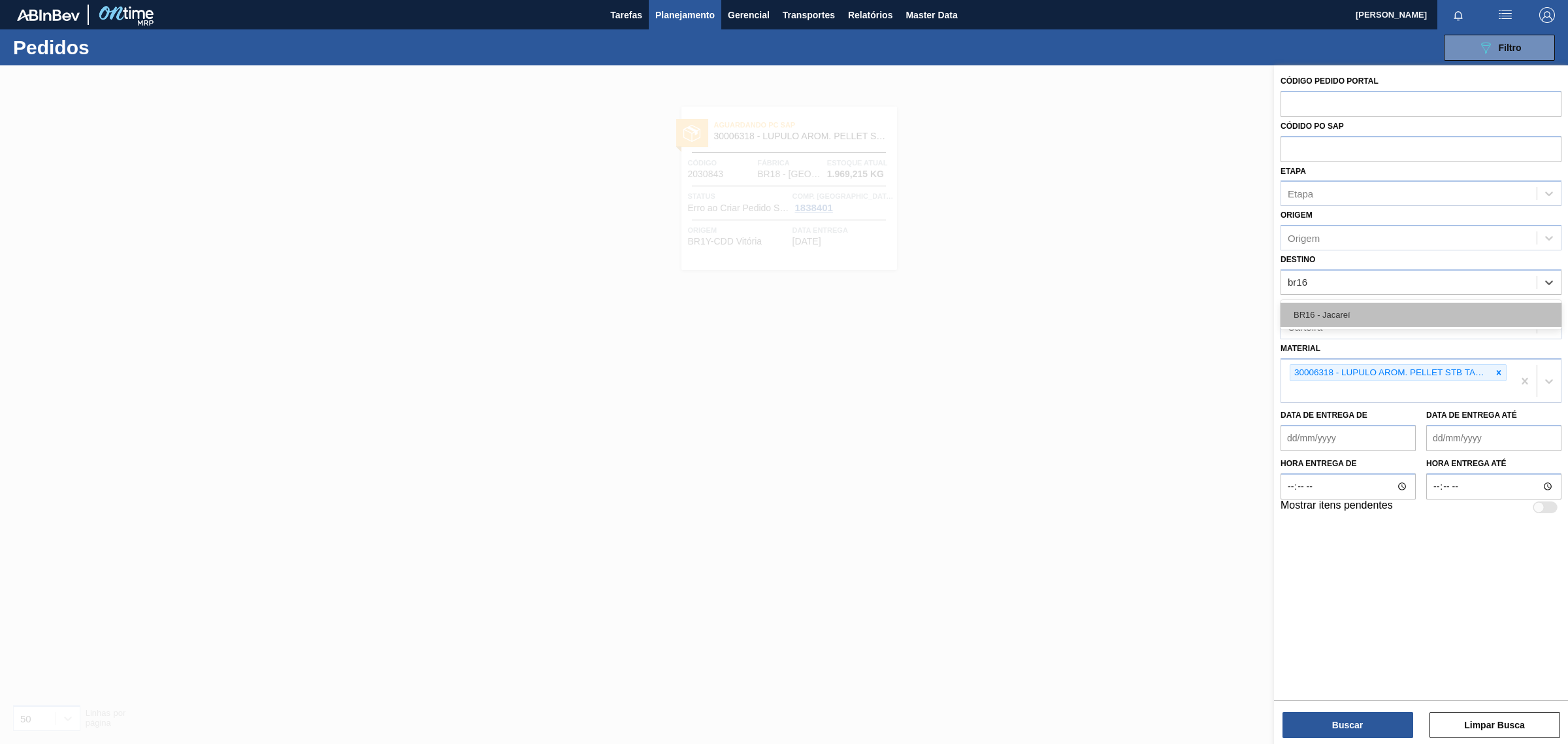
click at [1365, 308] on div "BR16 - Jacareí" at bounding box center [1420, 315] width 281 height 24
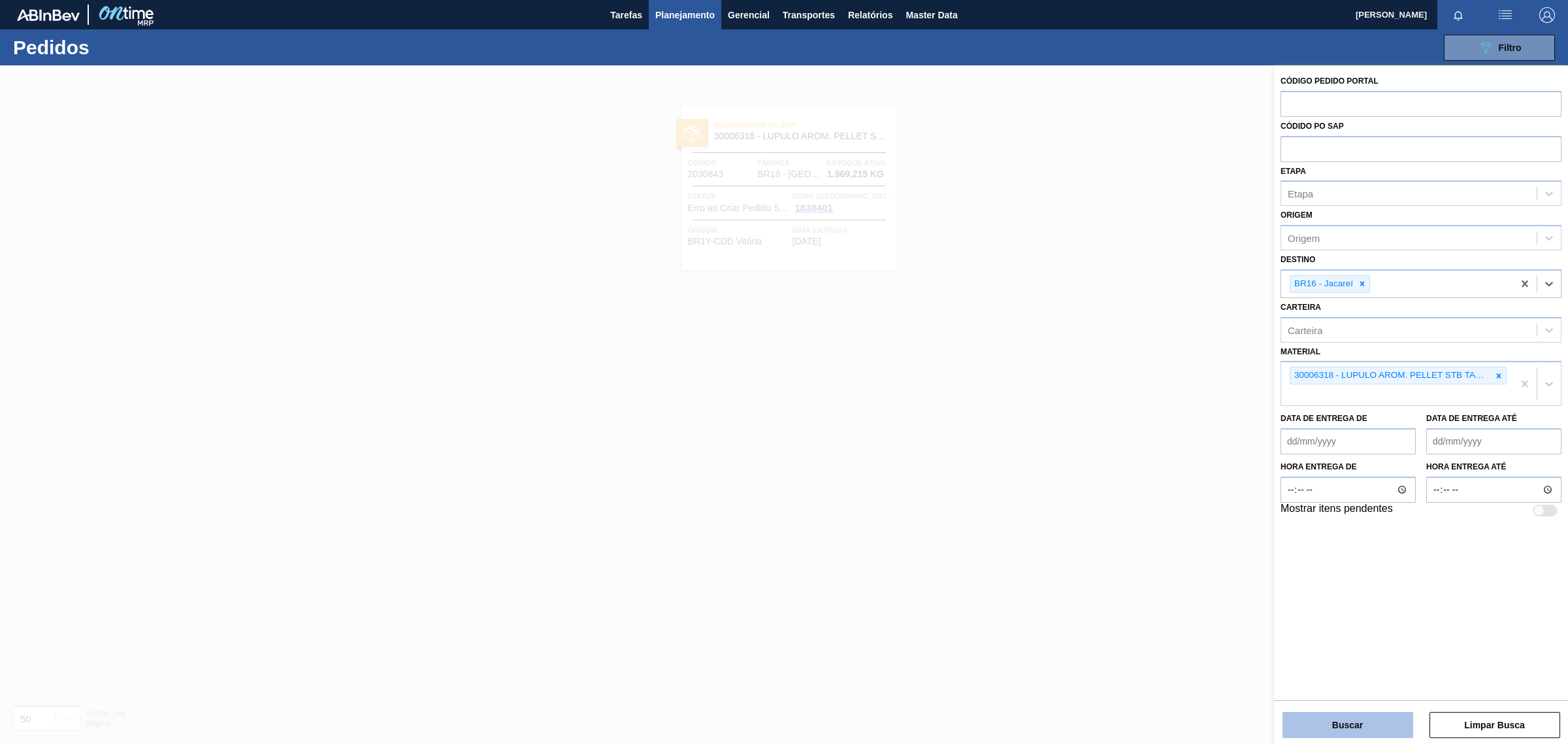
click at [1379, 719] on button "Buscar" at bounding box center [1347, 725] width 130 height 26
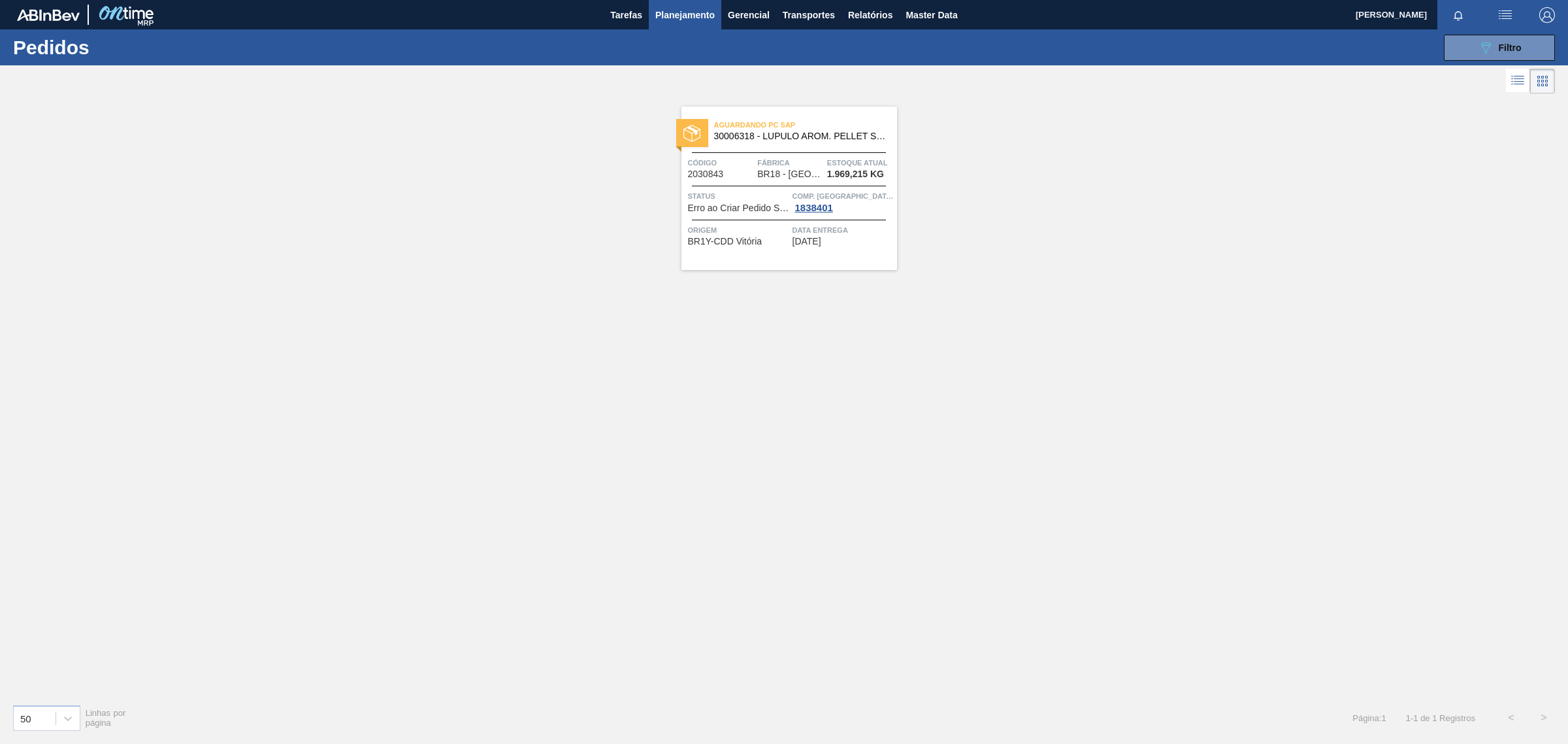
click at [747, 216] on div "Aguardando PC SAP 30006318 - LUPULO AROM. PELLET STB TAHOMA Código 2030843 Fábr…" at bounding box center [788, 188] width 215 height 163
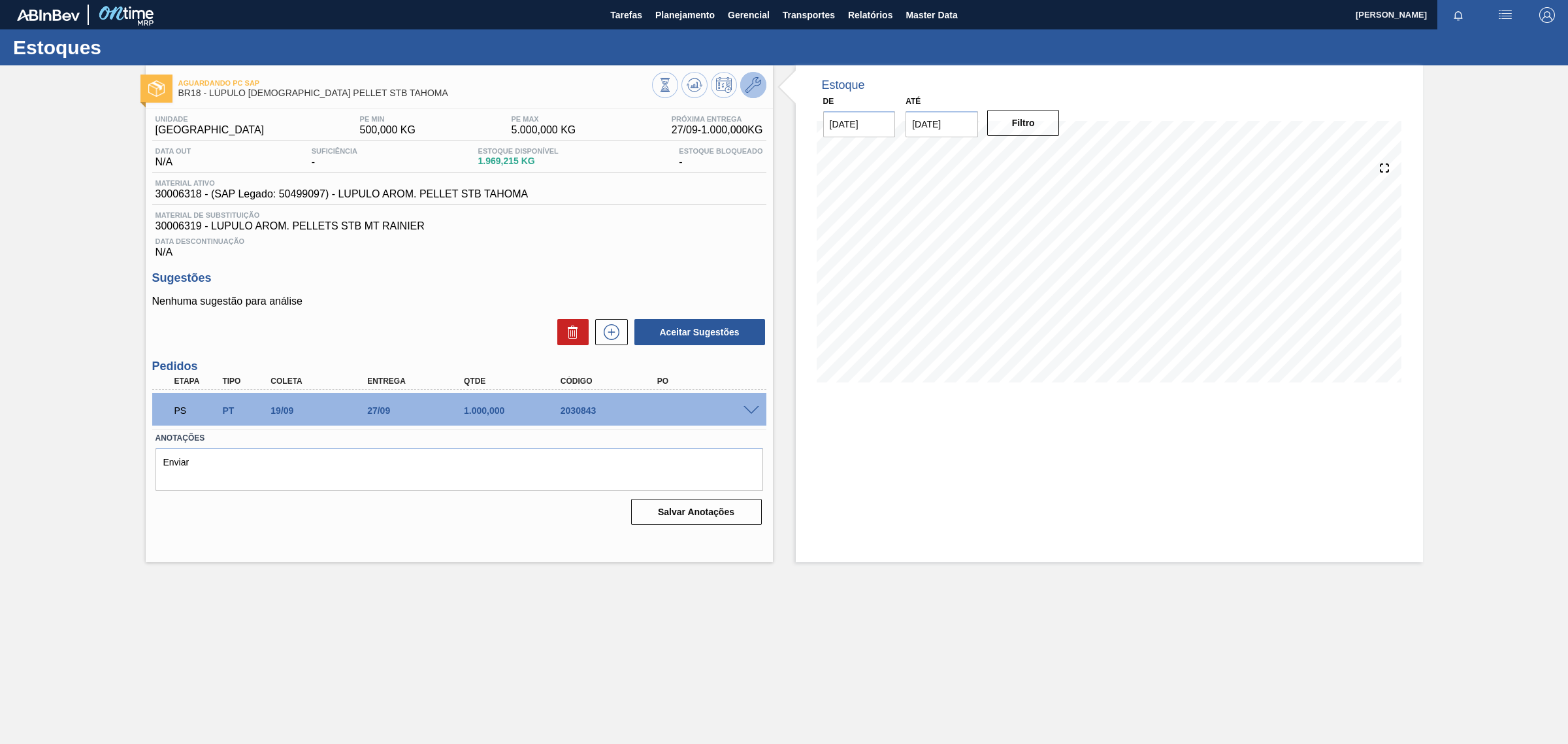
click at [751, 89] on icon at bounding box center [753, 85] width 16 height 16
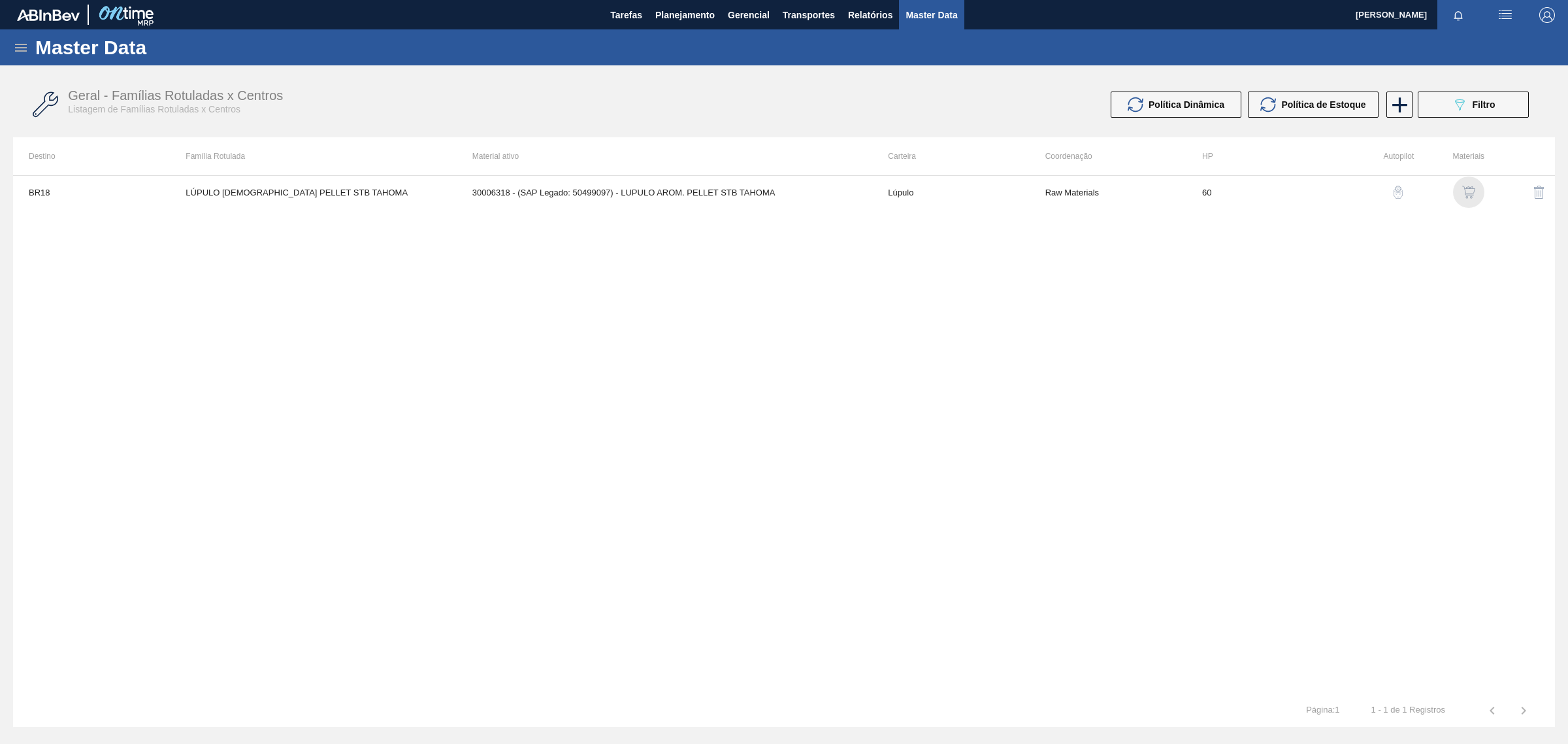
click at [1469, 187] on img "button" at bounding box center [1469, 192] width 13 height 13
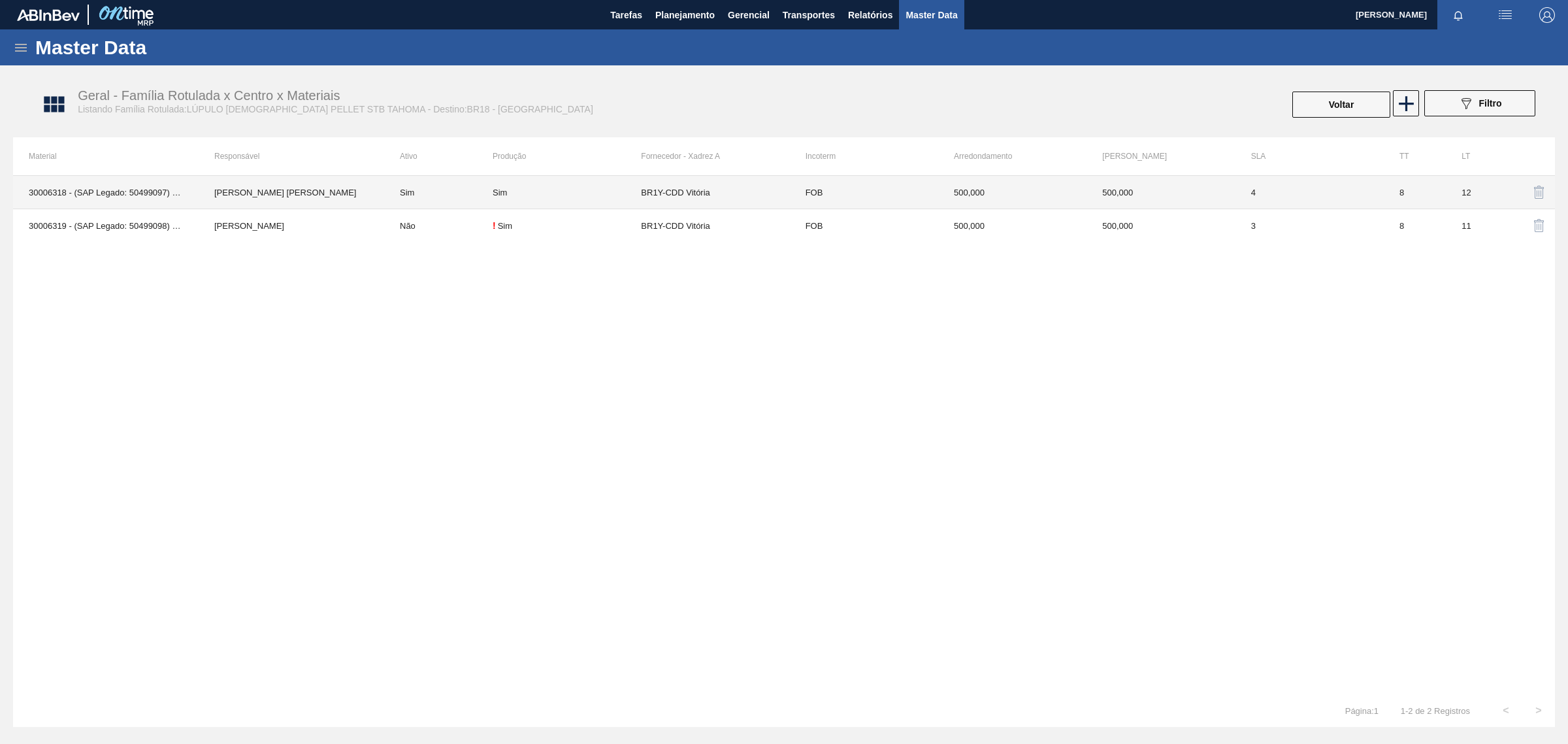
click at [1050, 197] on td "500,000" at bounding box center [1012, 192] width 148 height 33
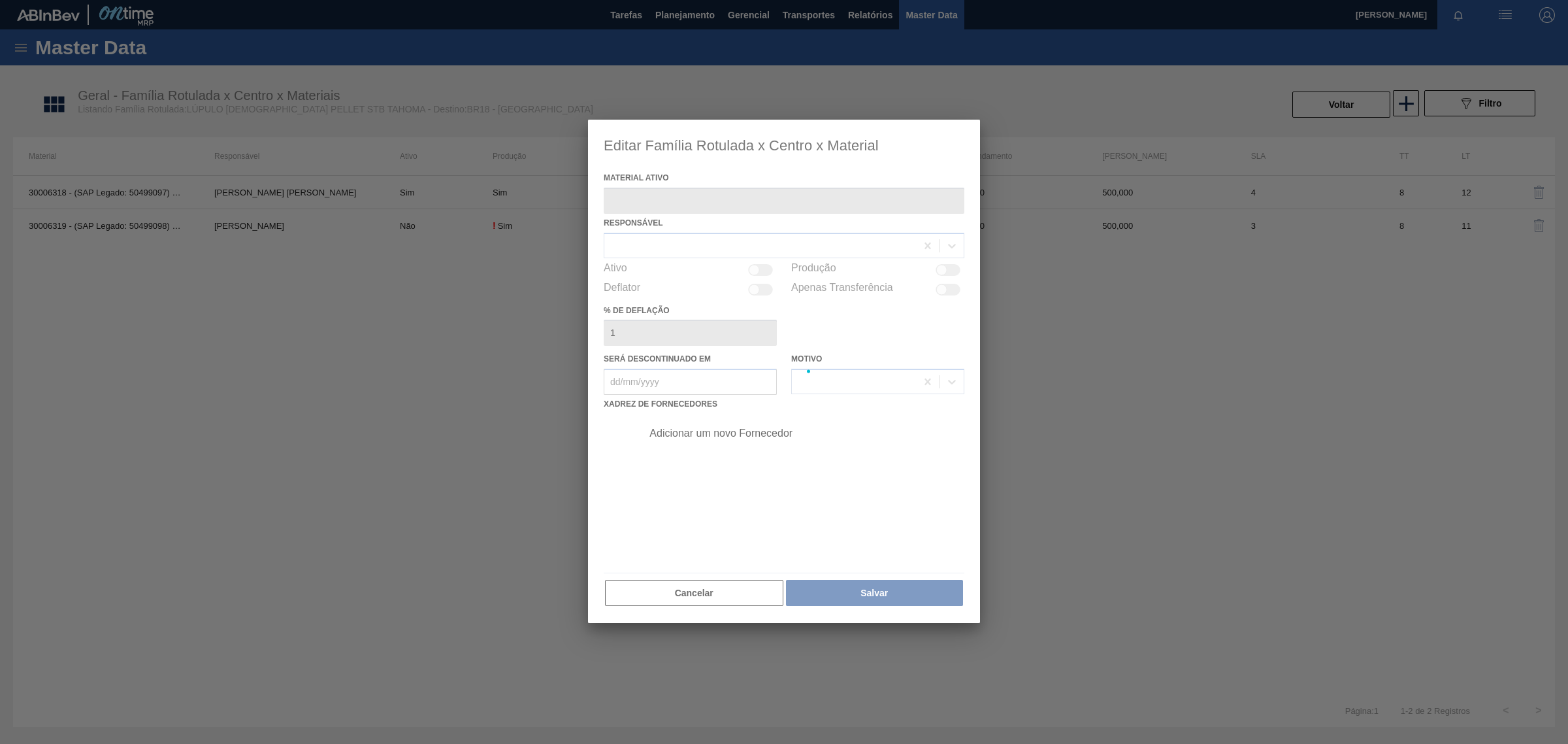
type ativo "30006318 - (SAP Legado: 50499097) - LUPULO AROM. PELLET STB TAHOMA"
checkbox input "true"
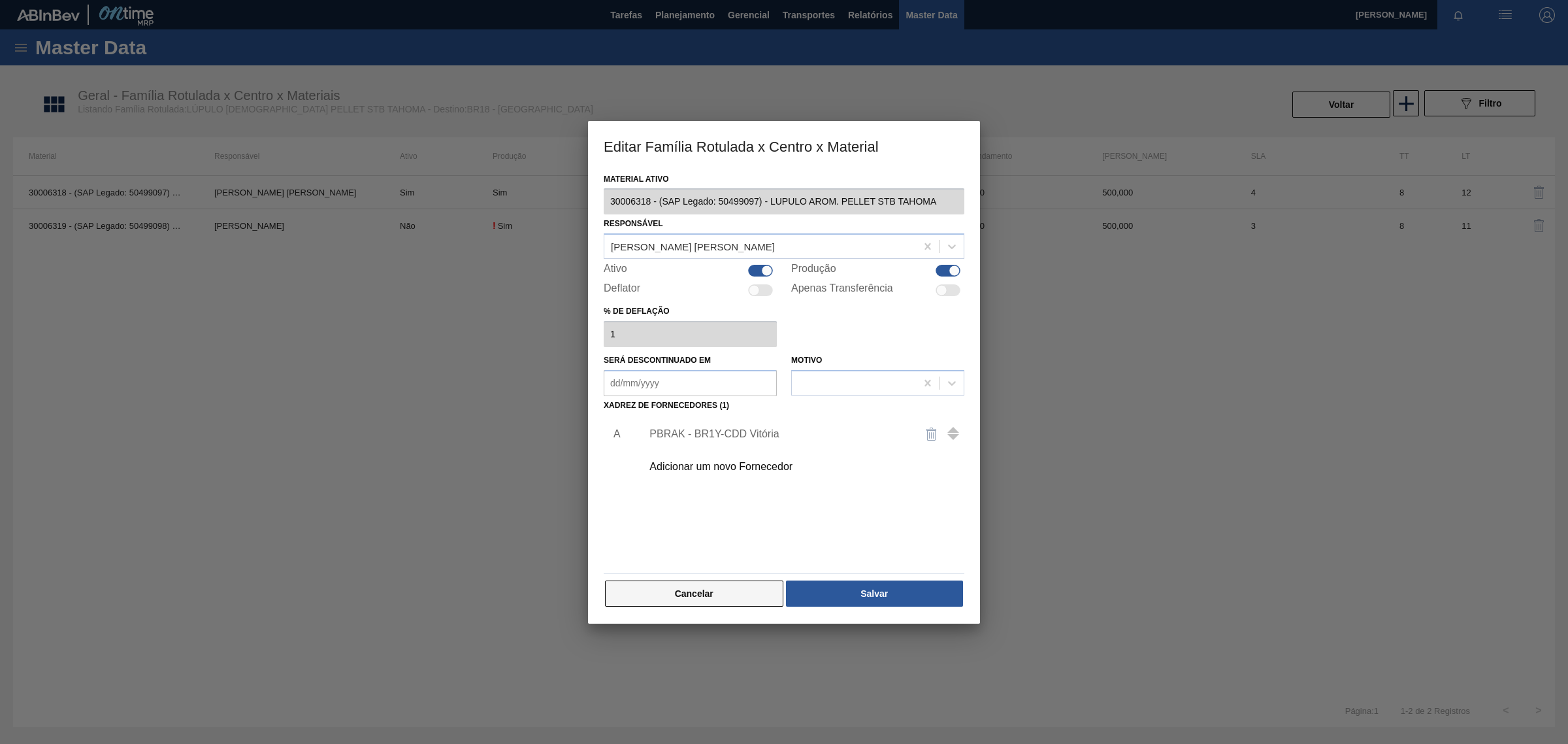
click at [694, 592] on button "Cancelar" at bounding box center [694, 593] width 179 height 26
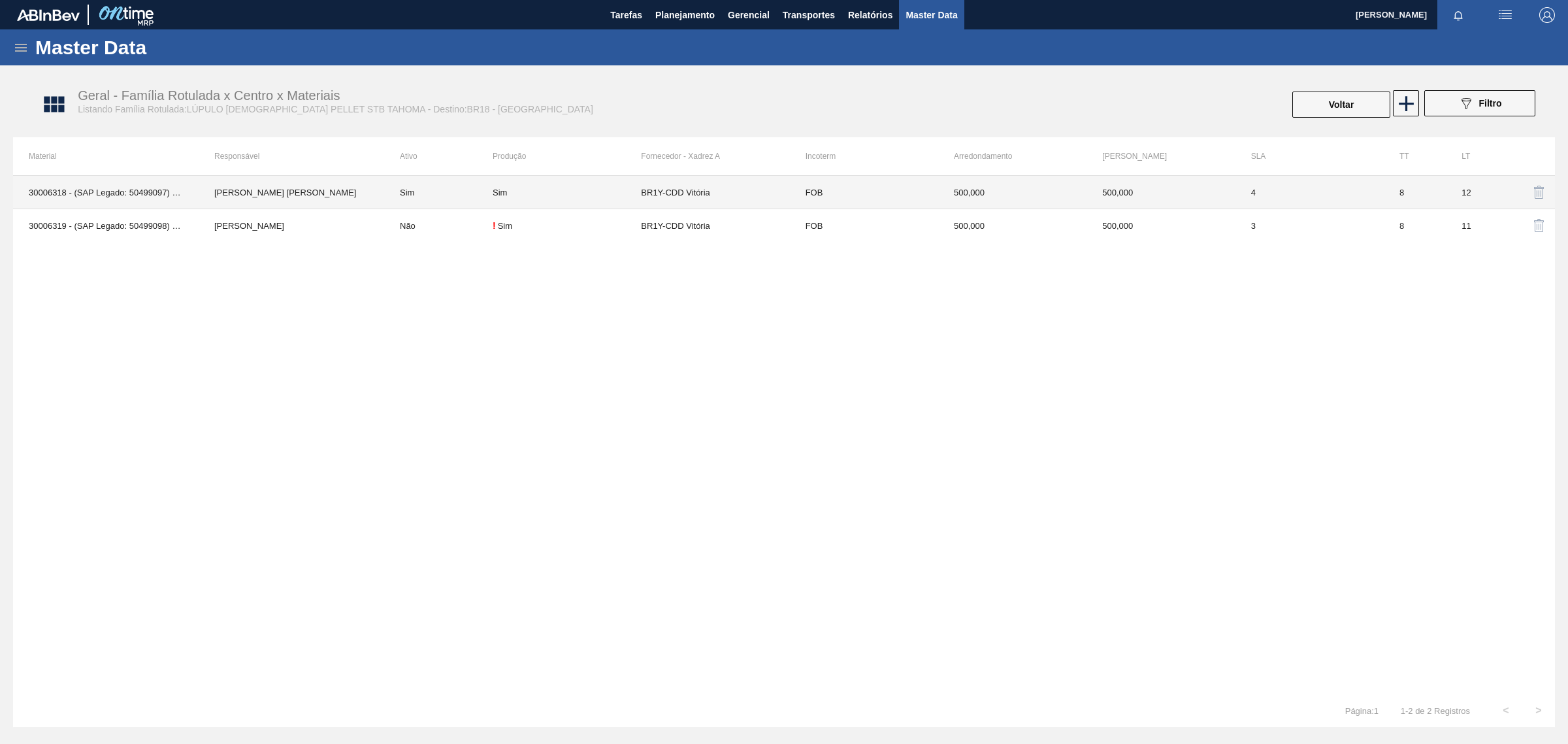
click at [1173, 194] on td "500,000" at bounding box center [1161, 192] width 148 height 33
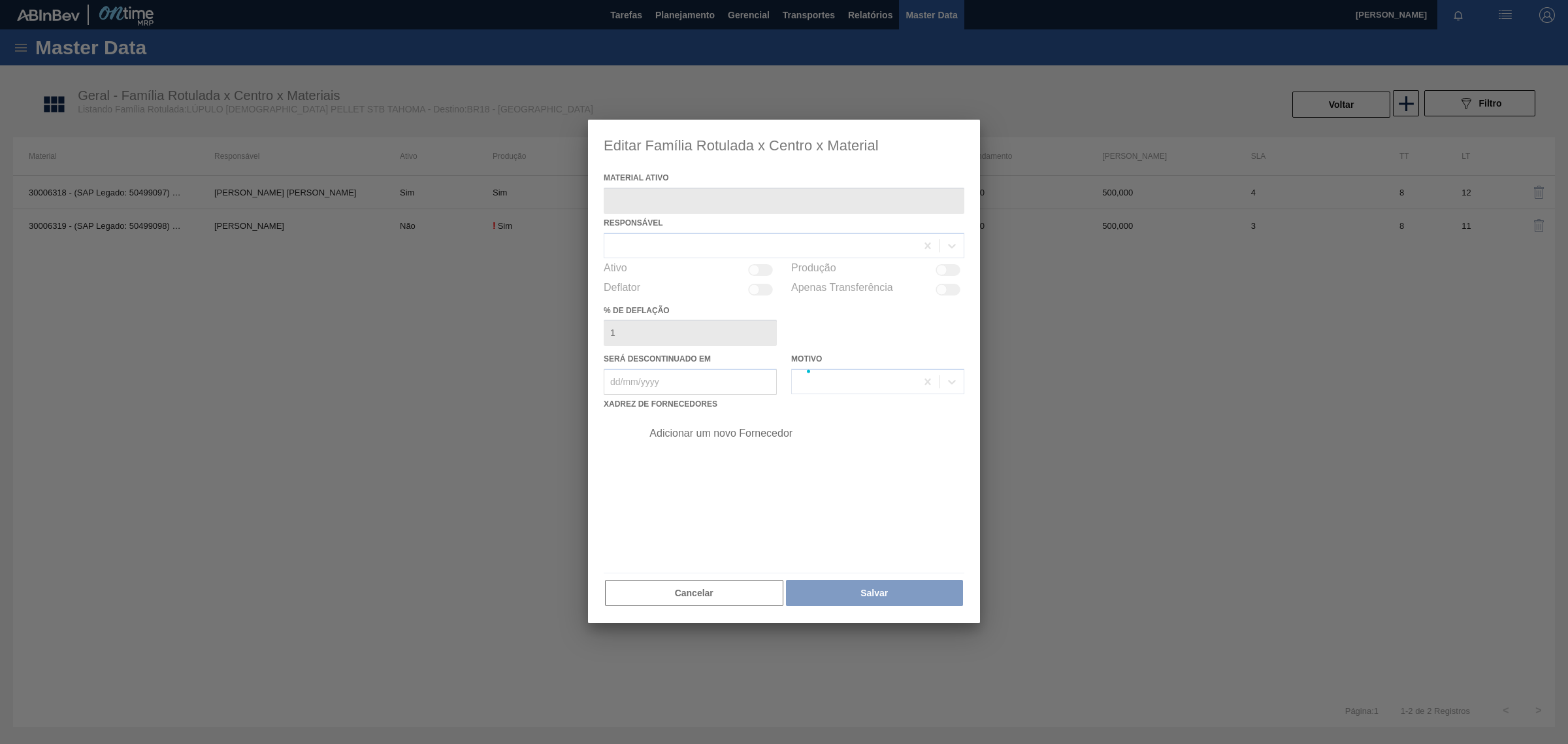
type ativo "30006318 - (SAP Legado: 50499097) - LUPULO AROM. PELLET STB TAHOMA"
checkbox input "true"
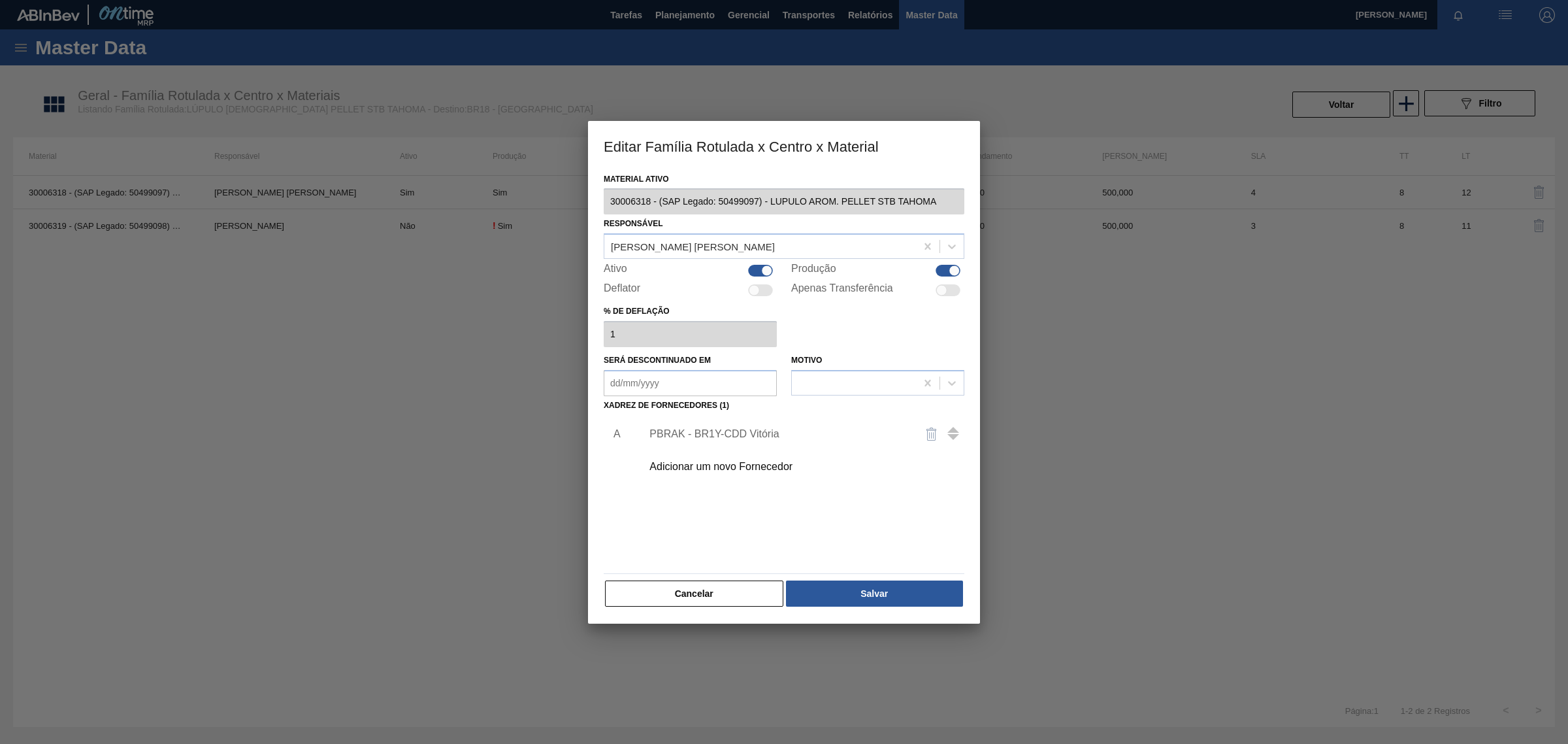
click at [708, 428] on div "PBRAK - BR1Y-CDD Vitória" at bounding box center [778, 434] width 256 height 12
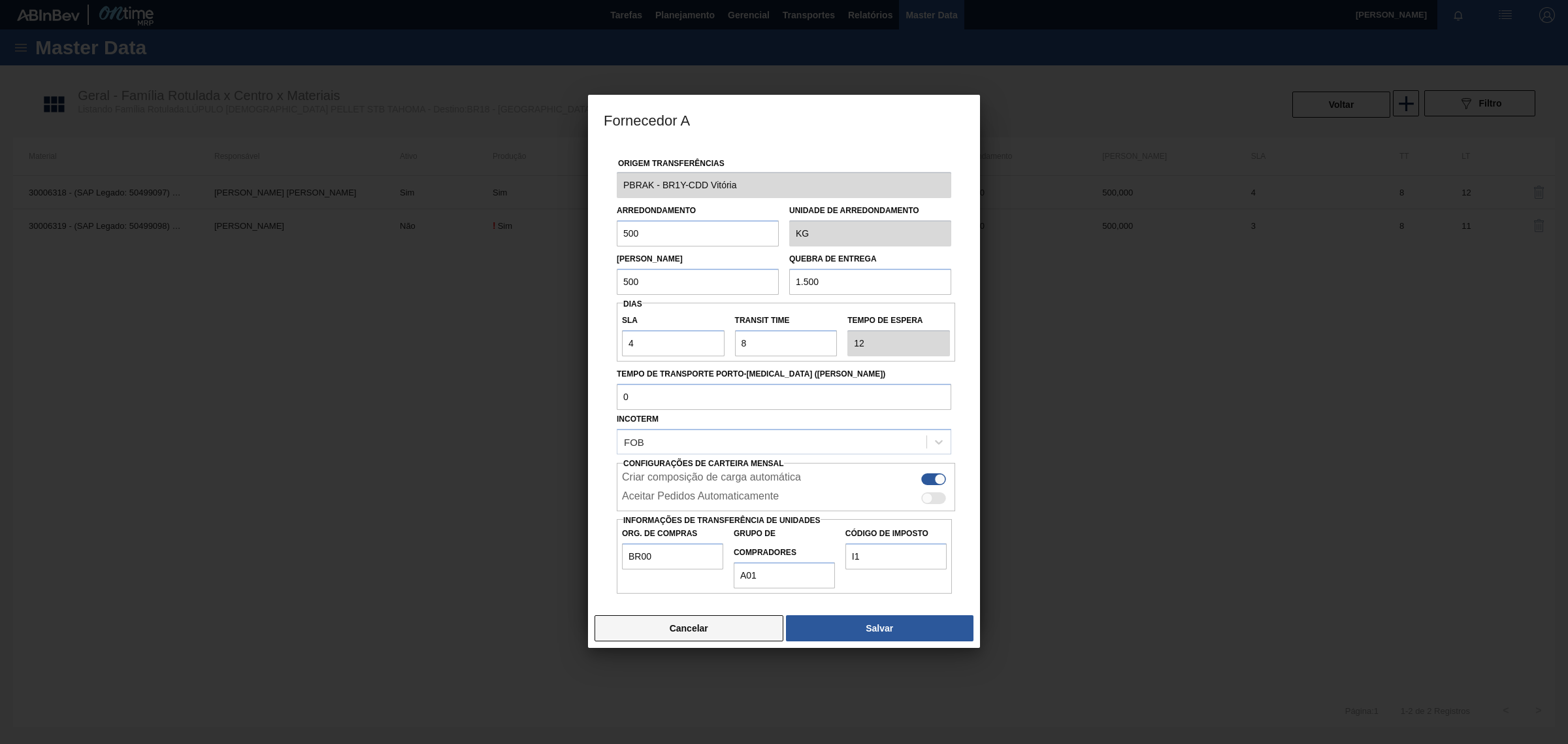
click at [671, 626] on button "Cancelar" at bounding box center [689, 628] width 189 height 26
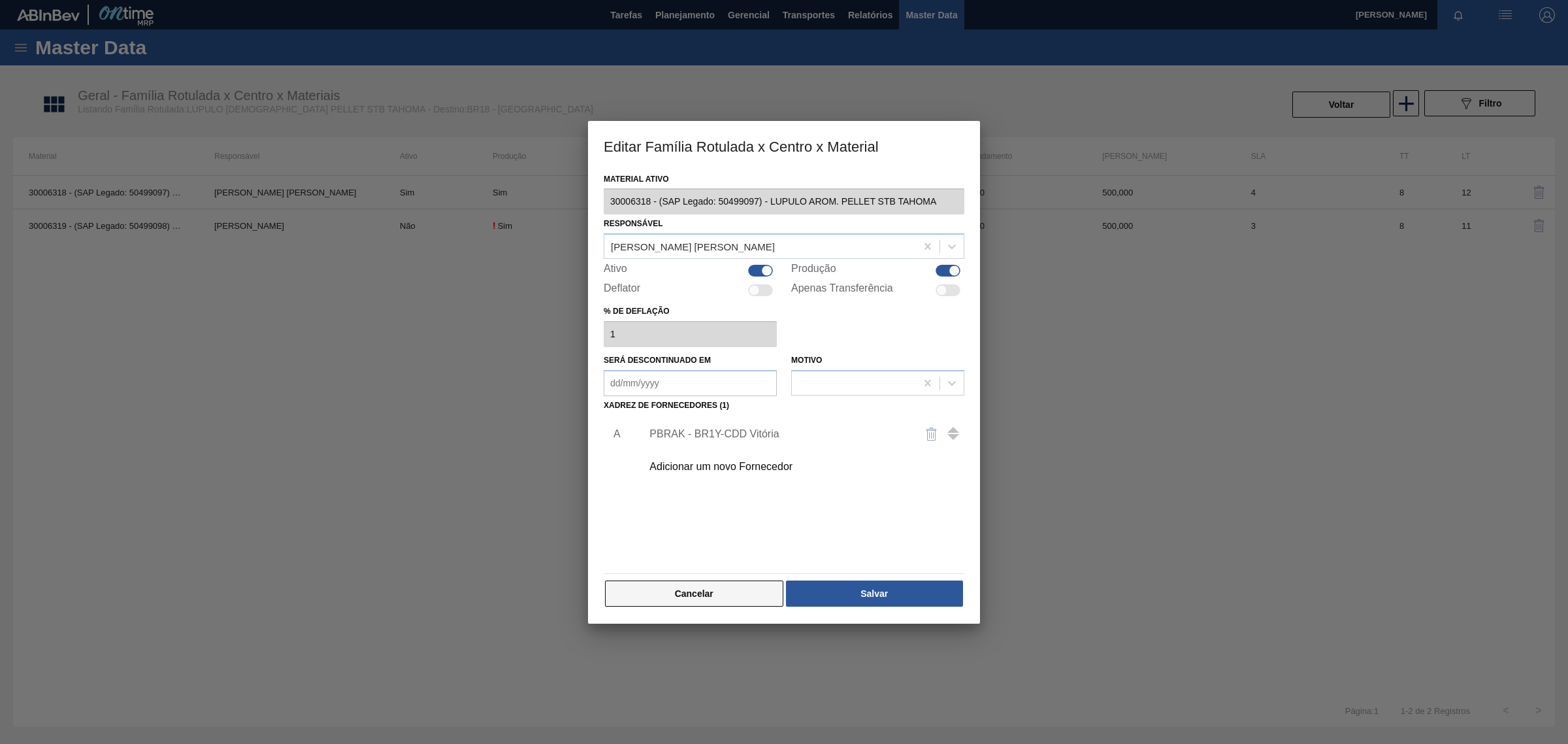
click at [652, 589] on button "Cancelar" at bounding box center [694, 593] width 179 height 26
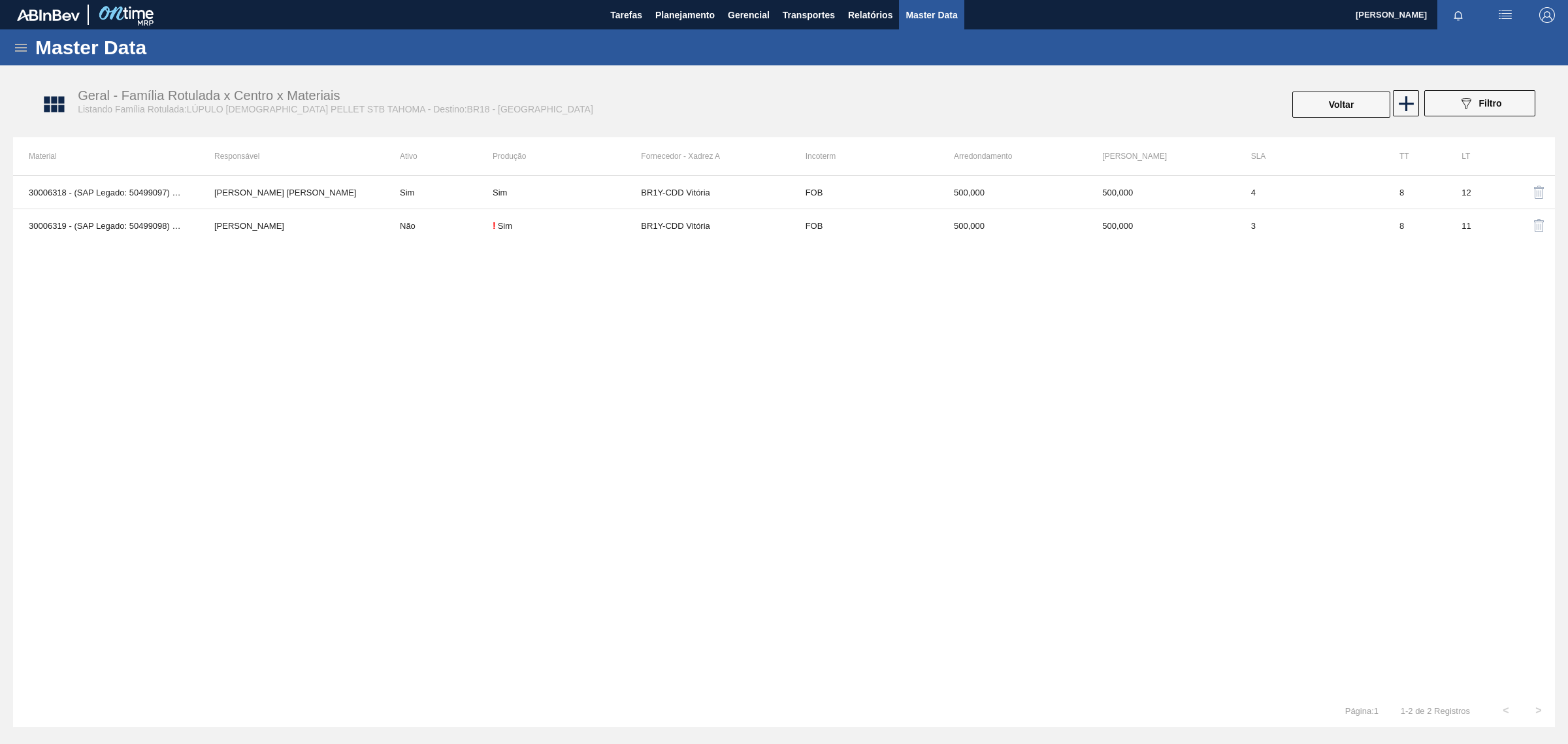
click at [30, 46] on div "Master Data" at bounding box center [784, 48] width 1568 height 36
click at [19, 45] on icon at bounding box center [21, 48] width 16 height 16
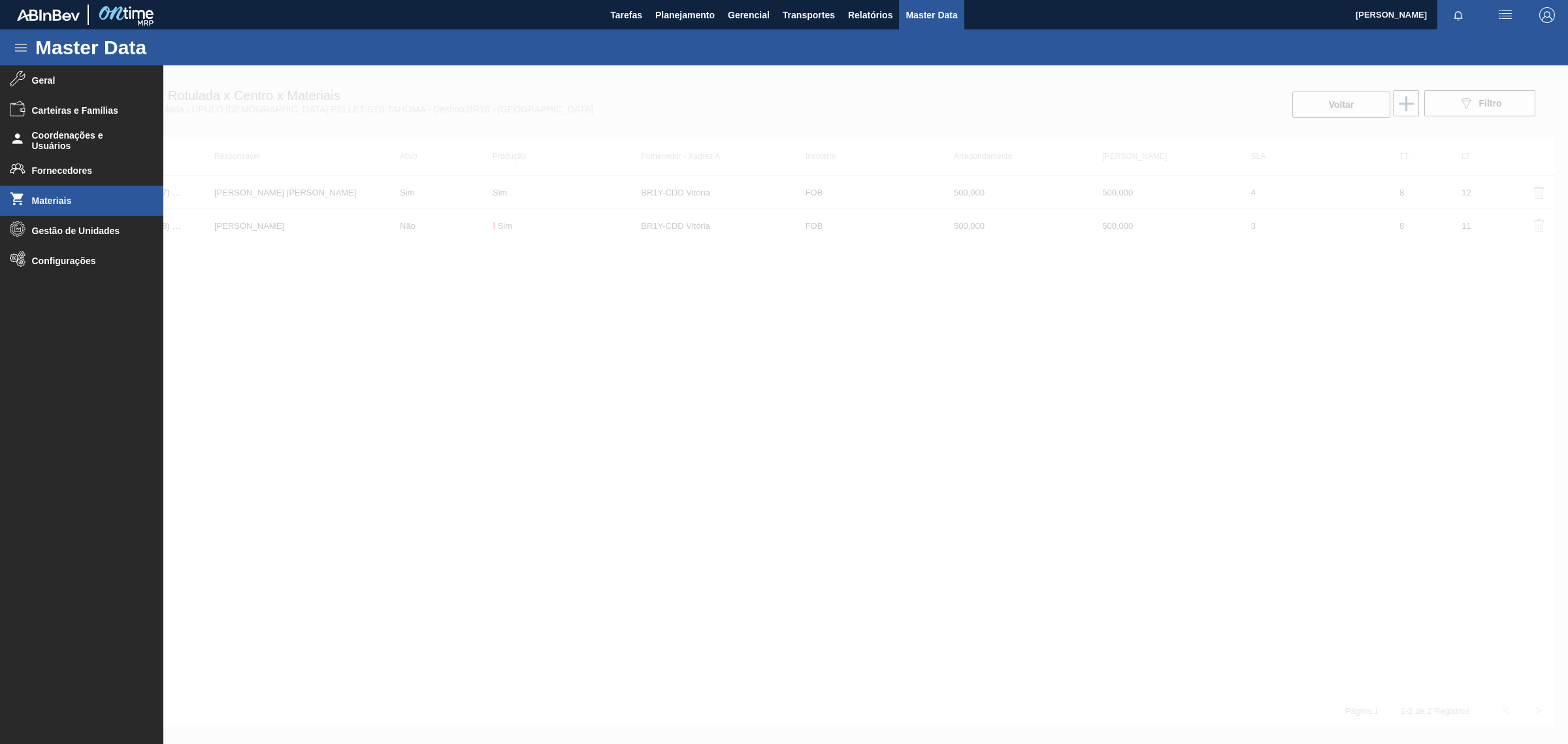
click at [82, 197] on span "Materiais" at bounding box center [86, 200] width 108 height 11
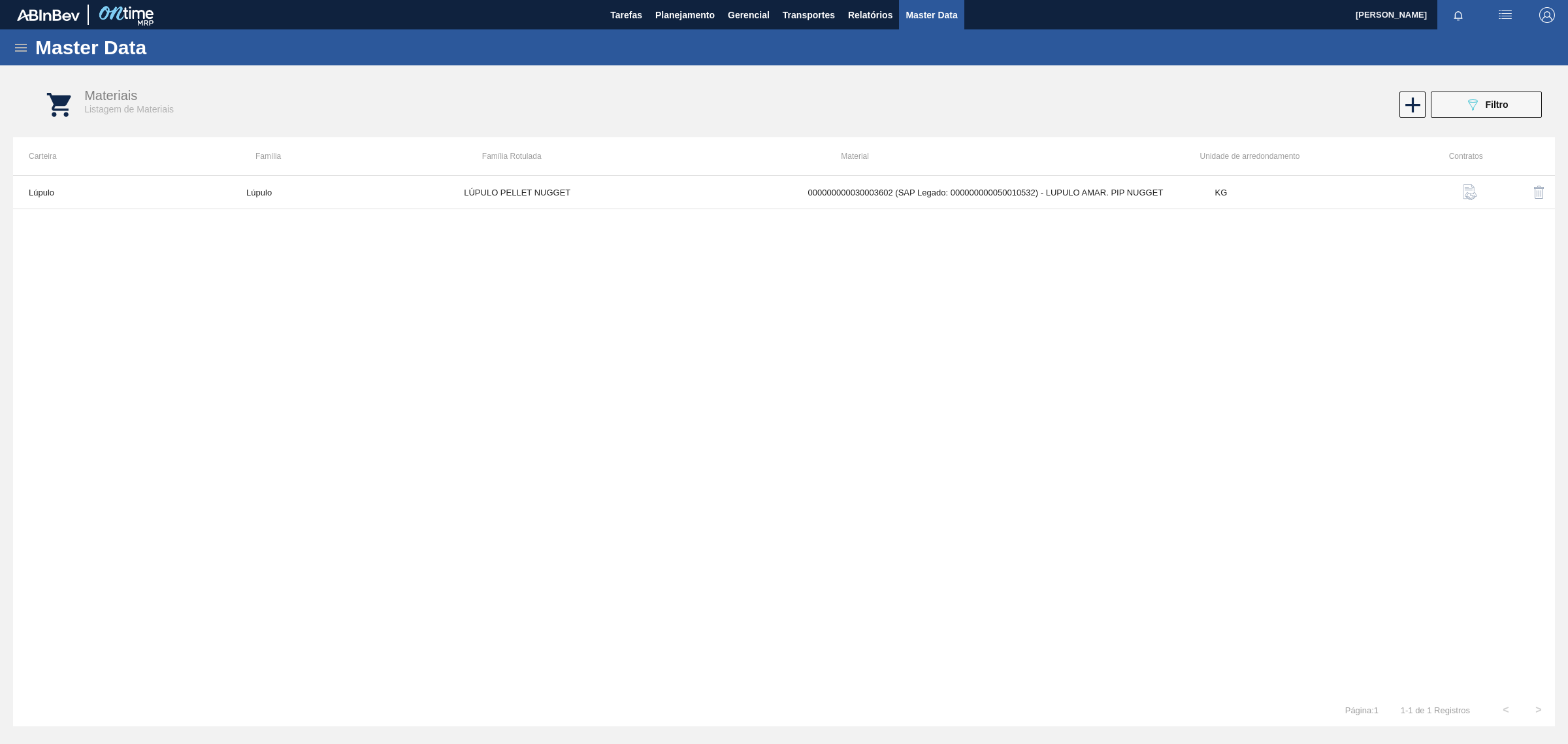
click at [1479, 121] on div "Materiais Listagem de Materiais 089F7B8B-B2A5-4AFE-B5C0-19BA573D28AC Filtro" at bounding box center [796, 105] width 1541 height 49
click at [1485, 107] on span "Filtro" at bounding box center [1497, 104] width 23 height 11
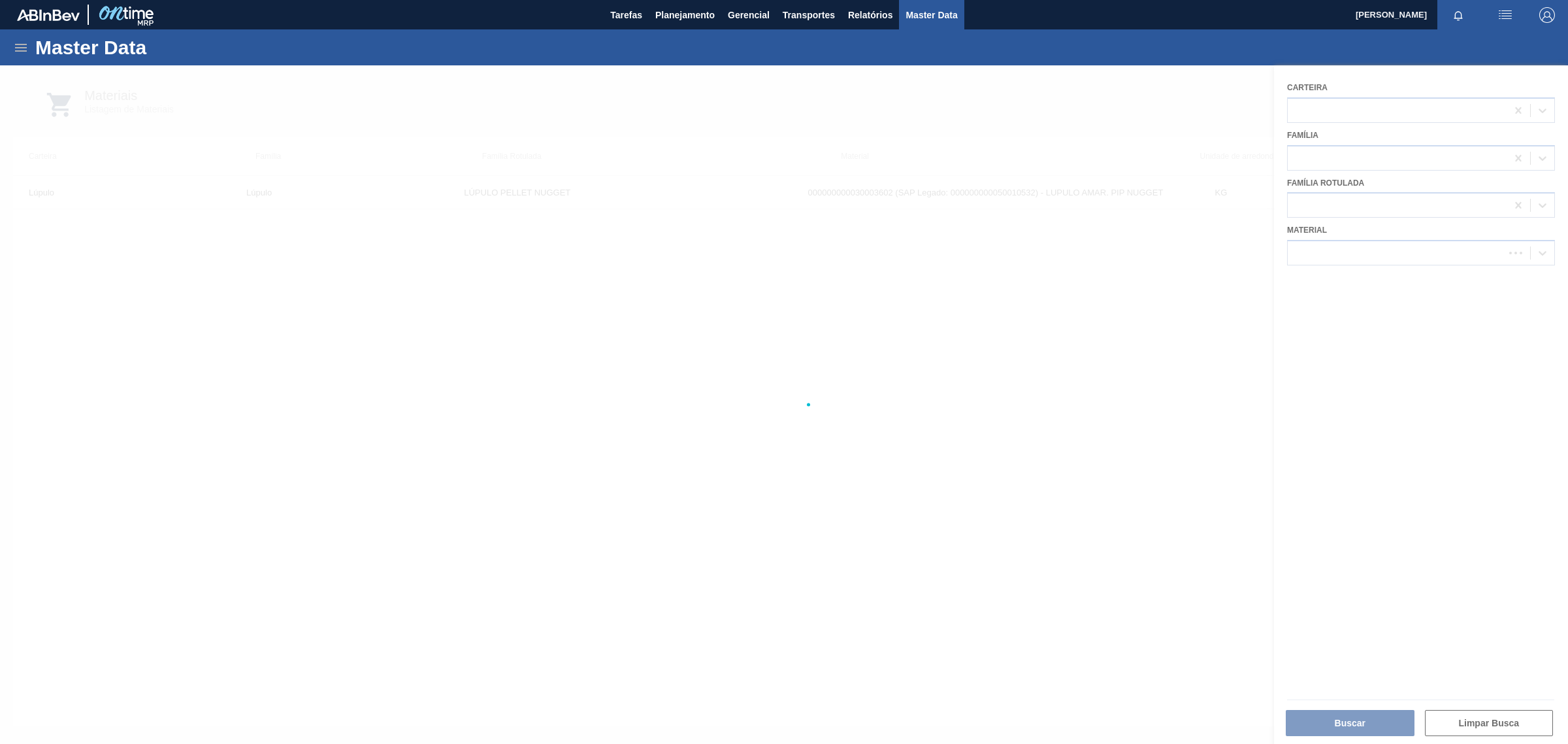
click at [1364, 256] on div at bounding box center [784, 405] width 1568 height 678
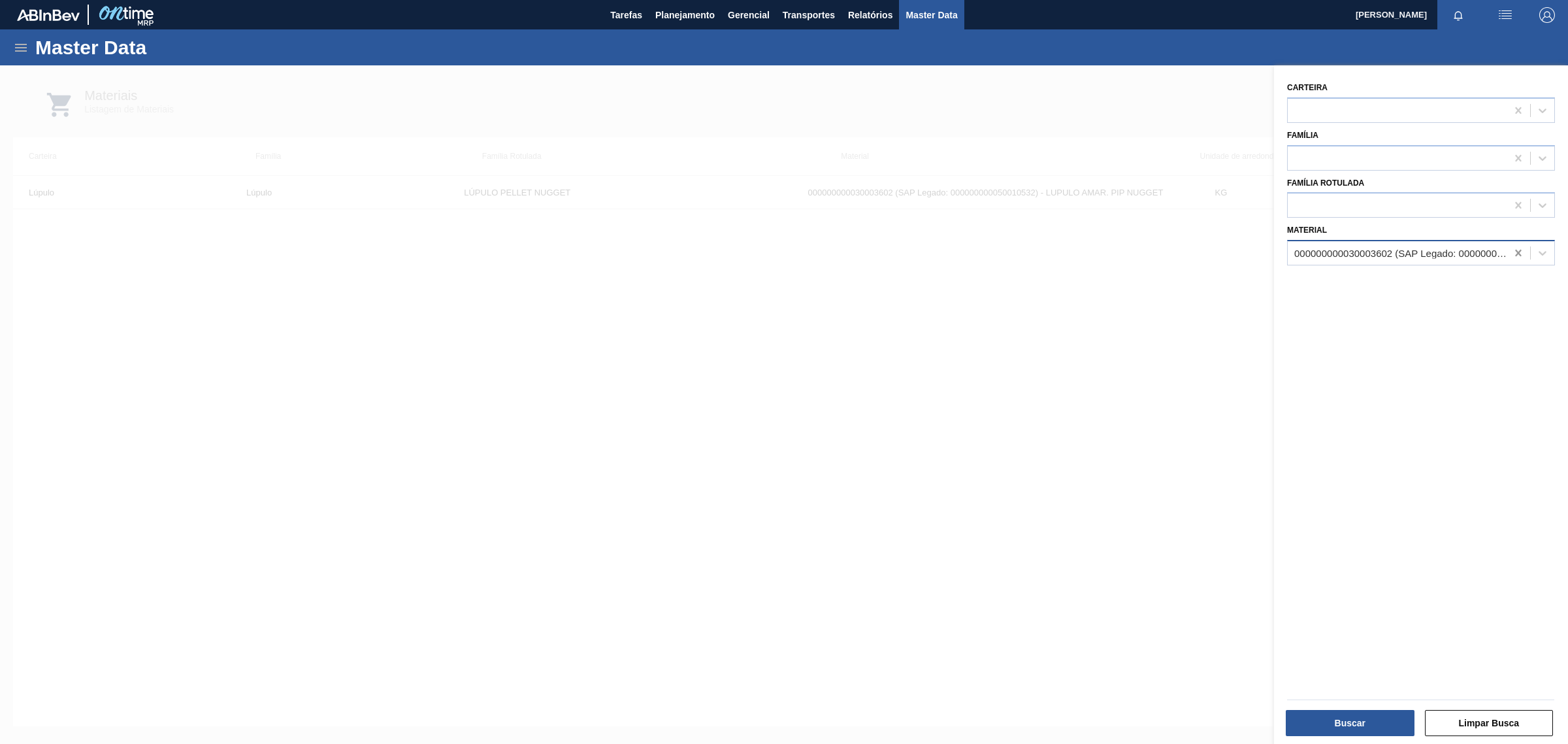
click at [1518, 250] on icon at bounding box center [1518, 253] width 6 height 6
paste input "30006318"
type input "30006318"
click at [1477, 290] on div "000000000030006318 (SAP Legado: 000000000050499097) - LUPULO AROM. PELLET STB T…" at bounding box center [1420, 285] width 268 height 24
click at [1338, 717] on button "Buscar" at bounding box center [1350, 722] width 129 height 26
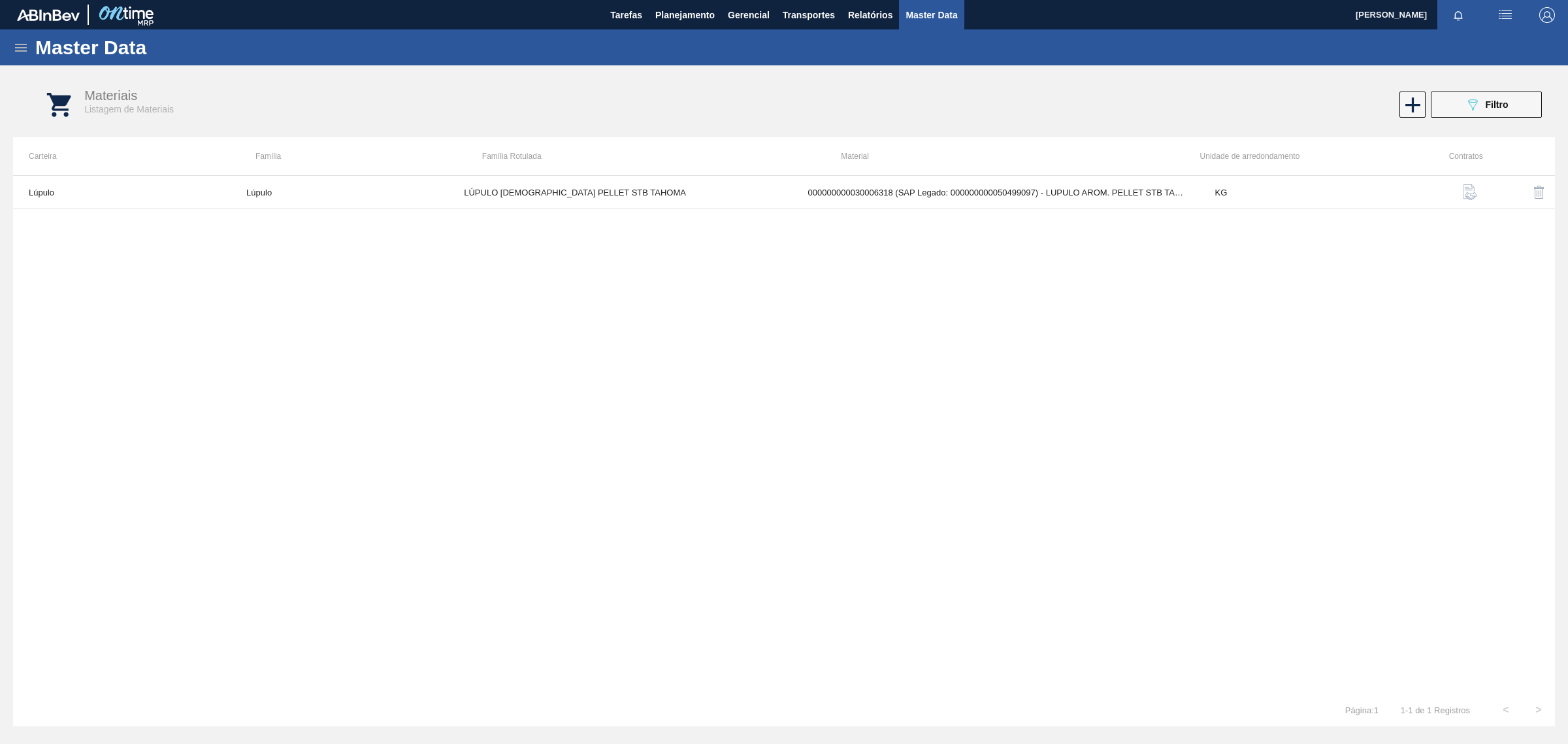
click at [1473, 187] on img "button" at bounding box center [1470, 192] width 16 height 16
